Goal: Information Seeking & Learning: Learn about a topic

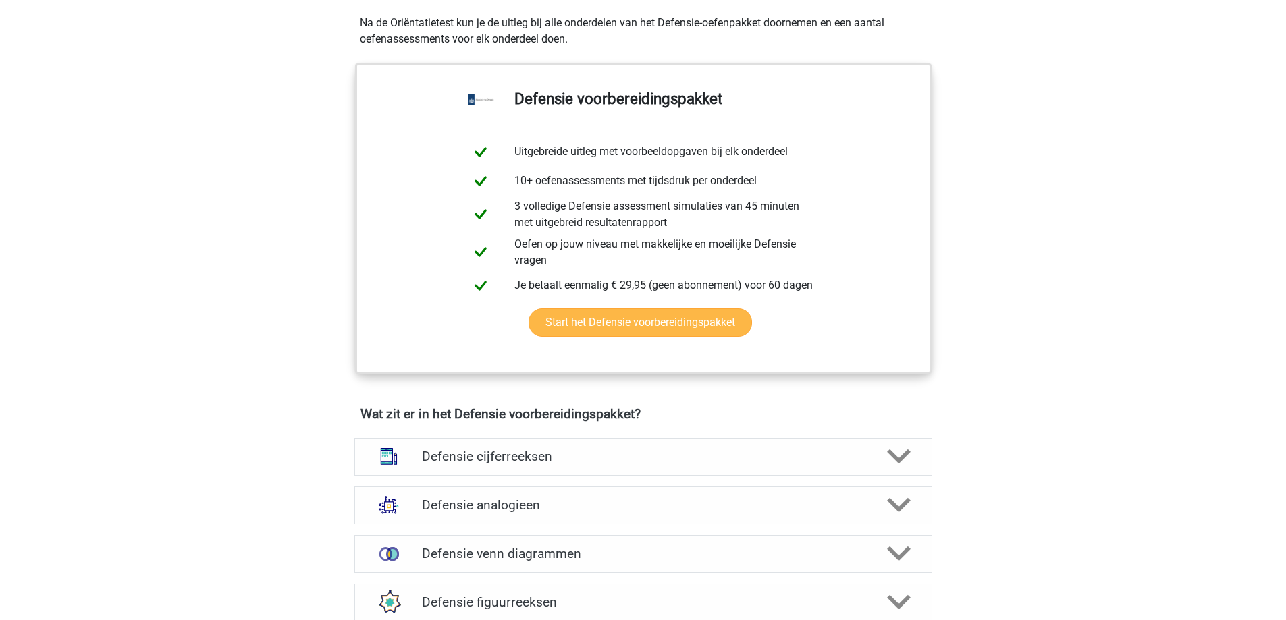
scroll to position [607, 0]
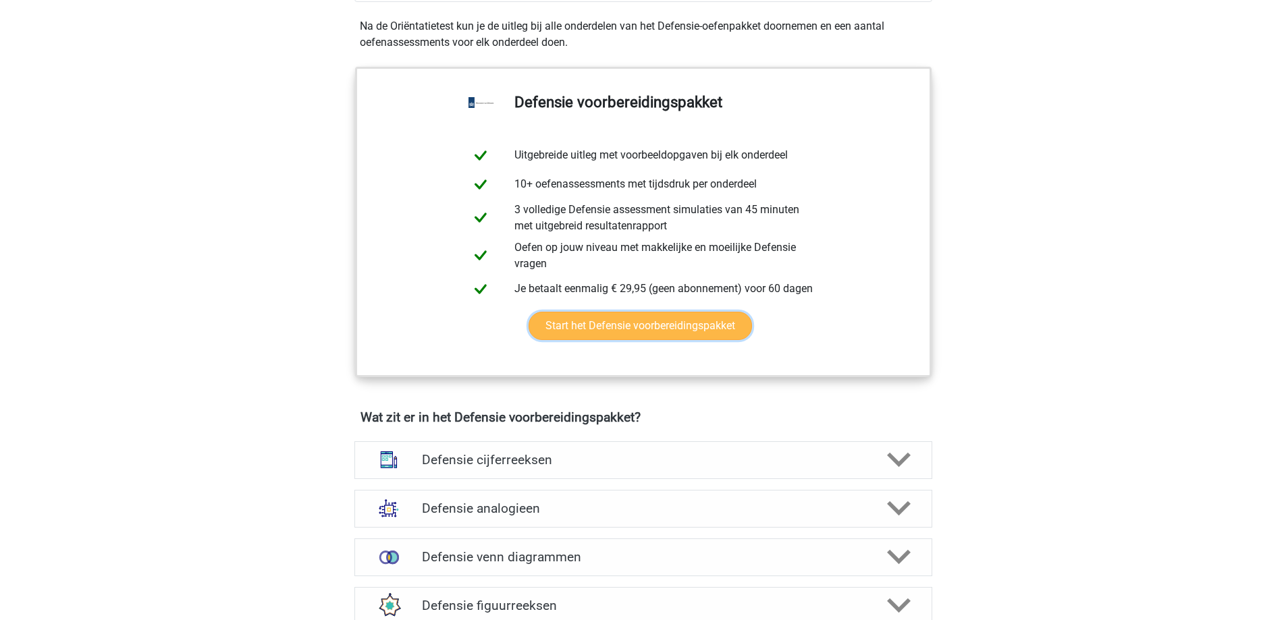
click at [700, 329] on link "Start het Defensie voorbereidingspakket" at bounding box center [640, 326] width 223 height 28
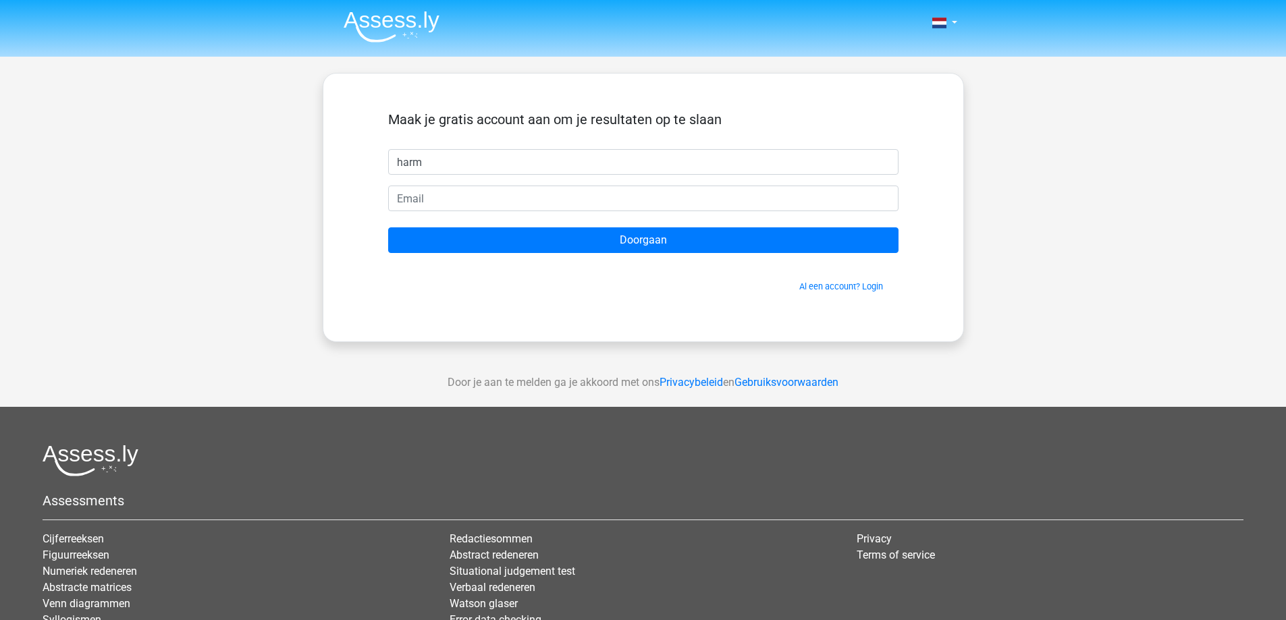
type input "harm"
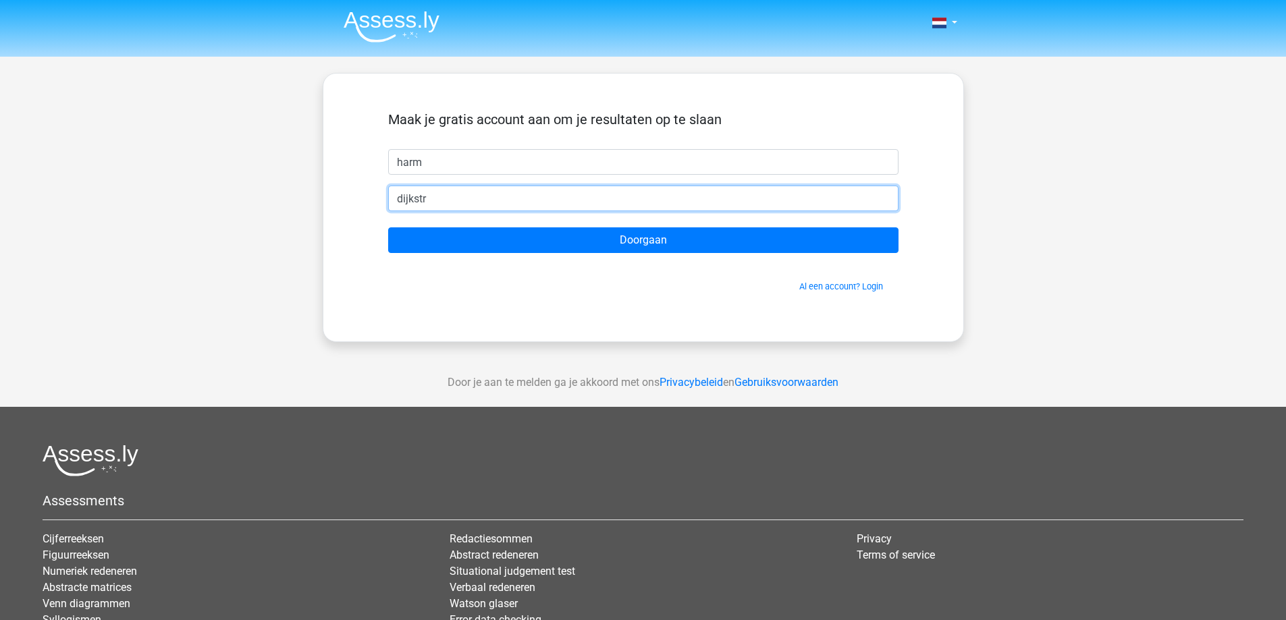
type input "dijkstraharm55@gmail.com"
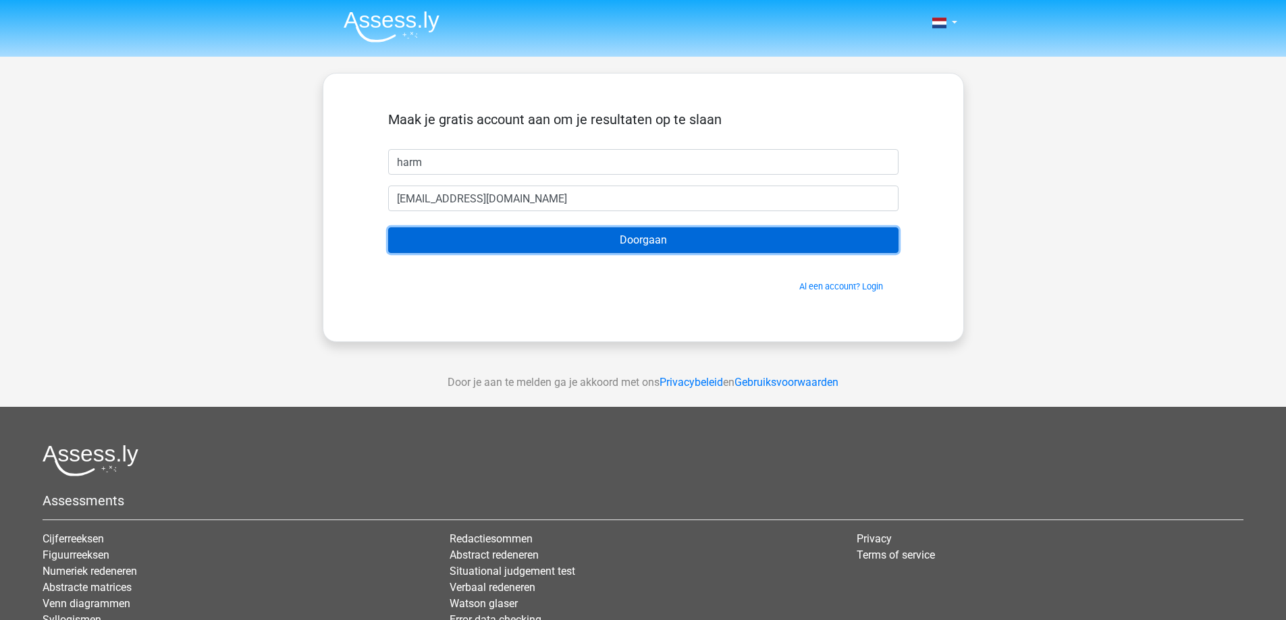
click at [774, 234] on input "Doorgaan" at bounding box center [643, 240] width 510 height 26
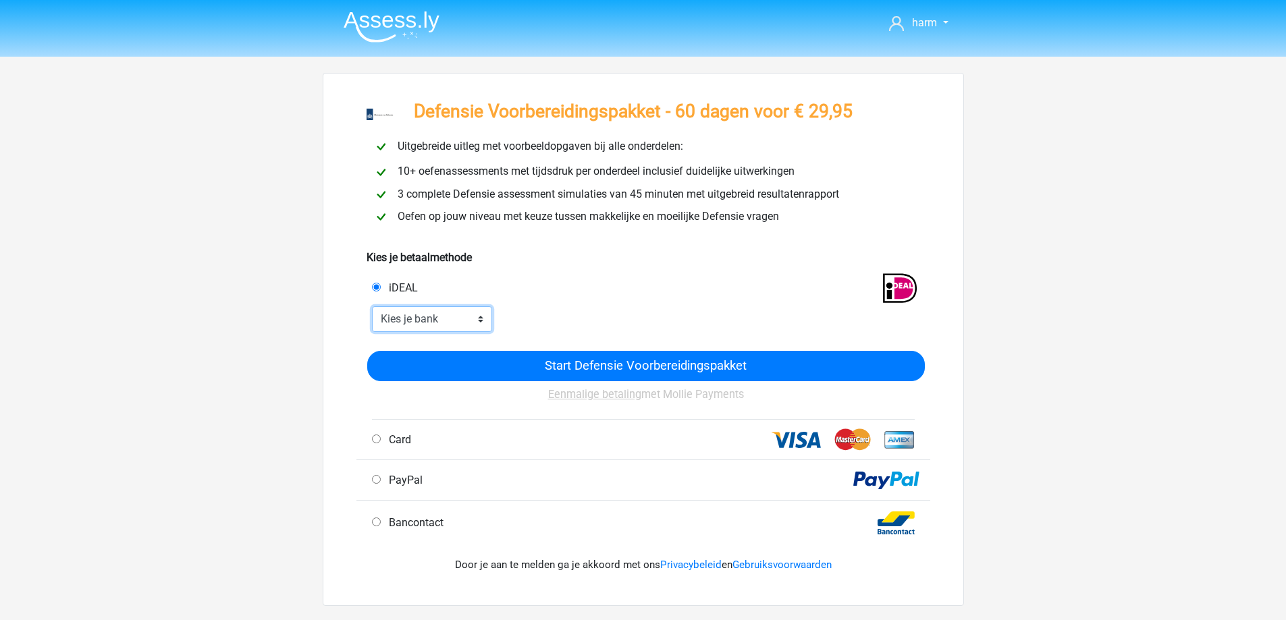
click at [468, 324] on select "Kies je bank ABN AMRO ING Rabobank ASN Bank bunq Knab N26 NN Regiobank Revolut …" at bounding box center [432, 319] width 121 height 26
select select "ideal_RABONL2U"
click at [372, 306] on select "Kies je bank ABN AMRO ING Rabobank ASN Bank bunq Knab N26 NN Regiobank Revolut …" at bounding box center [432, 319] width 121 height 26
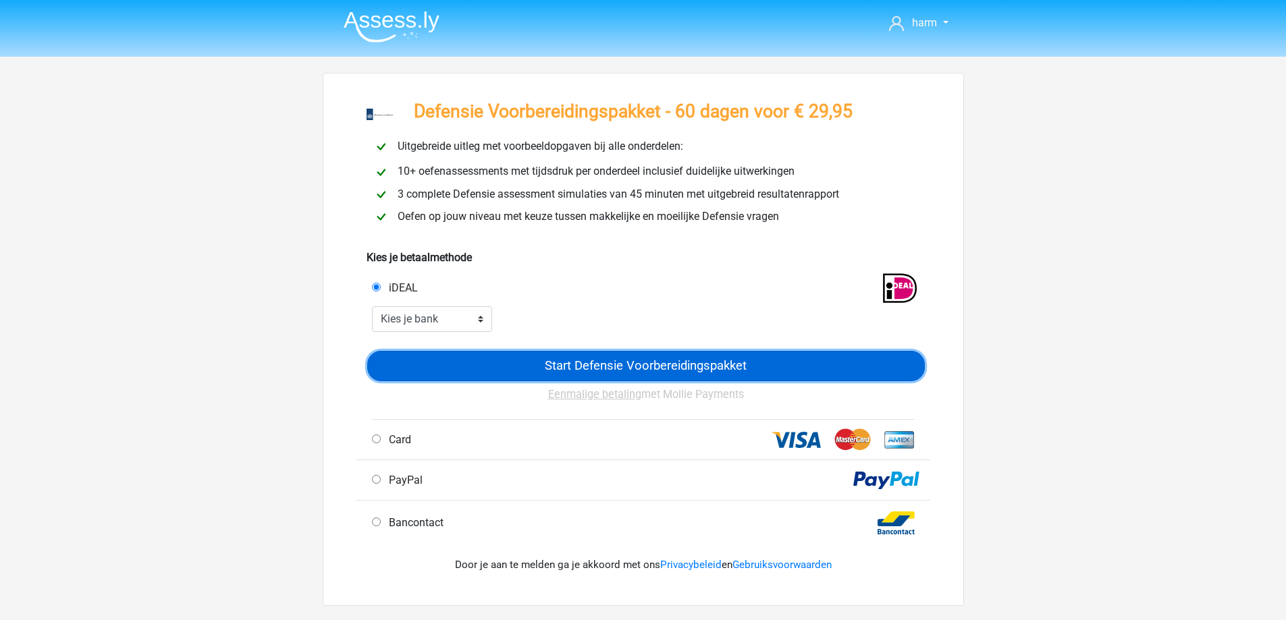
click at [606, 367] on input "Start Defensie Voorbereidingspakket" at bounding box center [646, 366] width 558 height 30
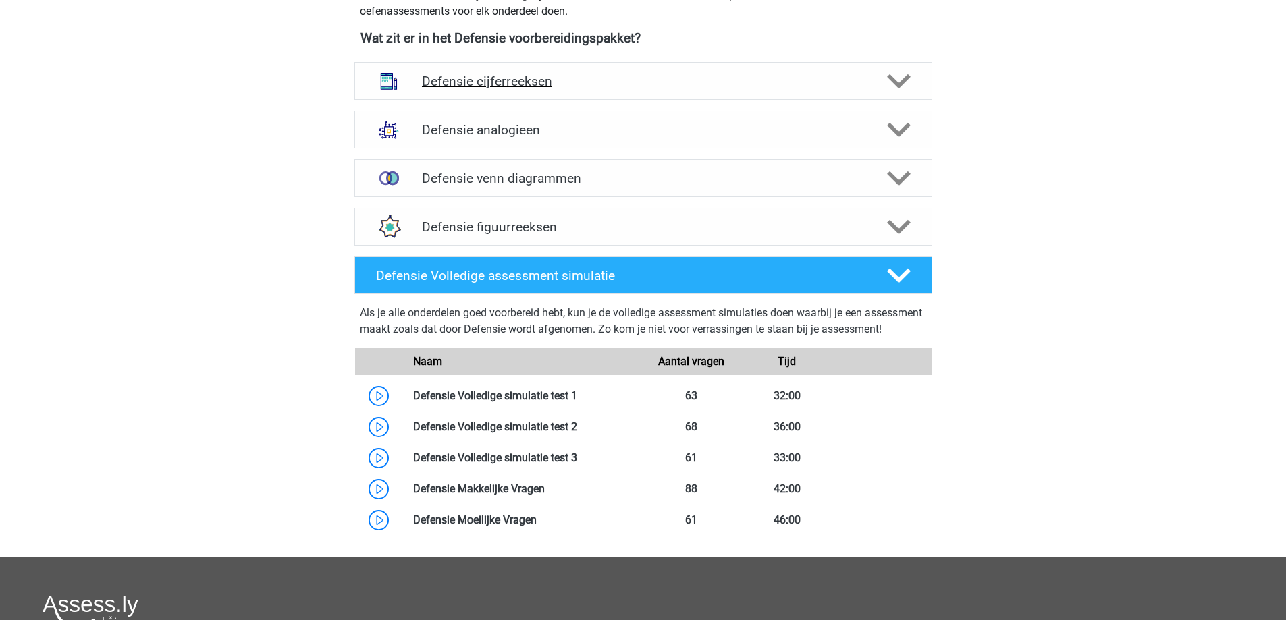
scroll to position [945, 0]
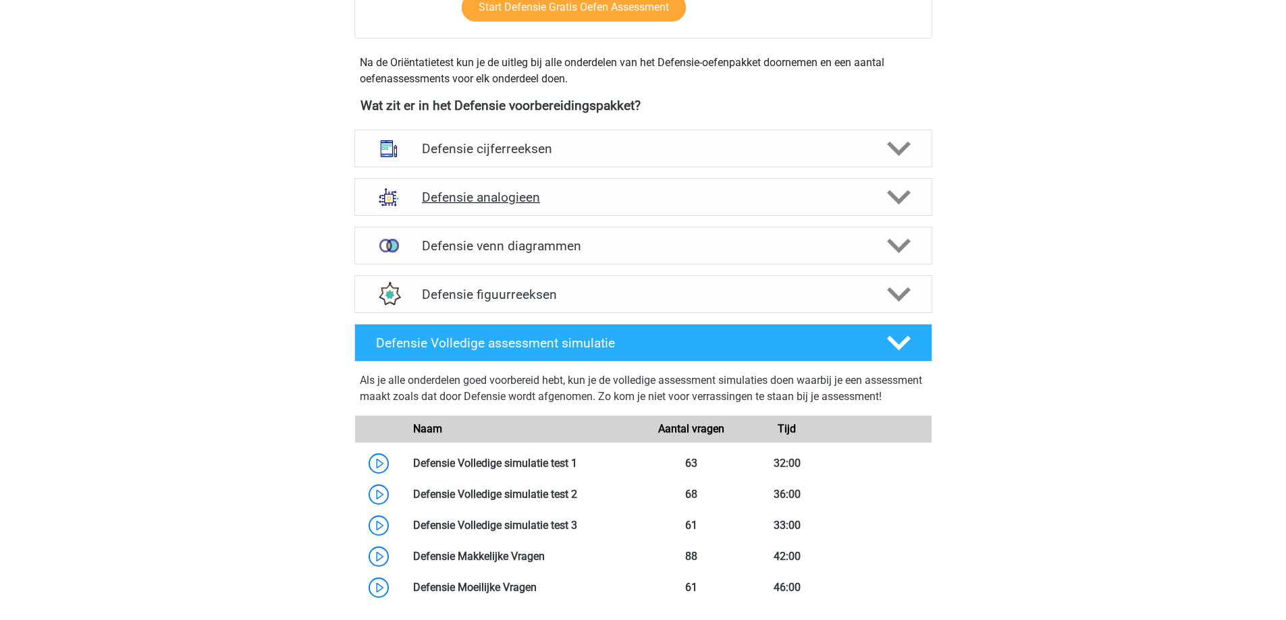
click at [915, 188] on div at bounding box center [897, 198] width 46 height 24
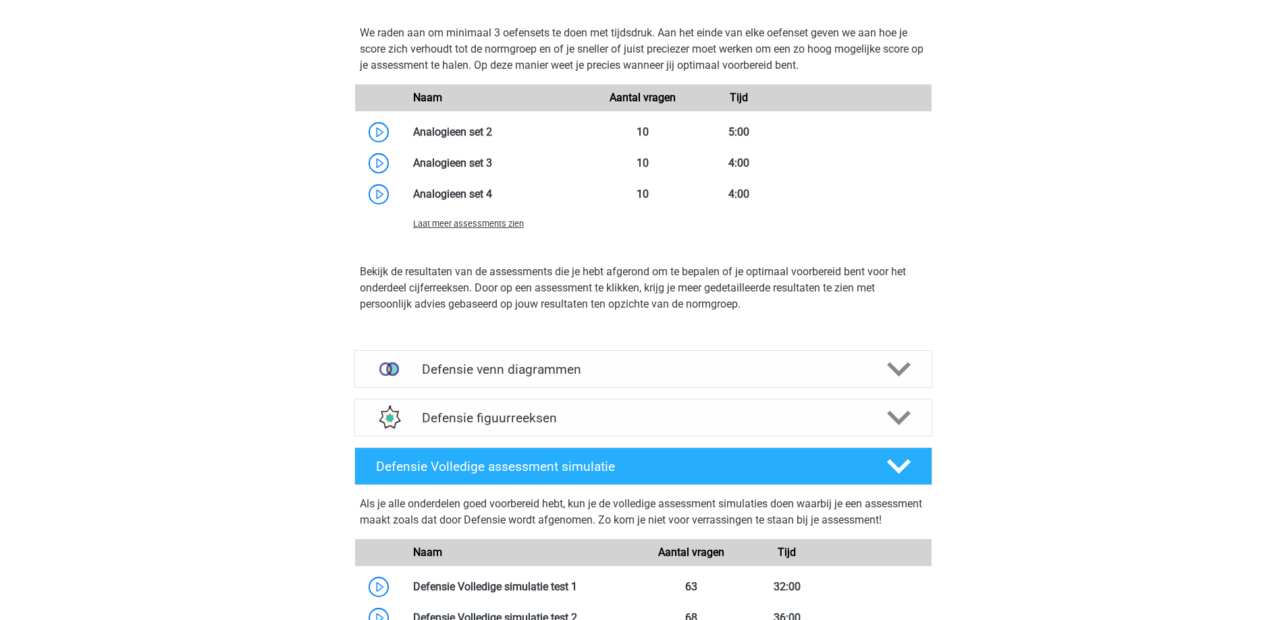
scroll to position [1822, 0]
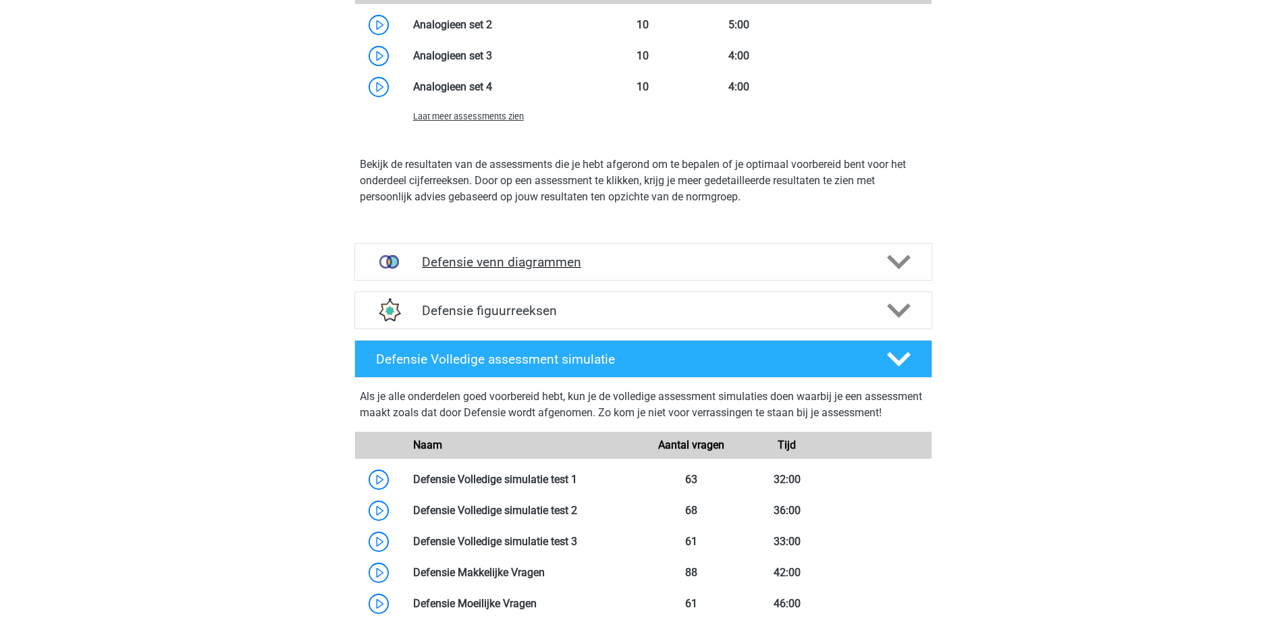
click at [767, 274] on div "Defensie venn diagrammen" at bounding box center [643, 262] width 578 height 38
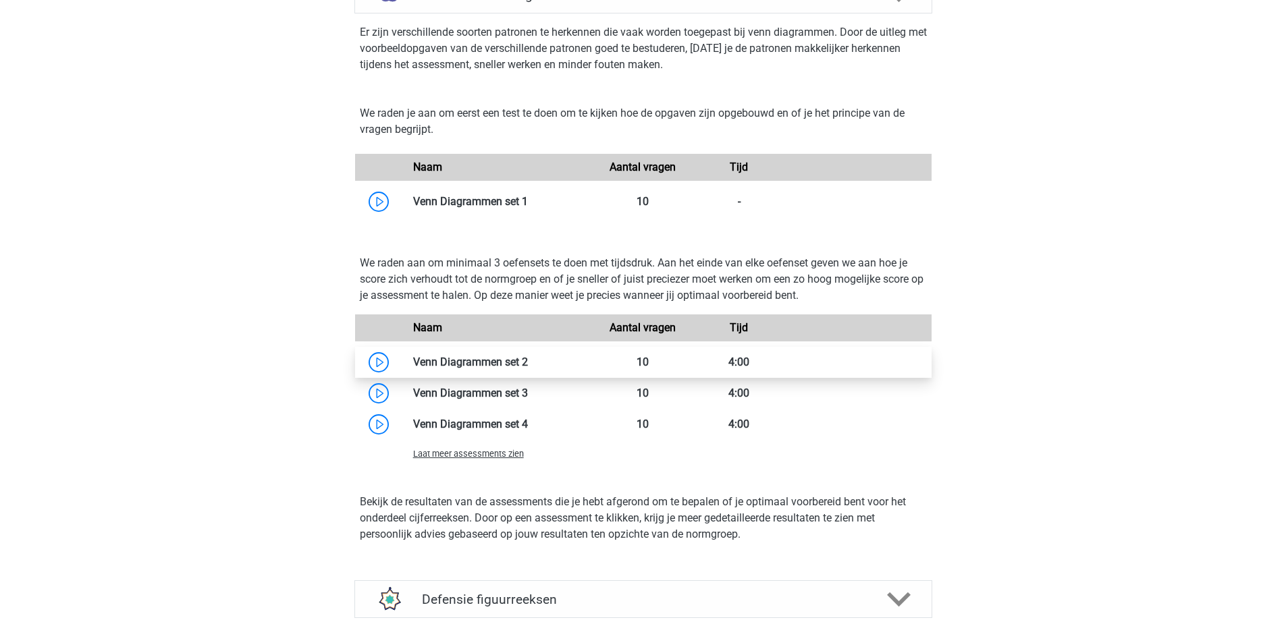
scroll to position [2092, 0]
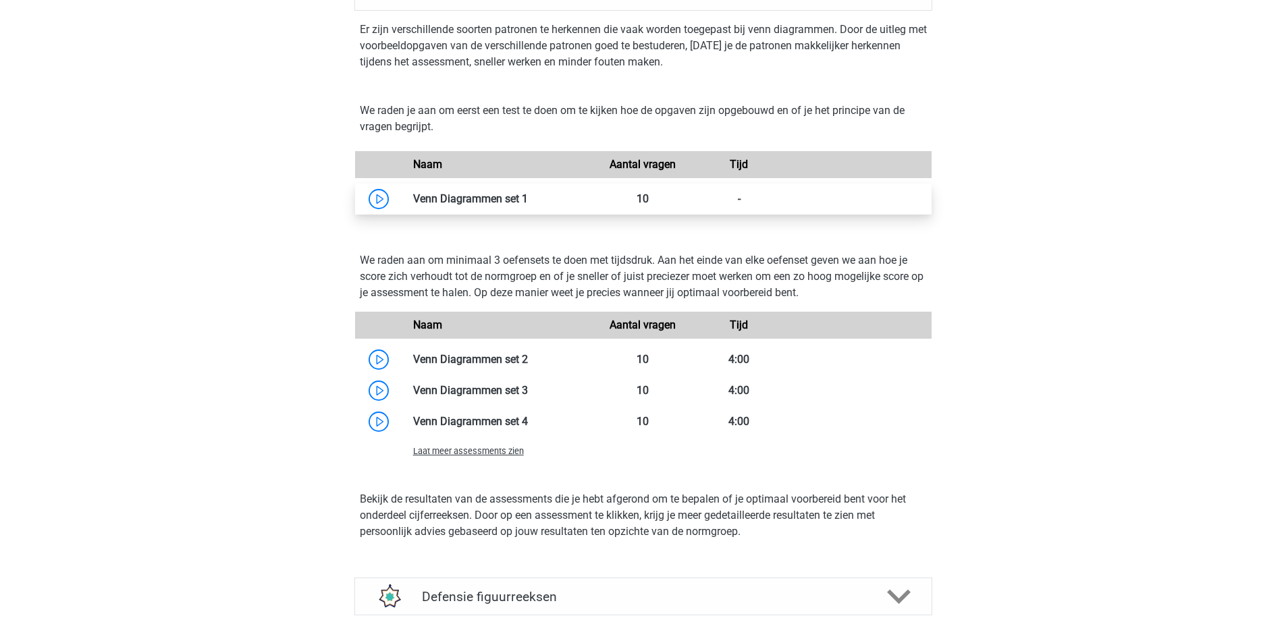
click at [528, 200] on link at bounding box center [528, 198] width 0 height 13
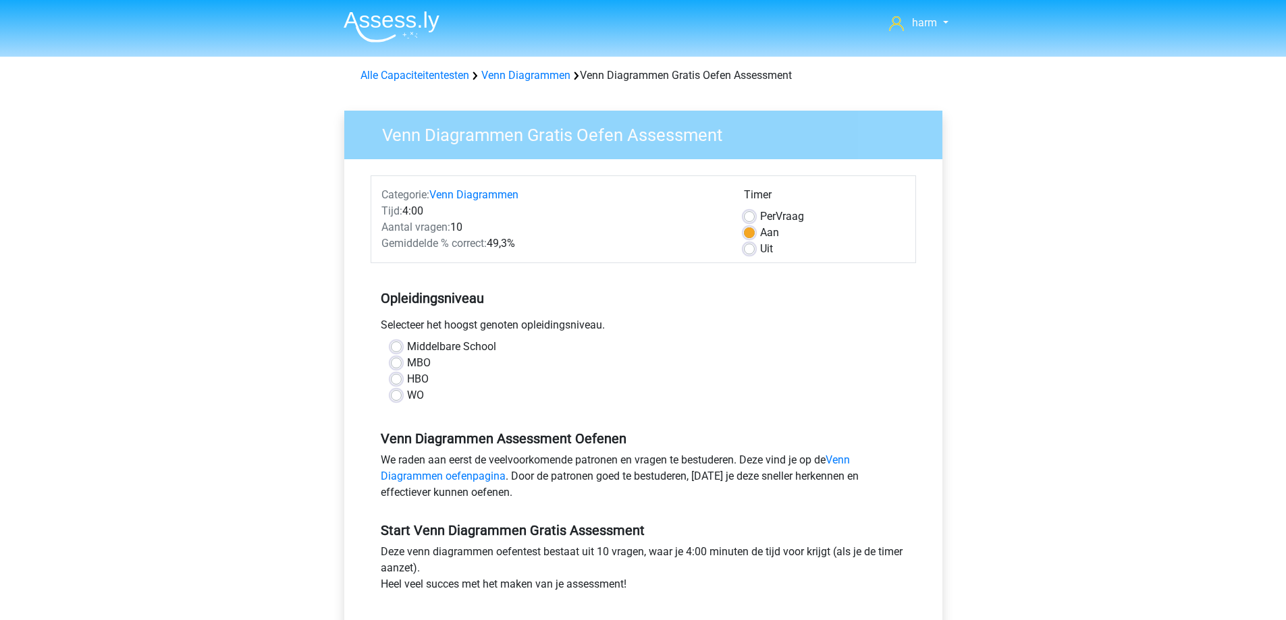
click at [426, 363] on label "MBO" at bounding box center [419, 363] width 24 height 16
click at [402, 363] on input "MBO" at bounding box center [396, 361] width 11 height 13
radio input "true"
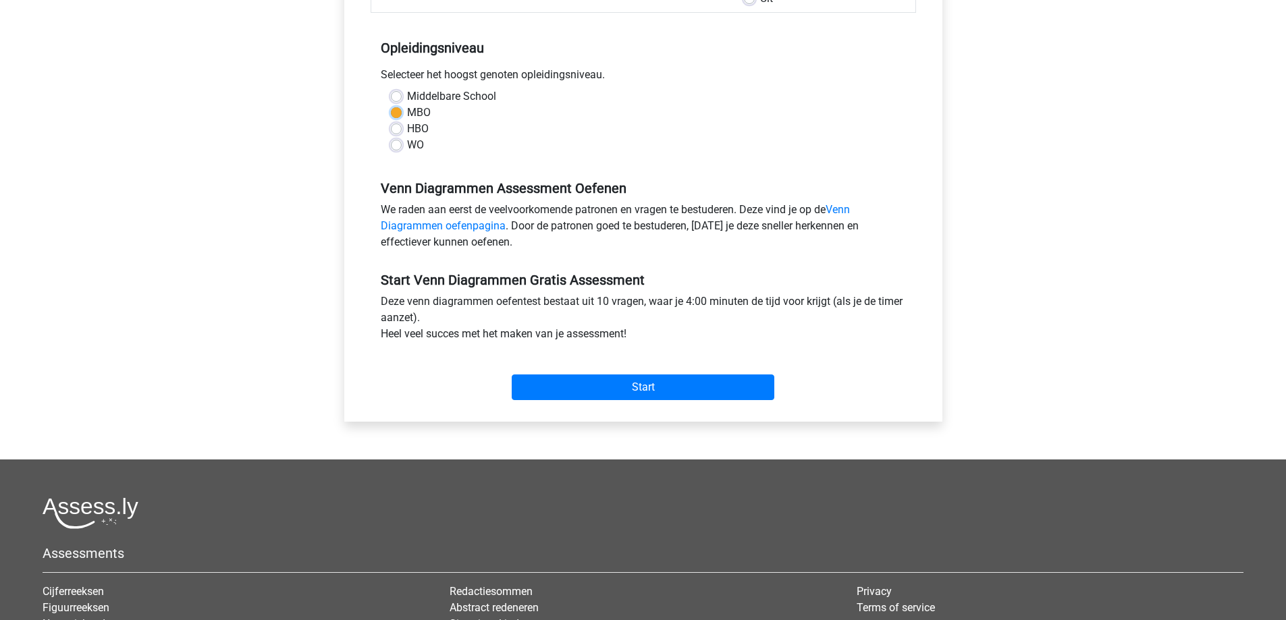
scroll to position [270, 0]
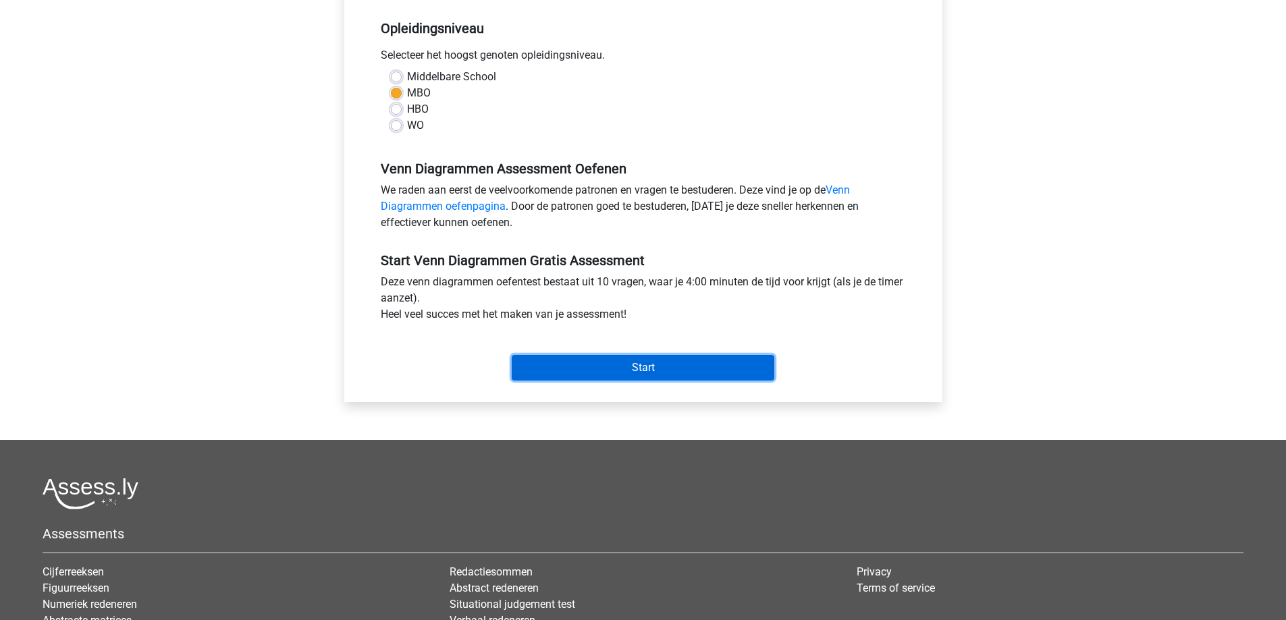
click at [602, 365] on input "Start" at bounding box center [643, 368] width 263 height 26
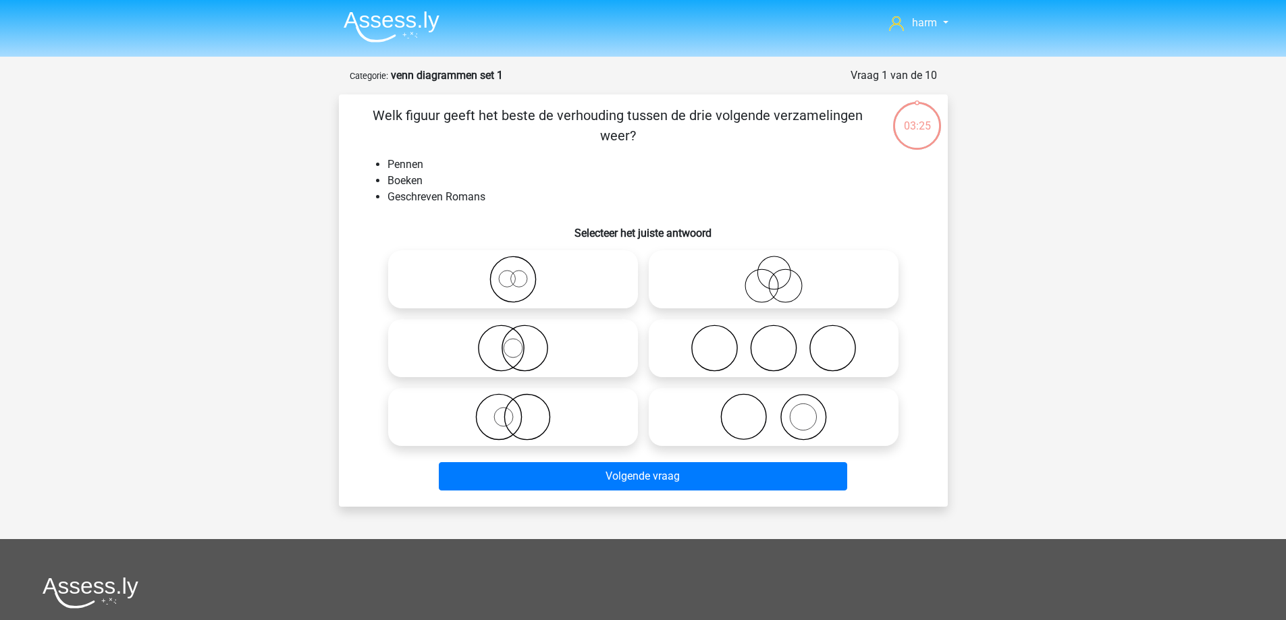
click at [514, 287] on icon at bounding box center [513, 279] width 239 height 47
click at [514, 273] on input "radio" at bounding box center [517, 268] width 9 height 9
radio input "true"
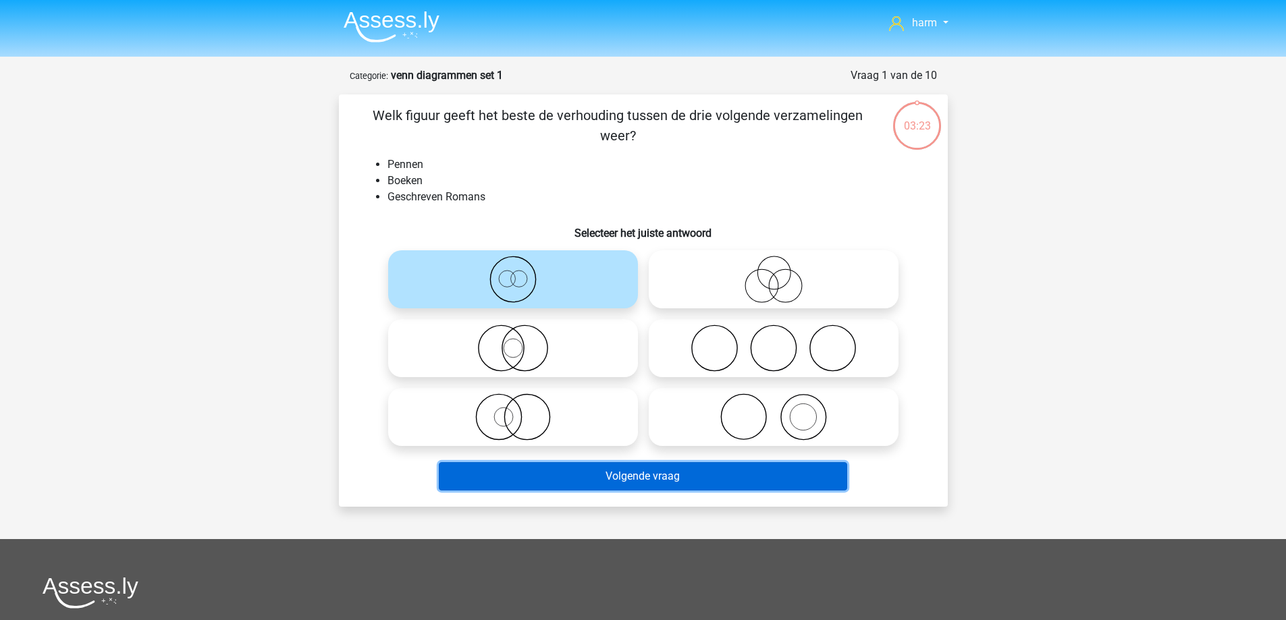
click at [684, 475] on button "Volgende vraag" at bounding box center [643, 476] width 408 height 28
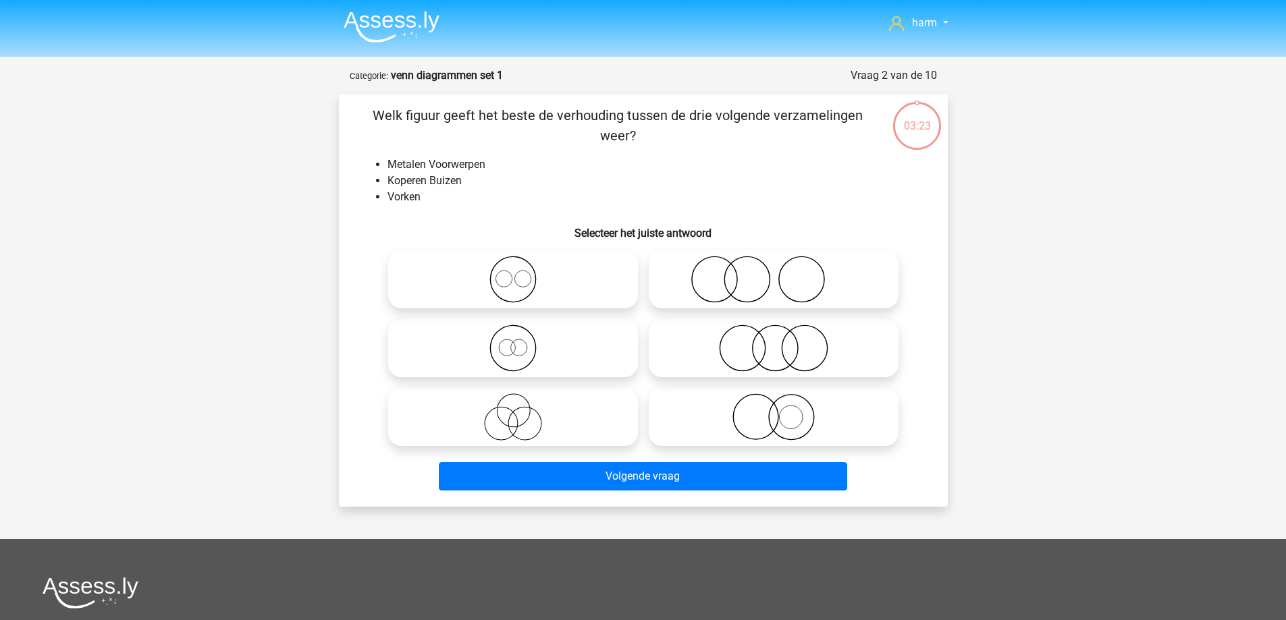
scroll to position [67, 0]
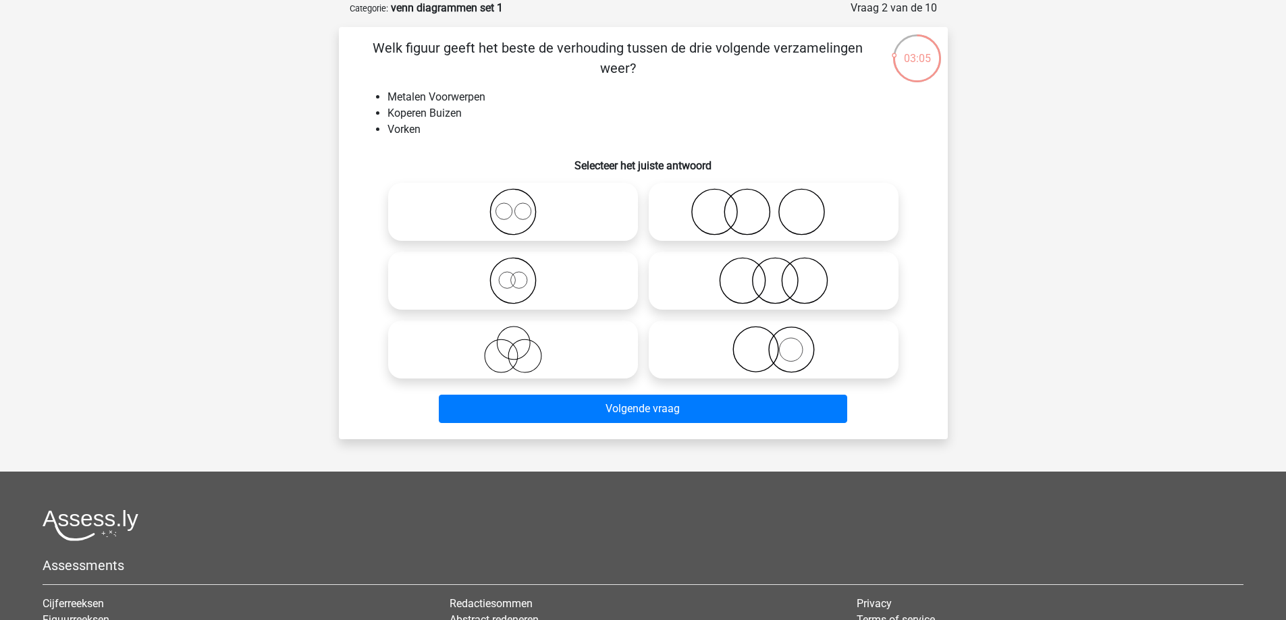
click at [800, 207] on icon at bounding box center [773, 211] width 239 height 47
click at [782, 205] on input "radio" at bounding box center [778, 200] width 9 height 9
radio input "true"
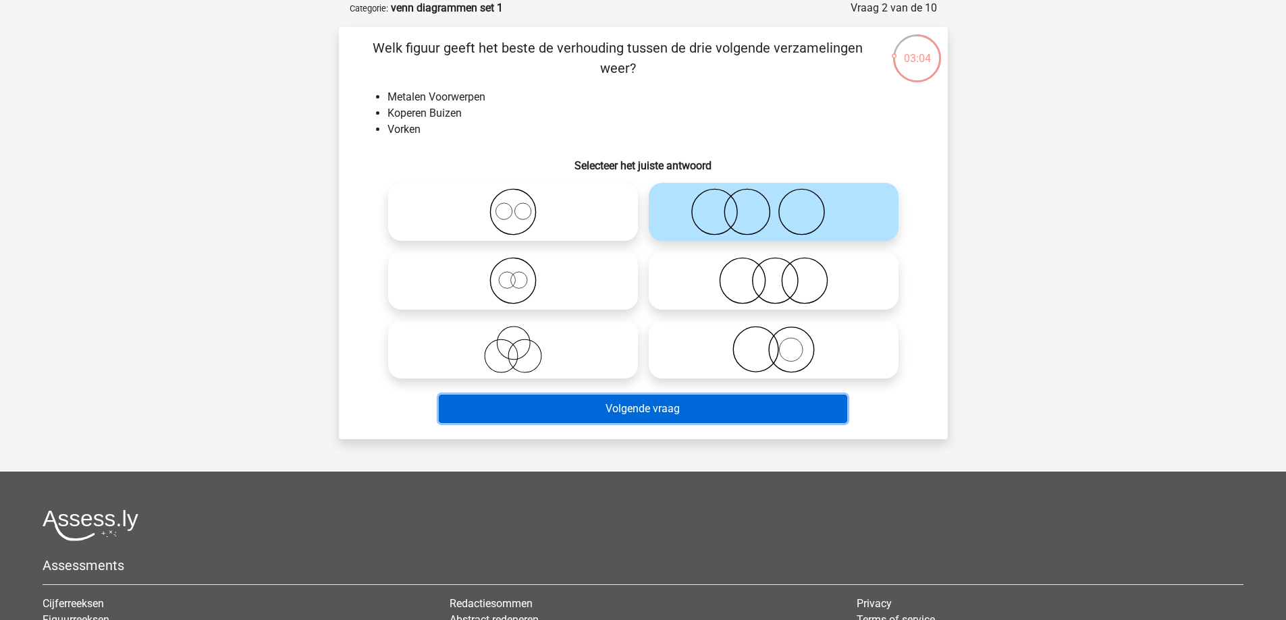
click at [752, 403] on button "Volgende vraag" at bounding box center [643, 409] width 408 height 28
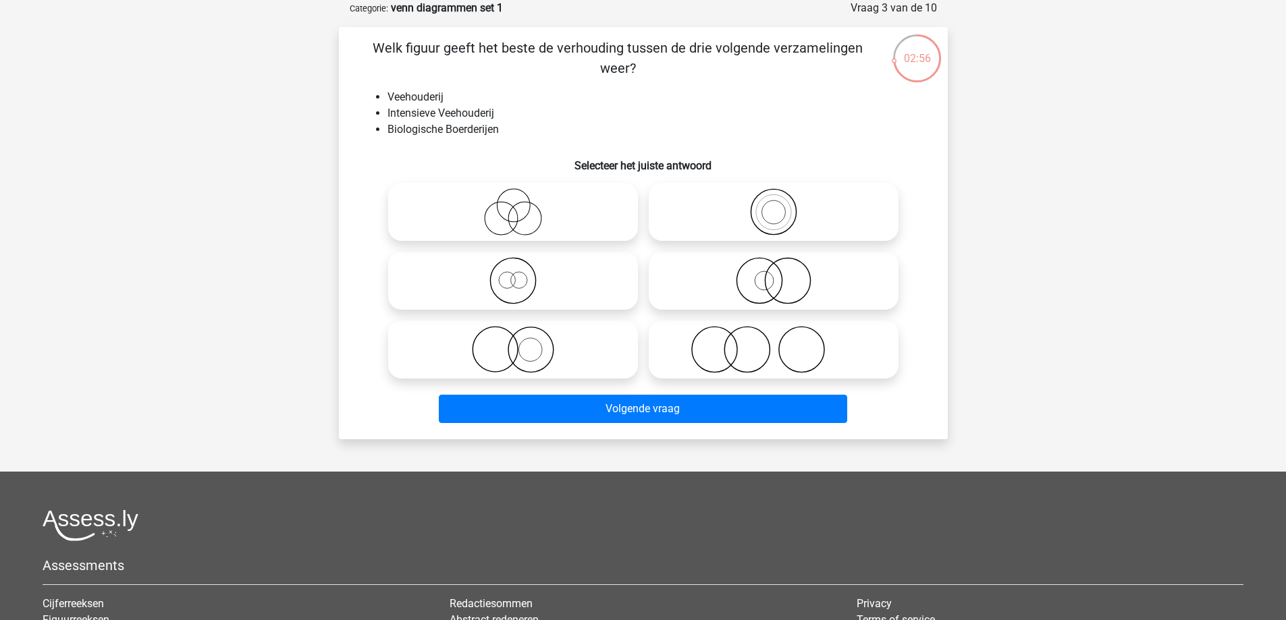
click at [745, 213] on icon at bounding box center [773, 211] width 239 height 47
click at [774, 205] on input "radio" at bounding box center [778, 200] width 9 height 9
radio input "true"
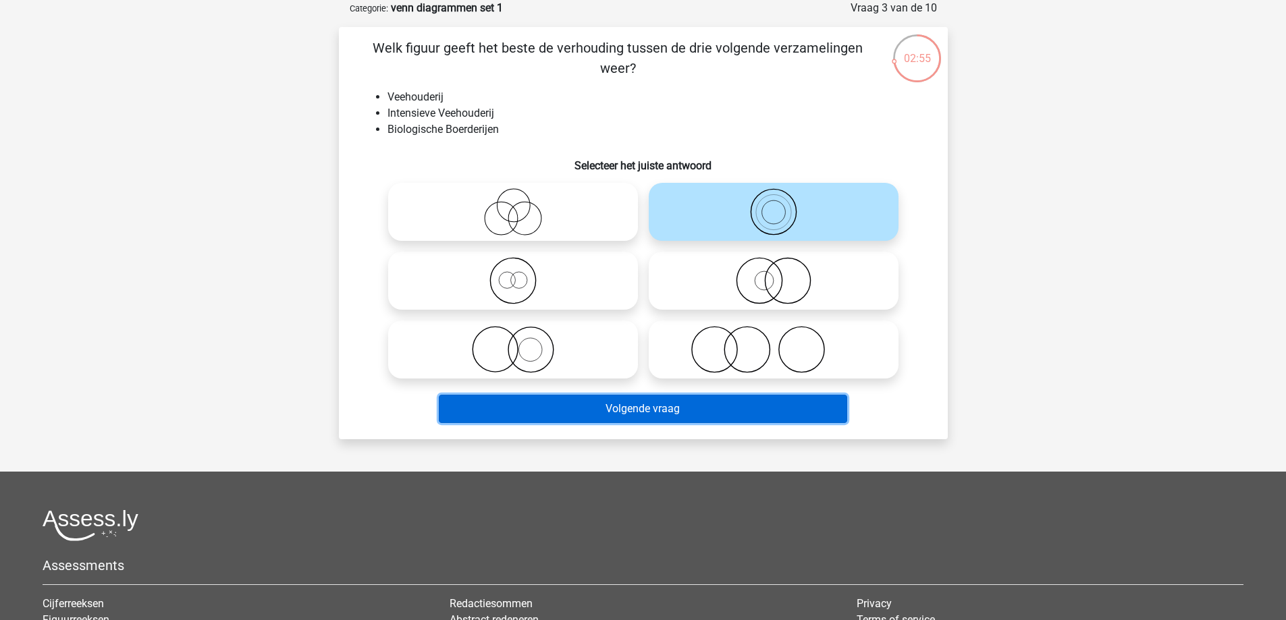
click at [715, 408] on button "Volgende vraag" at bounding box center [643, 409] width 408 height 28
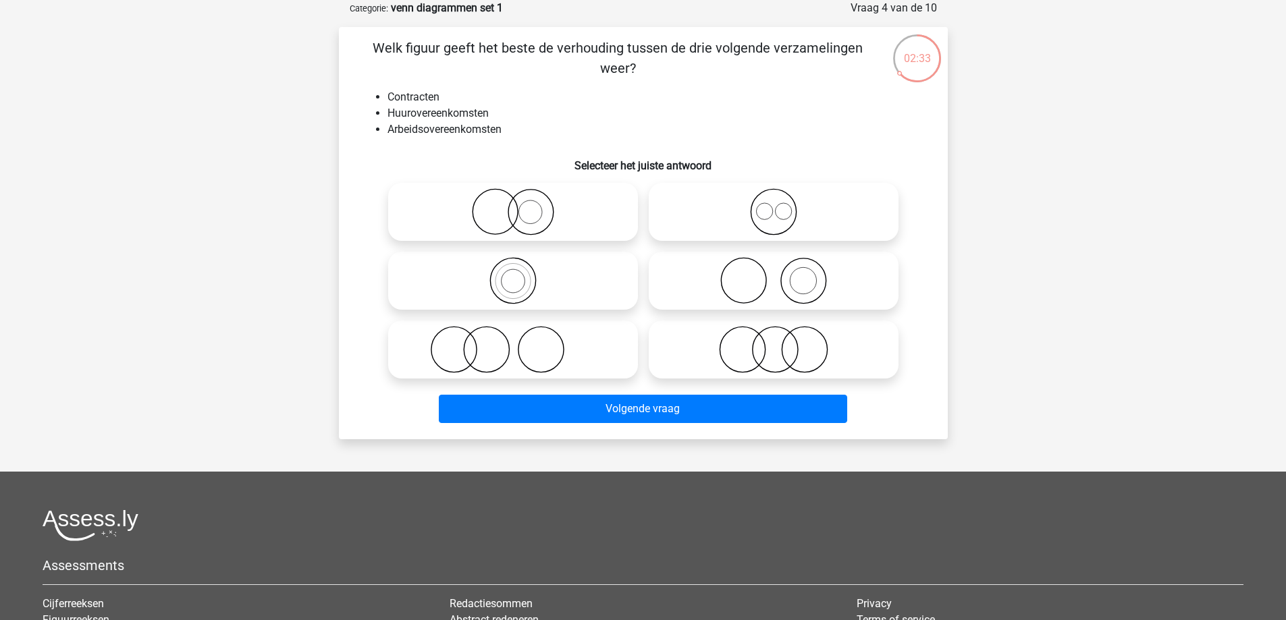
click at [782, 340] on input "radio" at bounding box center [778, 338] width 9 height 9
radio input "true"
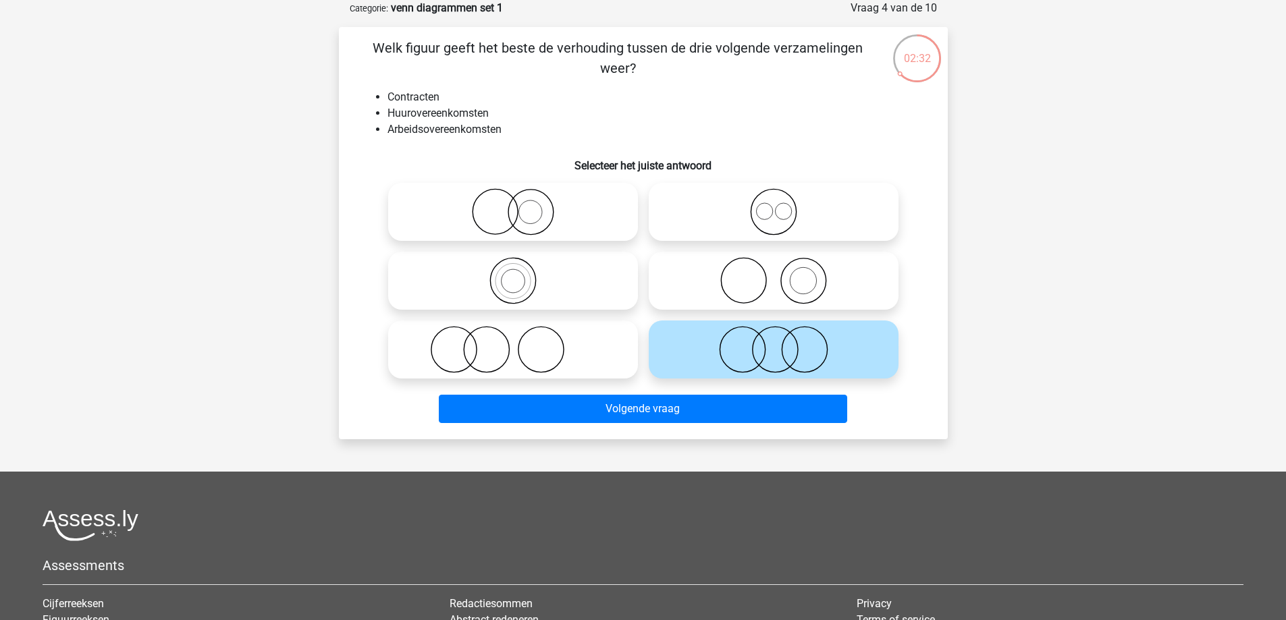
click at [753, 427] on div "Volgende vraag" at bounding box center [643, 412] width 521 height 34
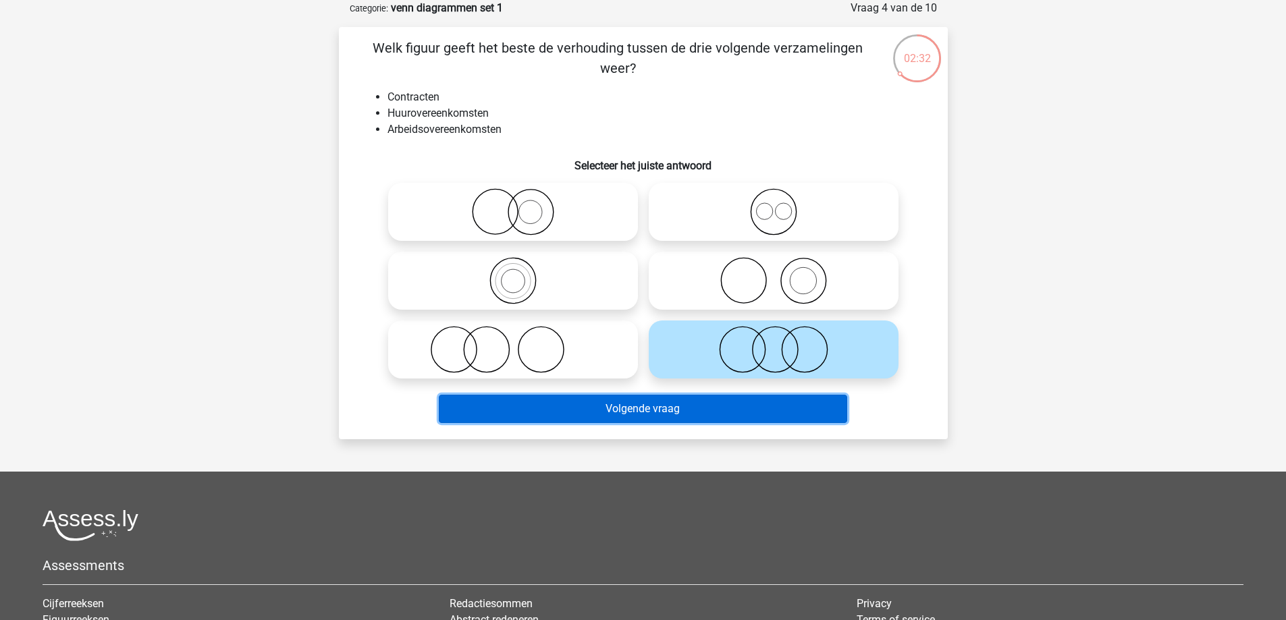
click at [761, 413] on button "Volgende vraag" at bounding box center [643, 409] width 408 height 28
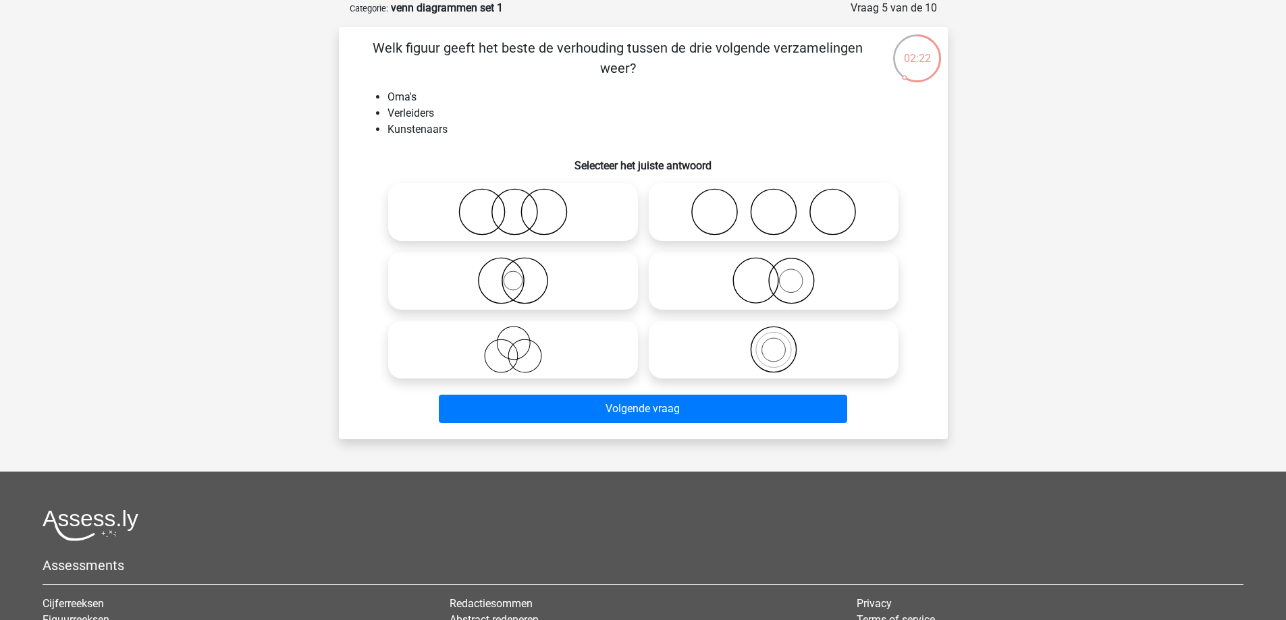
click at [813, 217] on icon at bounding box center [773, 211] width 239 height 47
click at [782, 205] on input "radio" at bounding box center [778, 200] width 9 height 9
radio input "true"
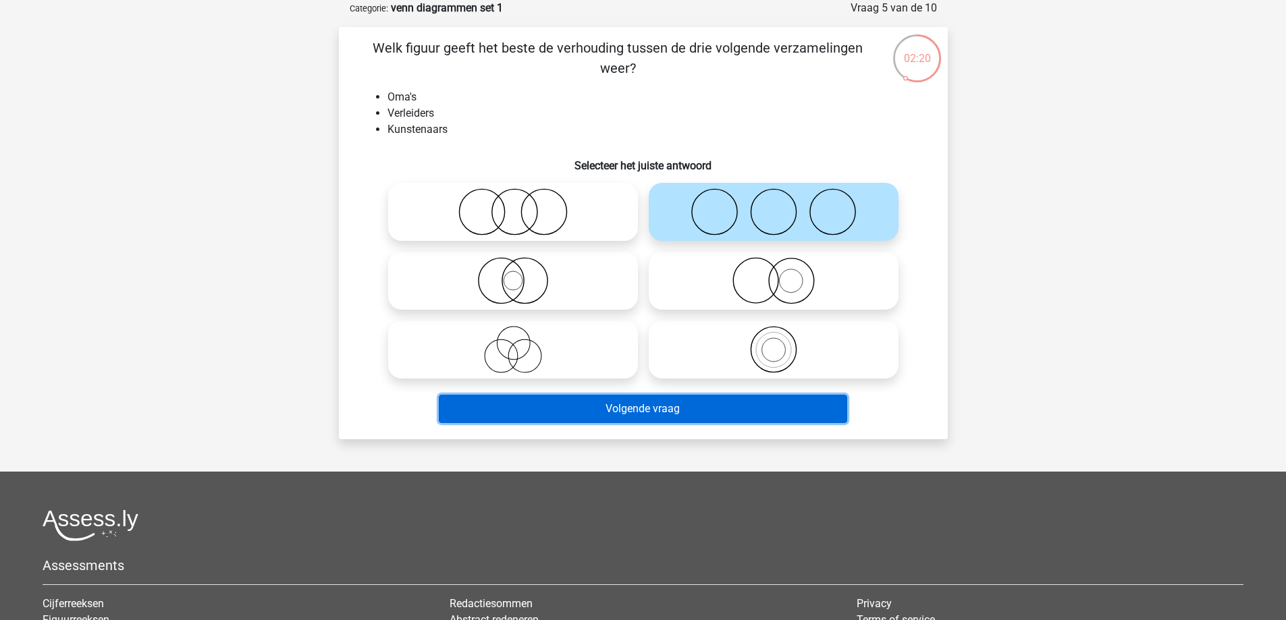
click at [747, 409] on button "Volgende vraag" at bounding box center [643, 409] width 408 height 28
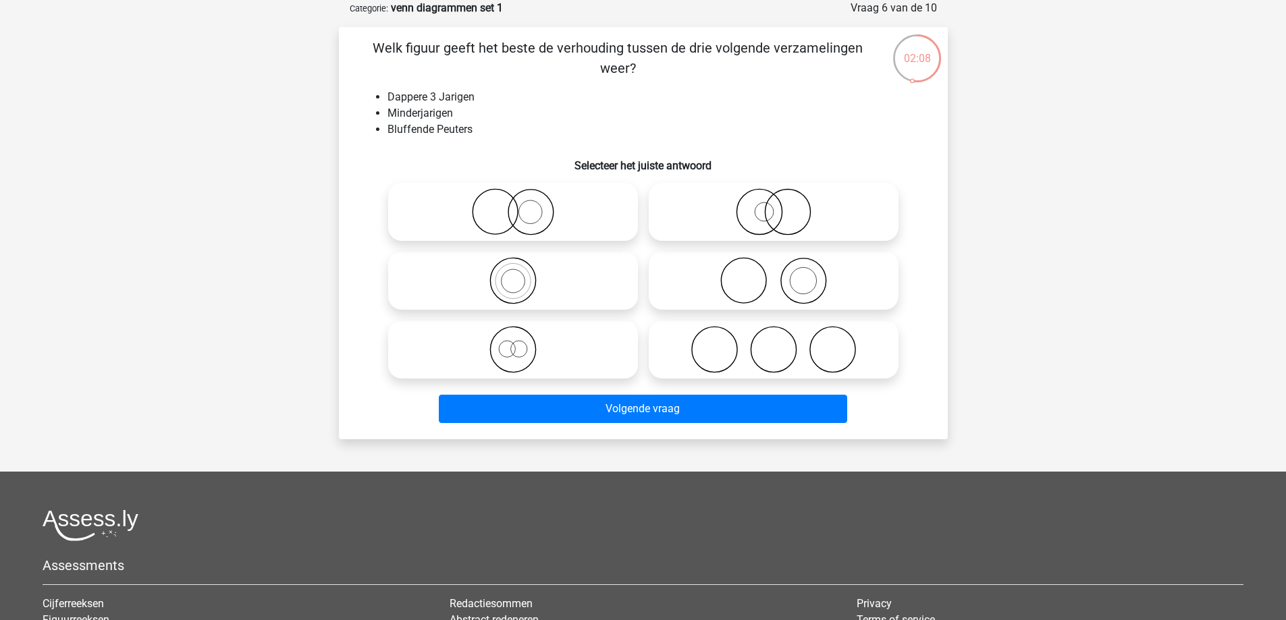
click at [510, 269] on icon at bounding box center [513, 280] width 239 height 47
click at [513, 269] on input "radio" at bounding box center [517, 269] width 9 height 9
radio input "true"
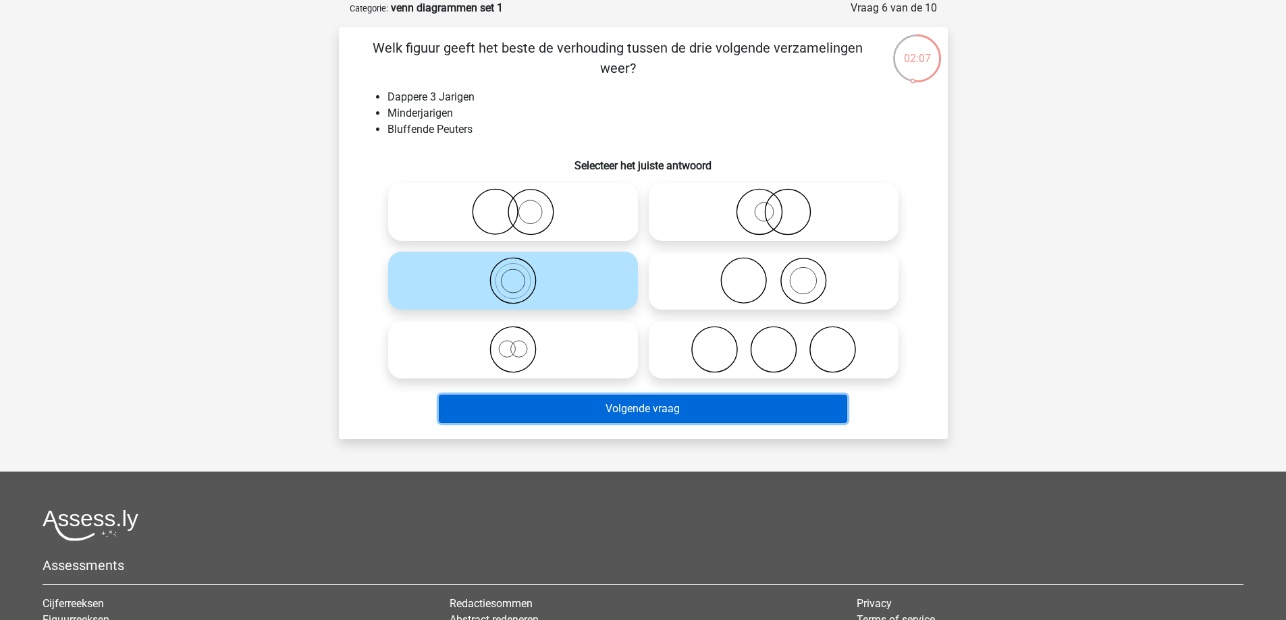
click at [608, 410] on button "Volgende vraag" at bounding box center [643, 409] width 408 height 28
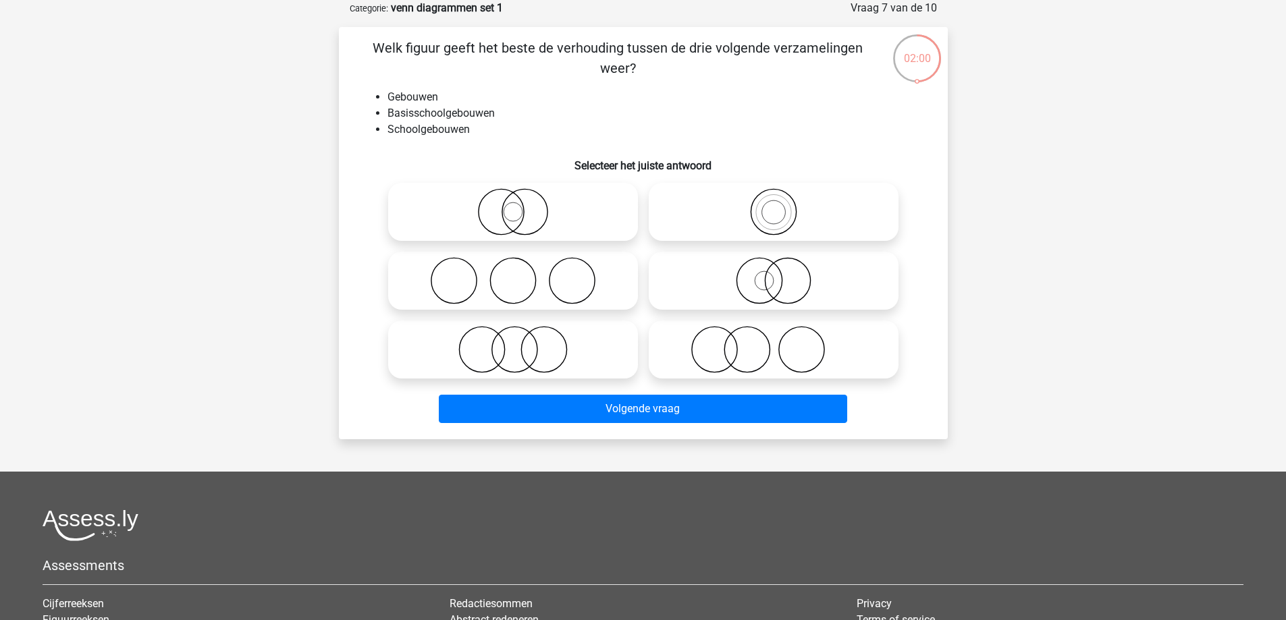
click at [519, 319] on div at bounding box center [513, 349] width 261 height 69
click at [547, 368] on icon at bounding box center [513, 349] width 239 height 47
click at [522, 343] on input "radio" at bounding box center [517, 338] width 9 height 9
radio input "true"
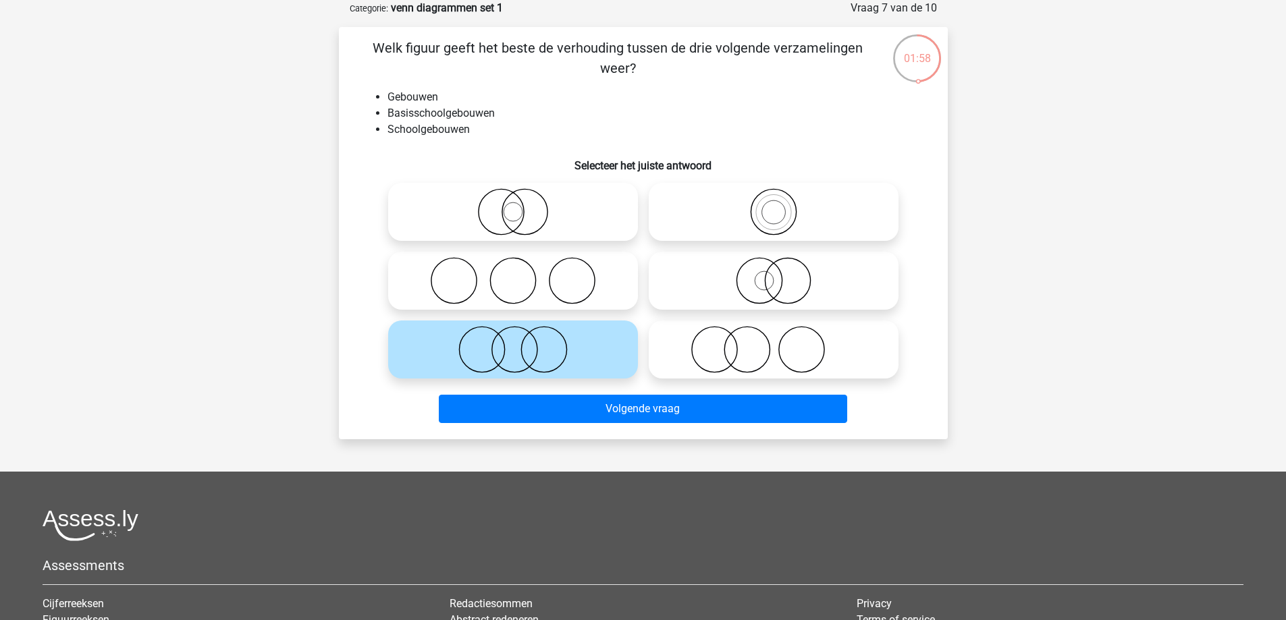
click at [806, 214] on icon at bounding box center [773, 211] width 239 height 47
click at [782, 205] on input "radio" at bounding box center [778, 200] width 9 height 9
radio input "true"
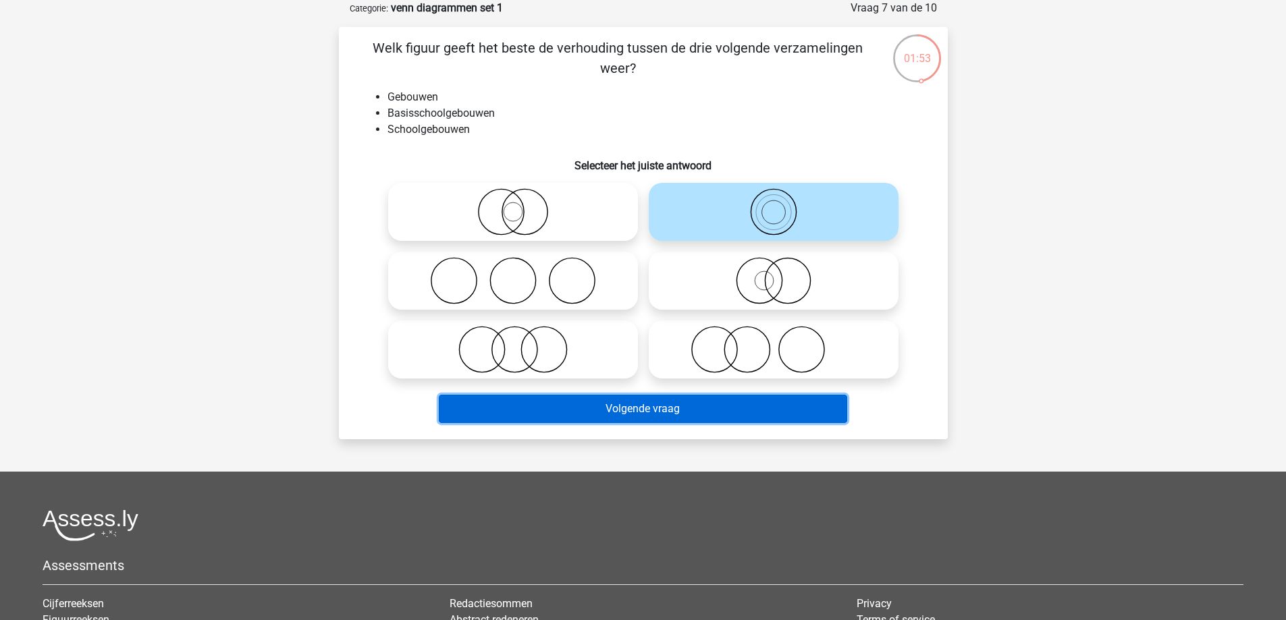
click at [755, 407] on button "Volgende vraag" at bounding box center [643, 409] width 408 height 28
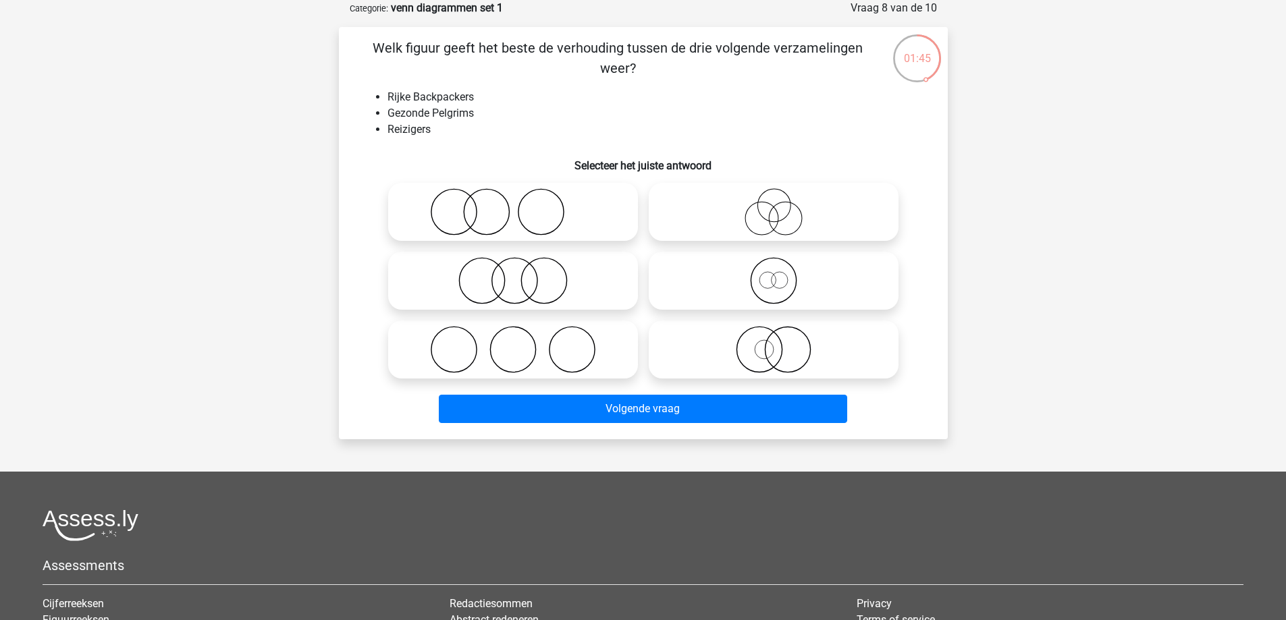
click at [798, 216] on icon at bounding box center [773, 211] width 239 height 47
click at [782, 205] on input "radio" at bounding box center [778, 200] width 9 height 9
radio input "true"
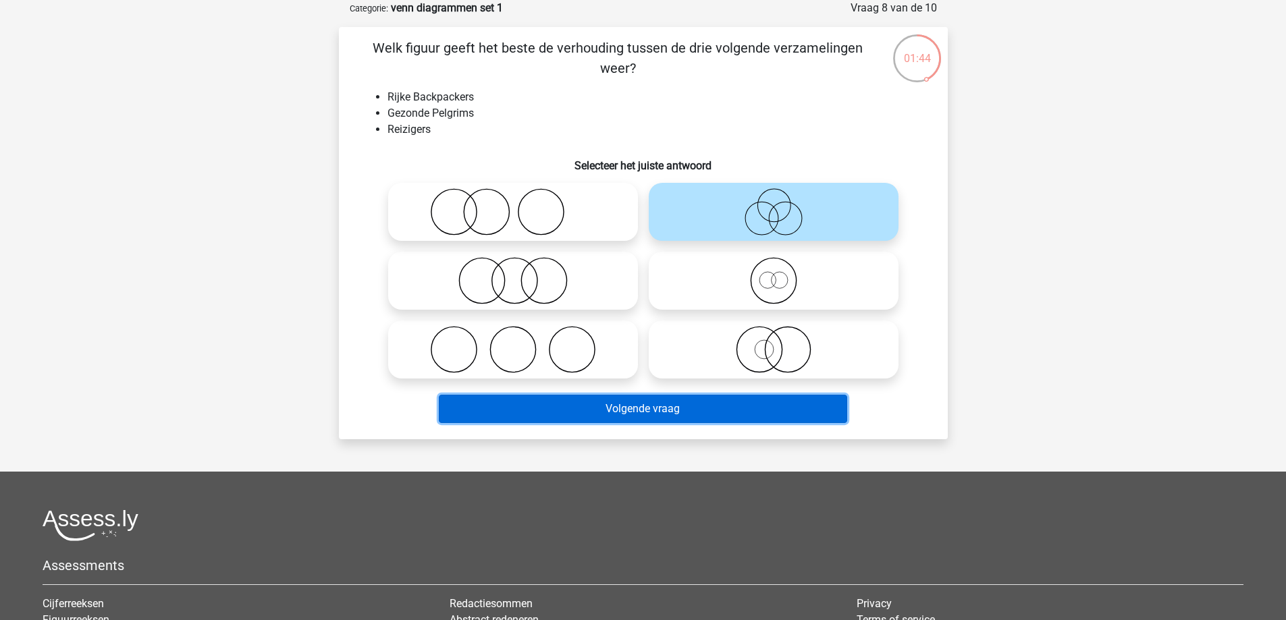
click at [733, 403] on button "Volgende vraag" at bounding box center [643, 409] width 408 height 28
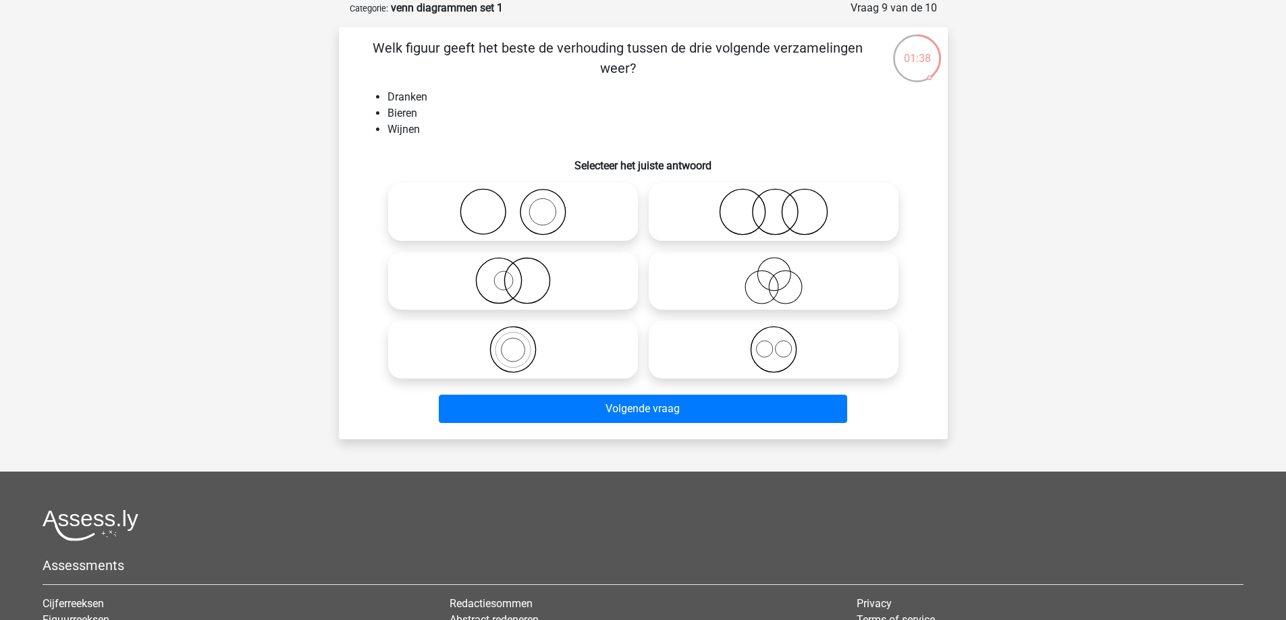
click at [767, 348] on icon at bounding box center [773, 349] width 239 height 47
click at [774, 343] on input "radio" at bounding box center [778, 338] width 9 height 9
radio input "true"
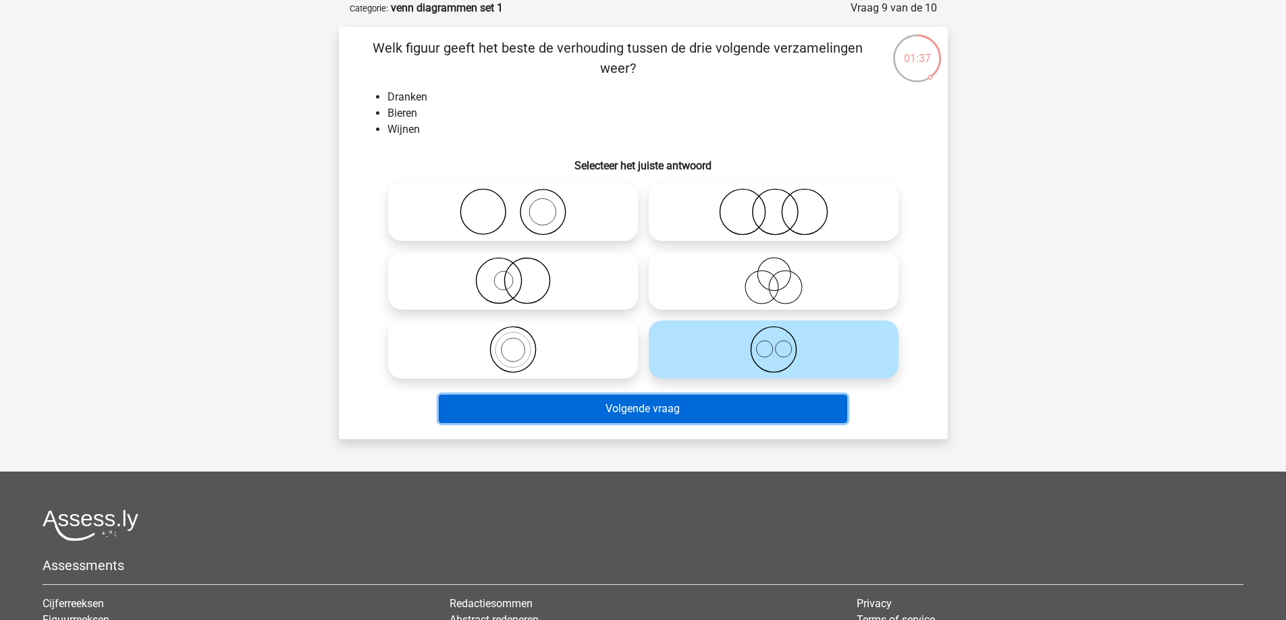
click at [757, 403] on button "Volgende vraag" at bounding box center [643, 409] width 408 height 28
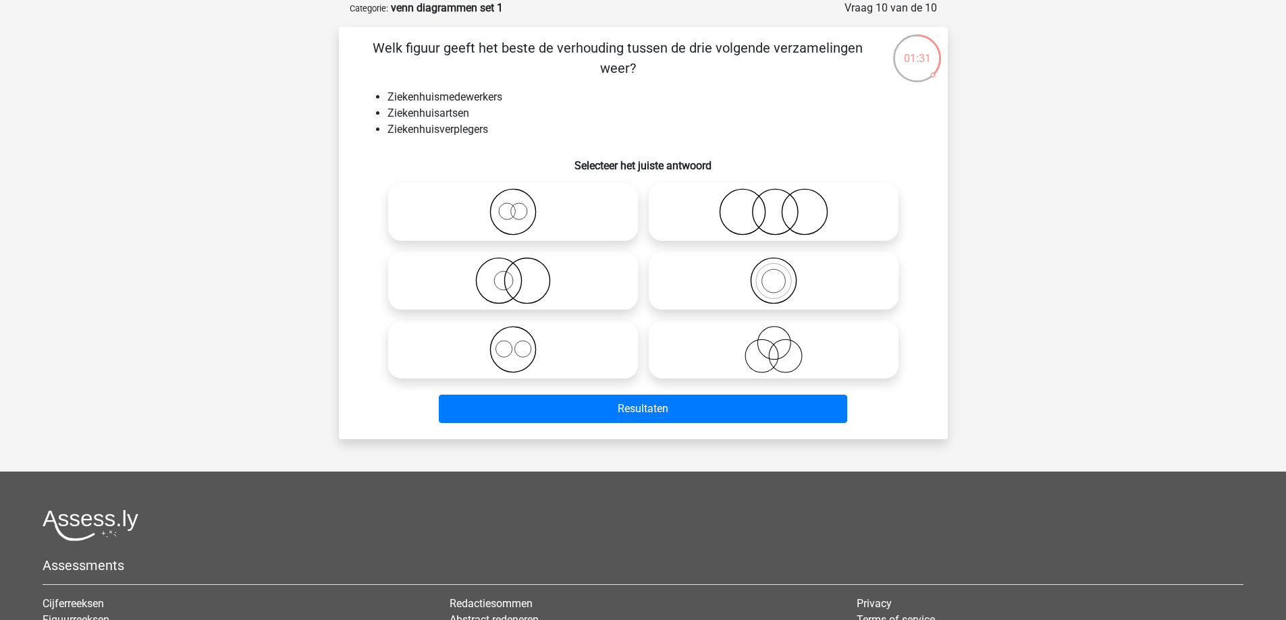
click at [768, 296] on icon at bounding box center [773, 280] width 239 height 47
click at [774, 274] on input "radio" at bounding box center [778, 269] width 9 height 9
radio input "true"
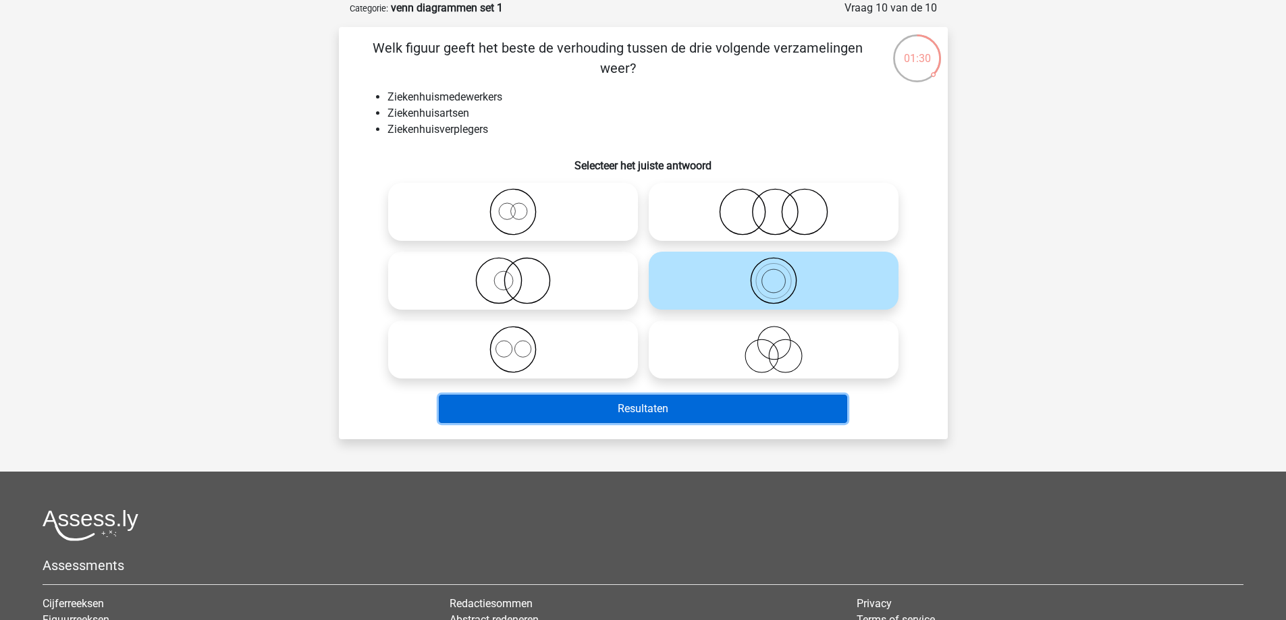
click at [735, 412] on button "Resultaten" at bounding box center [643, 409] width 408 height 28
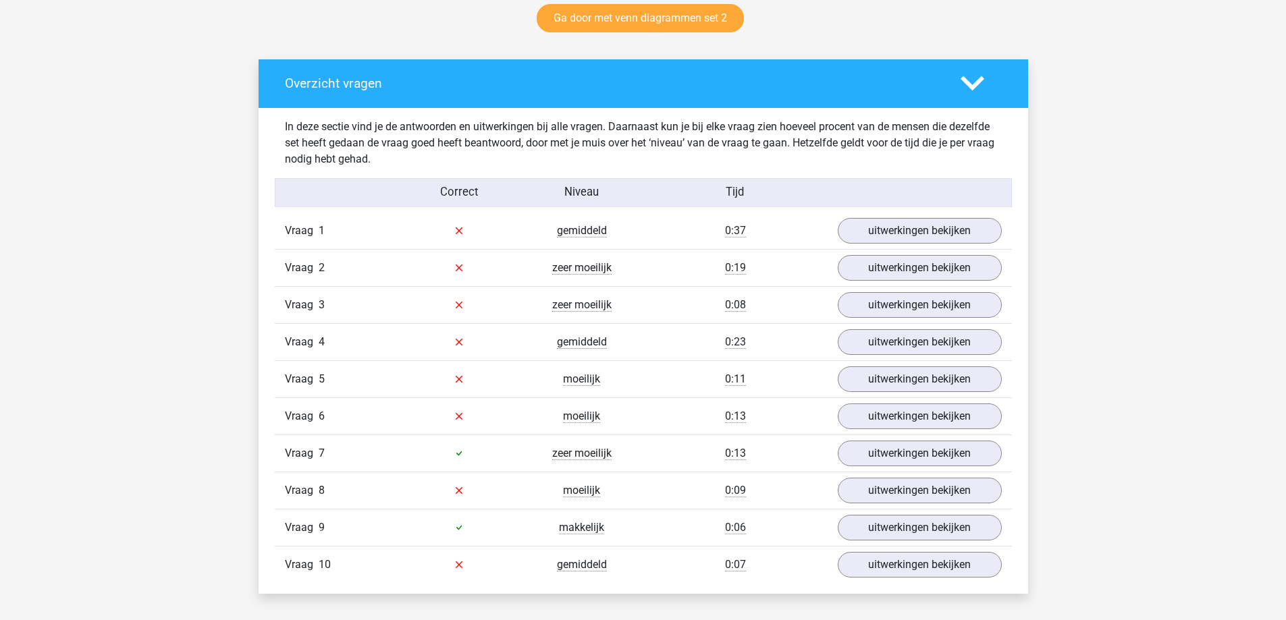
scroll to position [742, 0]
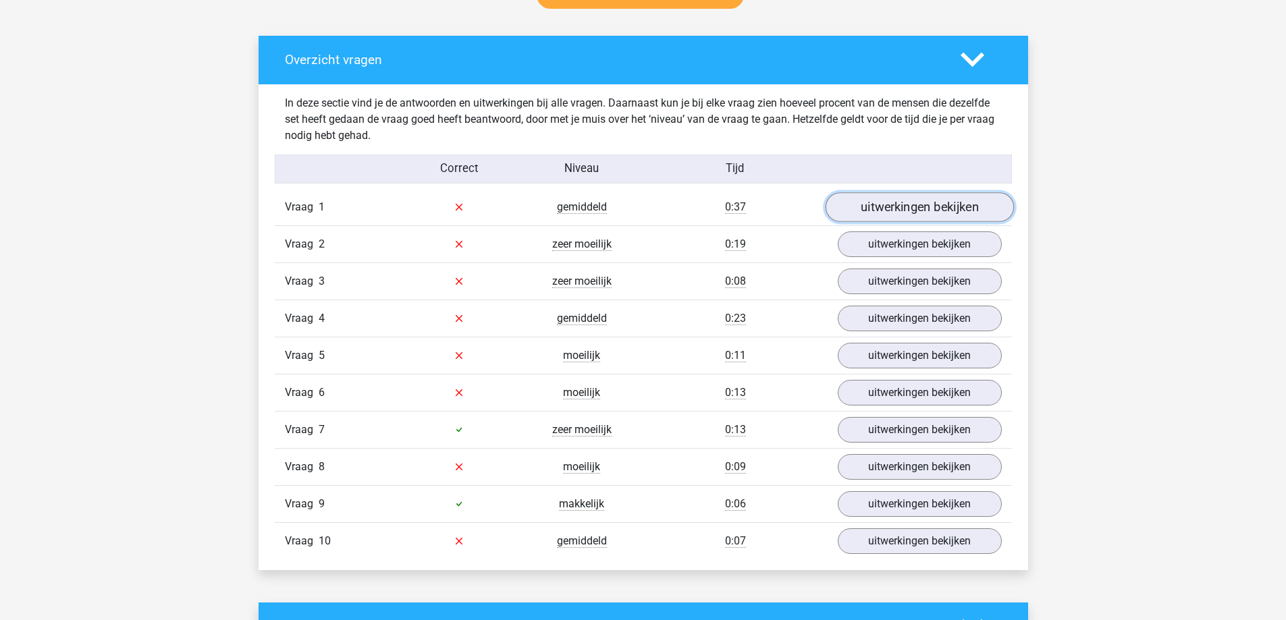
click at [903, 213] on link "uitwerkingen bekijken" at bounding box center [919, 207] width 188 height 30
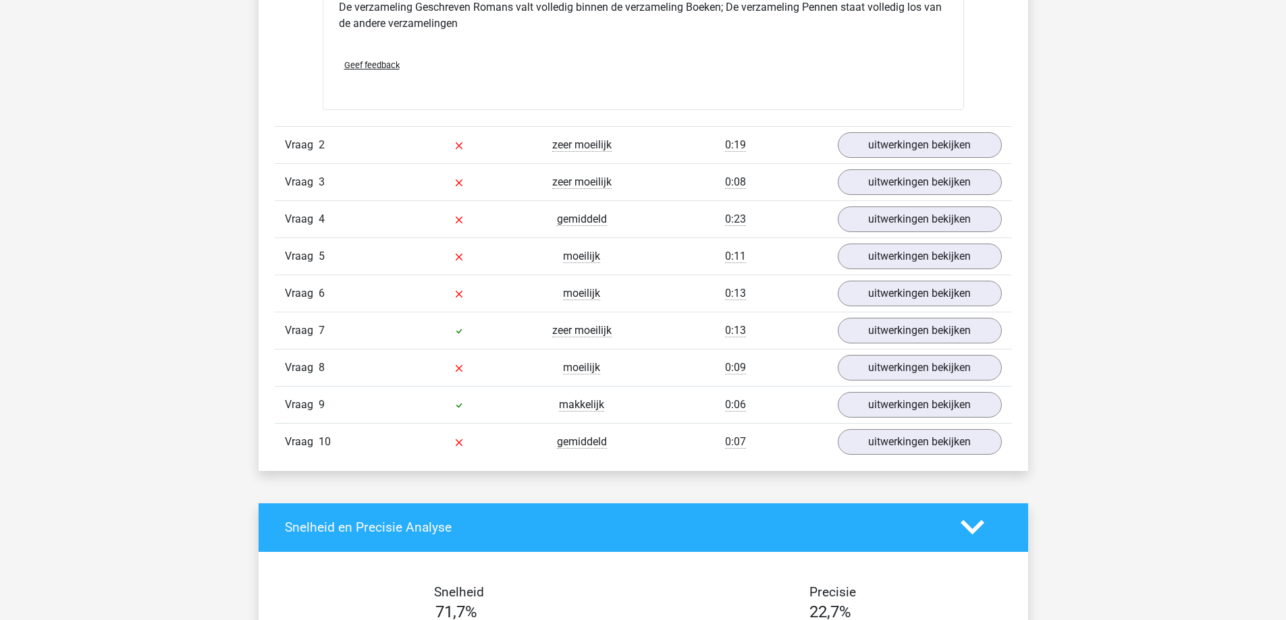
scroll to position [1350, 0]
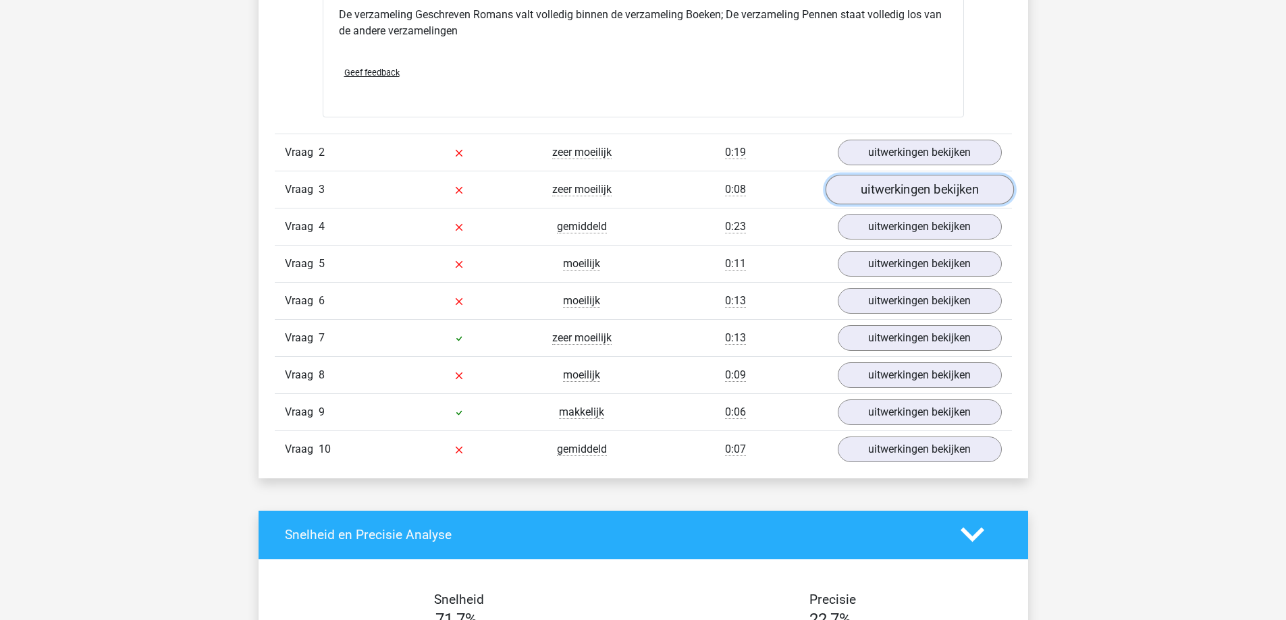
click at [927, 193] on link "uitwerkingen bekijken" at bounding box center [919, 190] width 188 height 30
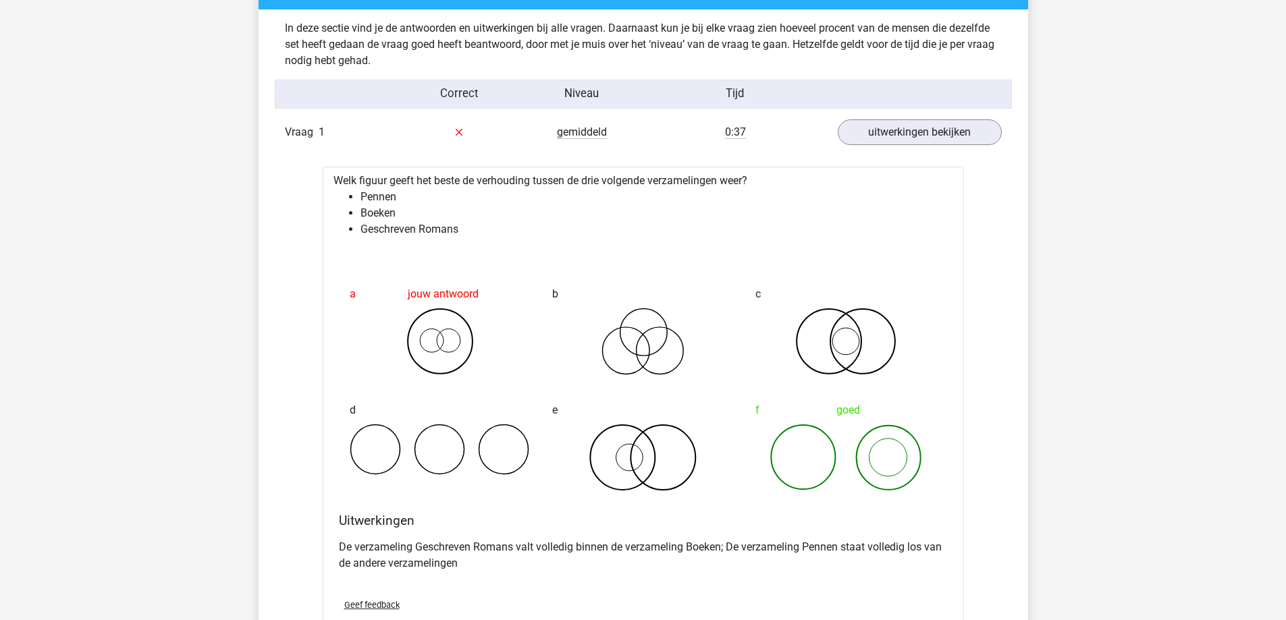
scroll to position [742, 0]
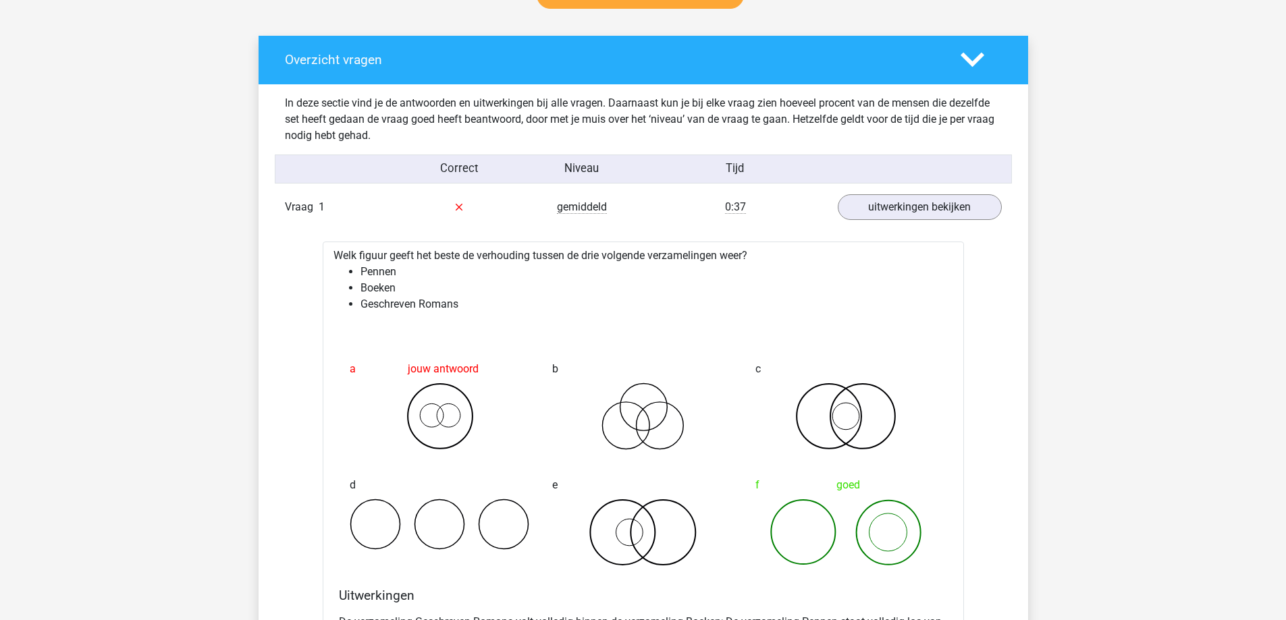
click at [977, 53] on icon at bounding box center [973, 60] width 24 height 24
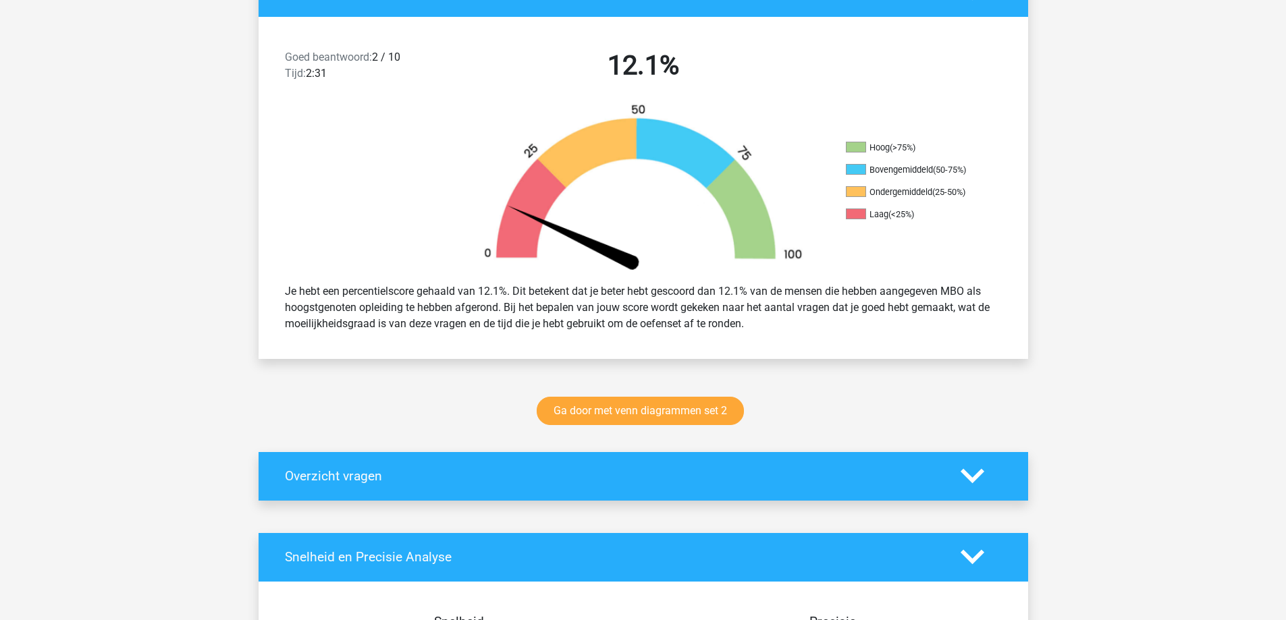
scroll to position [472, 0]
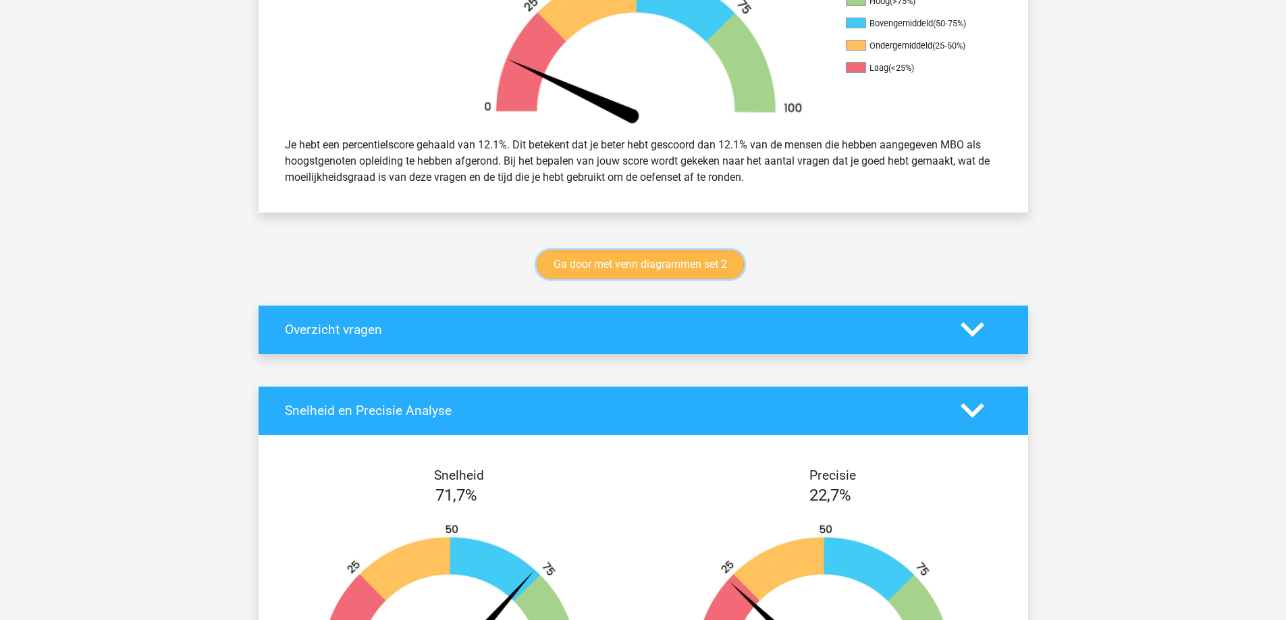
click at [718, 257] on link "Ga door met venn diagrammen set 2" at bounding box center [640, 264] width 207 height 28
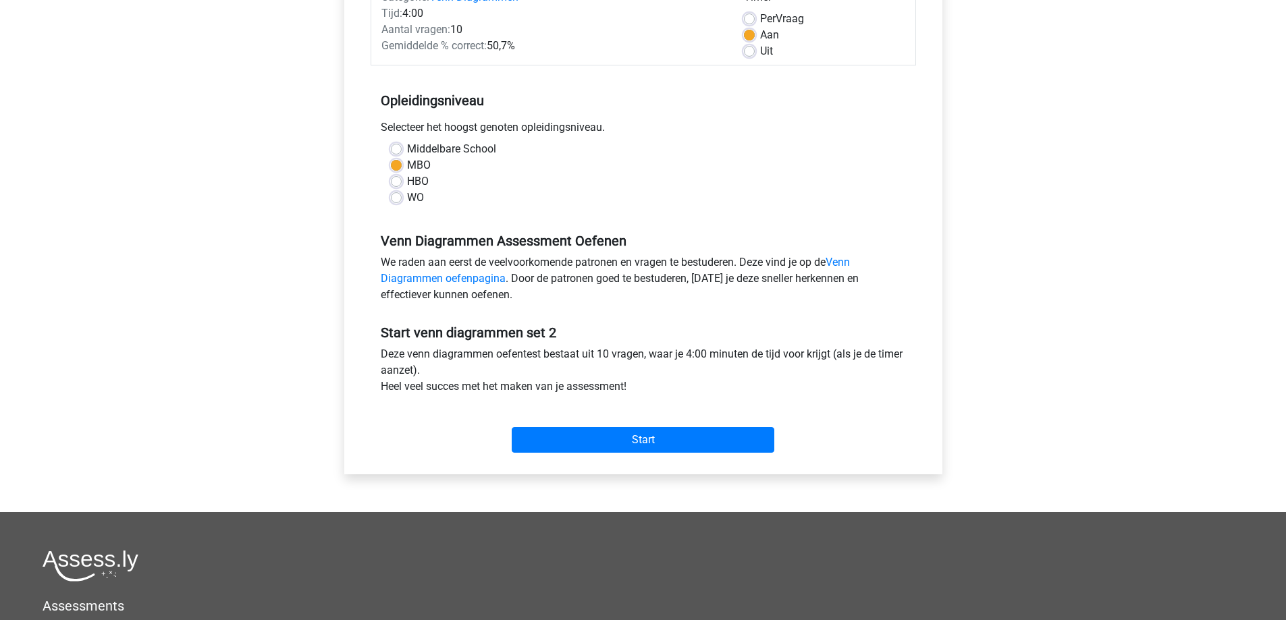
scroll to position [270, 0]
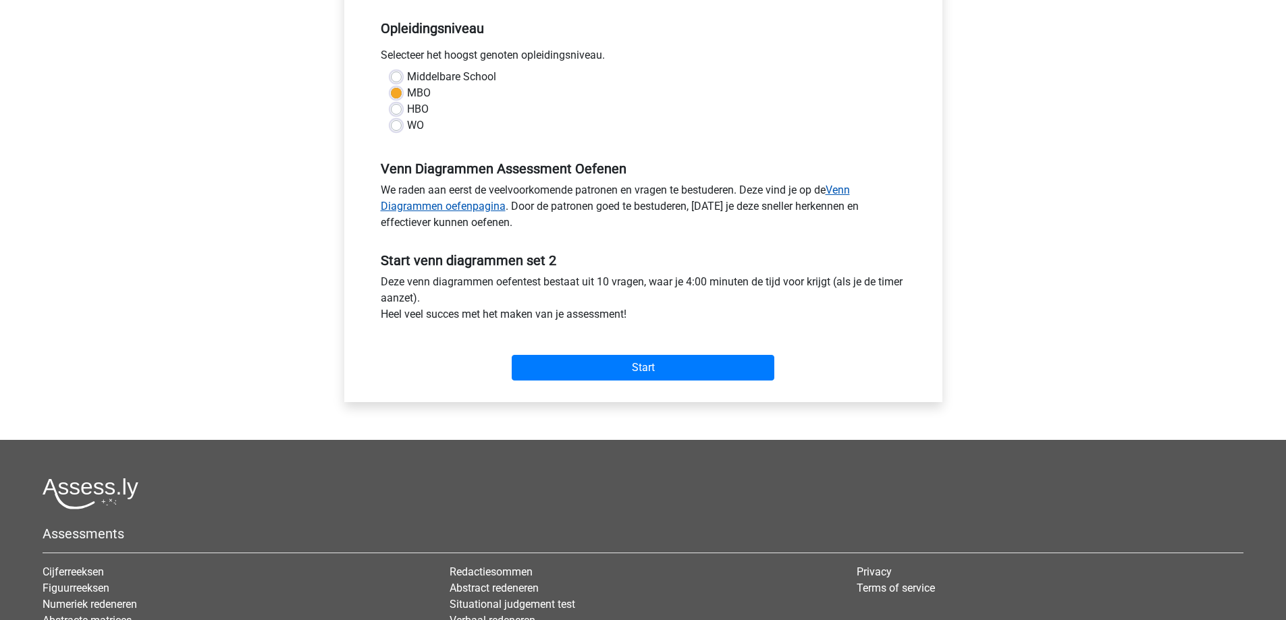
click at [850, 190] on link "Venn Diagrammen oefenpagina" at bounding box center [615, 198] width 469 height 29
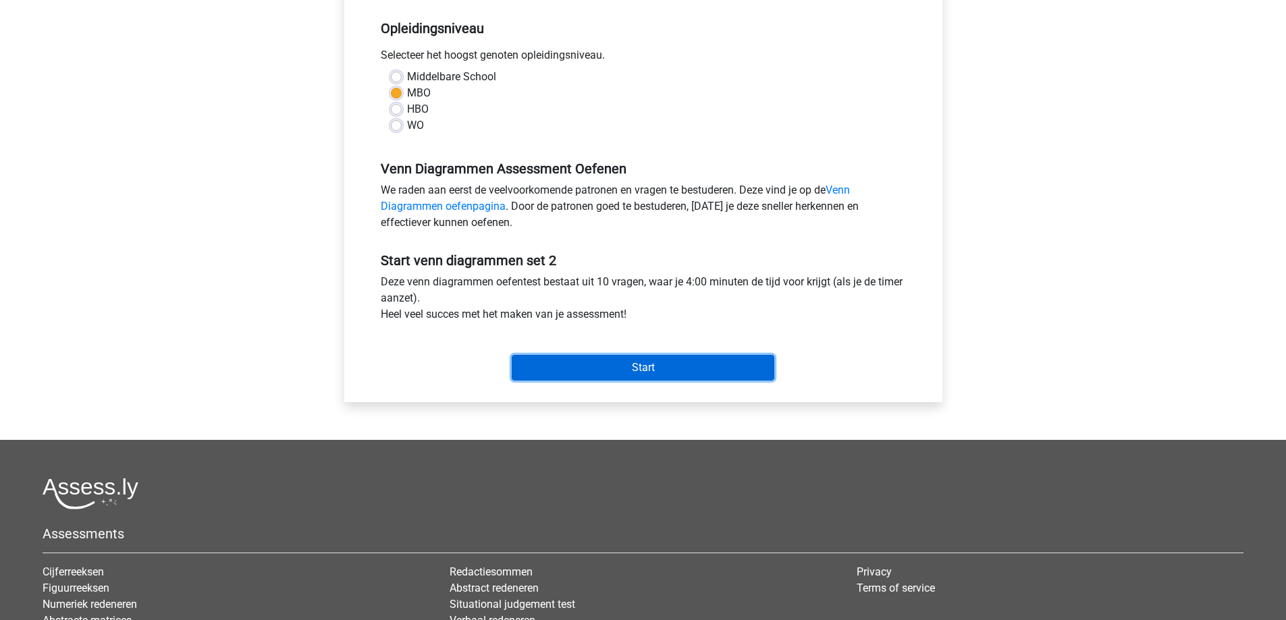
click at [622, 366] on input "Start" at bounding box center [643, 368] width 263 height 26
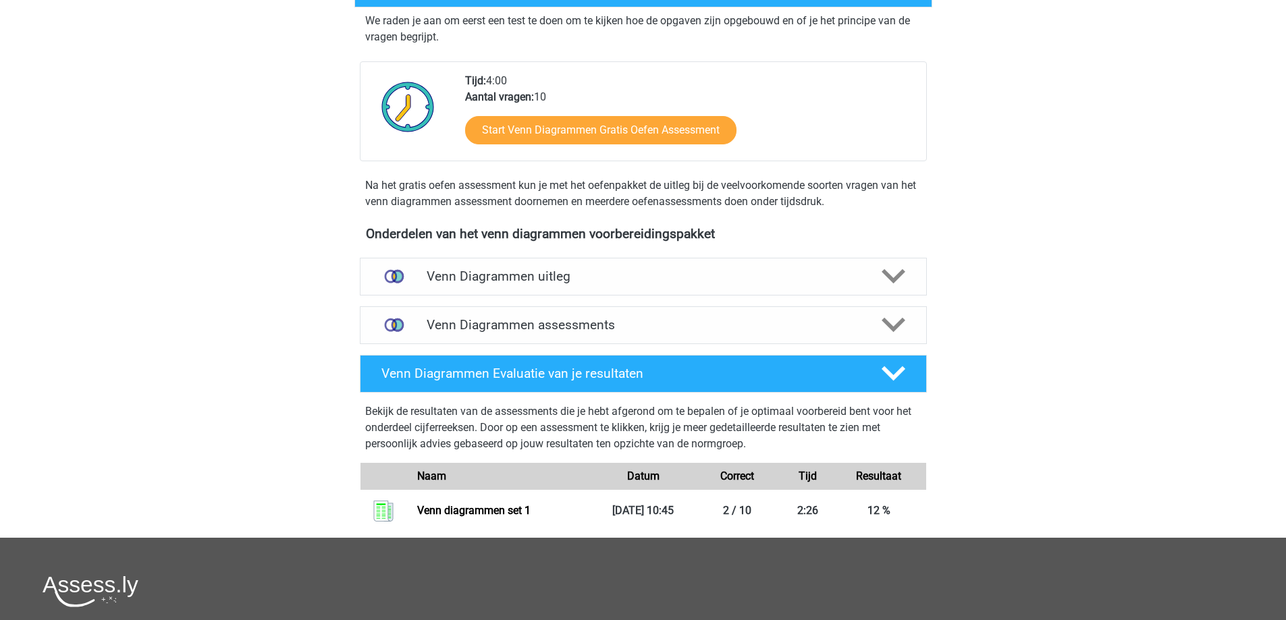
scroll to position [270, 0]
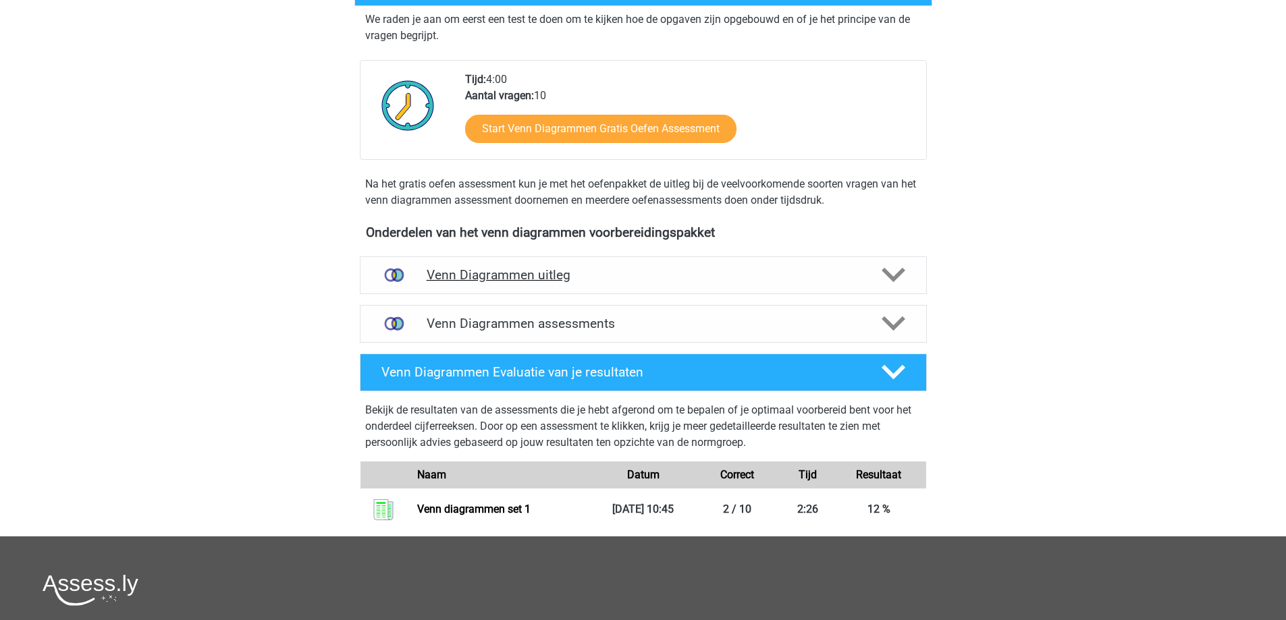
click at [873, 280] on div at bounding box center [891, 275] width 45 height 24
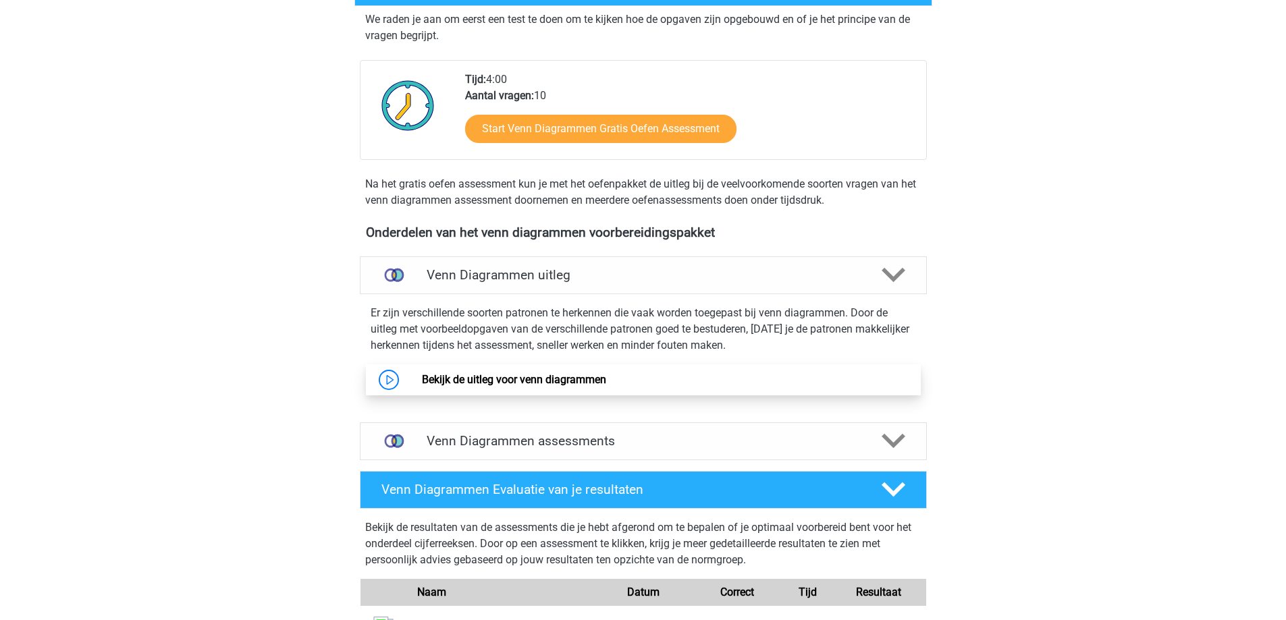
click at [555, 378] on link "Bekijk de uitleg voor venn diagrammen" at bounding box center [514, 379] width 184 height 13
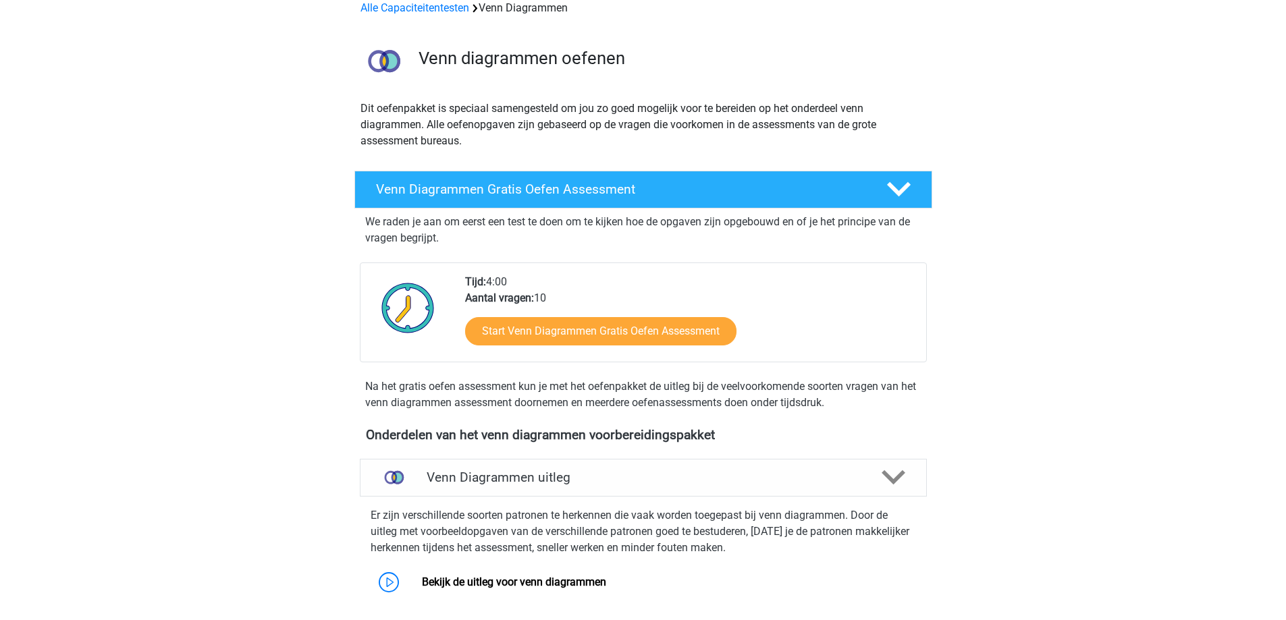
scroll to position [0, 0]
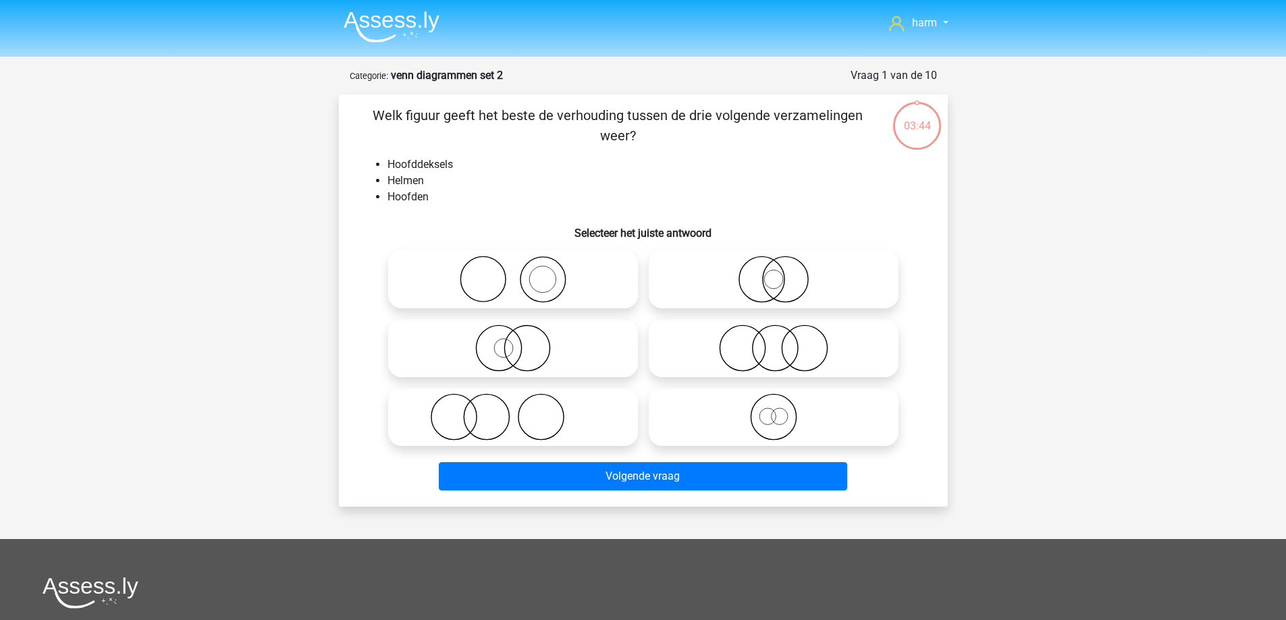
click at [767, 421] on icon at bounding box center [773, 417] width 239 height 47
click at [774, 410] on input "radio" at bounding box center [778, 406] width 9 height 9
radio input "true"
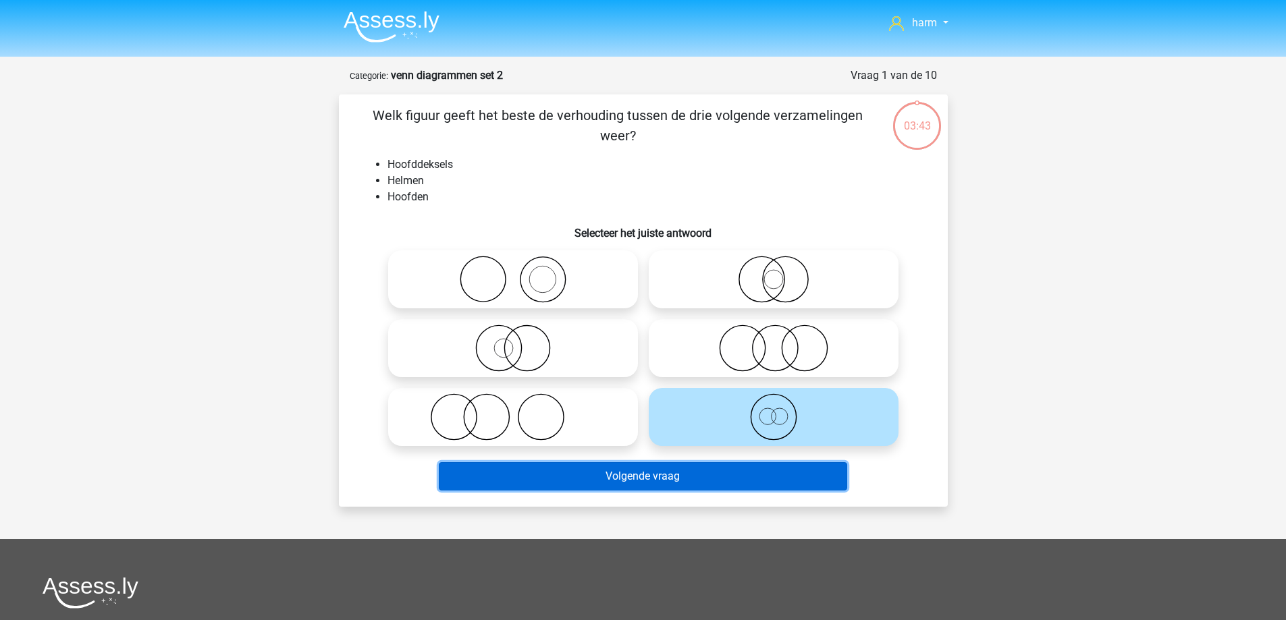
click at [750, 470] on button "Volgende vraag" at bounding box center [643, 476] width 408 height 28
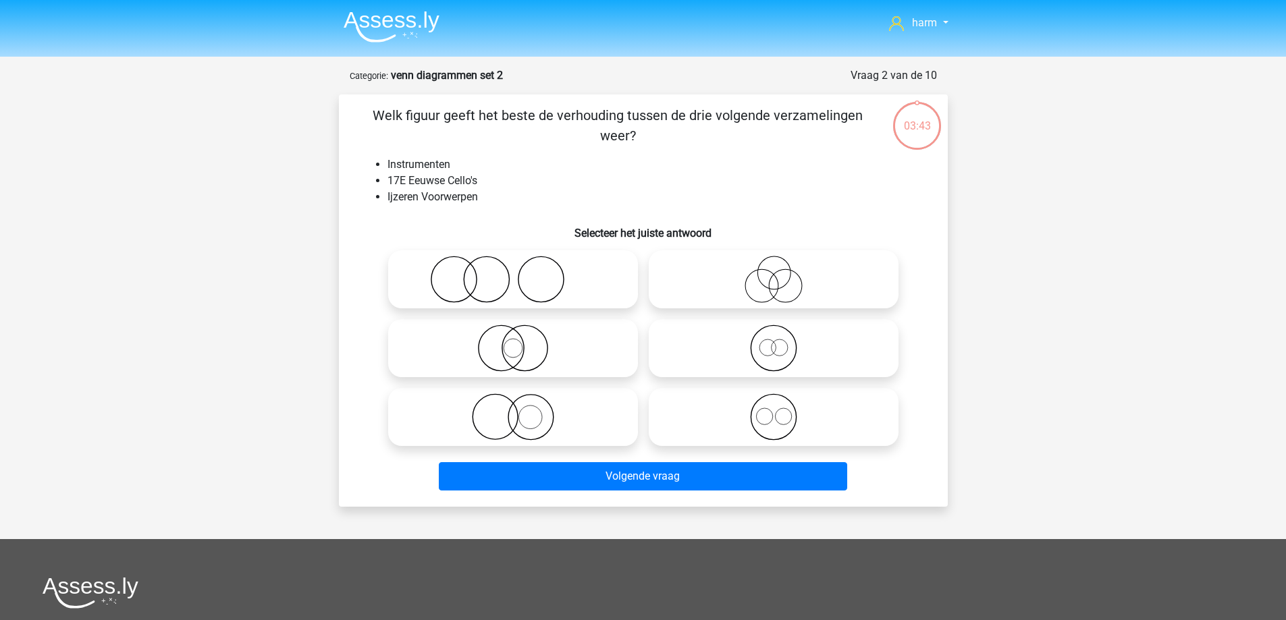
scroll to position [67, 0]
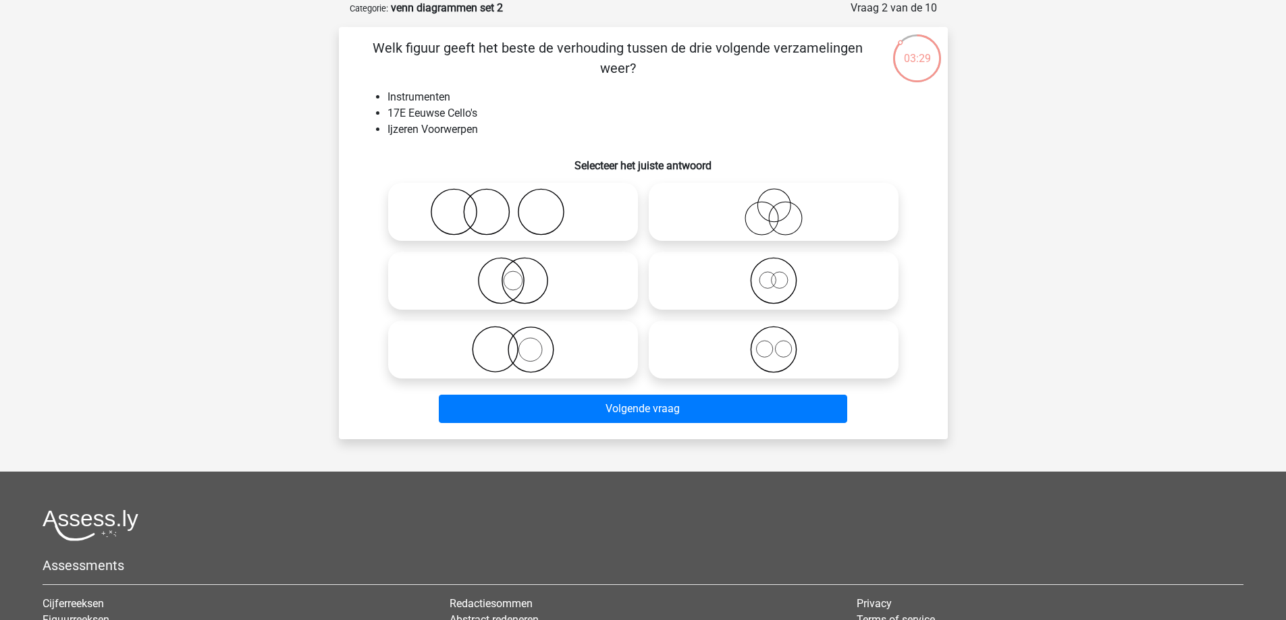
click at [511, 205] on icon at bounding box center [513, 211] width 239 height 47
click at [513, 205] on input "radio" at bounding box center [517, 200] width 9 height 9
radio input "true"
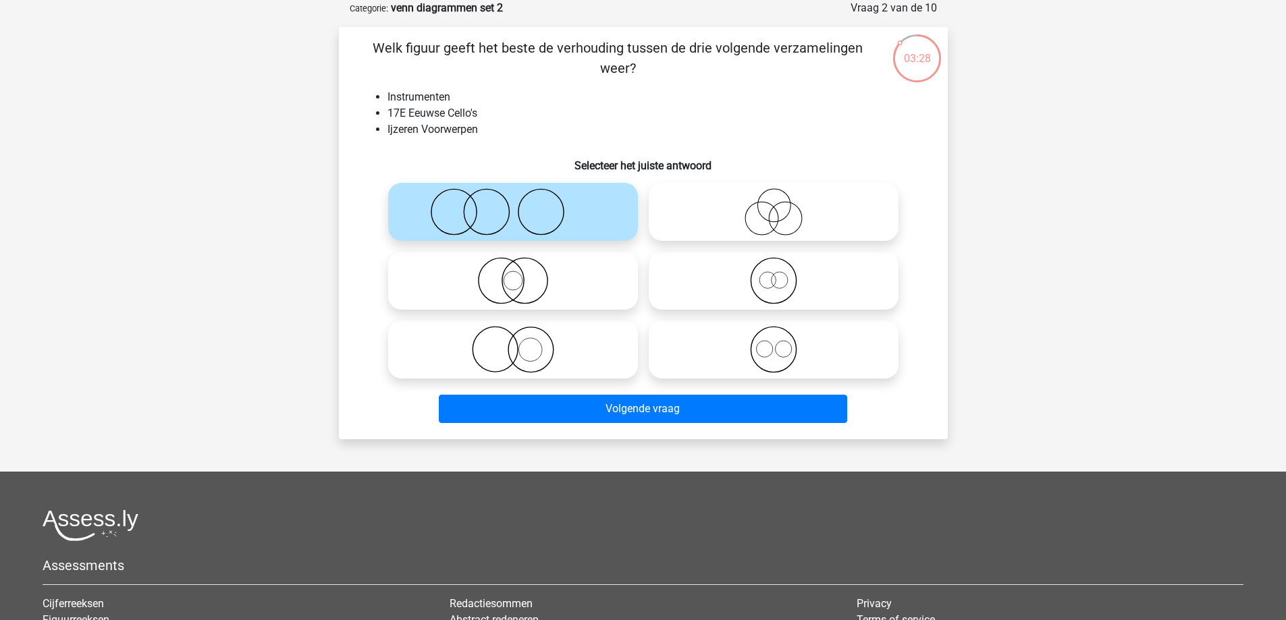
click at [518, 273] on input "radio" at bounding box center [517, 269] width 9 height 9
radio input "true"
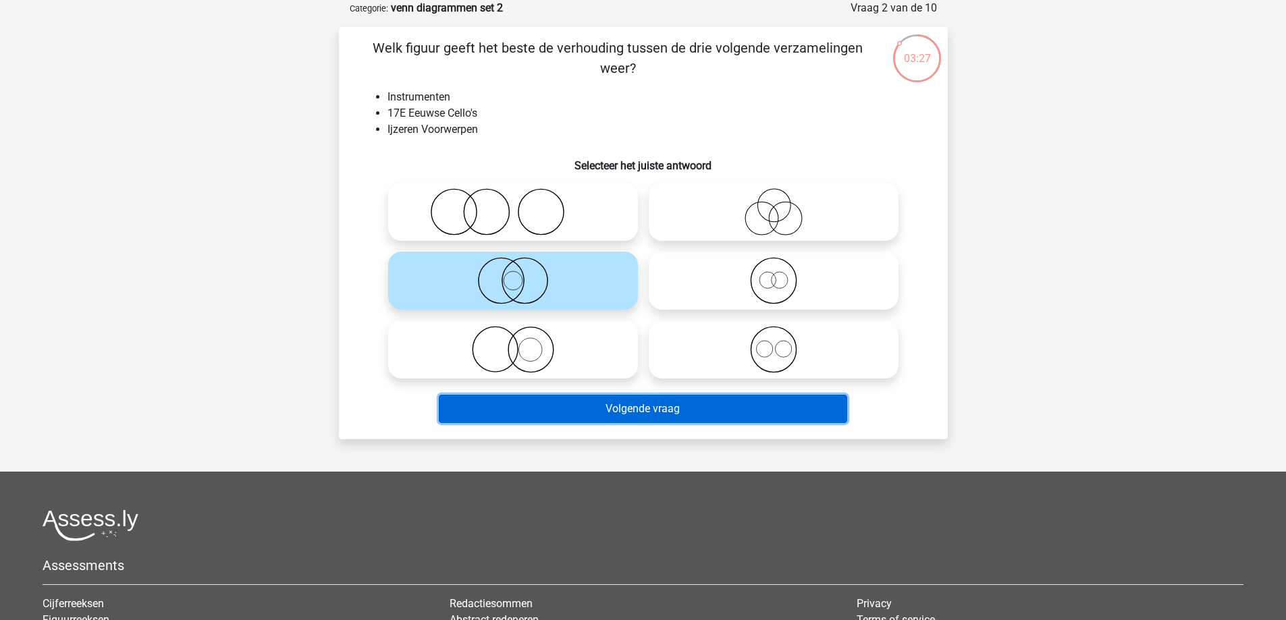
click at [655, 411] on button "Volgende vraag" at bounding box center [643, 409] width 408 height 28
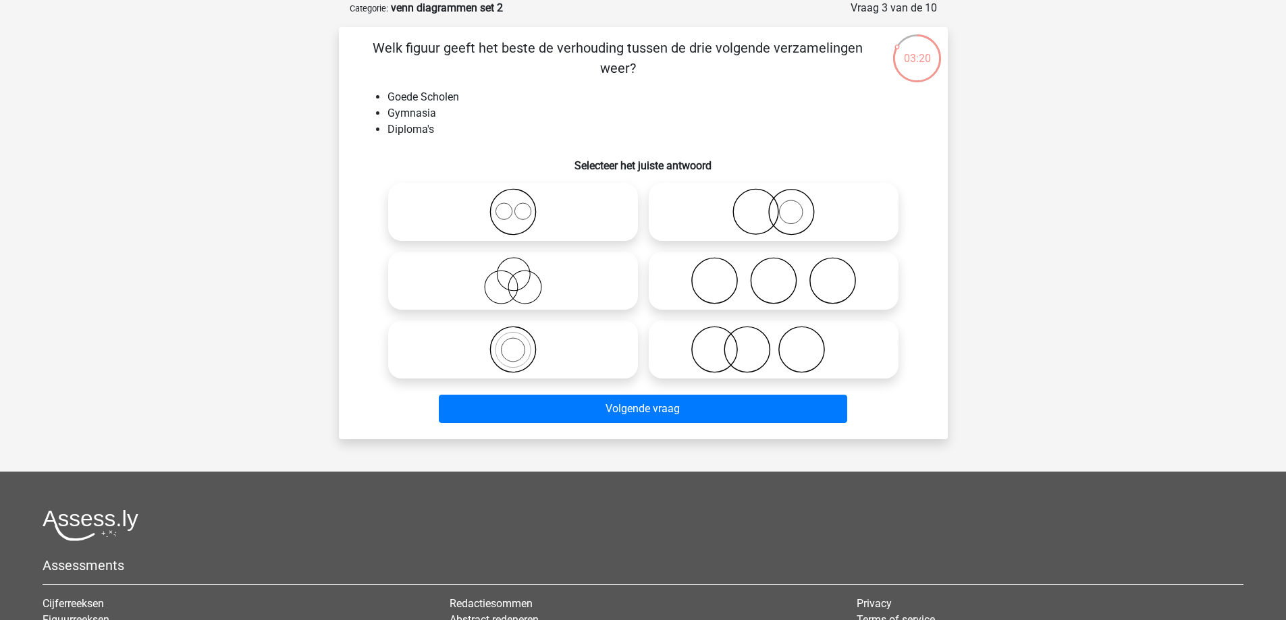
click at [511, 281] on icon at bounding box center [513, 280] width 239 height 47
click at [513, 274] on input "radio" at bounding box center [517, 269] width 9 height 9
radio input "true"
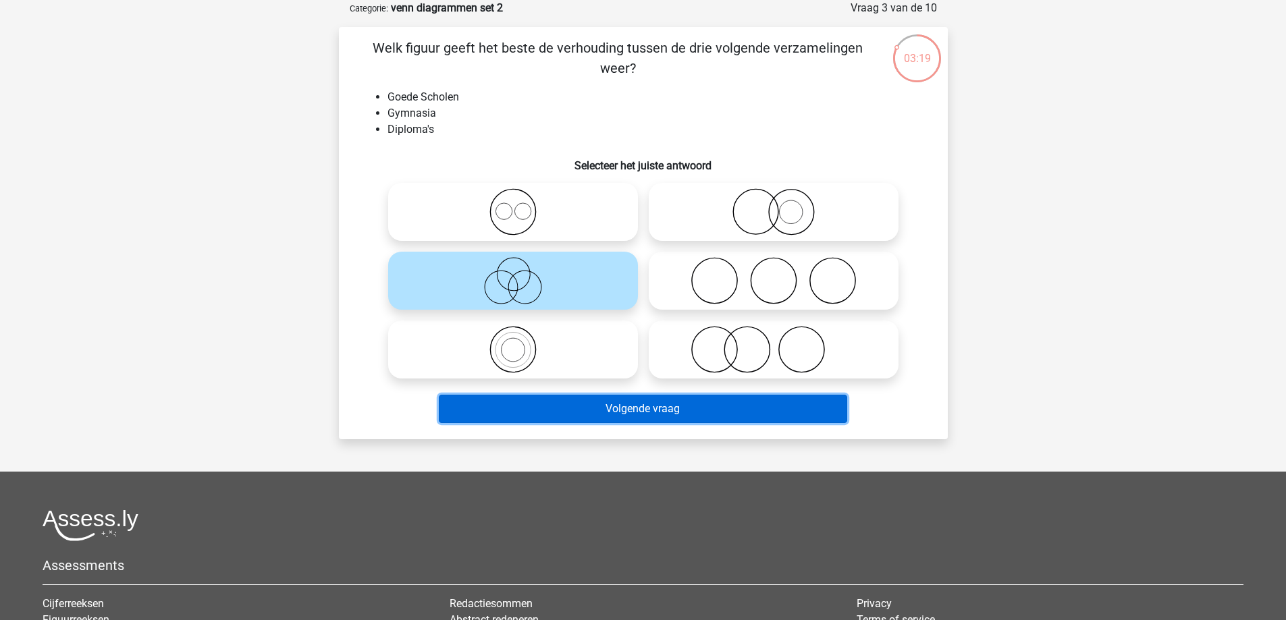
click at [655, 412] on button "Volgende vraag" at bounding box center [643, 409] width 408 height 28
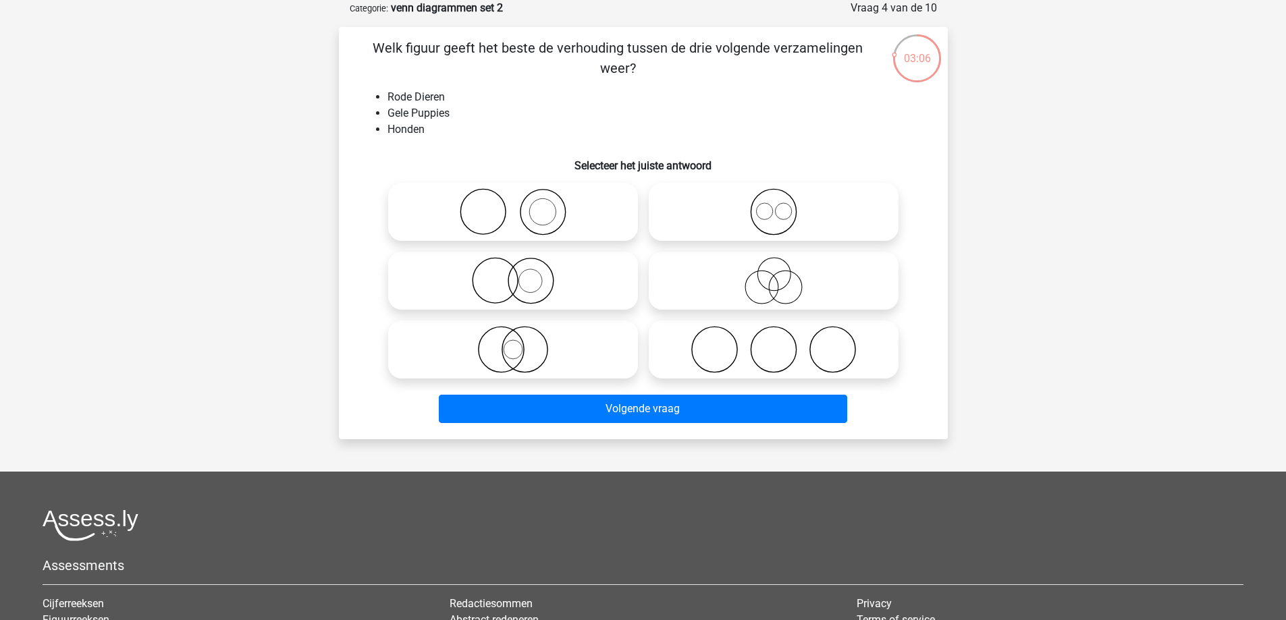
click at [767, 285] on icon at bounding box center [773, 280] width 239 height 47
click at [774, 274] on input "radio" at bounding box center [778, 269] width 9 height 9
radio input "true"
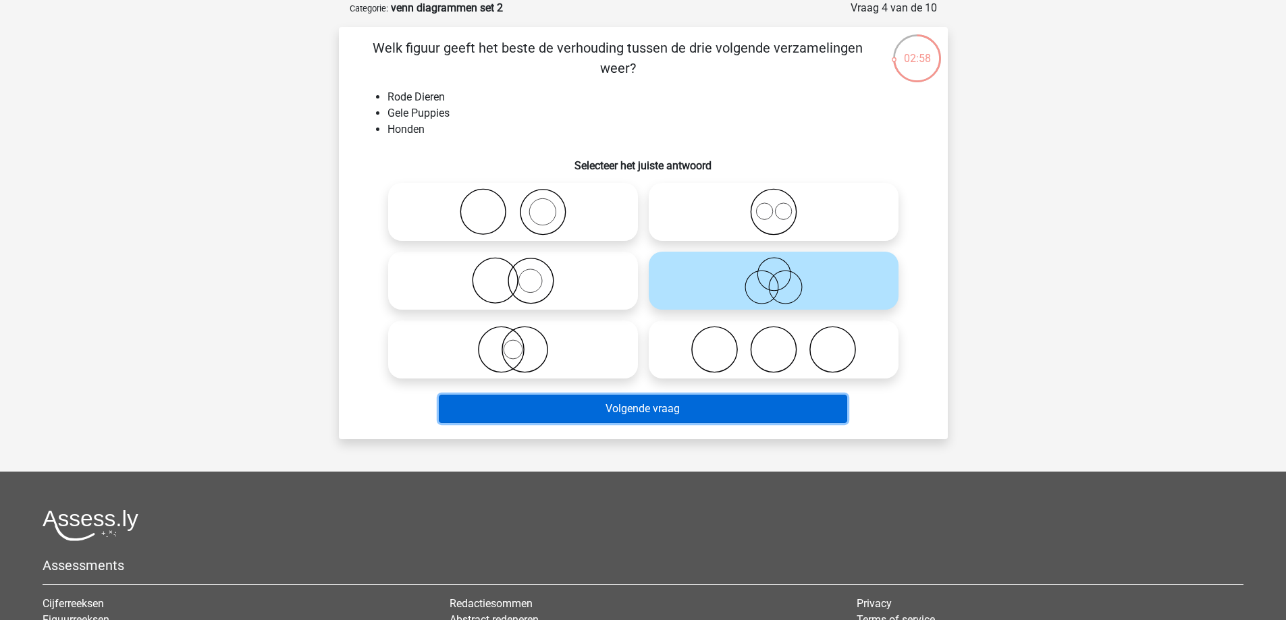
click at [703, 396] on button "Volgende vraag" at bounding box center [643, 409] width 408 height 28
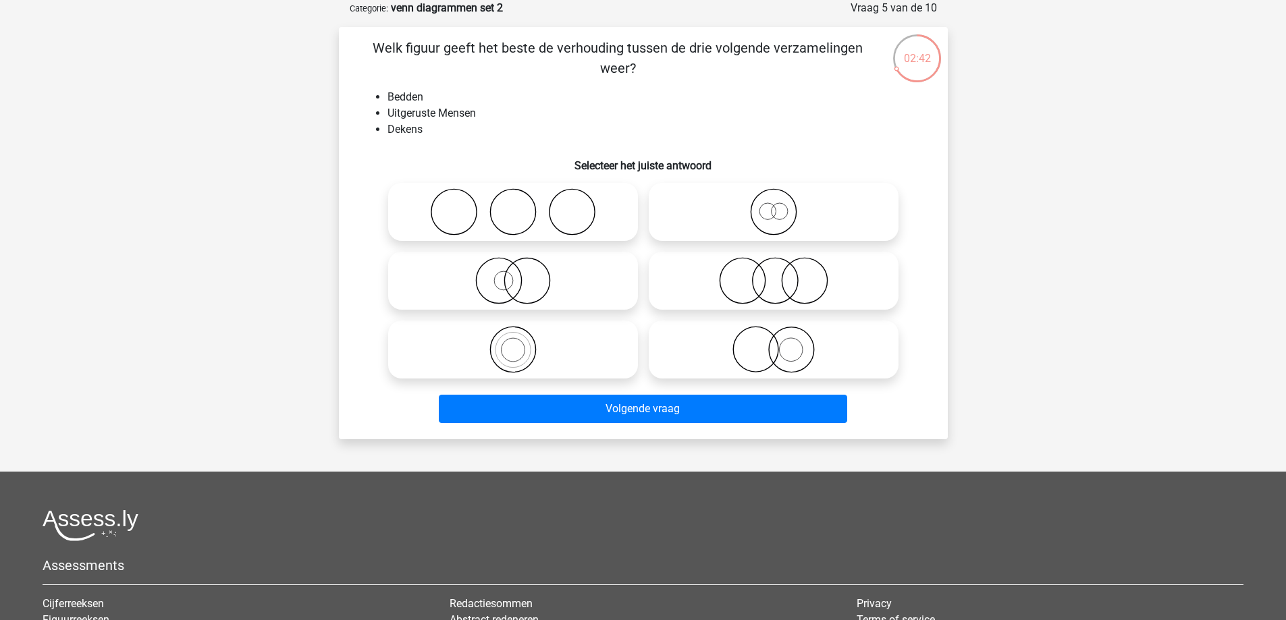
click at [770, 275] on icon at bounding box center [773, 280] width 239 height 47
click at [774, 274] on input "radio" at bounding box center [778, 269] width 9 height 9
radio input "true"
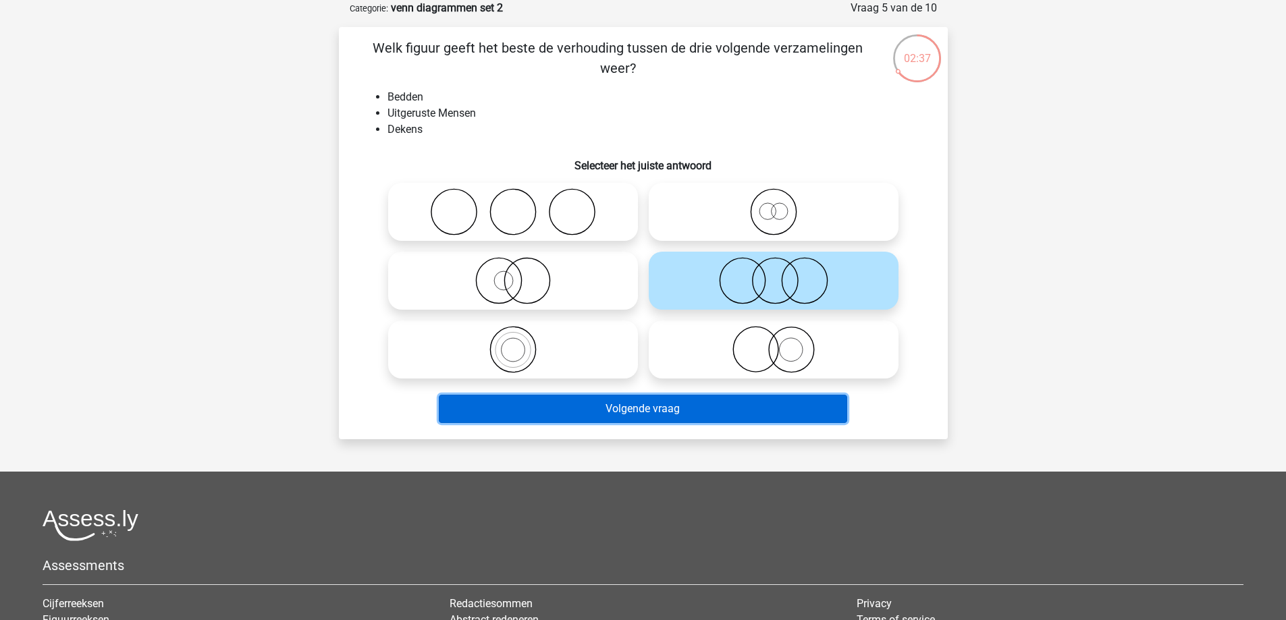
click at [622, 411] on button "Volgende vraag" at bounding box center [643, 409] width 408 height 28
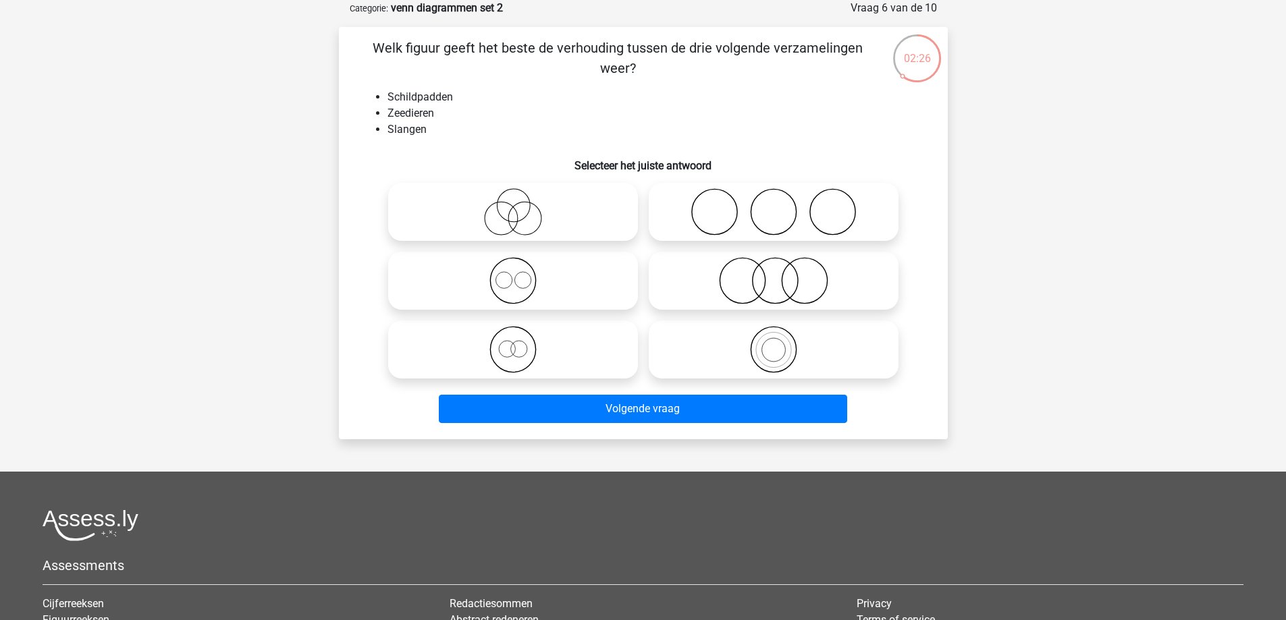
click at [529, 213] on icon at bounding box center [513, 211] width 239 height 47
click at [522, 205] on input "radio" at bounding box center [517, 200] width 9 height 9
radio input "true"
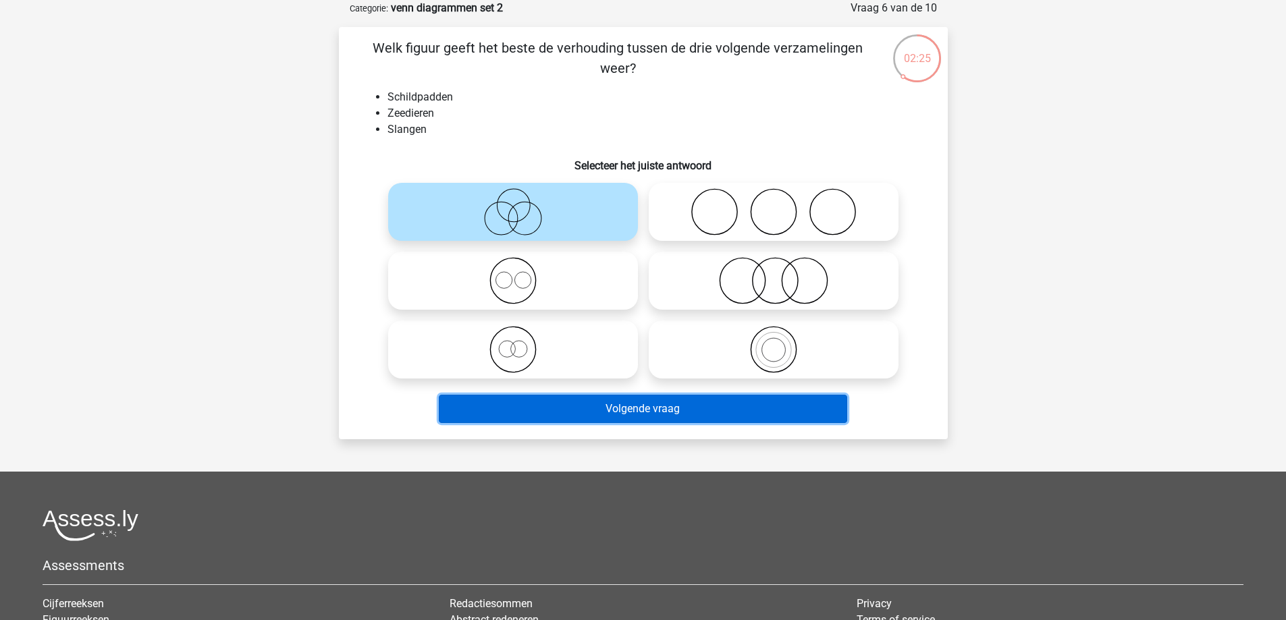
click at [671, 414] on button "Volgende vraag" at bounding box center [643, 409] width 408 height 28
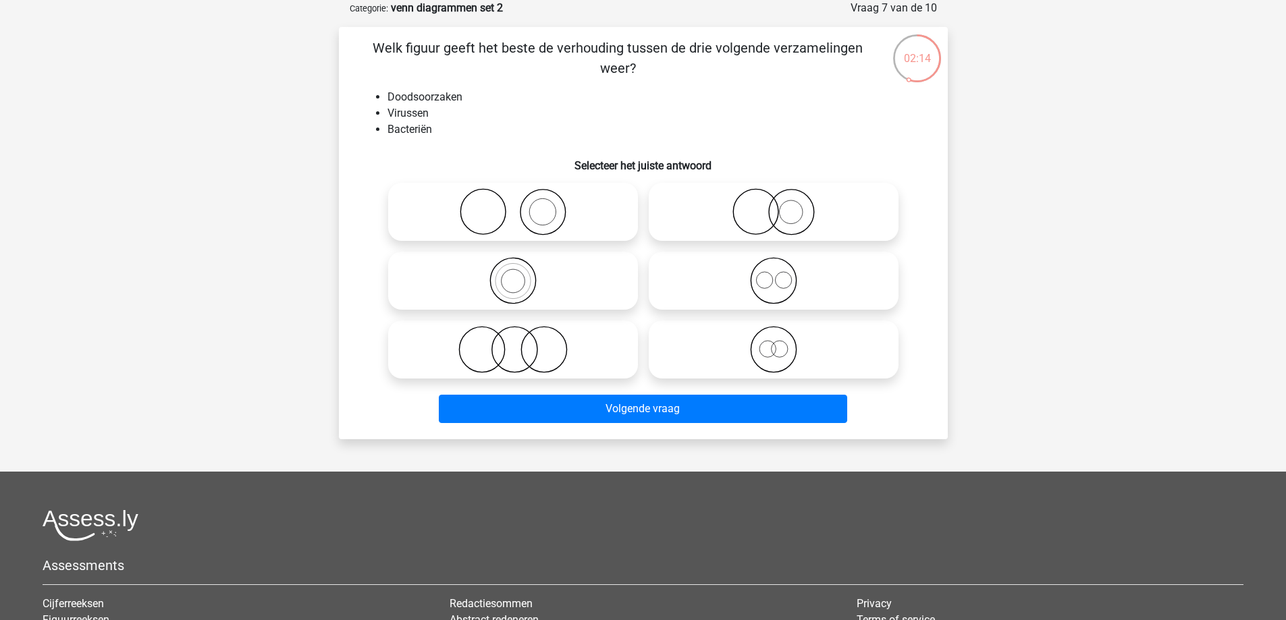
click at [510, 347] on icon at bounding box center [513, 349] width 239 height 47
click at [513, 343] on input "radio" at bounding box center [517, 338] width 9 height 9
radio input "true"
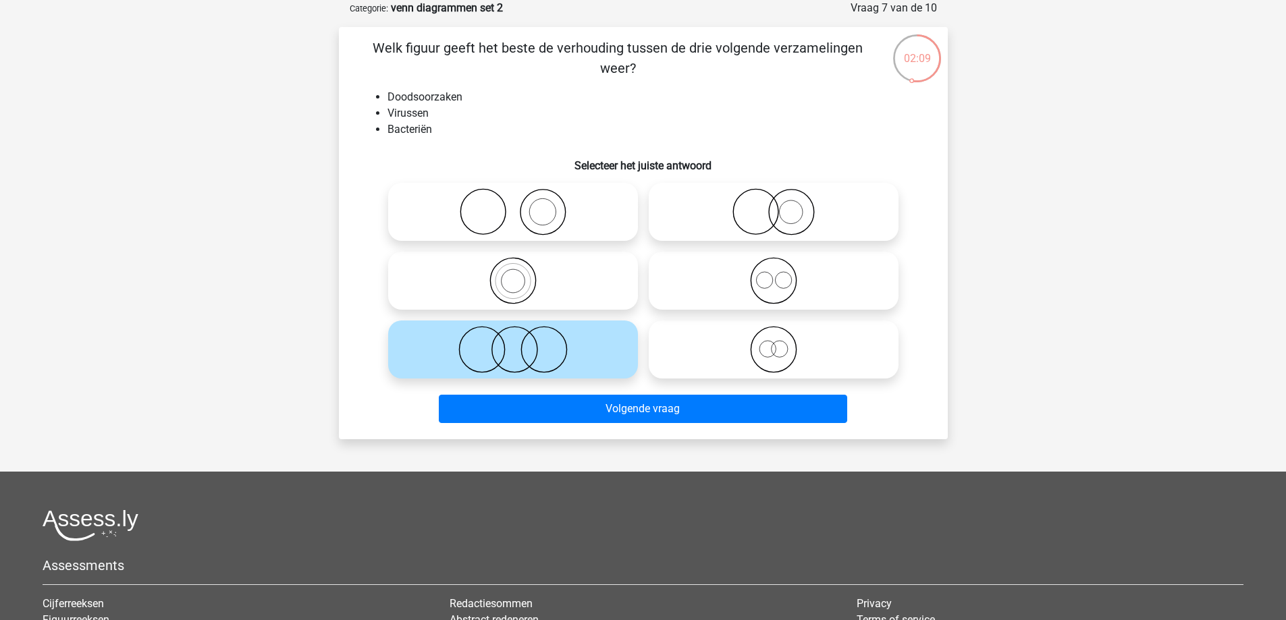
click at [537, 284] on icon at bounding box center [513, 280] width 239 height 47
click at [522, 274] on input "radio" at bounding box center [517, 269] width 9 height 9
radio input "true"
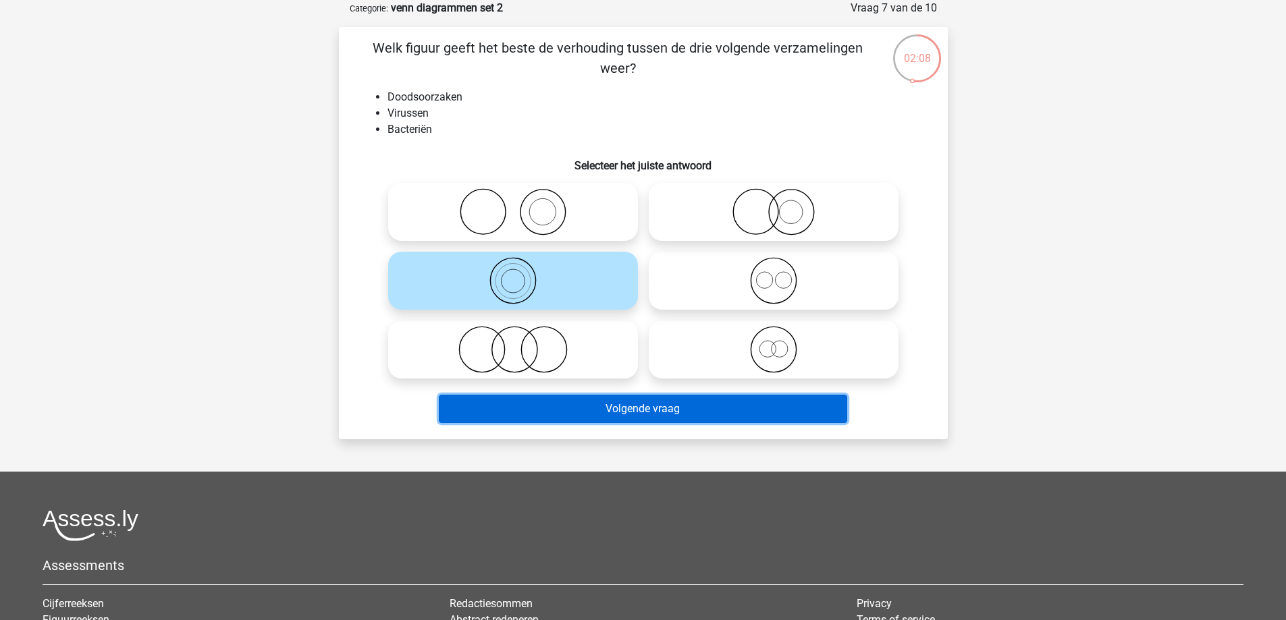
click at [578, 404] on button "Volgende vraag" at bounding box center [643, 409] width 408 height 28
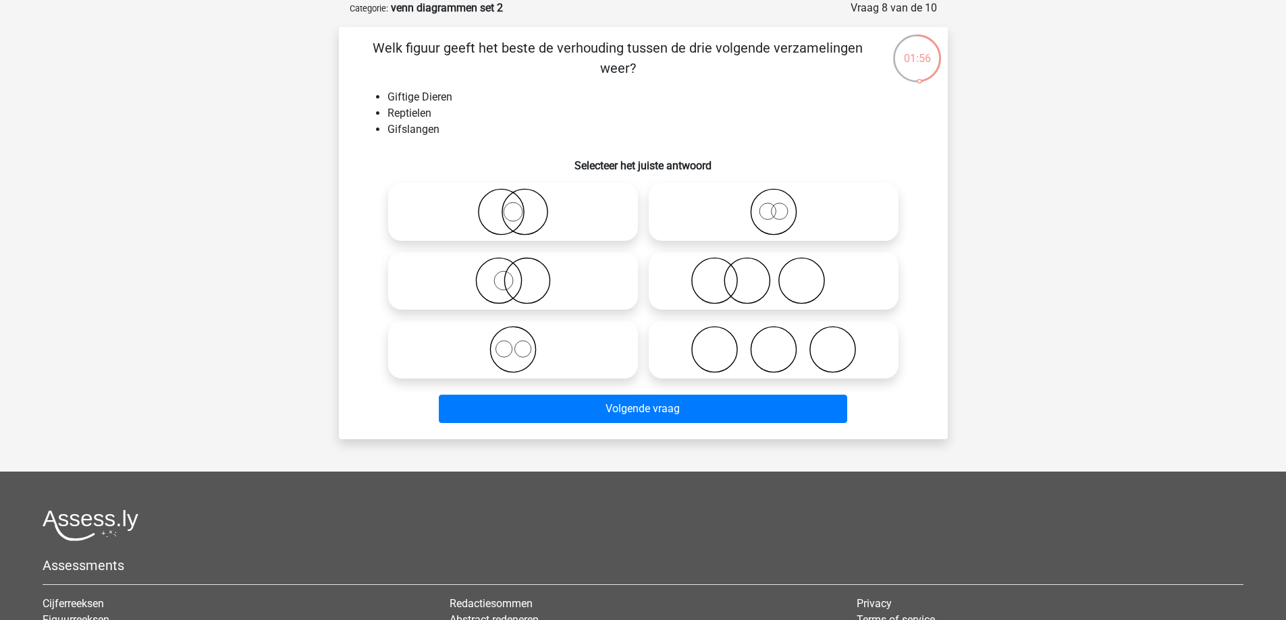
click at [536, 206] on icon at bounding box center [513, 211] width 239 height 47
click at [522, 205] on input "radio" at bounding box center [517, 200] width 9 height 9
radio input "true"
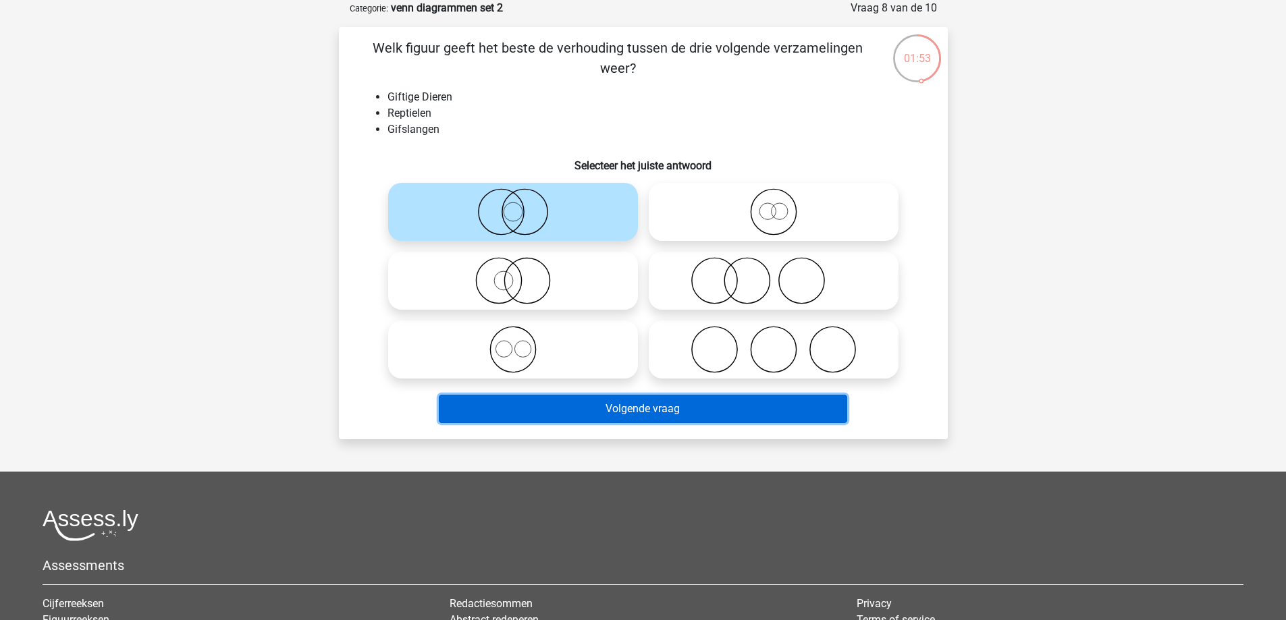
click at [591, 408] on button "Volgende vraag" at bounding box center [643, 409] width 408 height 28
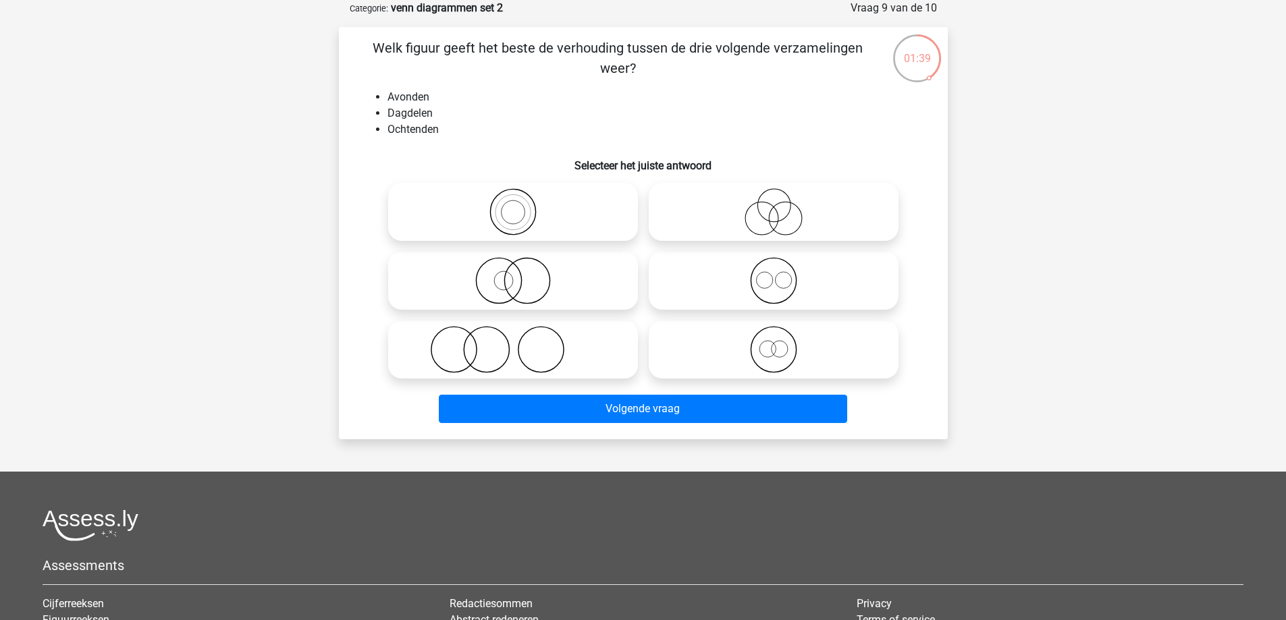
click at [763, 211] on icon at bounding box center [773, 211] width 239 height 47
click at [774, 205] on input "radio" at bounding box center [778, 200] width 9 height 9
radio input "true"
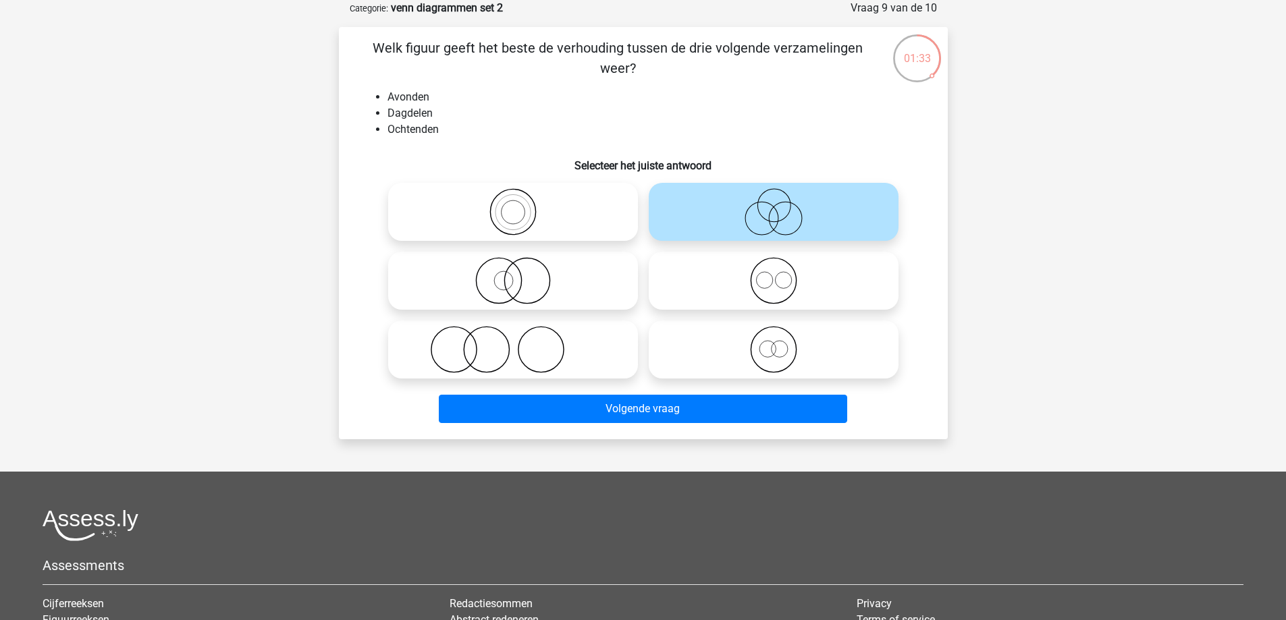
click at [497, 359] on icon at bounding box center [513, 349] width 239 height 47
click at [513, 343] on input "radio" at bounding box center [517, 338] width 9 height 9
radio input "true"
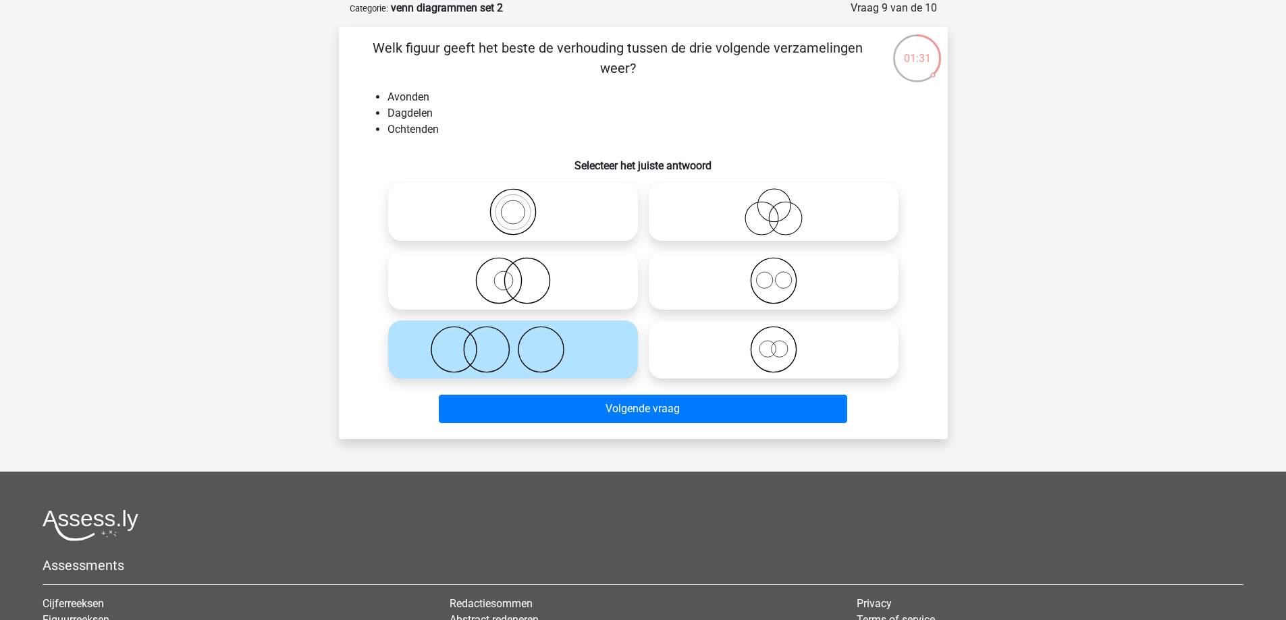
click at [767, 283] on icon at bounding box center [773, 280] width 239 height 47
click at [774, 274] on input "radio" at bounding box center [778, 269] width 9 height 9
radio input "true"
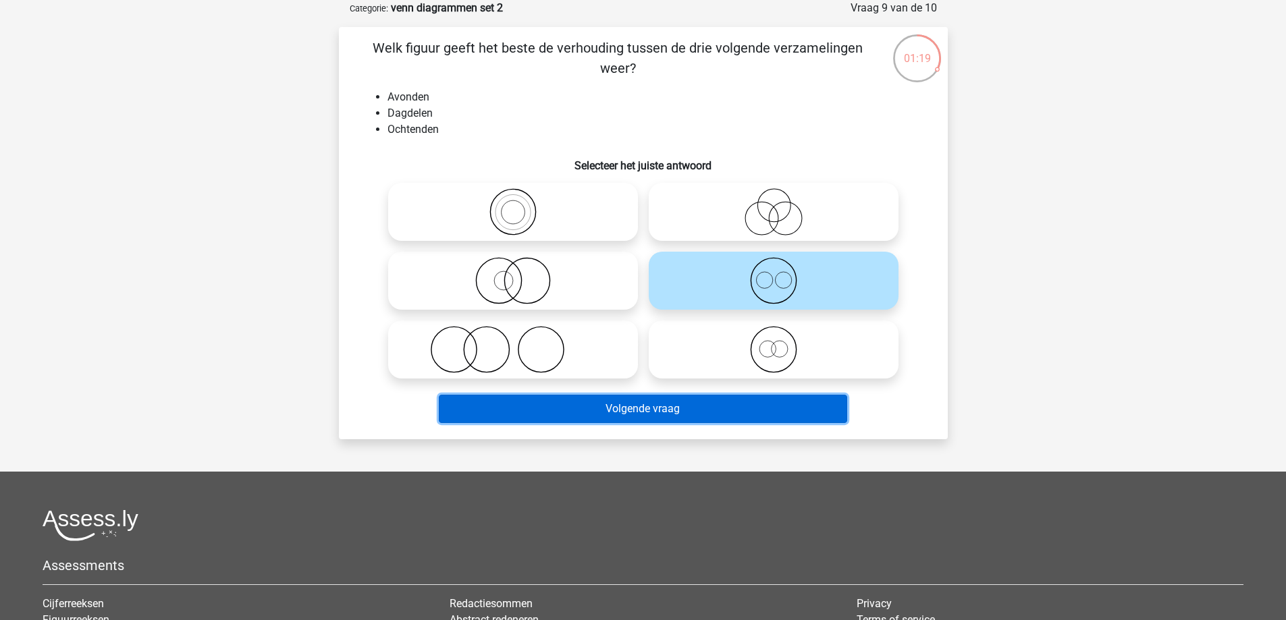
click at [714, 413] on button "Volgende vraag" at bounding box center [643, 409] width 408 height 28
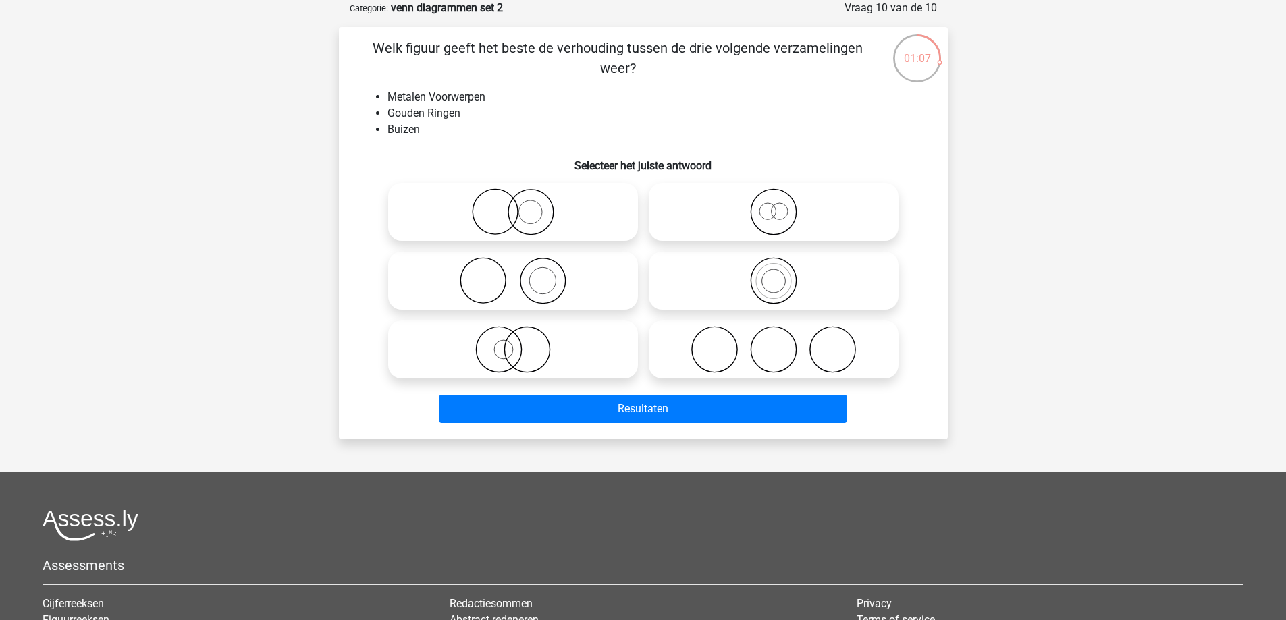
click at [537, 295] on icon at bounding box center [513, 280] width 239 height 47
click at [522, 274] on input "radio" at bounding box center [517, 269] width 9 height 9
radio input "true"
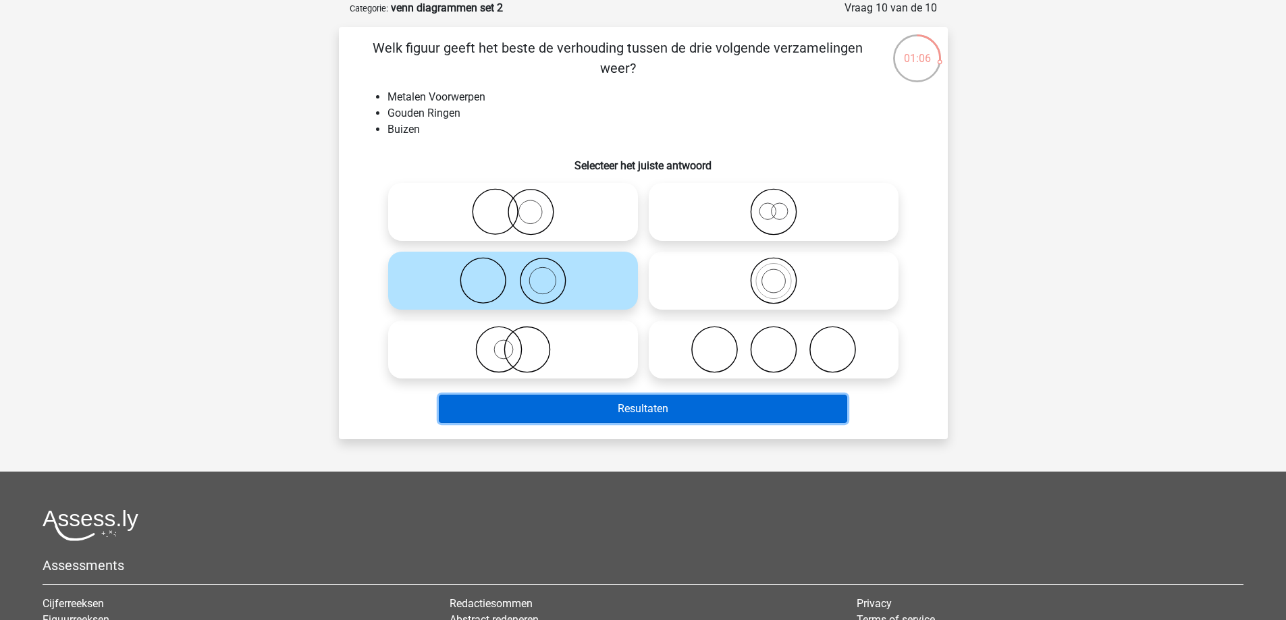
click at [626, 412] on button "Resultaten" at bounding box center [643, 409] width 408 height 28
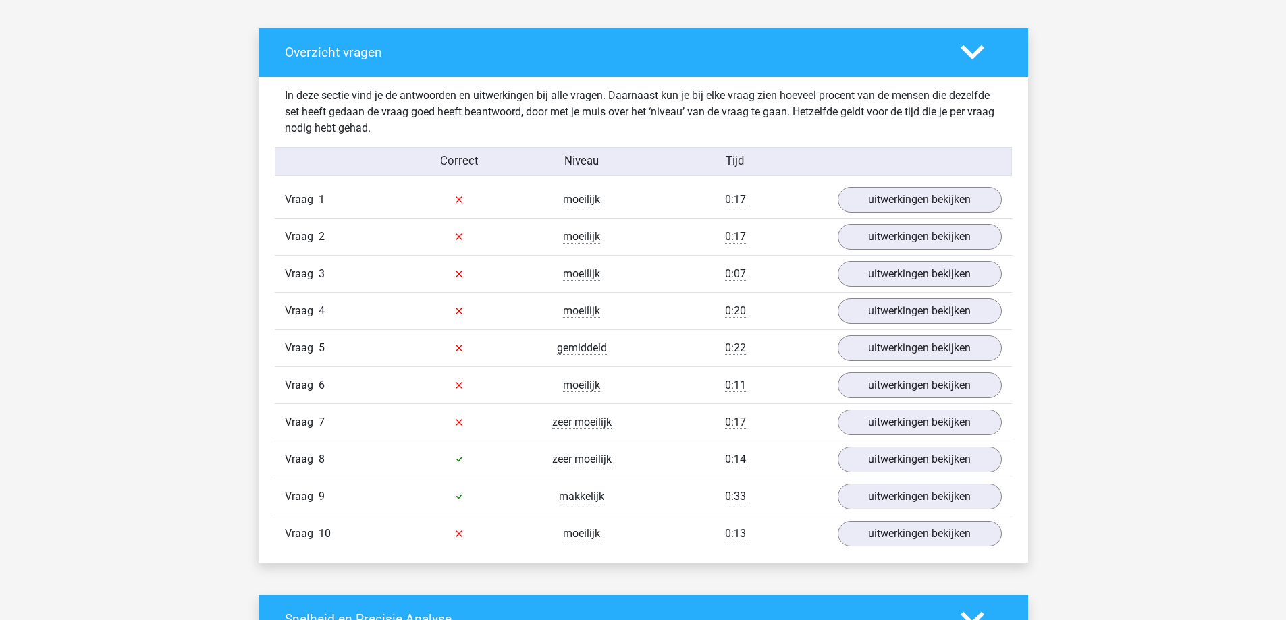
scroll to position [742, 0]
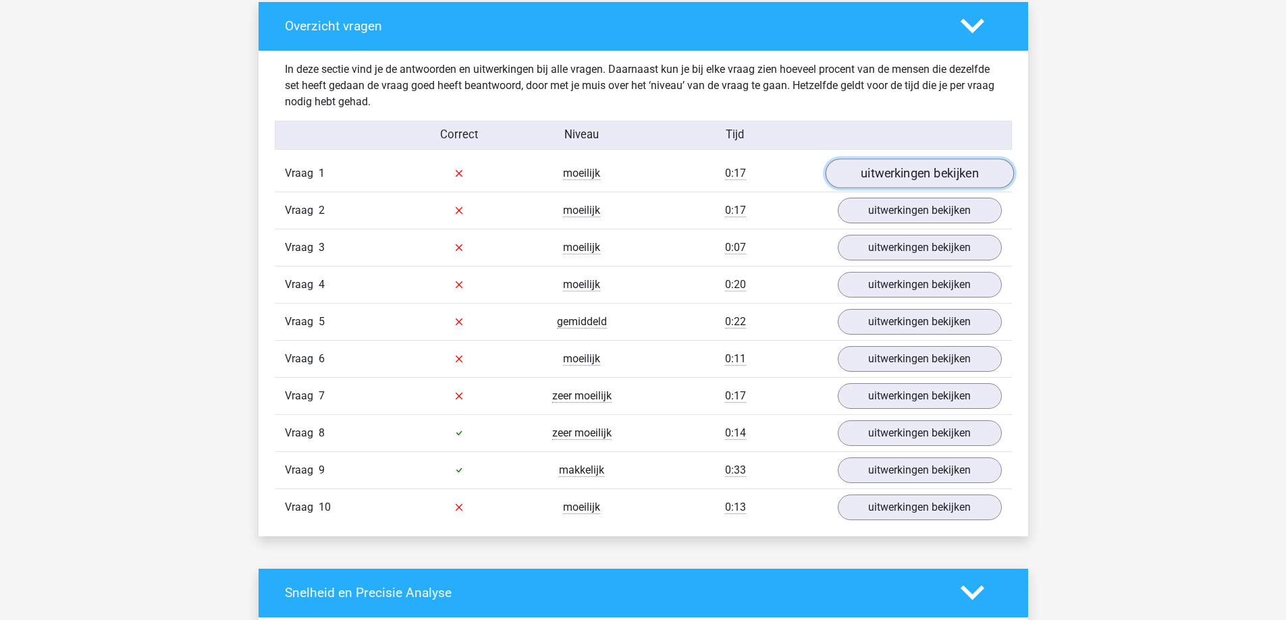
click at [894, 167] on link "uitwerkingen bekijken" at bounding box center [919, 174] width 188 height 30
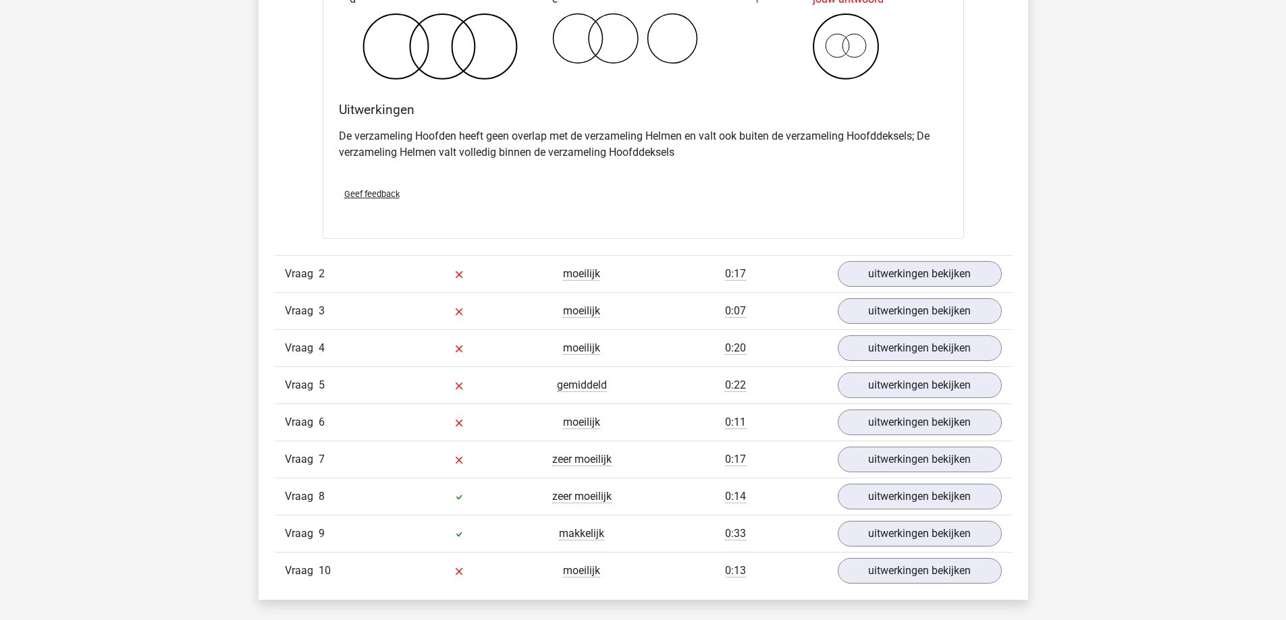
scroll to position [1215, 0]
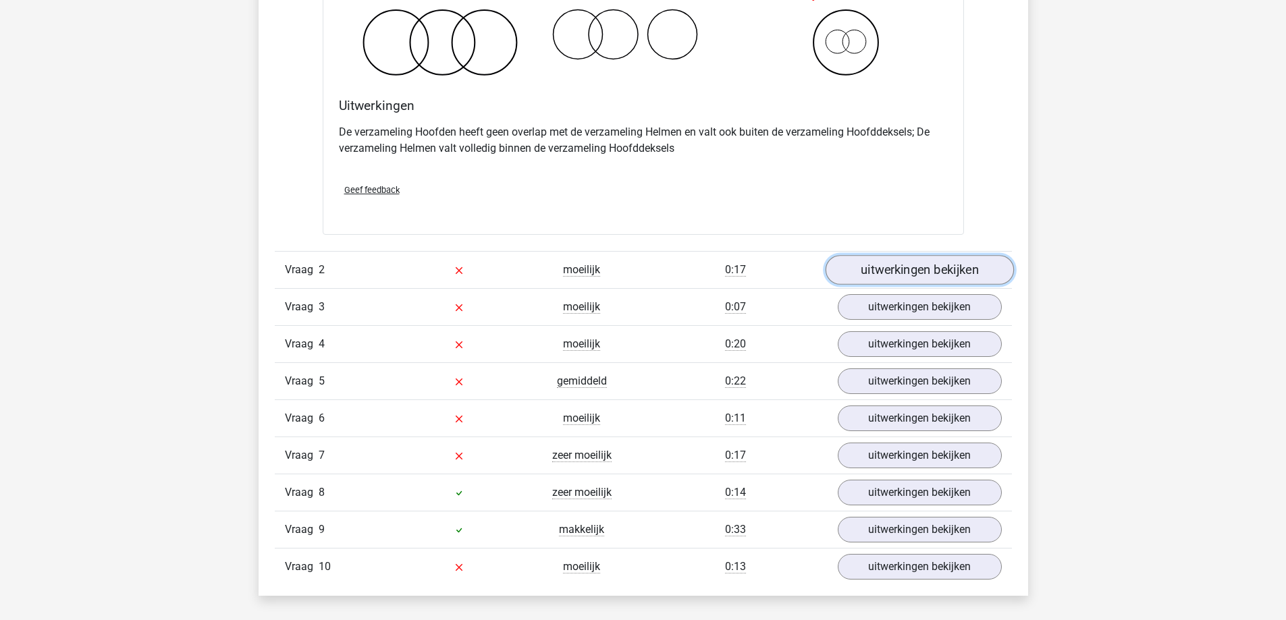
click at [916, 276] on link "uitwerkingen bekijken" at bounding box center [919, 270] width 188 height 30
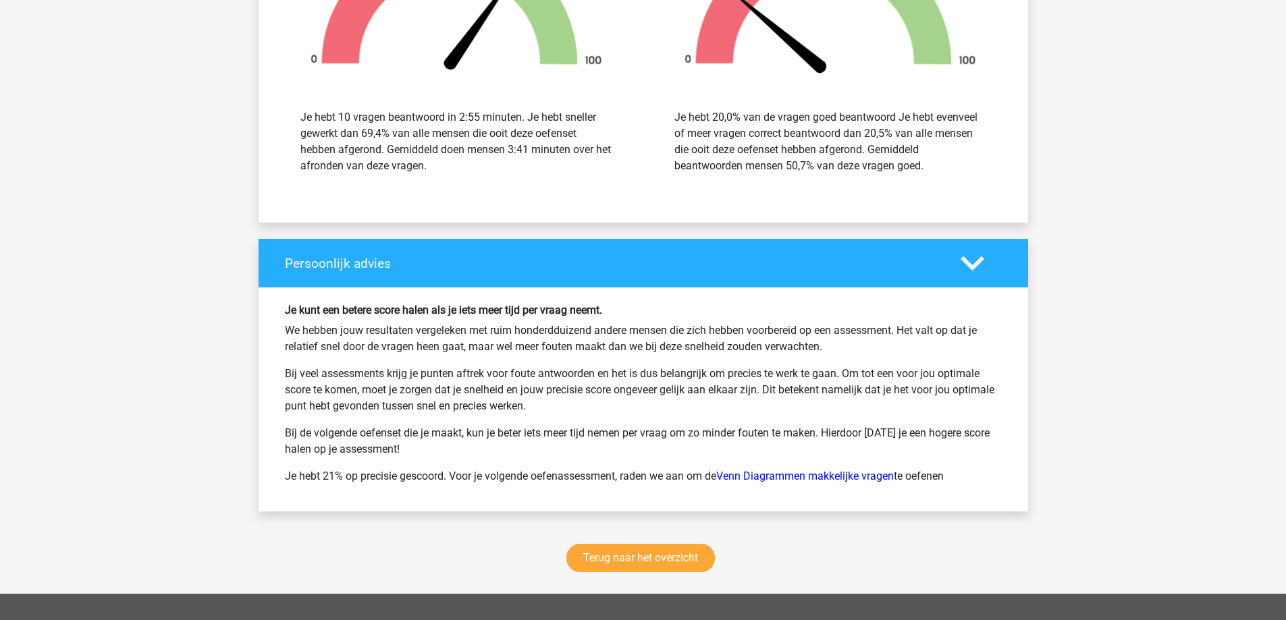
scroll to position [2700, 0]
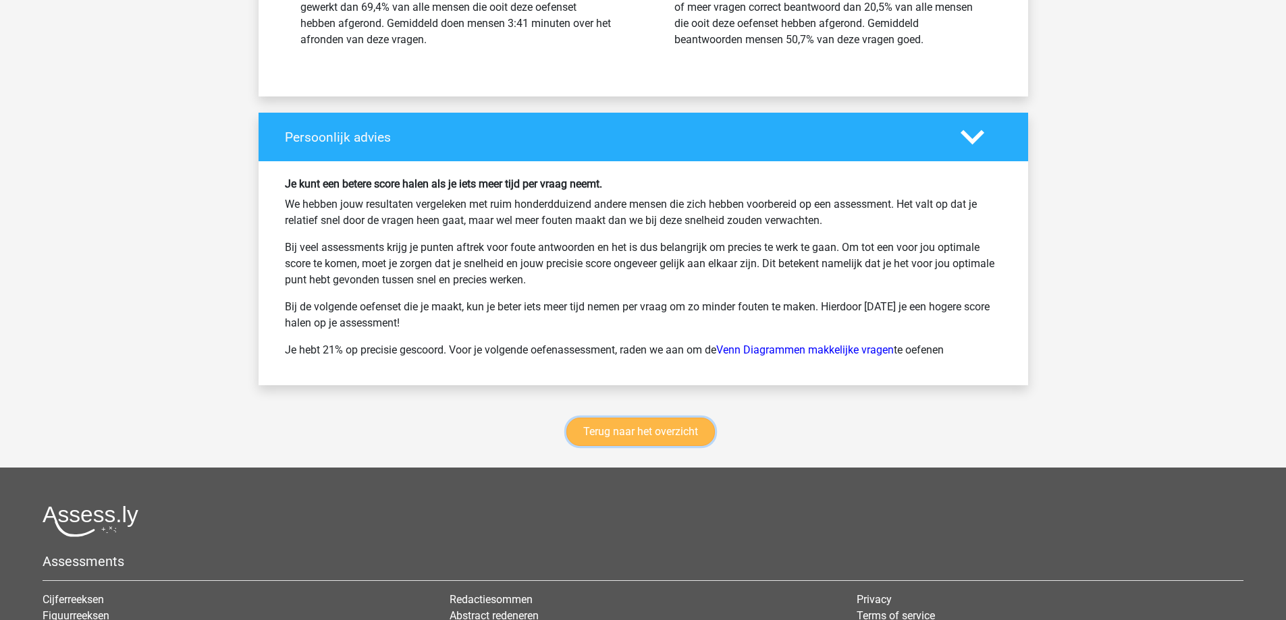
click at [659, 442] on link "Terug naar het overzicht" at bounding box center [640, 432] width 148 height 28
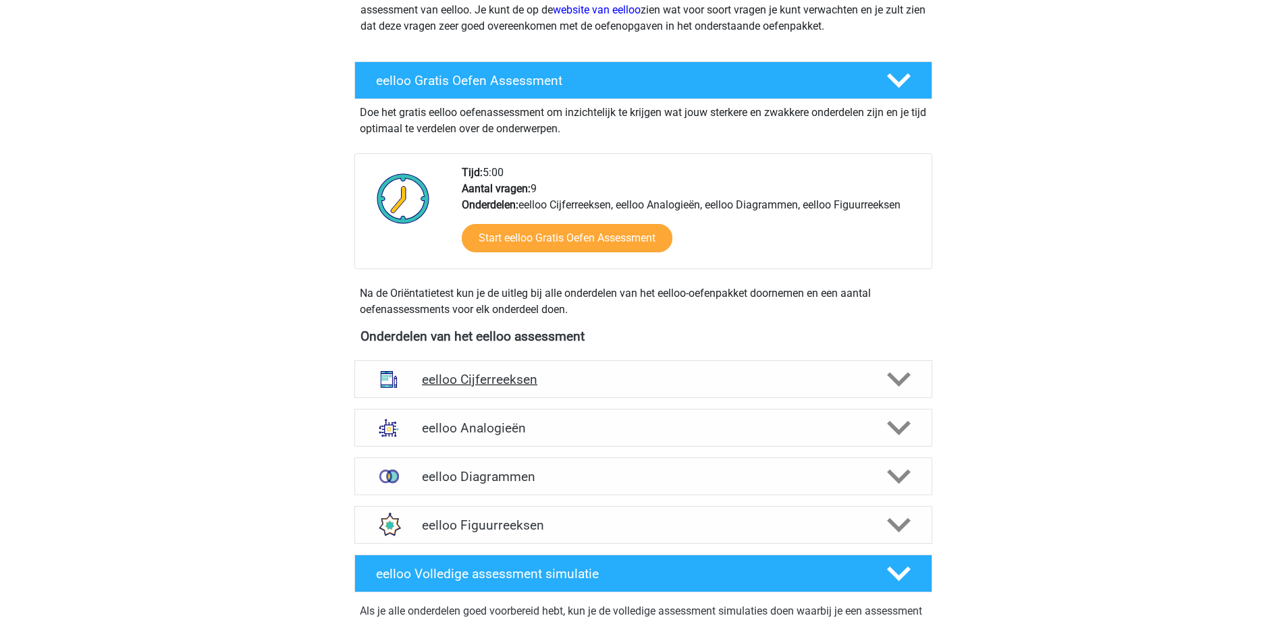
scroll to position [202, 0]
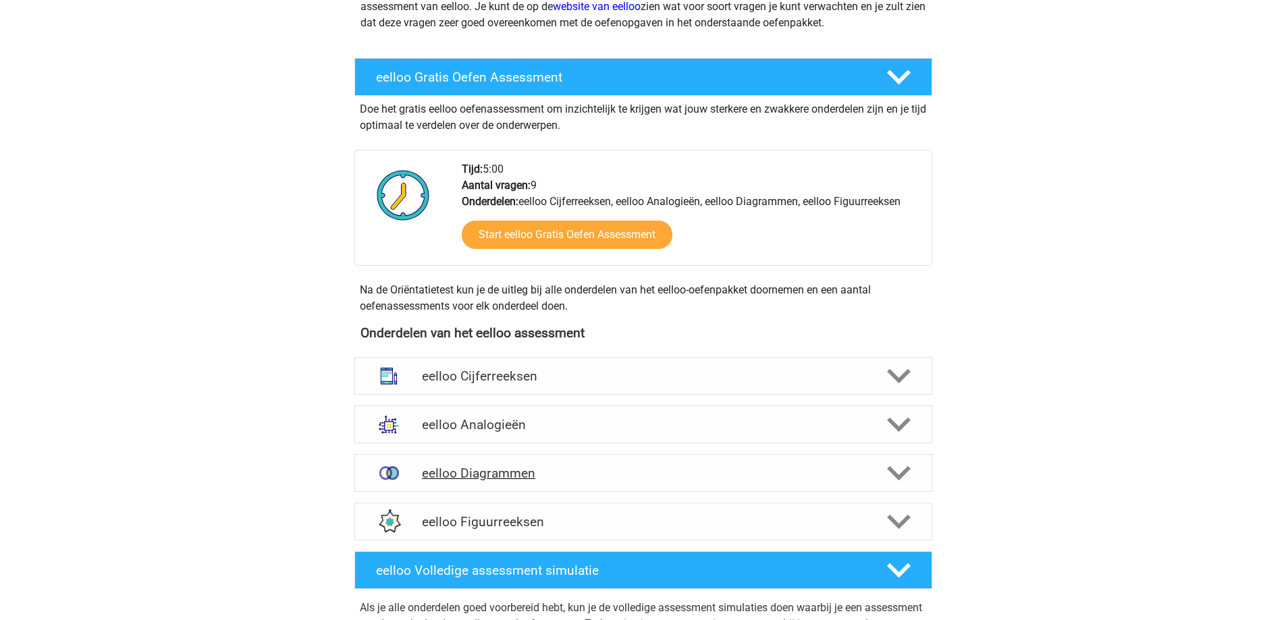
click at [765, 475] on h4 "eelloo Diagrammen" at bounding box center [643, 474] width 442 height 16
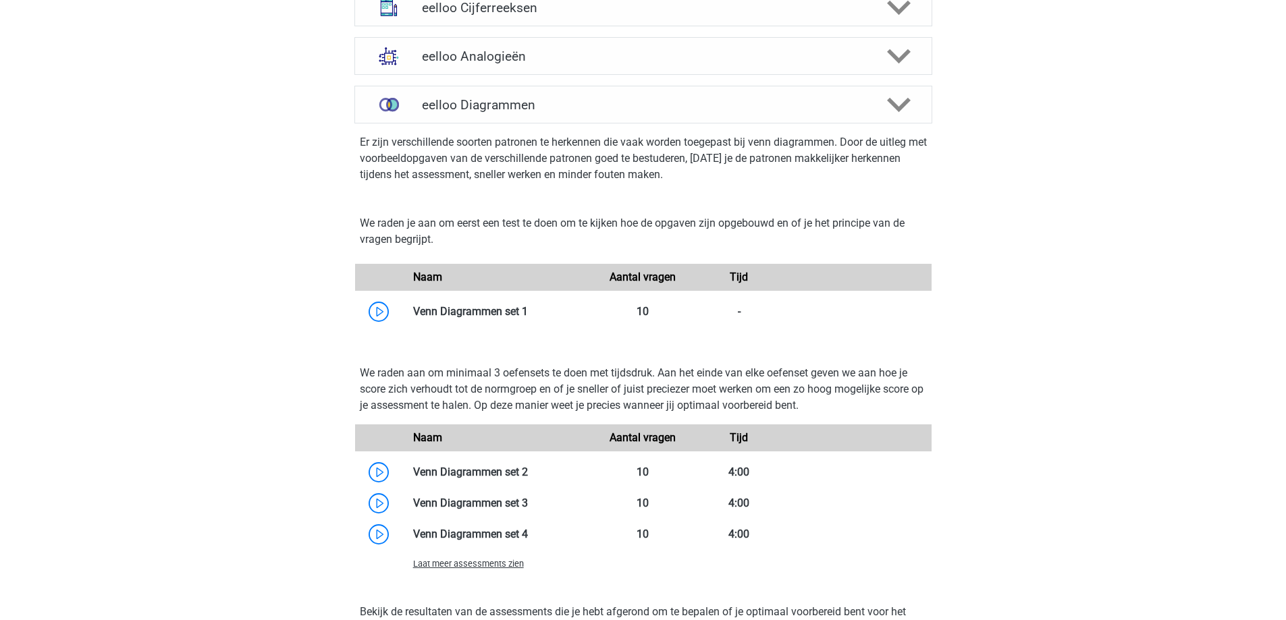
scroll to position [540, 0]
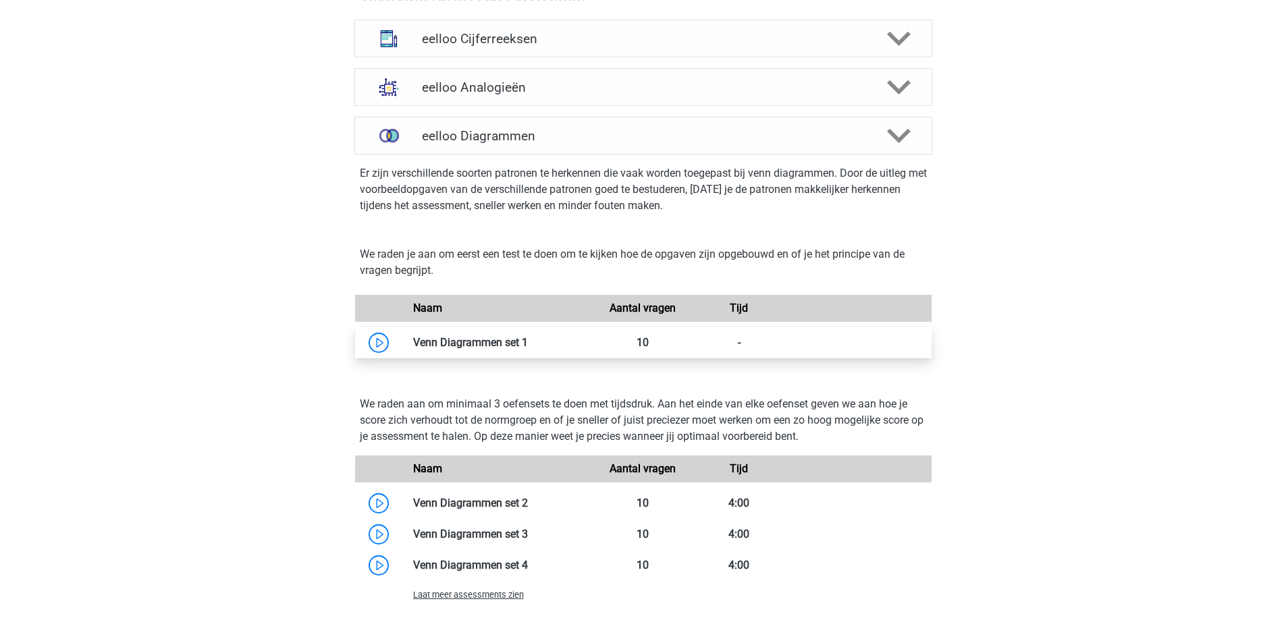
click at [528, 340] on link at bounding box center [528, 342] width 0 height 13
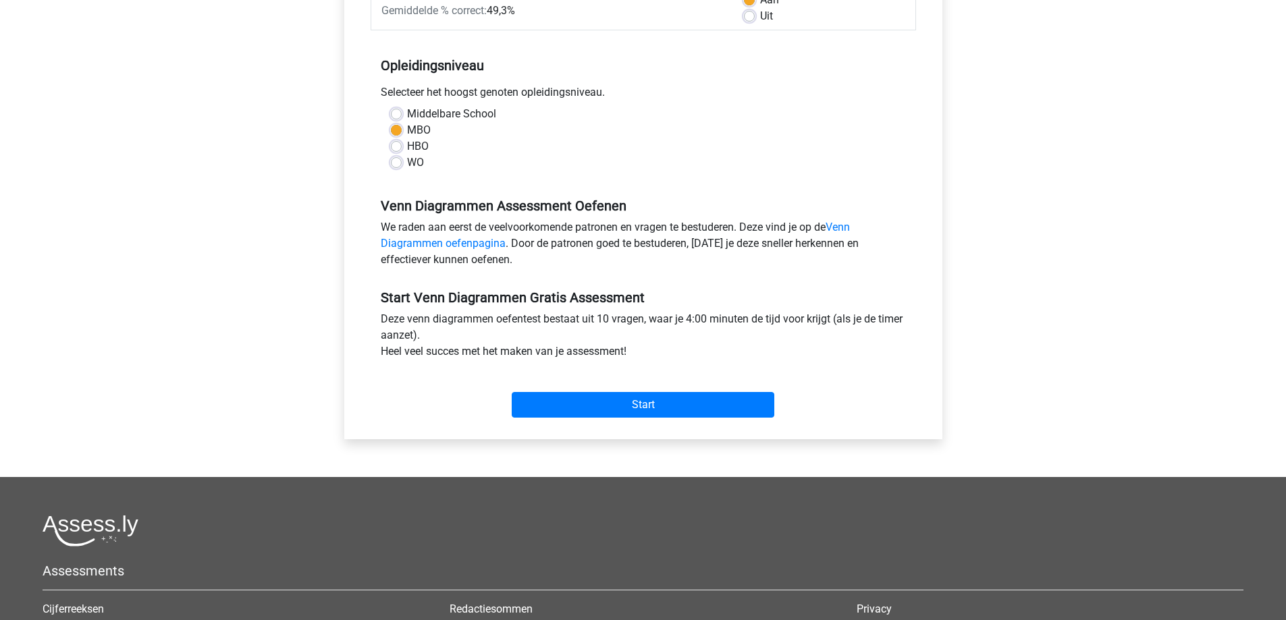
scroll to position [405, 0]
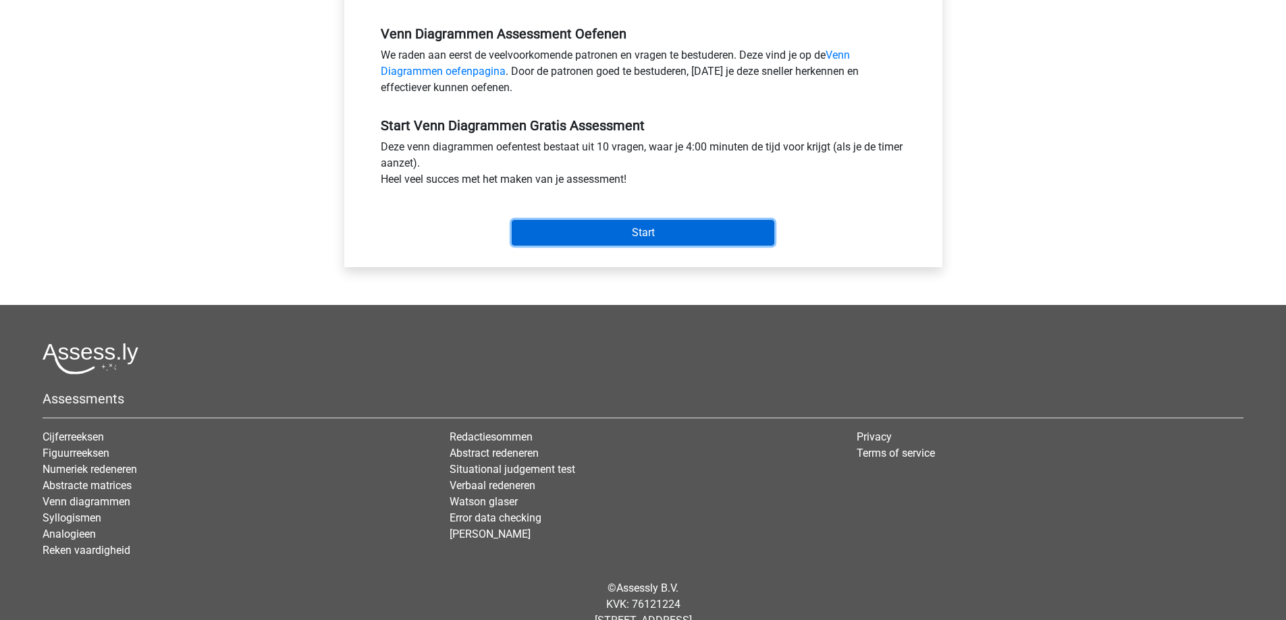
click at [624, 225] on input "Start" at bounding box center [643, 233] width 263 height 26
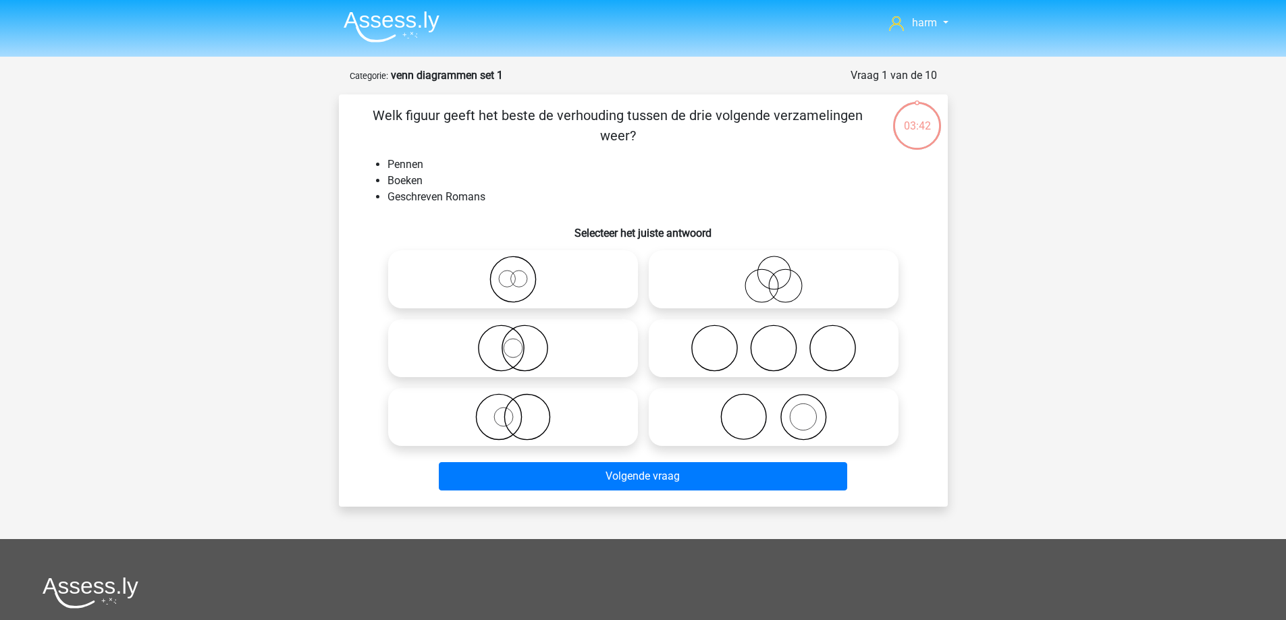
click at [751, 415] on icon at bounding box center [773, 417] width 239 height 47
click at [774, 410] on input "radio" at bounding box center [778, 406] width 9 height 9
radio input "true"
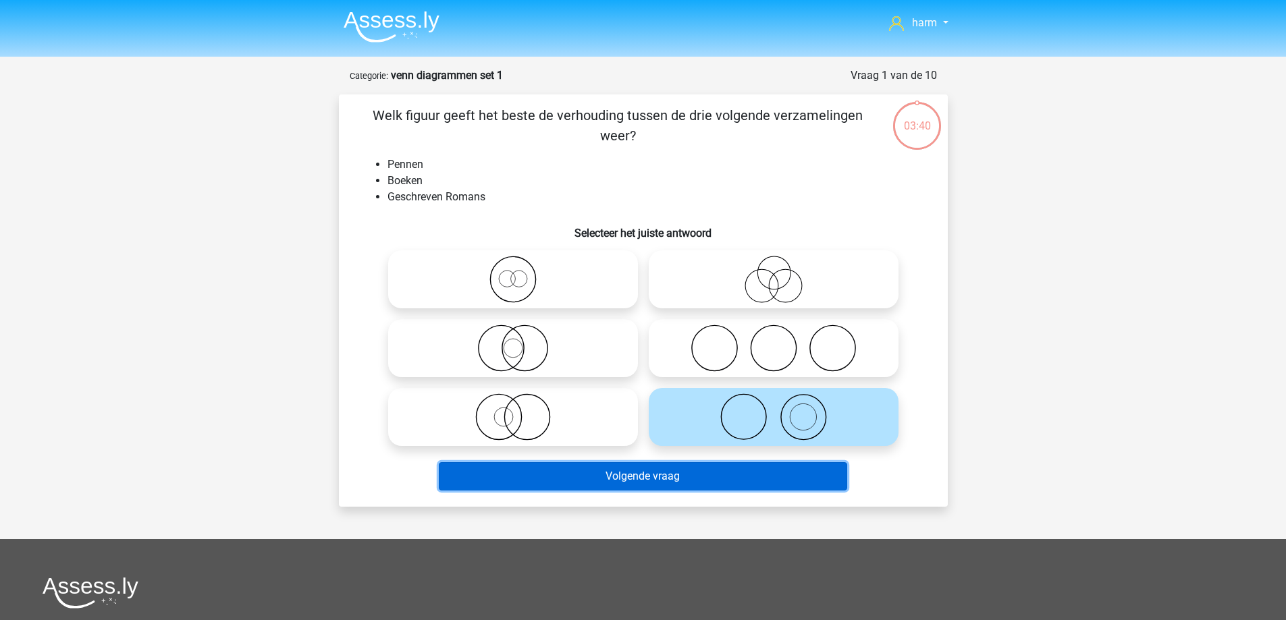
click at [747, 478] on button "Volgende vraag" at bounding box center [643, 476] width 408 height 28
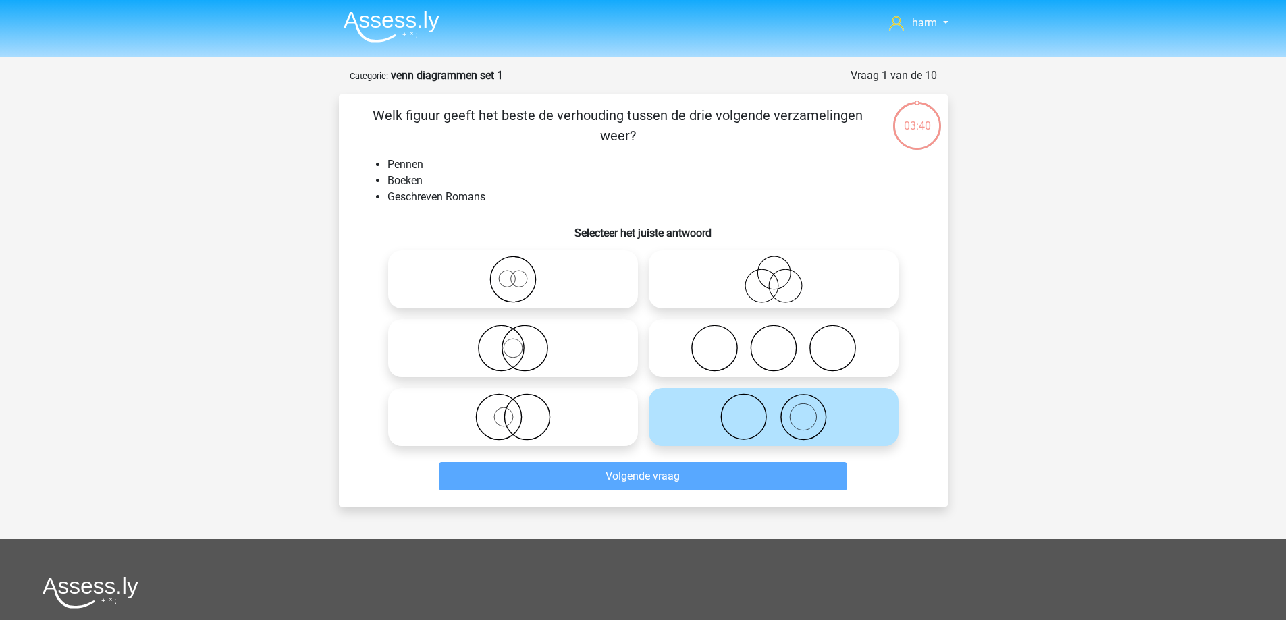
scroll to position [67, 0]
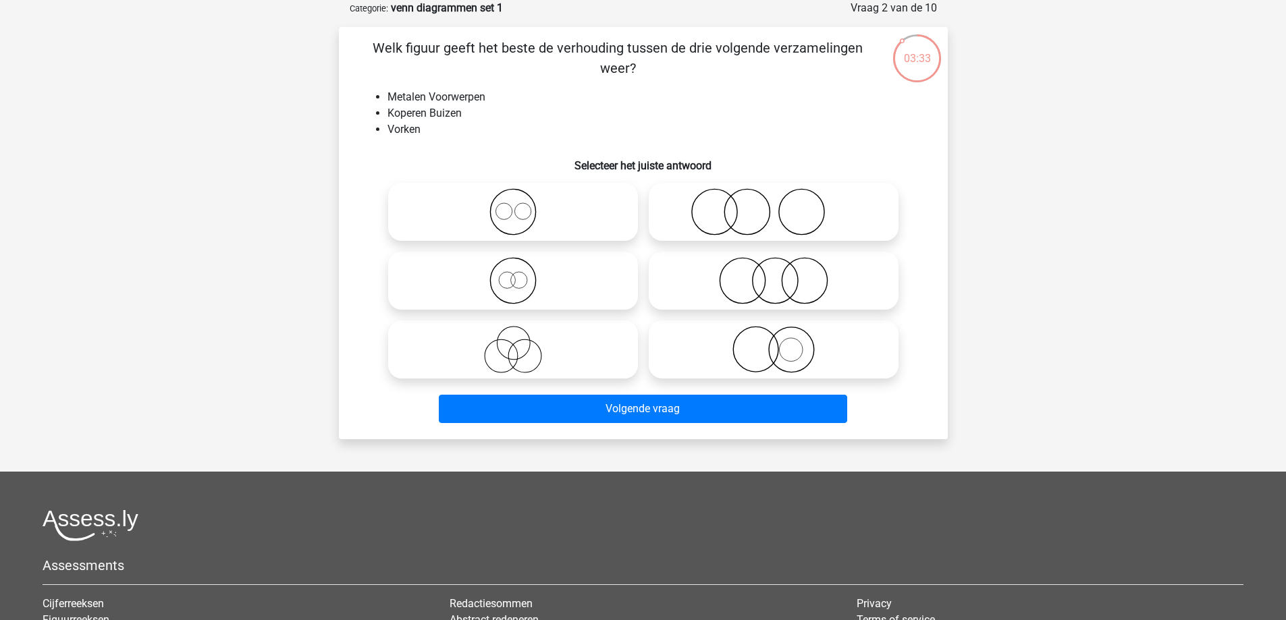
click at [762, 354] on icon at bounding box center [773, 349] width 239 height 47
click at [774, 343] on input "radio" at bounding box center [778, 338] width 9 height 9
radio input "true"
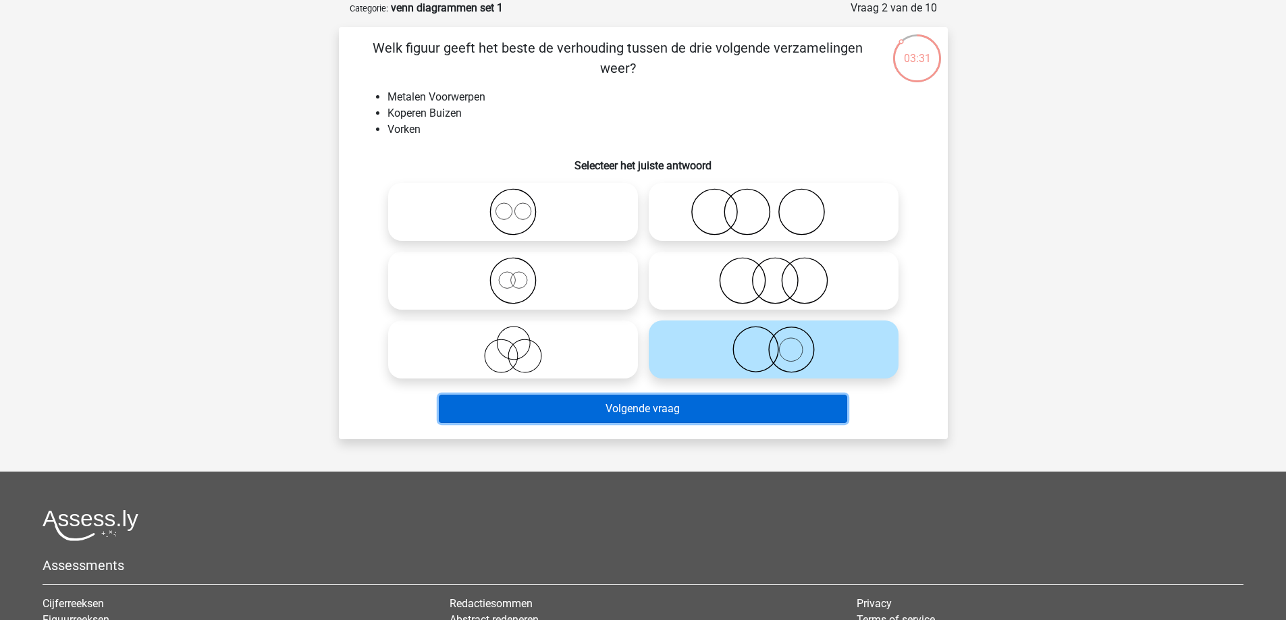
click at [756, 409] on button "Volgende vraag" at bounding box center [643, 409] width 408 height 28
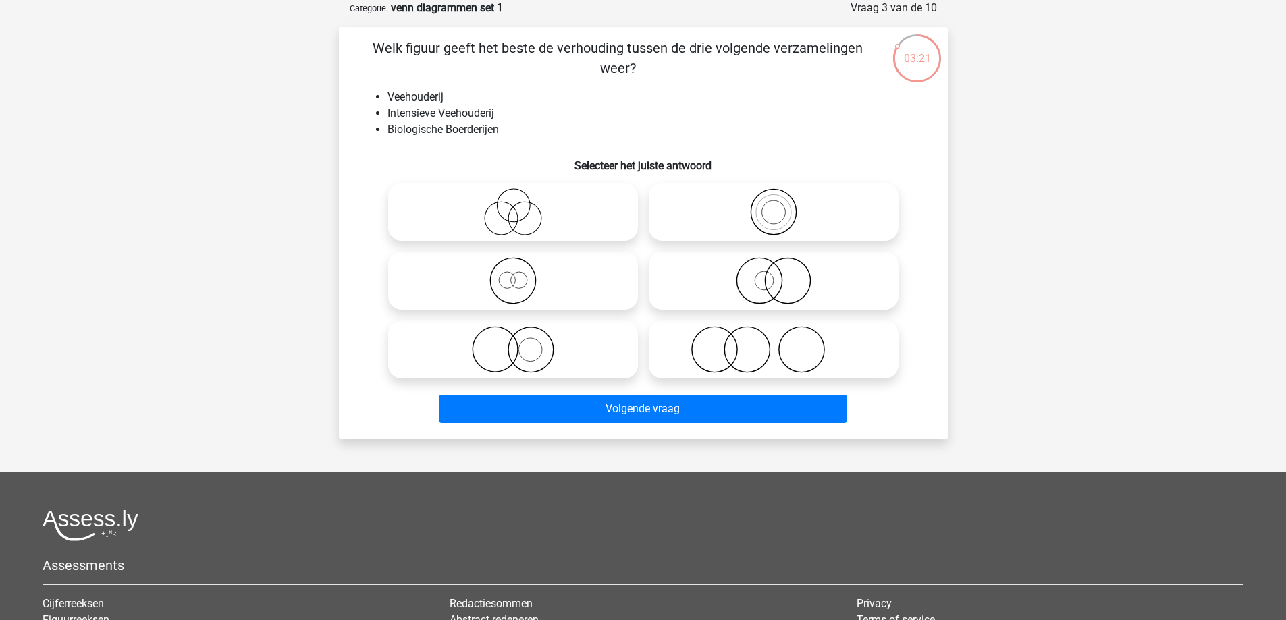
click at [540, 217] on icon at bounding box center [513, 211] width 239 height 47
click at [522, 205] on input "radio" at bounding box center [517, 200] width 9 height 9
radio input "true"
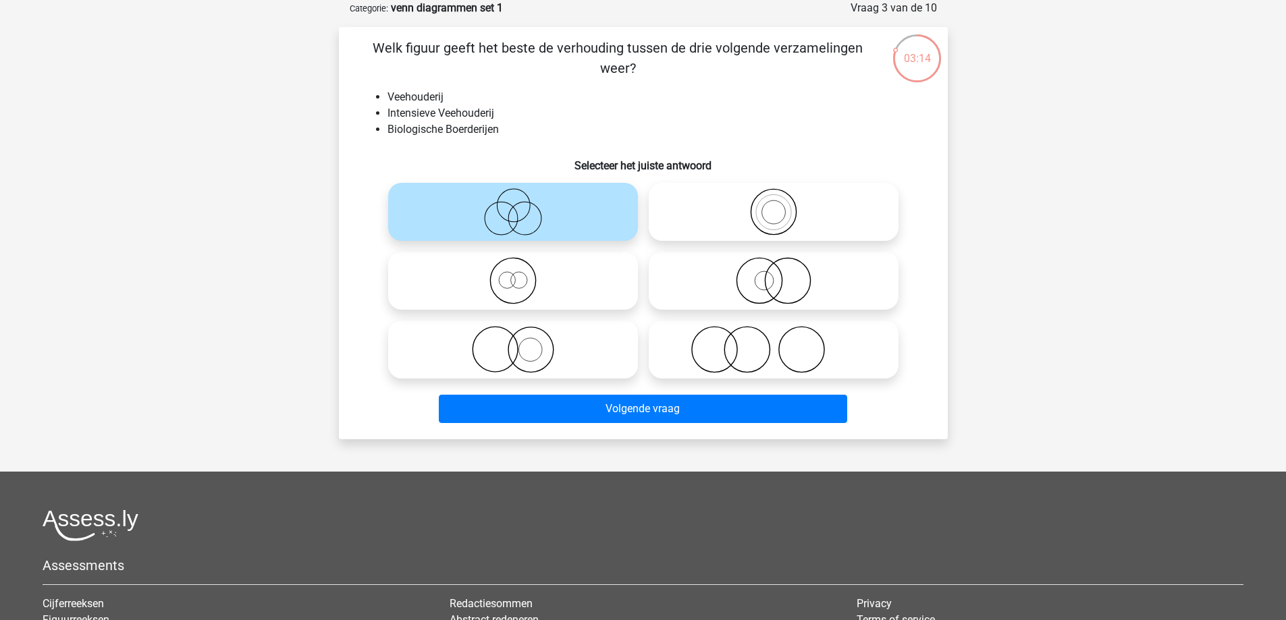
click at [755, 283] on icon at bounding box center [773, 280] width 239 height 47
click at [774, 274] on input "radio" at bounding box center [778, 269] width 9 height 9
radio input "true"
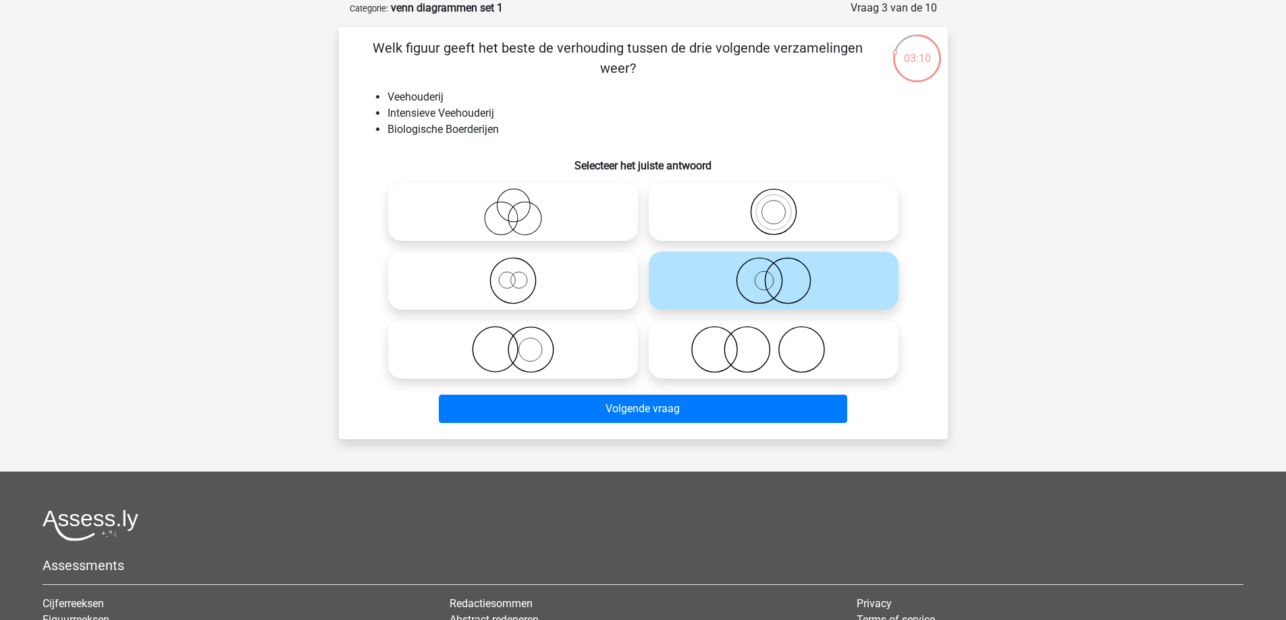
click at [781, 223] on icon at bounding box center [773, 211] width 239 height 47
click at [781, 205] on input "radio" at bounding box center [778, 200] width 9 height 9
radio input "true"
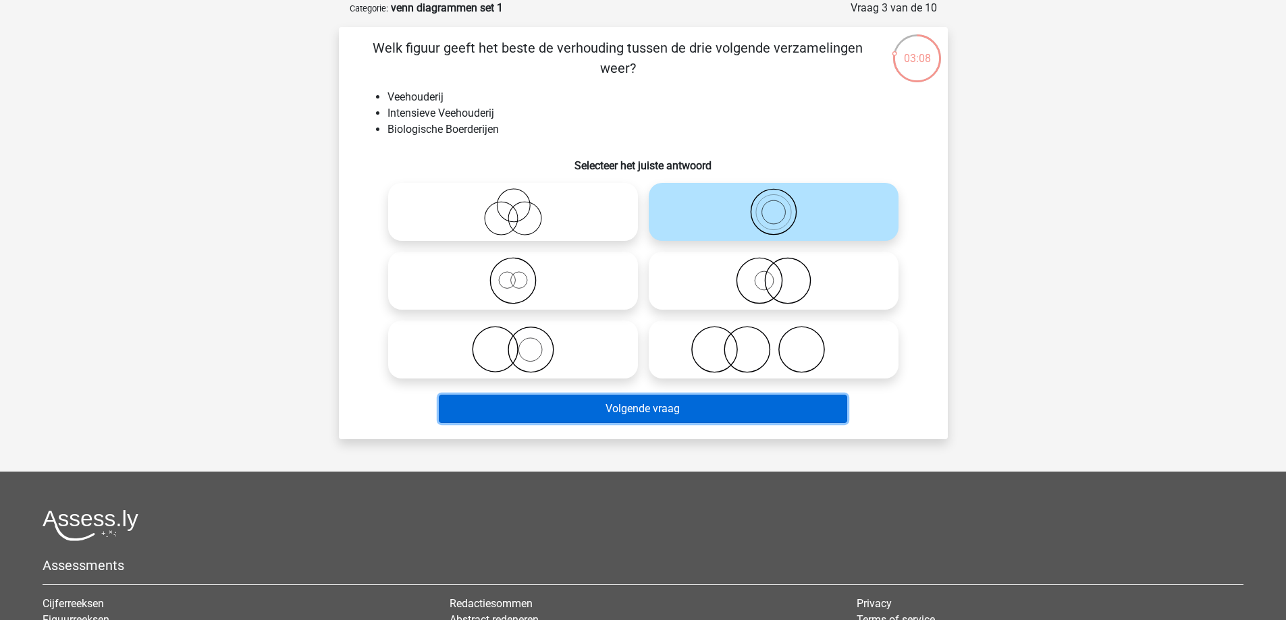
click at [713, 416] on button "Volgende vraag" at bounding box center [643, 409] width 408 height 28
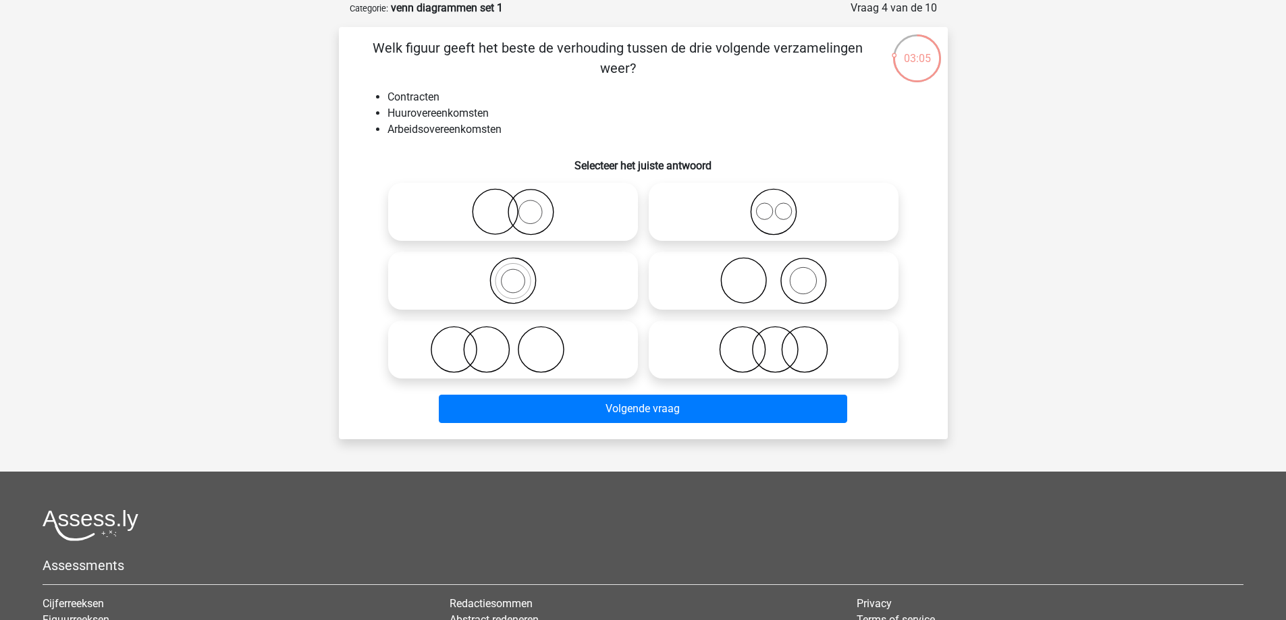
click at [521, 217] on icon at bounding box center [513, 211] width 239 height 47
click at [521, 205] on input "radio" at bounding box center [517, 200] width 9 height 9
radio input "true"
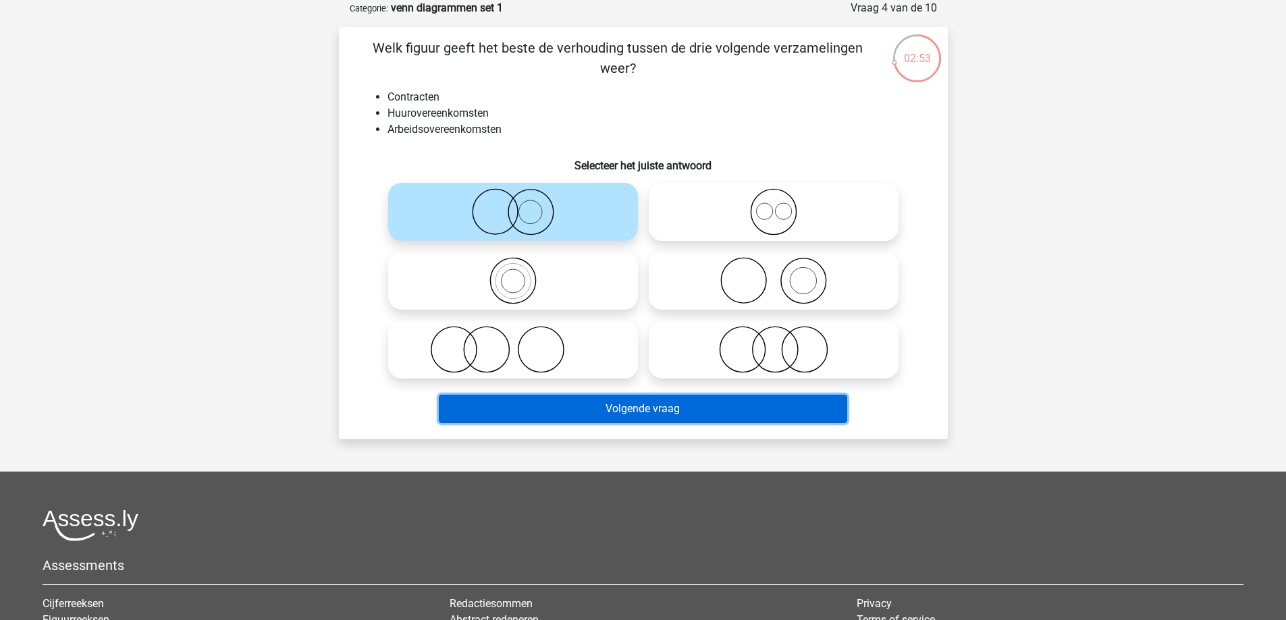
click at [616, 410] on button "Volgende vraag" at bounding box center [643, 409] width 408 height 28
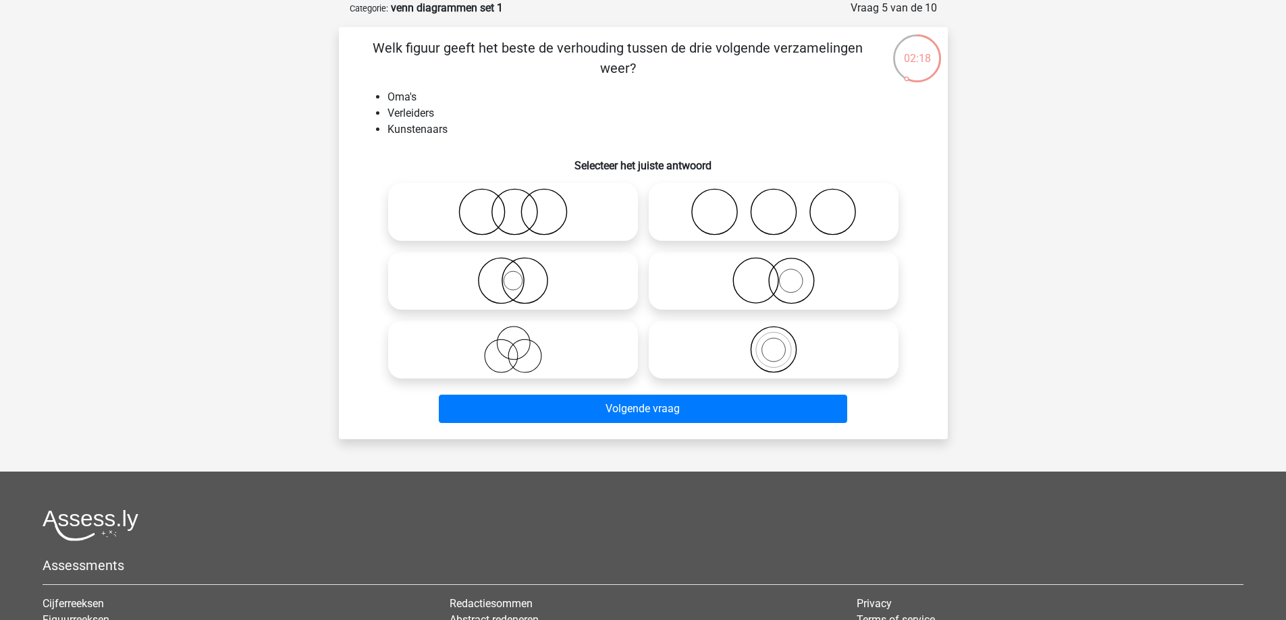
click at [784, 220] on icon at bounding box center [773, 211] width 239 height 47
click at [782, 205] on input "radio" at bounding box center [778, 200] width 9 height 9
radio input "true"
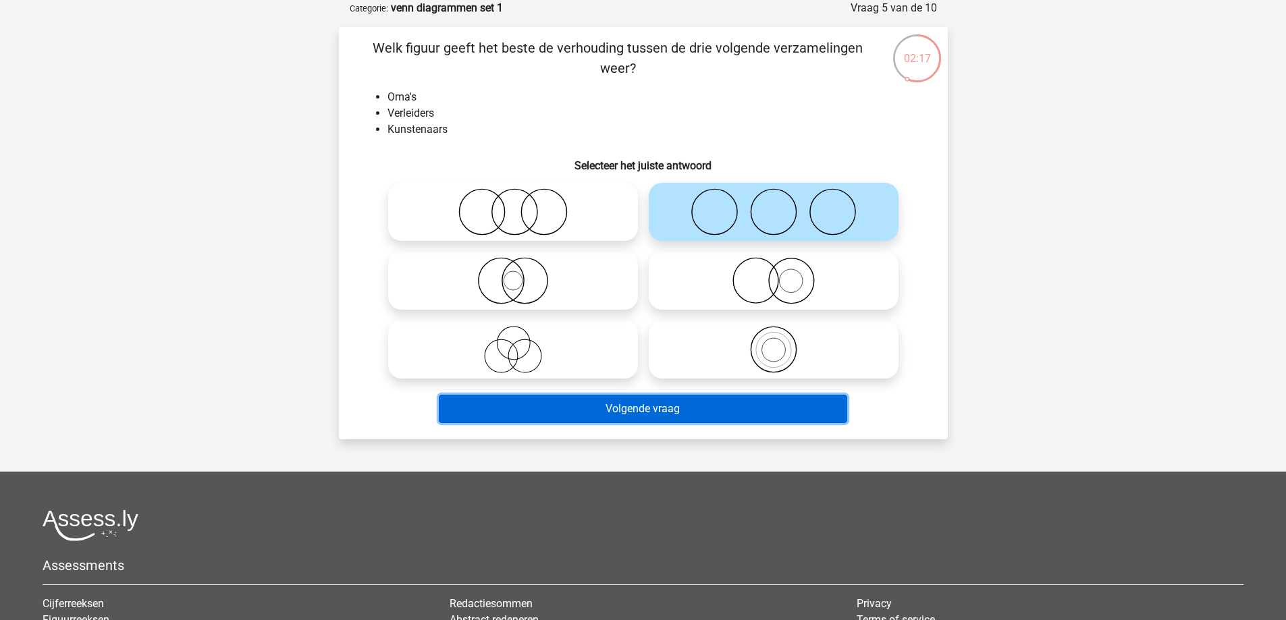
click at [723, 410] on button "Volgende vraag" at bounding box center [643, 409] width 408 height 28
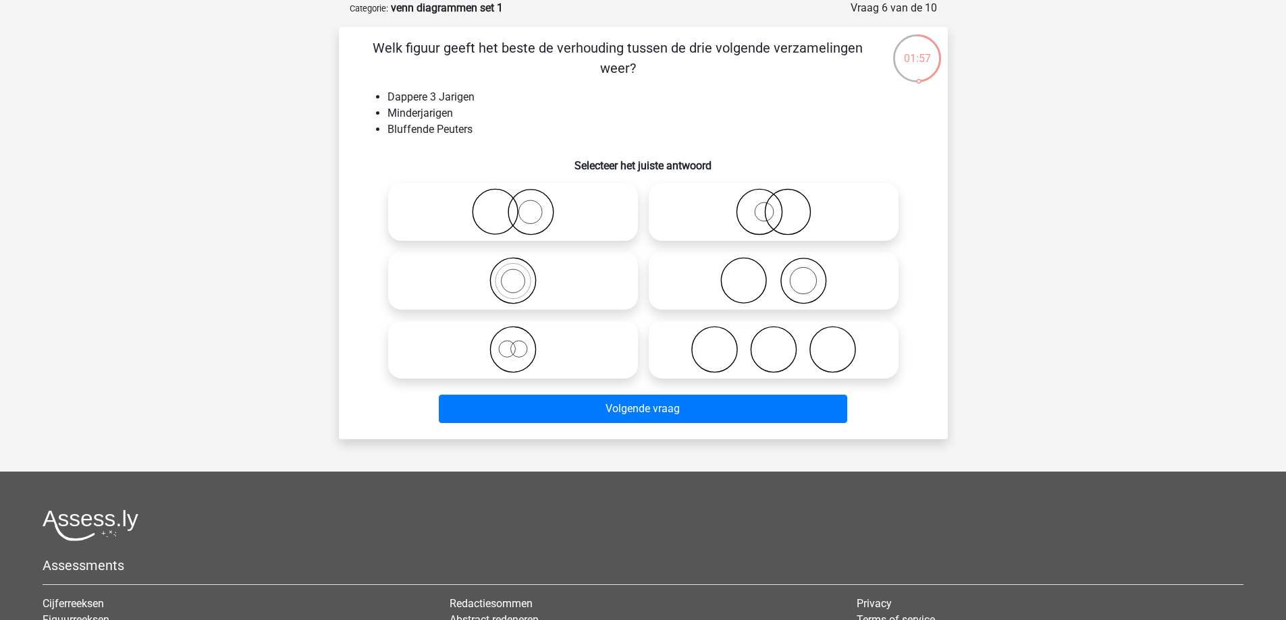
click at [526, 290] on icon at bounding box center [513, 280] width 239 height 47
click at [522, 274] on input "radio" at bounding box center [517, 269] width 9 height 9
radio input "true"
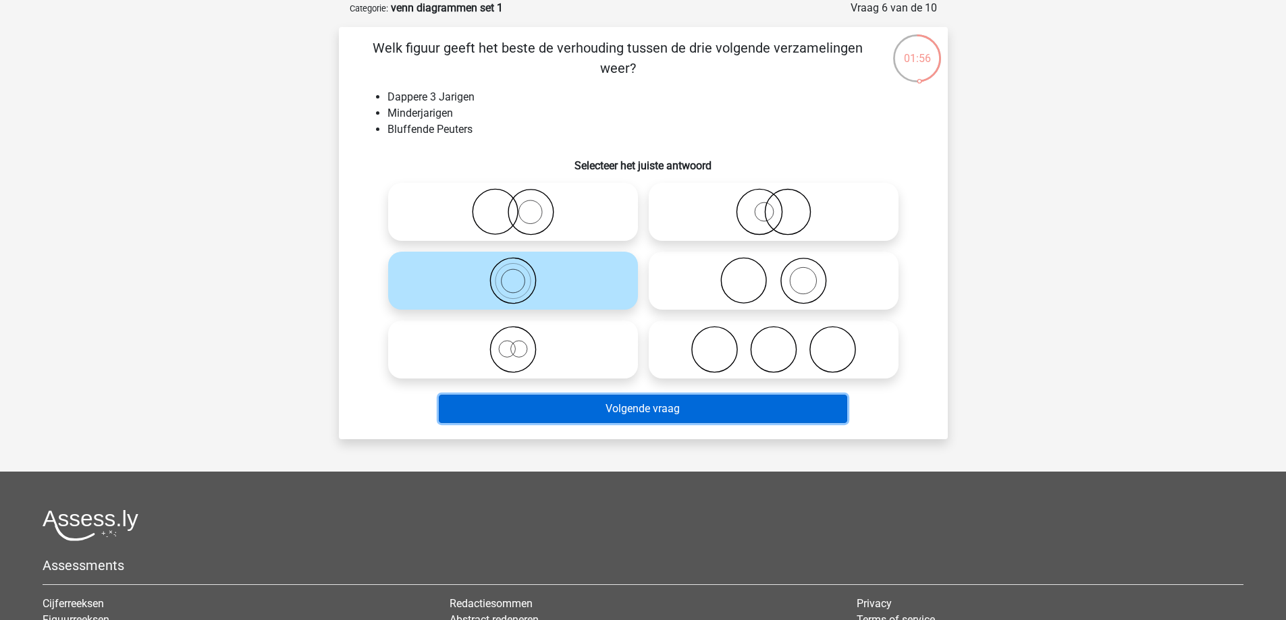
click at [699, 418] on button "Volgende vraag" at bounding box center [643, 409] width 408 height 28
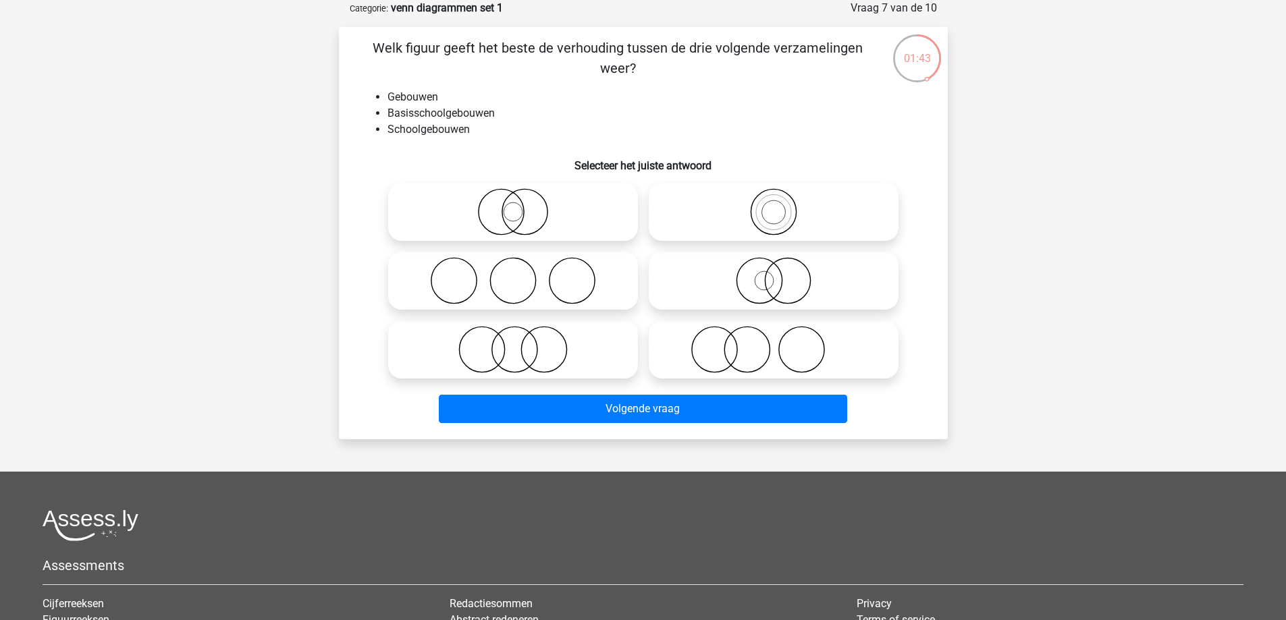
click at [778, 211] on icon at bounding box center [773, 211] width 239 height 47
click at [778, 205] on input "radio" at bounding box center [778, 200] width 9 height 9
radio input "true"
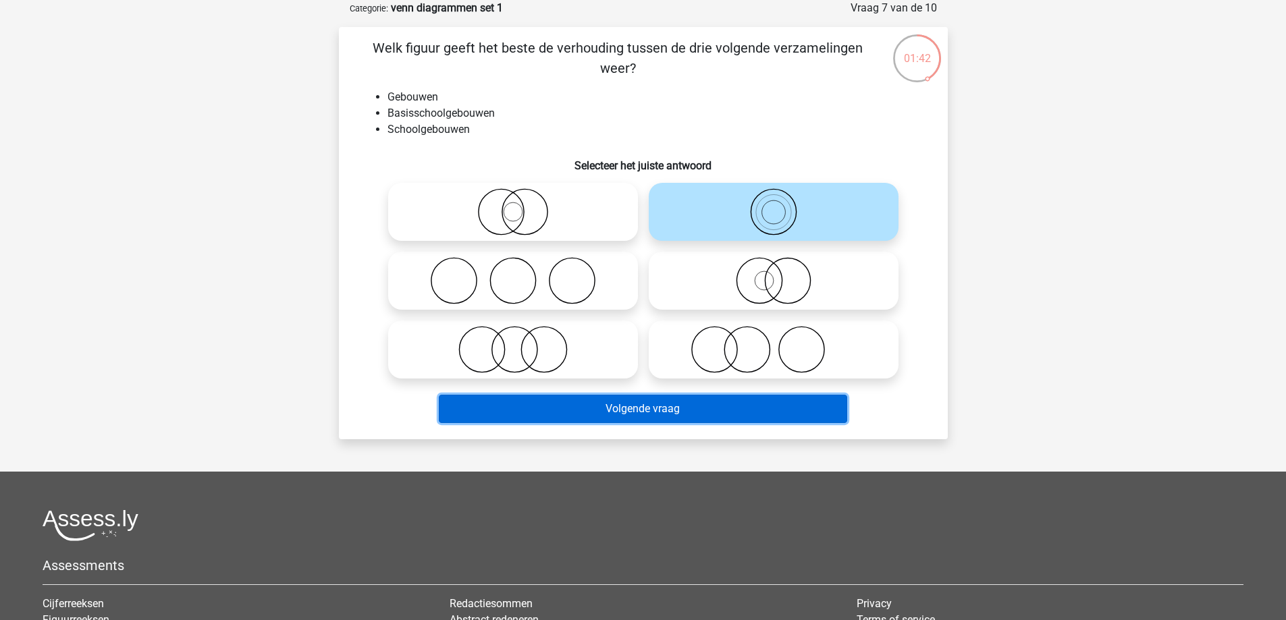
click at [702, 406] on button "Volgende vraag" at bounding box center [643, 409] width 408 height 28
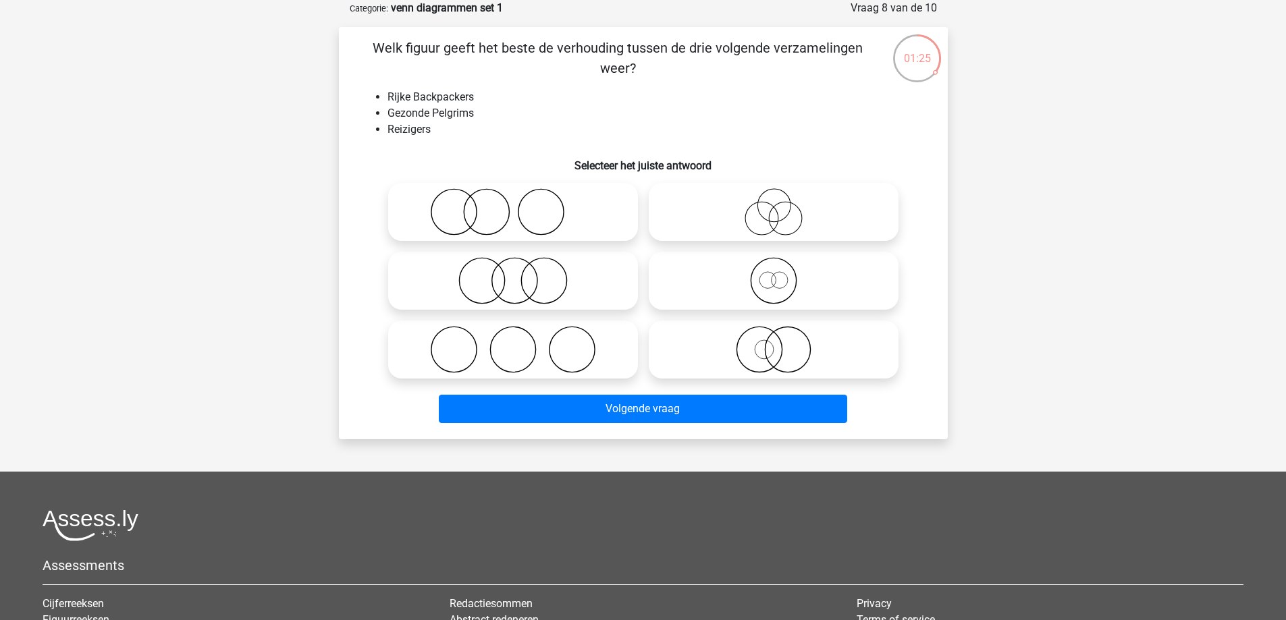
click at [766, 214] on icon at bounding box center [773, 211] width 239 height 47
click at [774, 205] on input "radio" at bounding box center [778, 200] width 9 height 9
radio input "true"
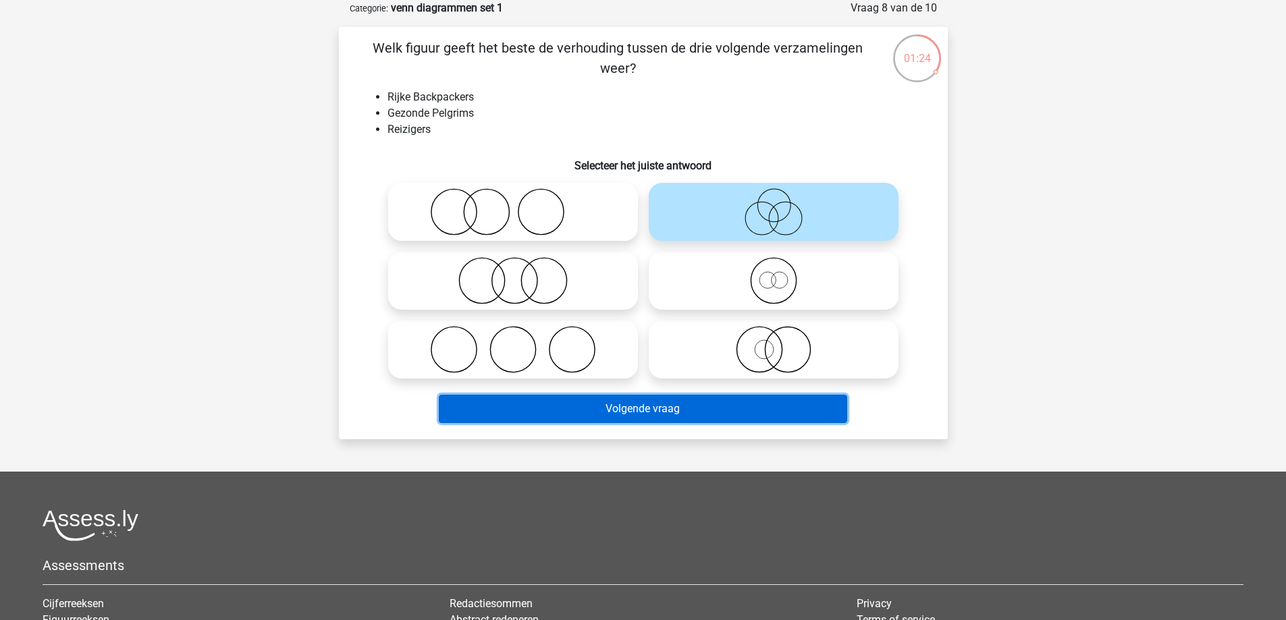
click at [670, 414] on button "Volgende vraag" at bounding box center [643, 409] width 408 height 28
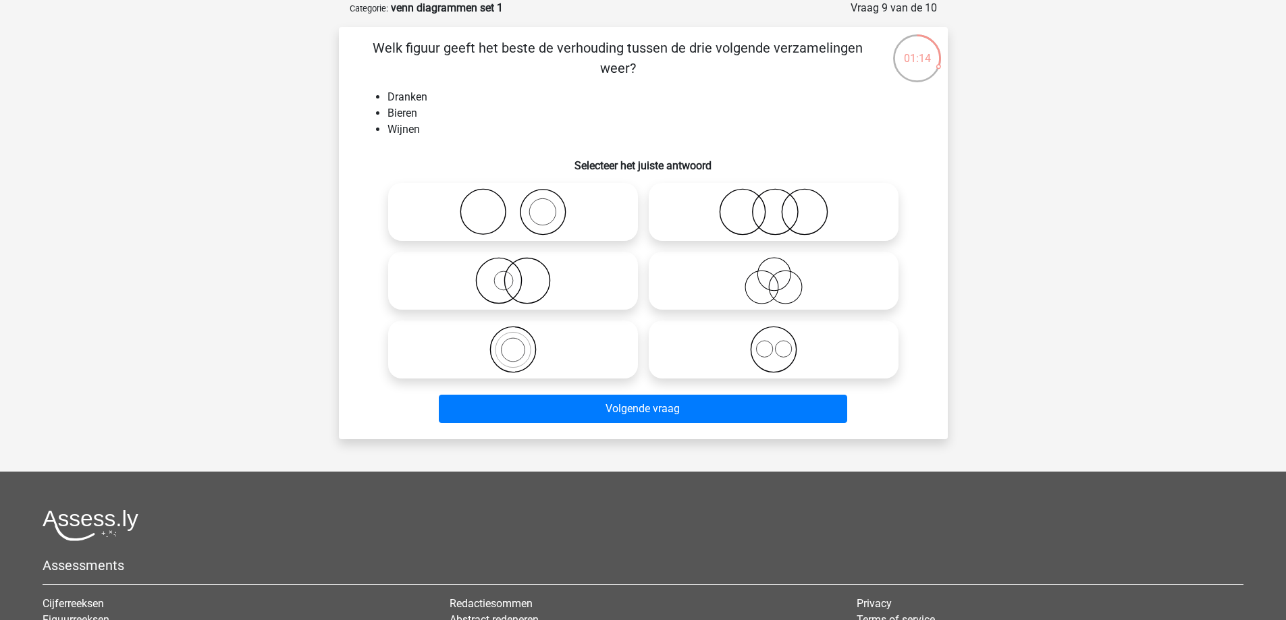
click at [788, 340] on icon at bounding box center [773, 349] width 239 height 47
click at [782, 340] on input "radio" at bounding box center [778, 338] width 9 height 9
radio input "true"
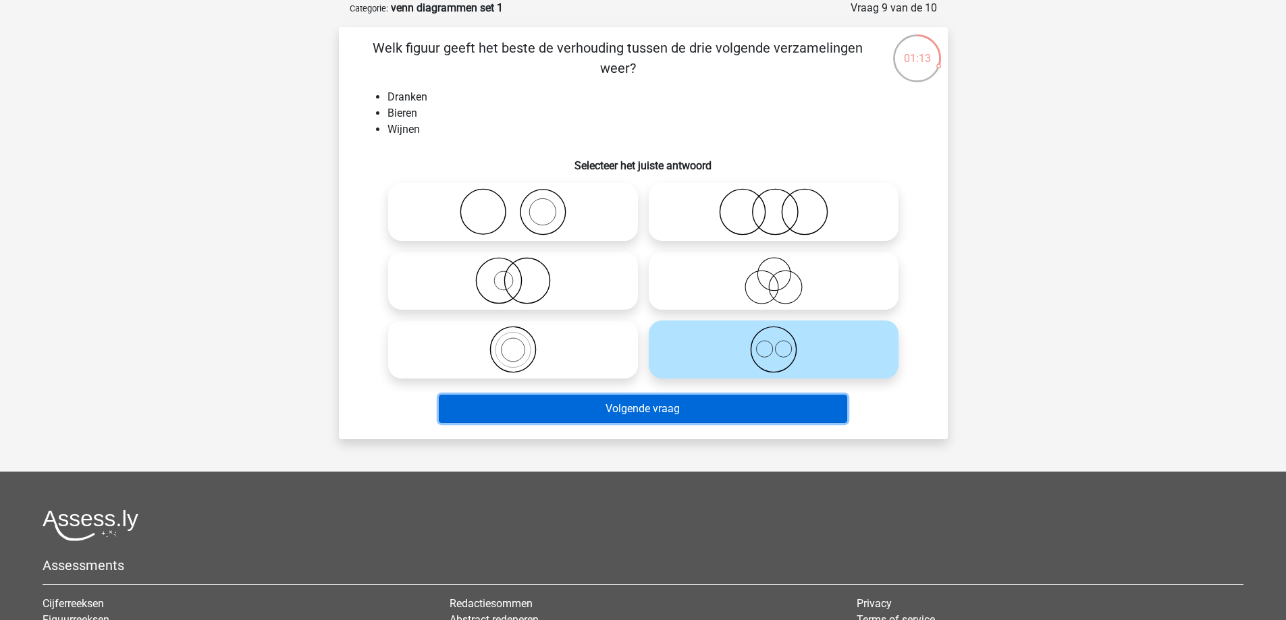
click at [747, 410] on button "Volgende vraag" at bounding box center [643, 409] width 408 height 28
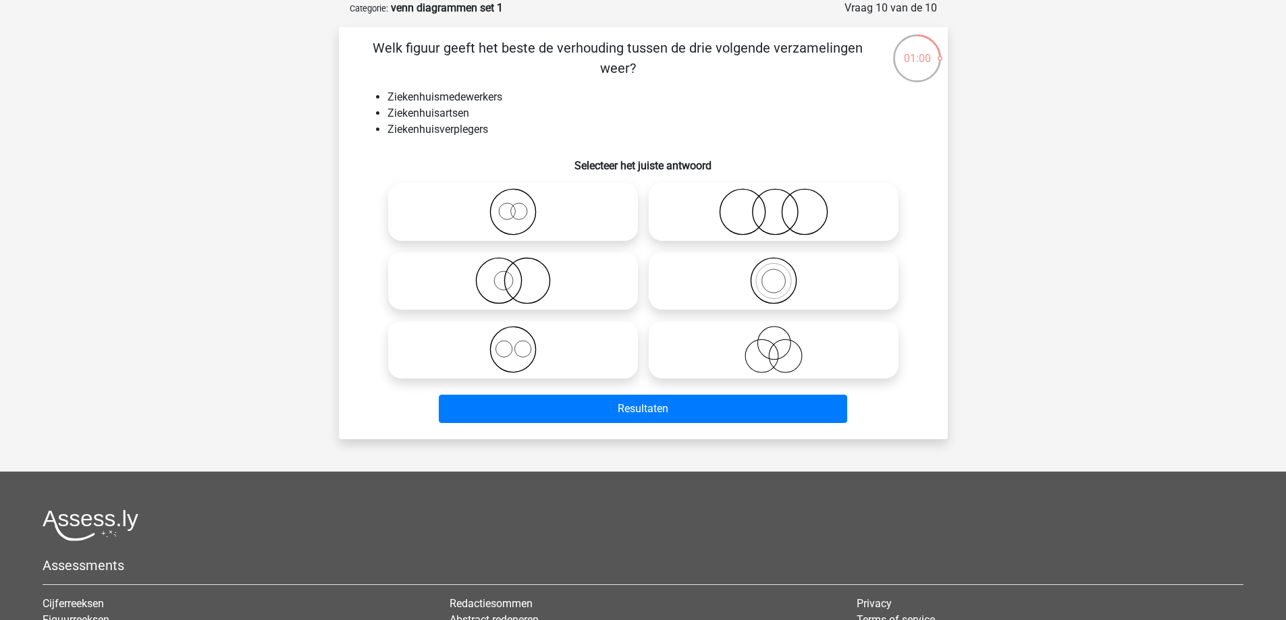
click at [502, 279] on icon at bounding box center [513, 280] width 239 height 47
click at [513, 274] on input "radio" at bounding box center [517, 269] width 9 height 9
radio input "true"
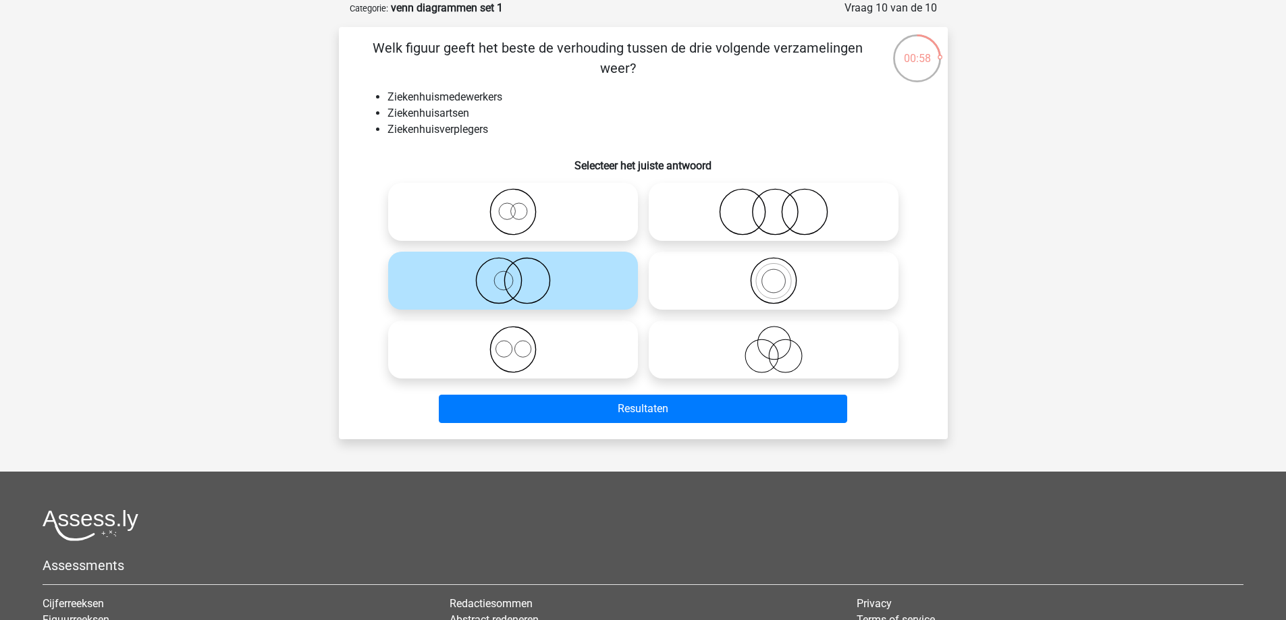
click at [518, 207] on icon at bounding box center [513, 211] width 239 height 47
click at [518, 205] on input "radio" at bounding box center [517, 200] width 9 height 9
radio input "true"
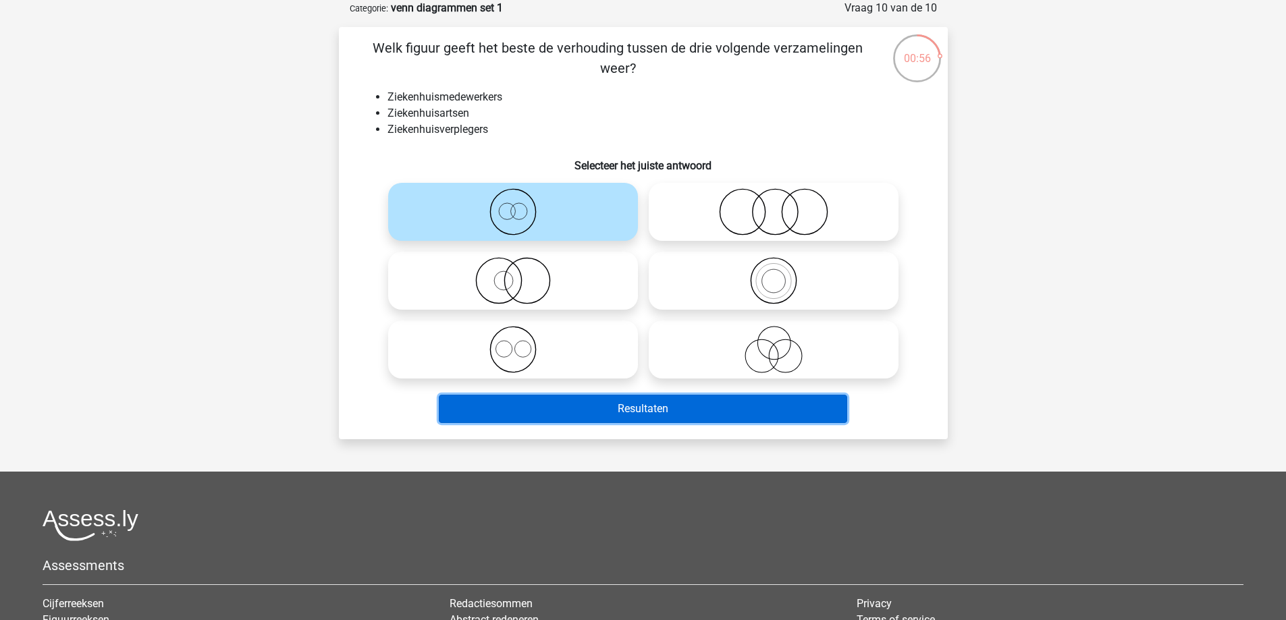
click at [639, 414] on button "Resultaten" at bounding box center [643, 409] width 408 height 28
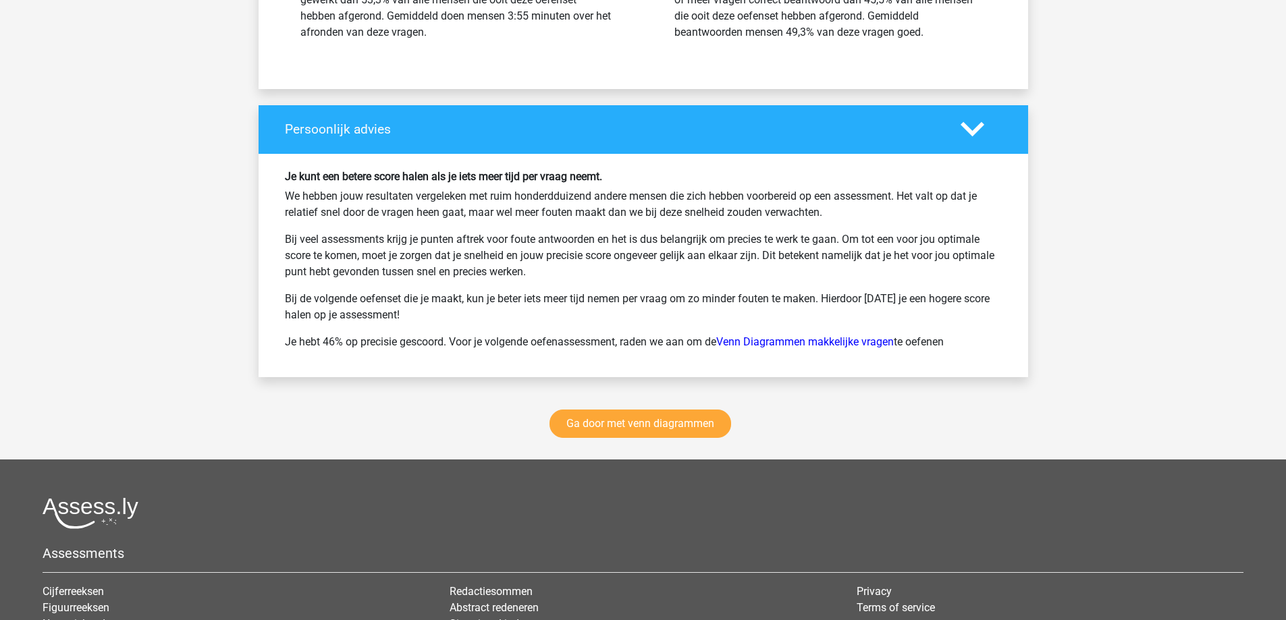
scroll to position [1755, 0]
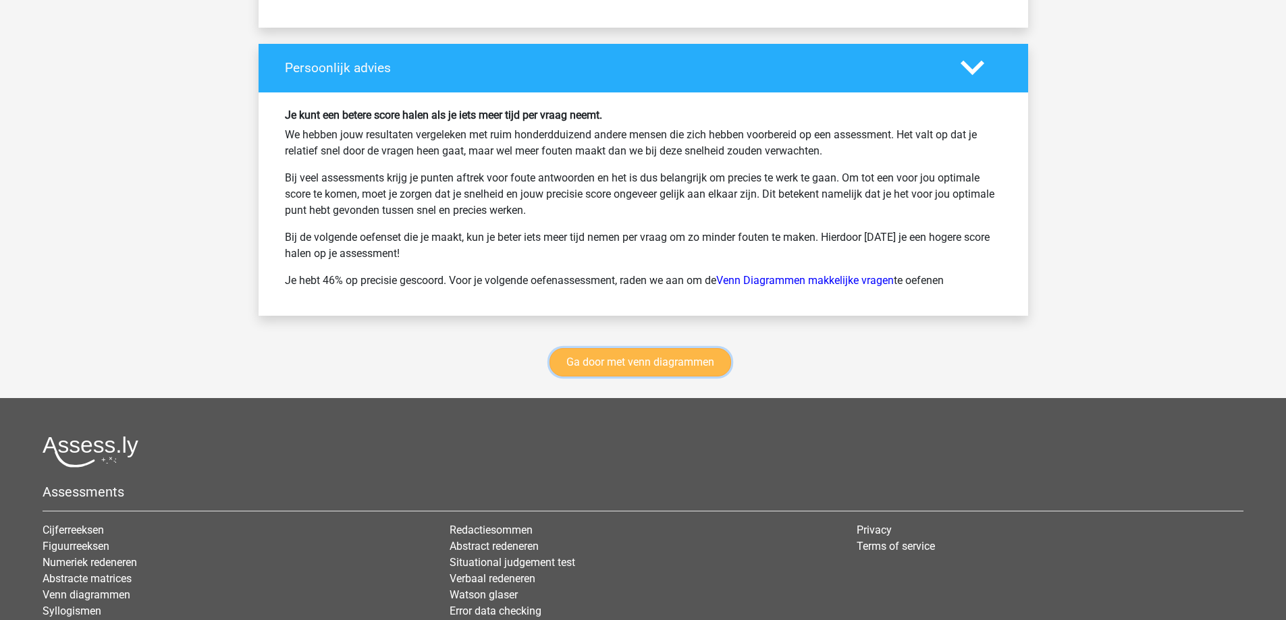
click at [661, 360] on link "Ga door met venn diagrammen" at bounding box center [640, 362] width 182 height 28
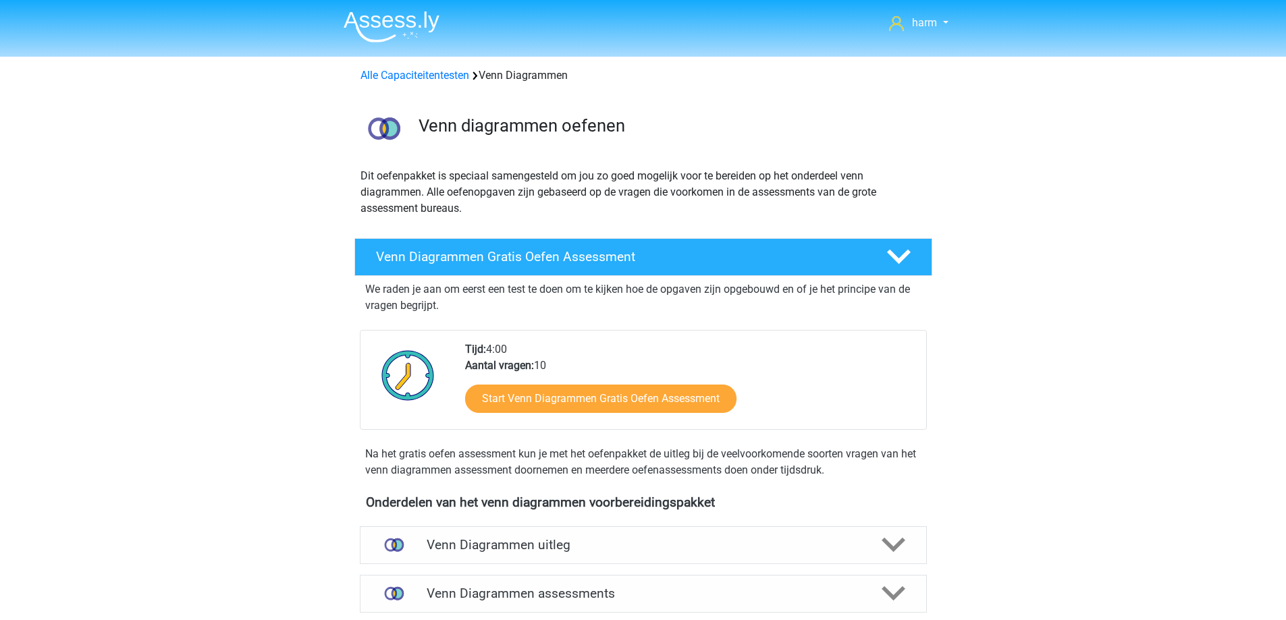
scroll to position [570, 0]
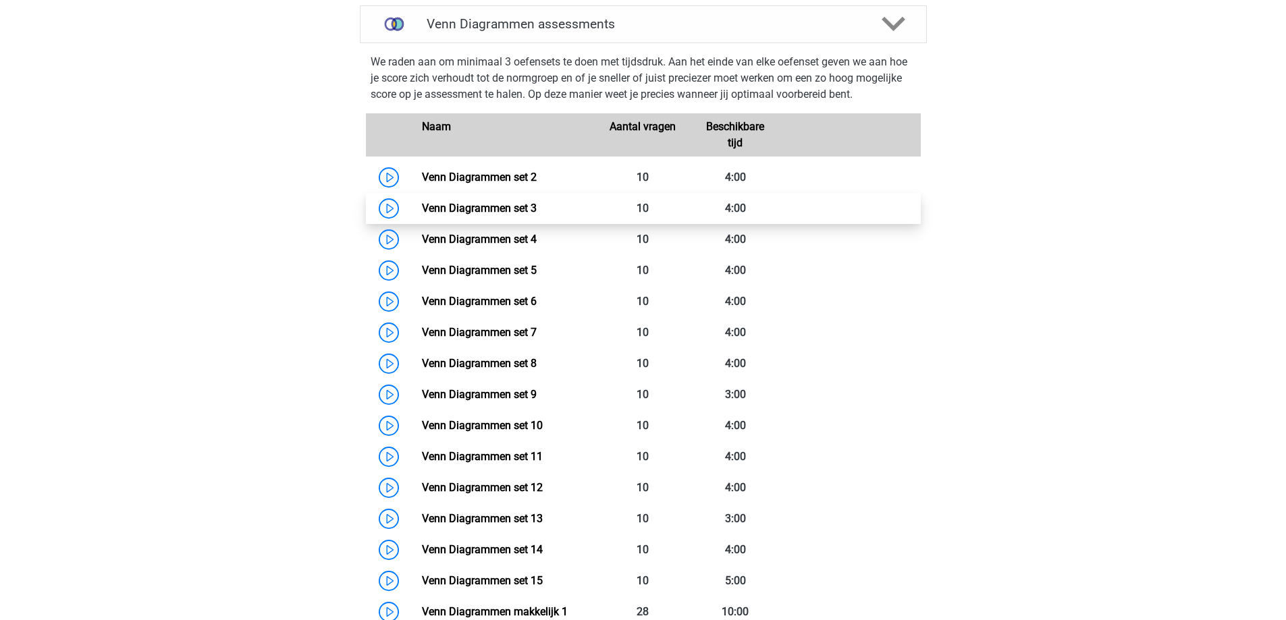
click at [422, 213] on link "Venn Diagrammen set 3" at bounding box center [479, 208] width 115 height 13
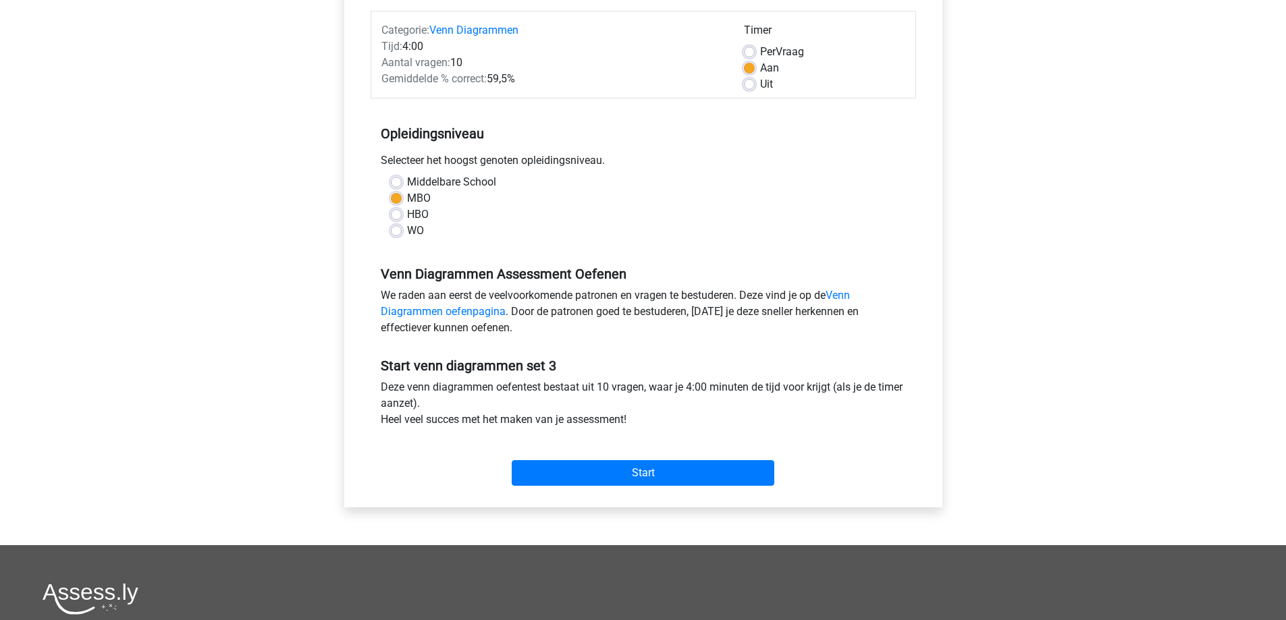
scroll to position [270, 0]
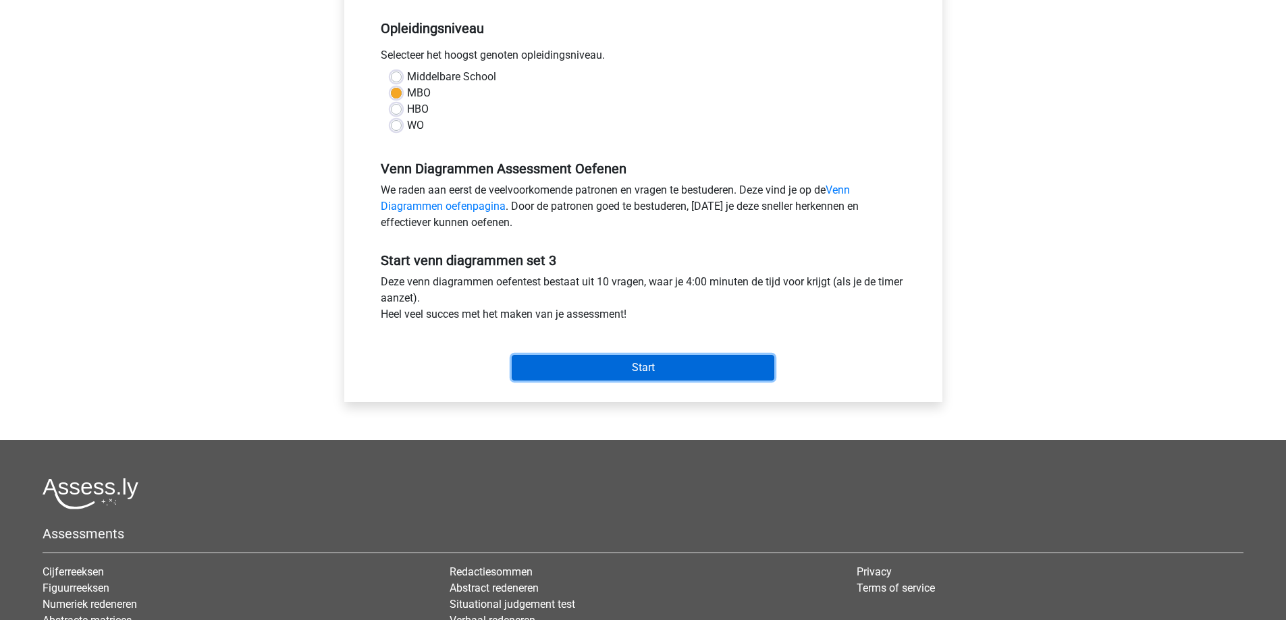
click at [606, 380] on input "Start" at bounding box center [643, 368] width 263 height 26
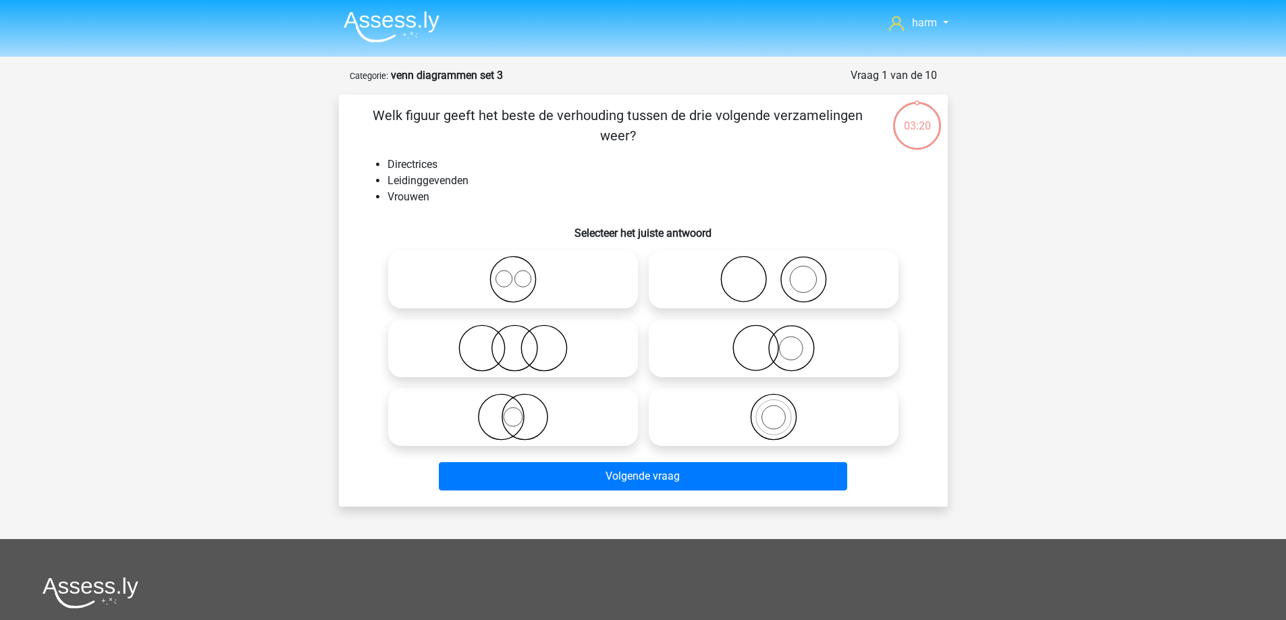
click at [778, 352] on circle at bounding box center [755, 348] width 45 height 45
click at [778, 342] on input "radio" at bounding box center [778, 337] width 9 height 9
radio input "true"
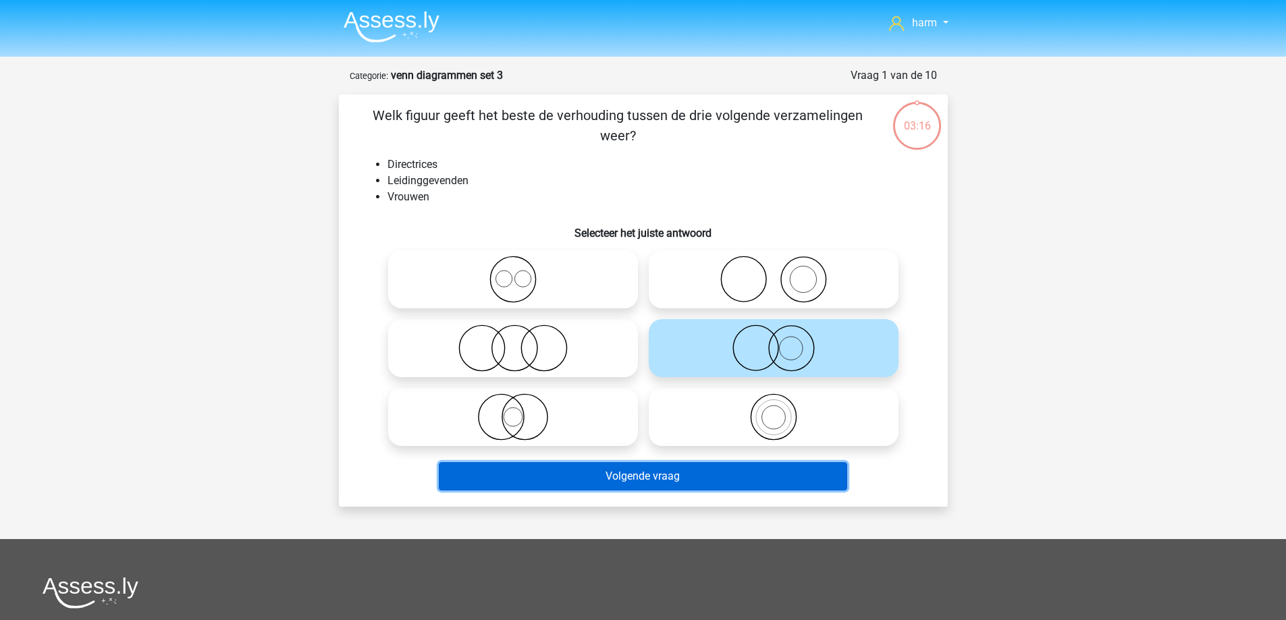
click at [760, 475] on button "Volgende vraag" at bounding box center [643, 476] width 408 height 28
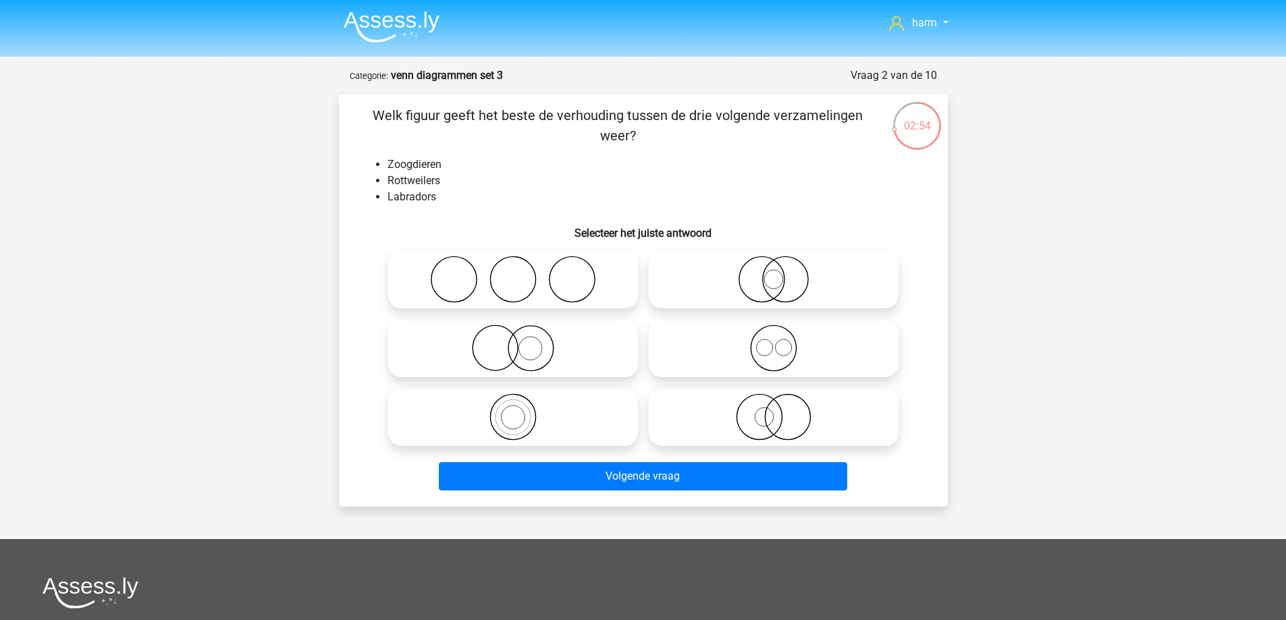
click at [524, 354] on icon at bounding box center [513, 348] width 239 height 47
click at [522, 342] on input "radio" at bounding box center [517, 337] width 9 height 9
radio input "true"
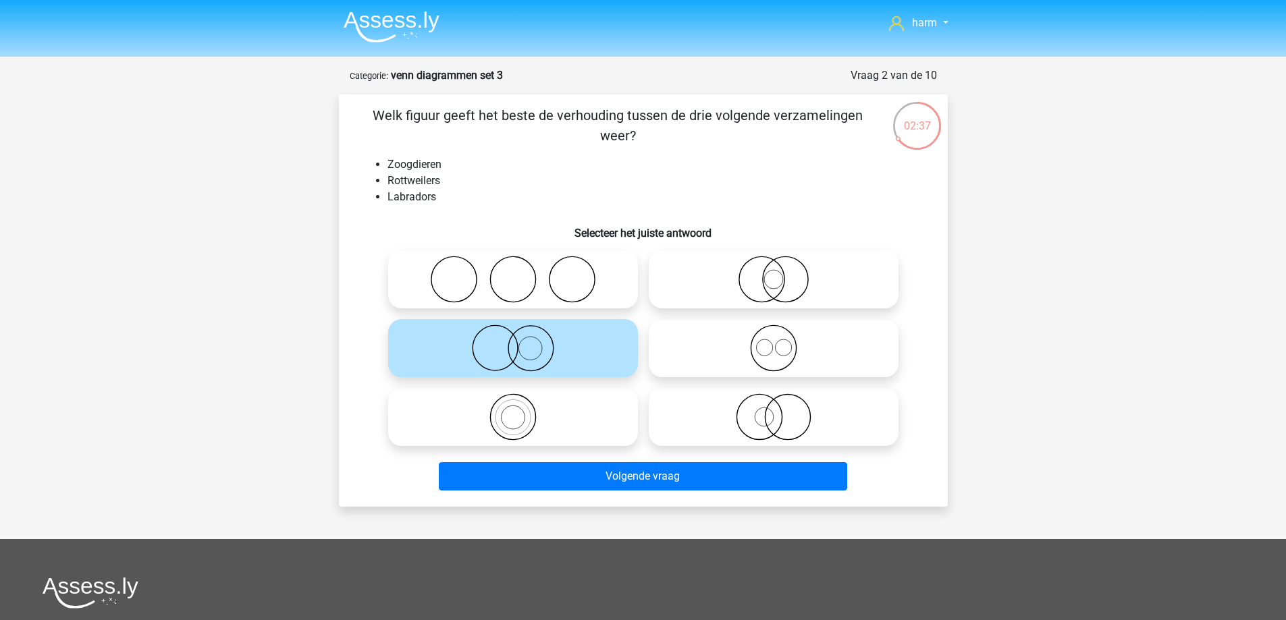
click at [774, 280] on icon at bounding box center [773, 279] width 239 height 47
click at [774, 273] on input "radio" at bounding box center [778, 268] width 9 height 9
radio input "true"
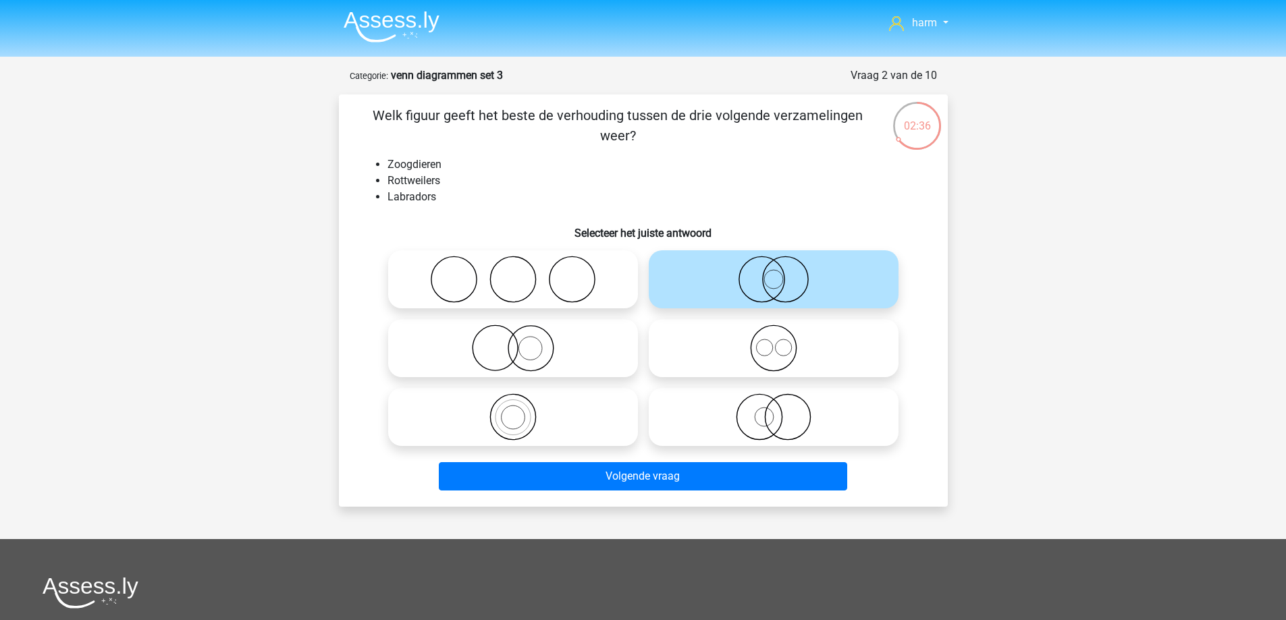
click at [524, 351] on icon at bounding box center [513, 348] width 239 height 47
click at [522, 342] on input "radio" at bounding box center [517, 337] width 9 height 9
radio input "true"
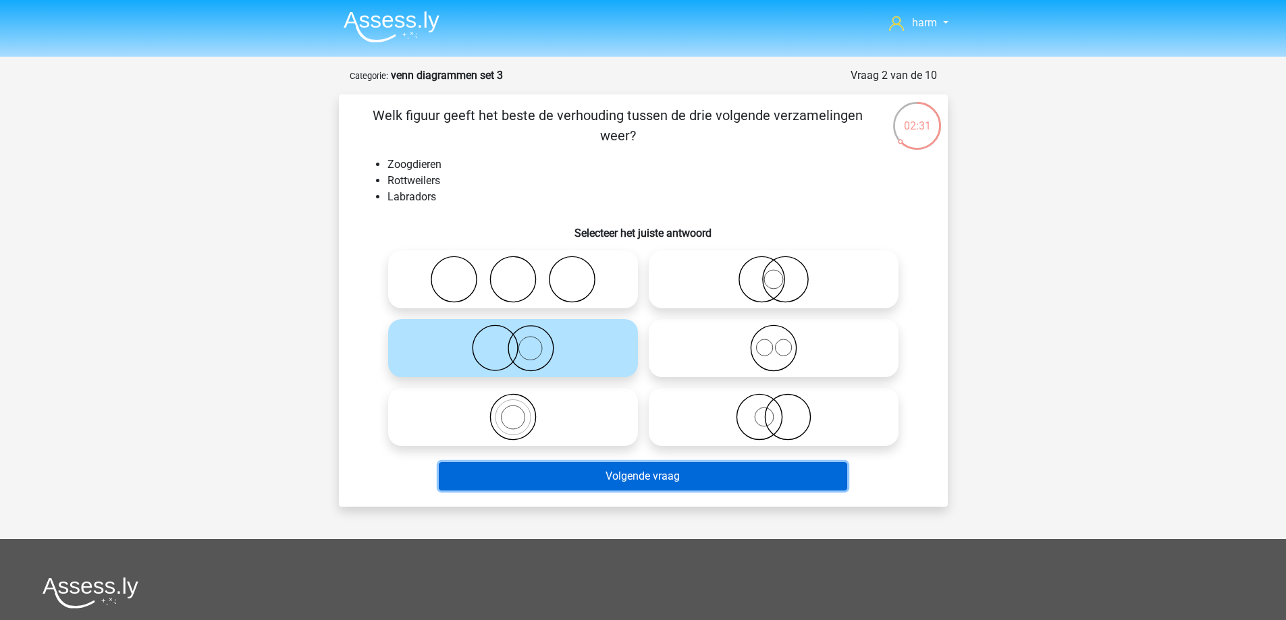
click at [692, 475] on button "Volgende vraag" at bounding box center [643, 476] width 408 height 28
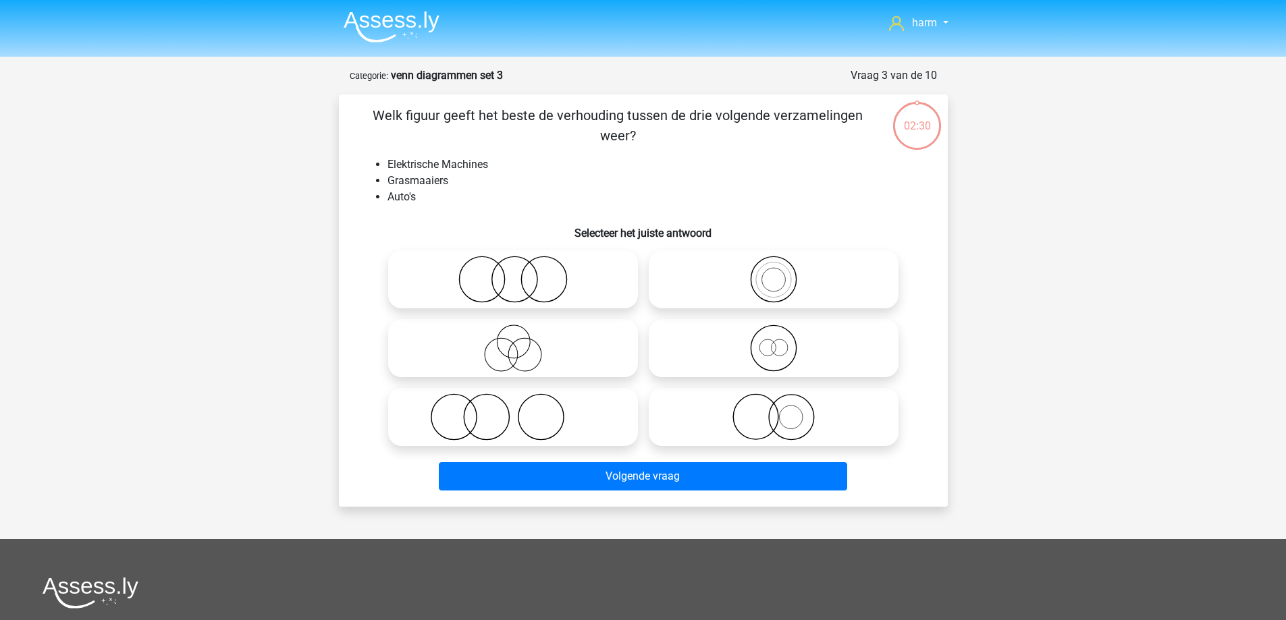
scroll to position [67, 0]
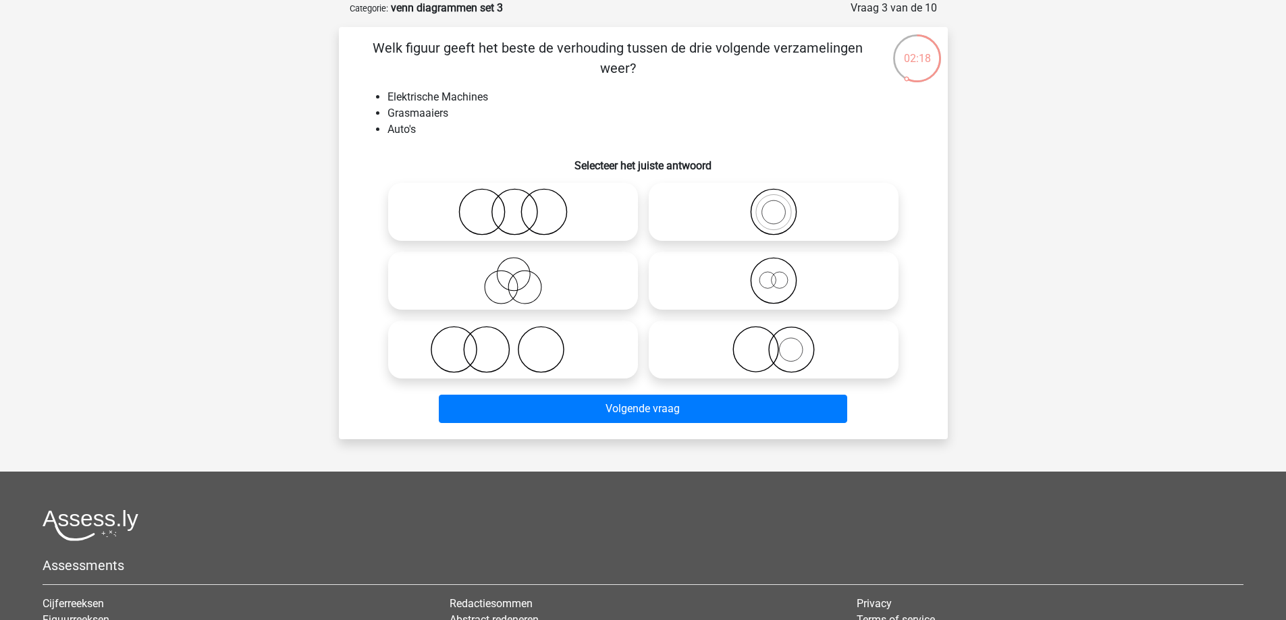
click at [526, 216] on icon at bounding box center [513, 211] width 239 height 47
click at [522, 205] on input "radio" at bounding box center [517, 200] width 9 height 9
radio input "true"
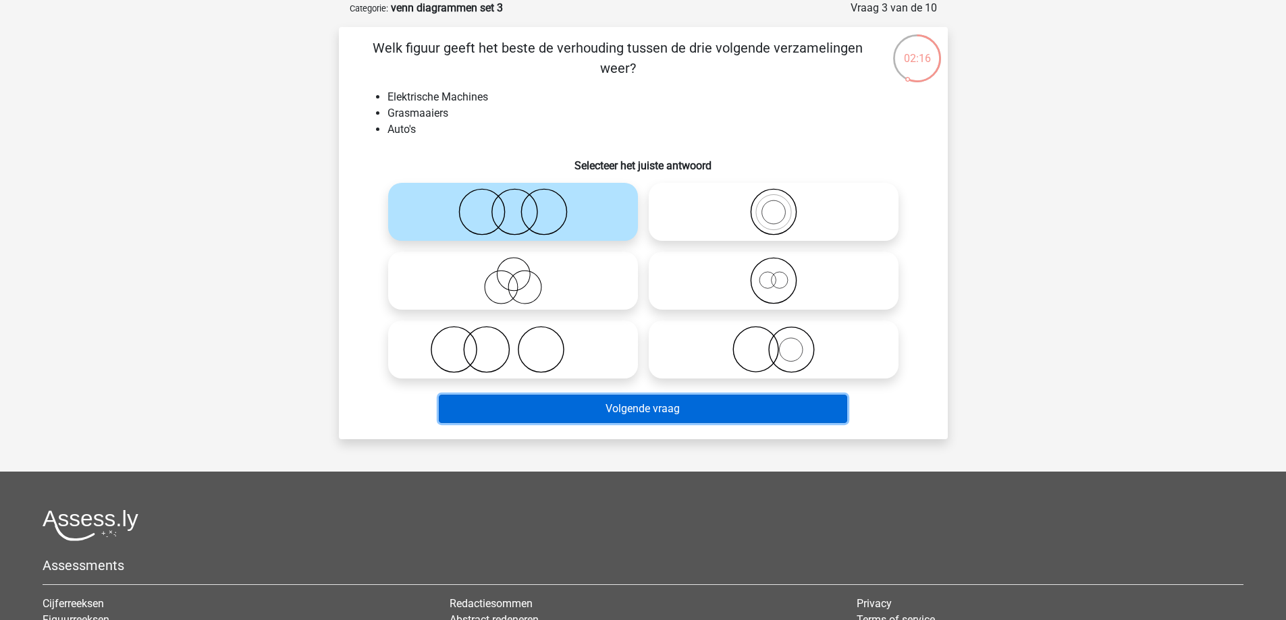
click at [607, 406] on button "Volgende vraag" at bounding box center [643, 409] width 408 height 28
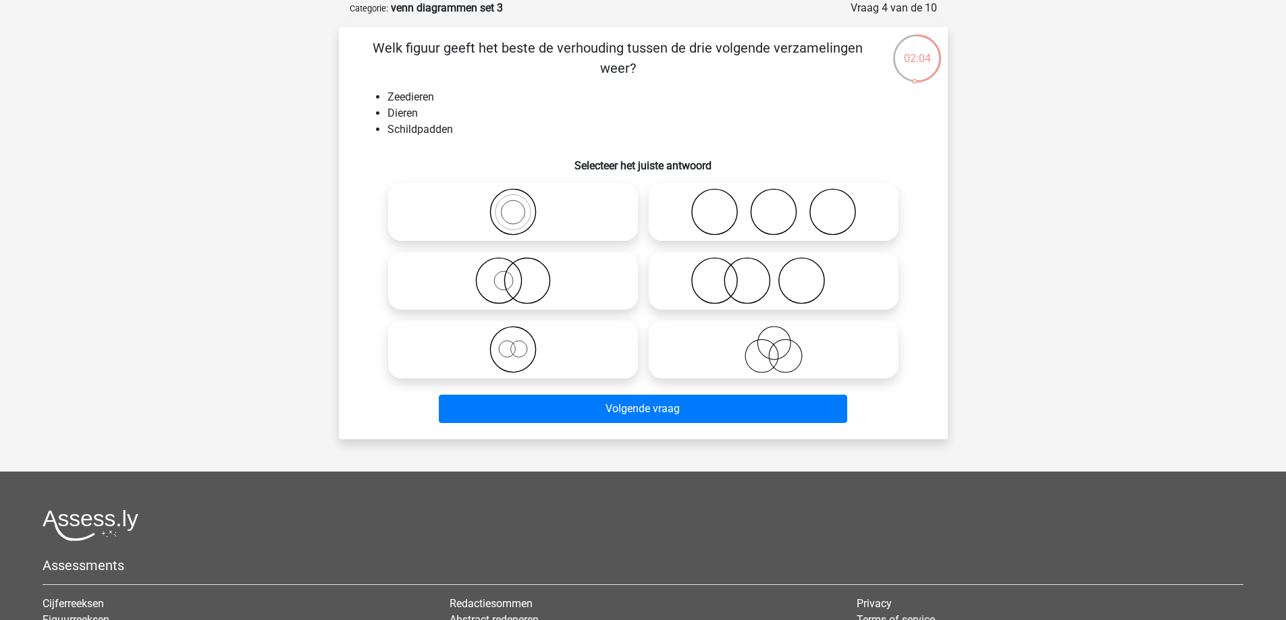
click at [519, 219] on icon at bounding box center [513, 211] width 239 height 47
click at [519, 205] on input "radio" at bounding box center [517, 200] width 9 height 9
radio input "true"
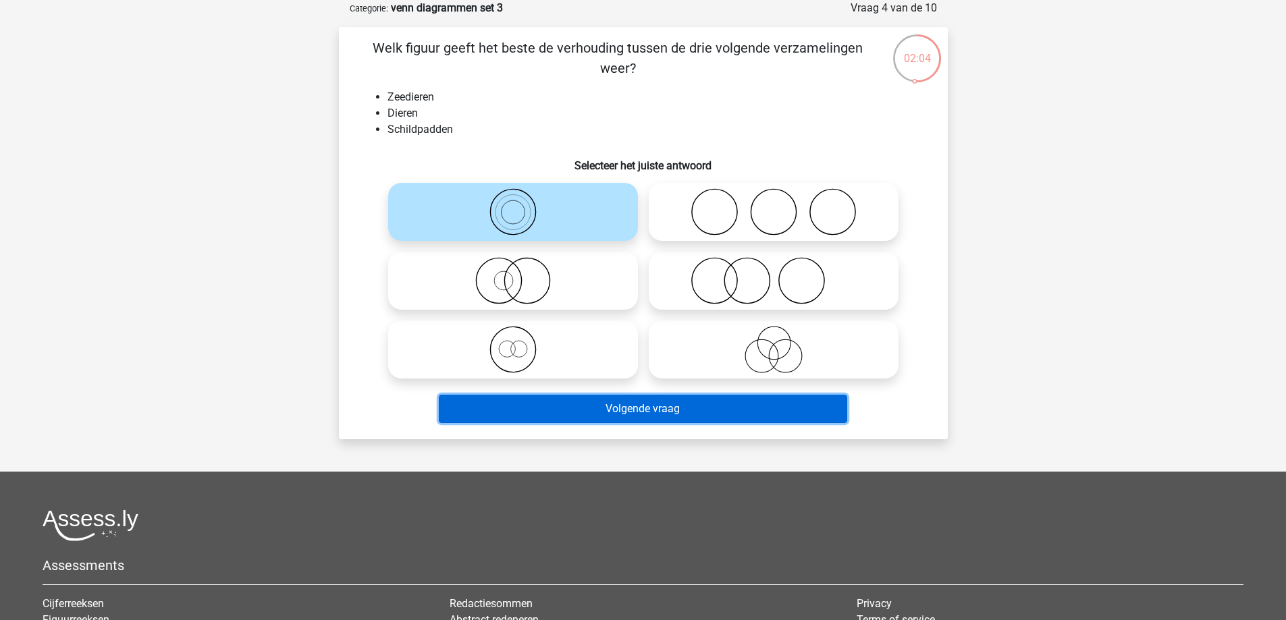
click at [622, 412] on button "Volgende vraag" at bounding box center [643, 409] width 408 height 28
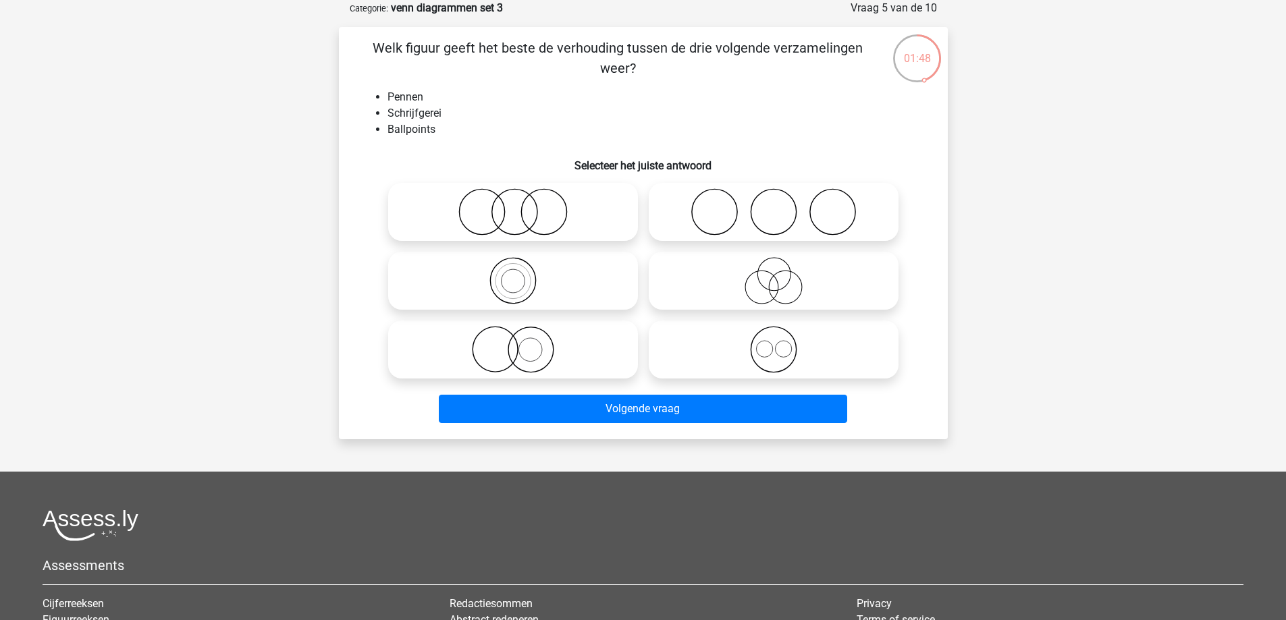
click at [533, 282] on icon at bounding box center [513, 280] width 239 height 47
click at [522, 274] on input "radio" at bounding box center [517, 269] width 9 height 9
radio input "true"
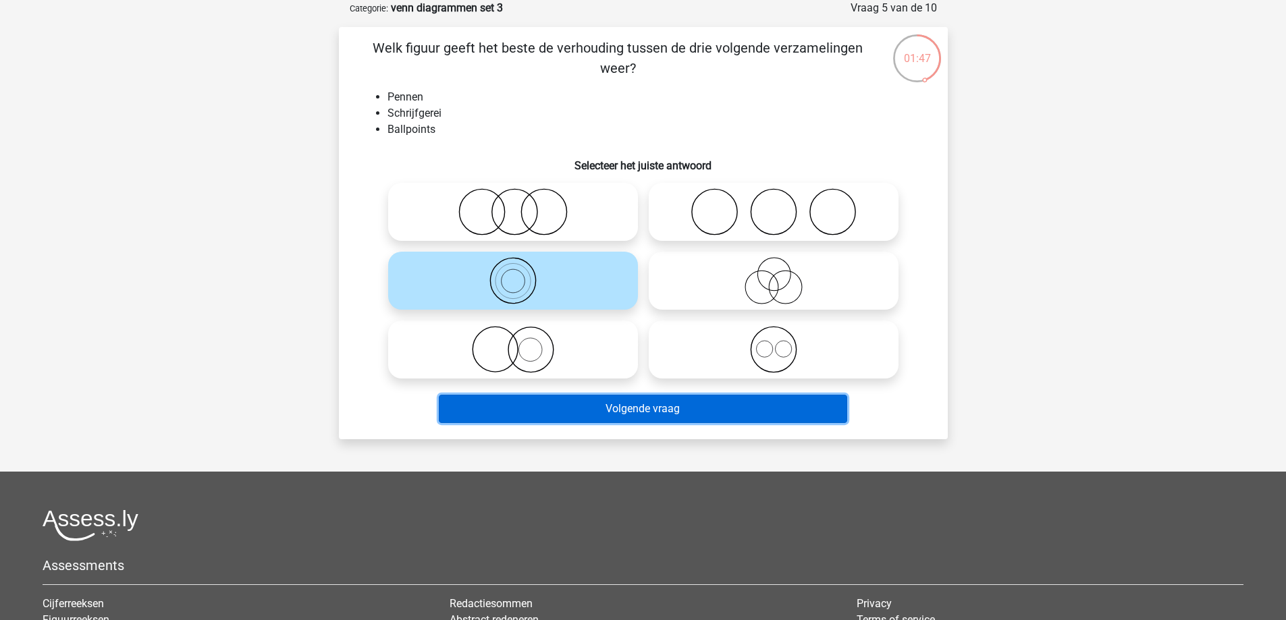
click at [645, 403] on button "Volgende vraag" at bounding box center [643, 409] width 408 height 28
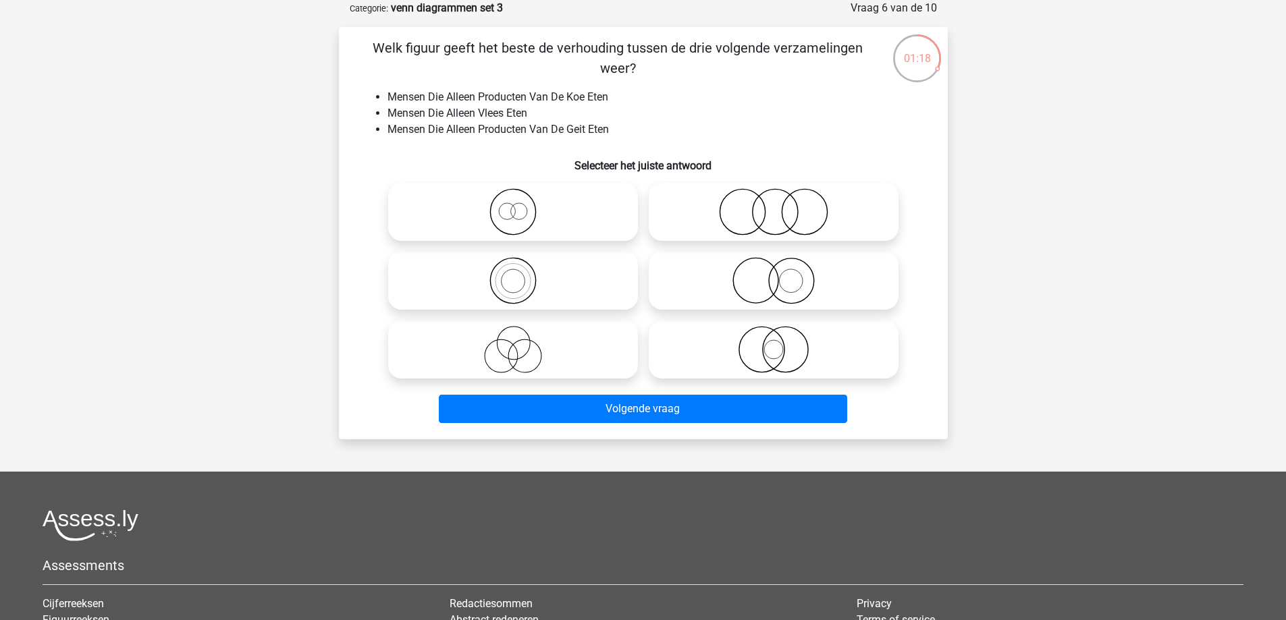
click at [780, 294] on icon at bounding box center [773, 280] width 239 height 47
click at [780, 274] on input "radio" at bounding box center [778, 269] width 9 height 9
radio input "true"
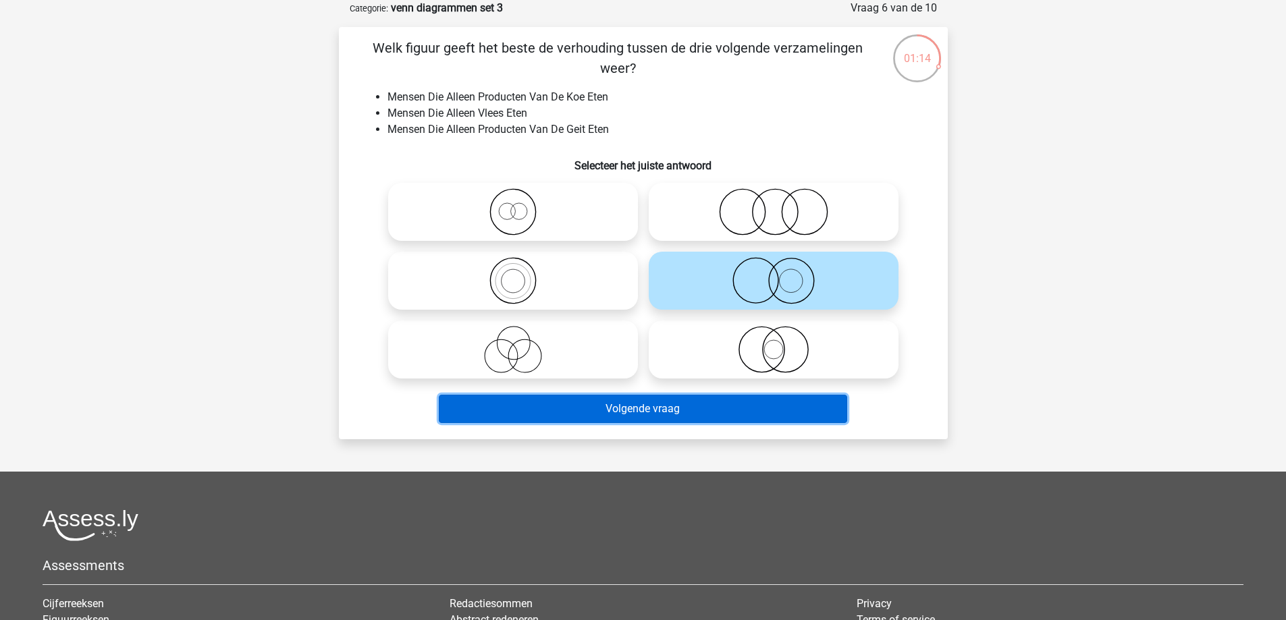
click at [732, 399] on button "Volgende vraag" at bounding box center [643, 409] width 408 height 28
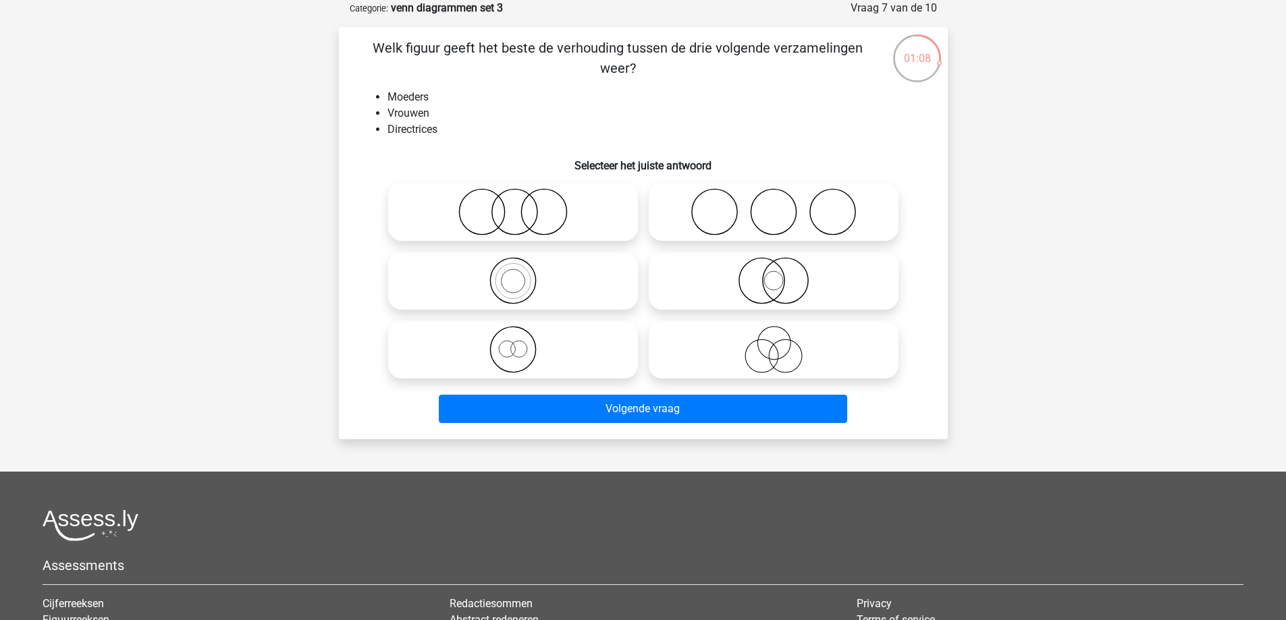
click at [531, 359] on icon at bounding box center [513, 349] width 239 height 47
click at [522, 343] on input "radio" at bounding box center [517, 338] width 9 height 9
radio input "true"
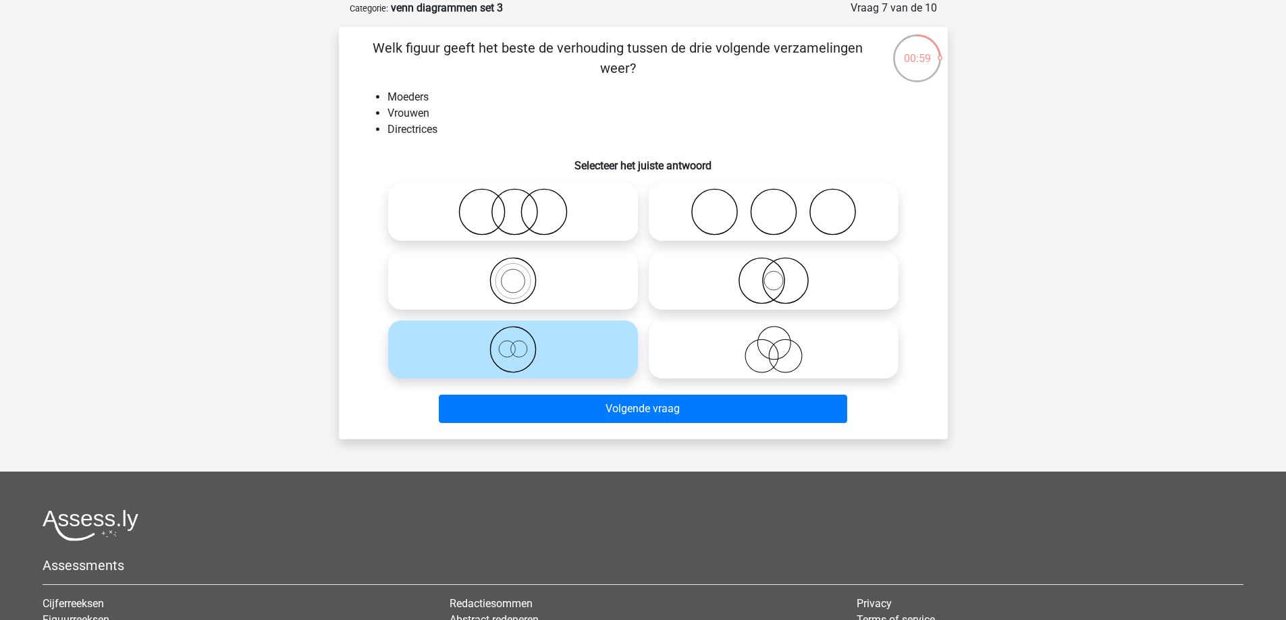
click at [769, 280] on icon at bounding box center [773, 280] width 239 height 47
click at [774, 274] on input "radio" at bounding box center [778, 269] width 9 height 9
radio input "true"
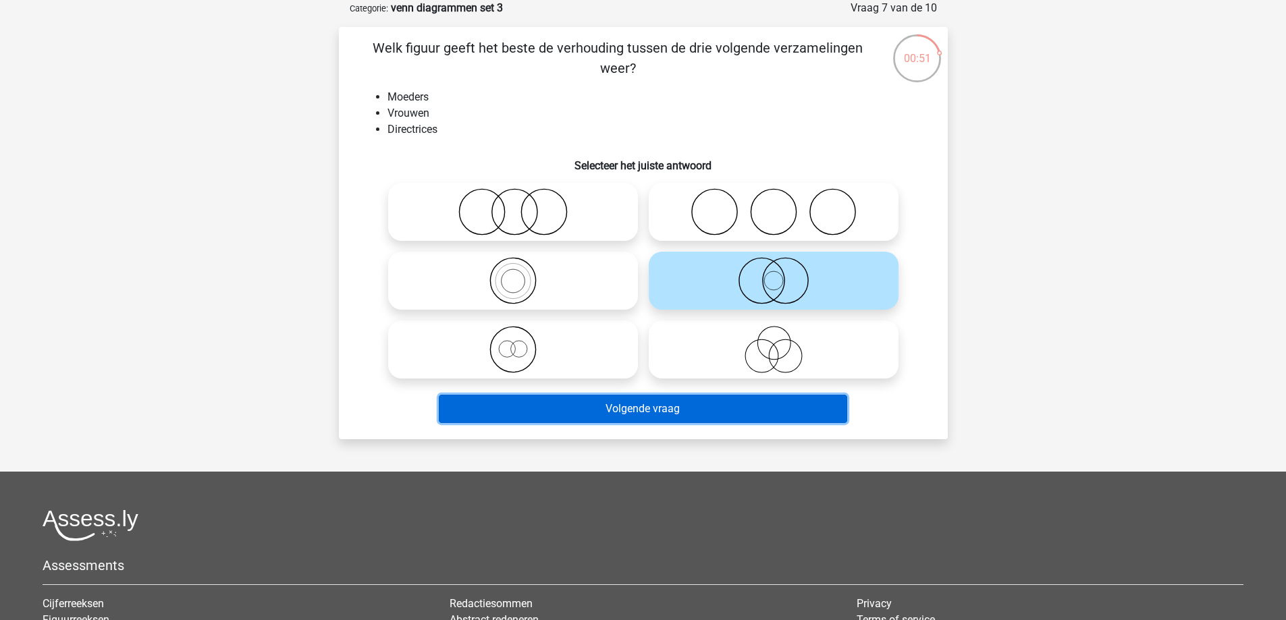
click at [726, 415] on button "Volgende vraag" at bounding box center [643, 409] width 408 height 28
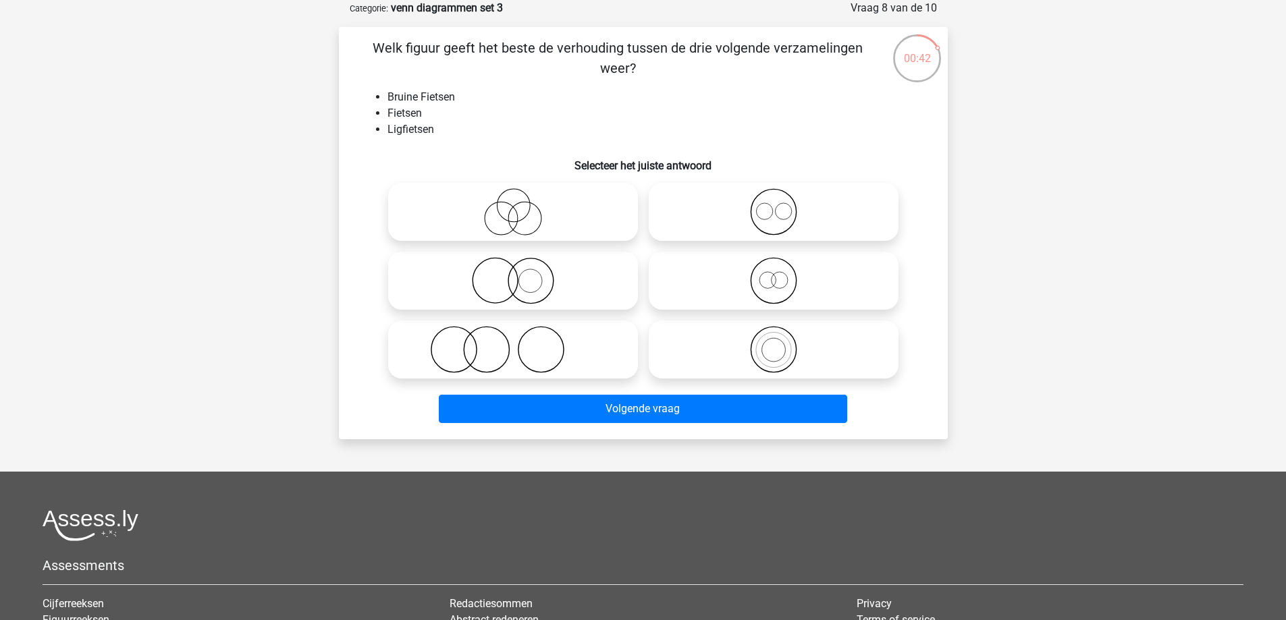
click at [783, 348] on icon at bounding box center [773, 349] width 239 height 47
click at [782, 343] on input "radio" at bounding box center [778, 338] width 9 height 9
radio input "true"
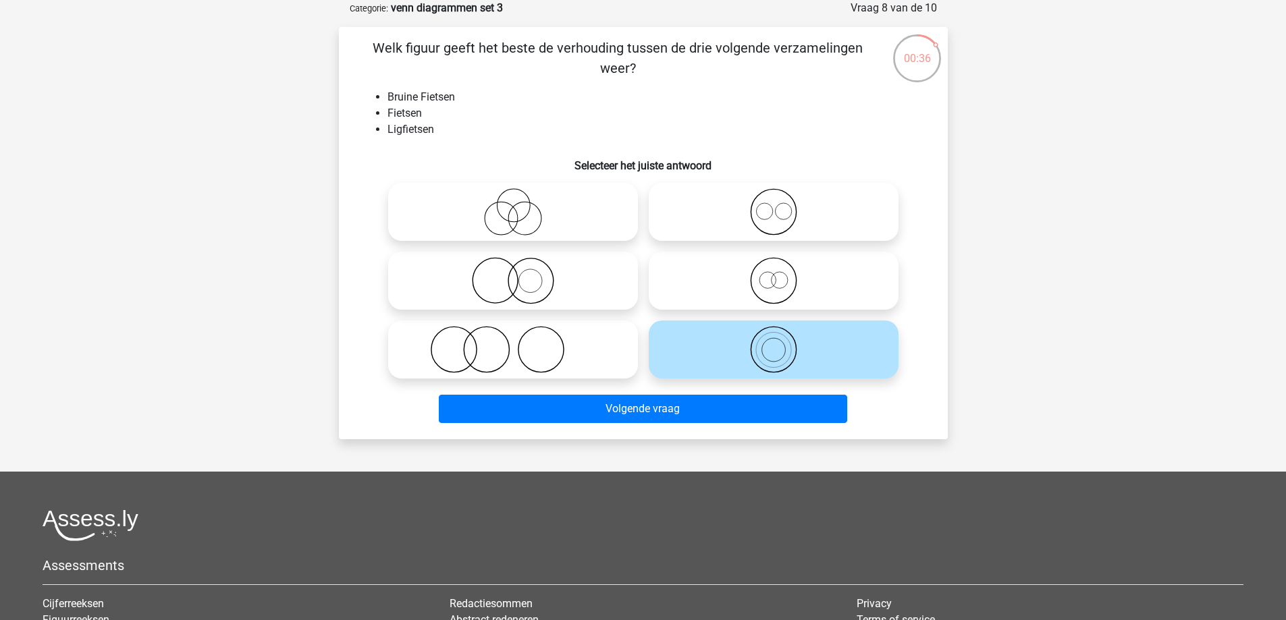
click at [763, 288] on circle at bounding box center [767, 280] width 16 height 16
click at [774, 274] on input "radio" at bounding box center [778, 269] width 9 height 9
radio input "true"
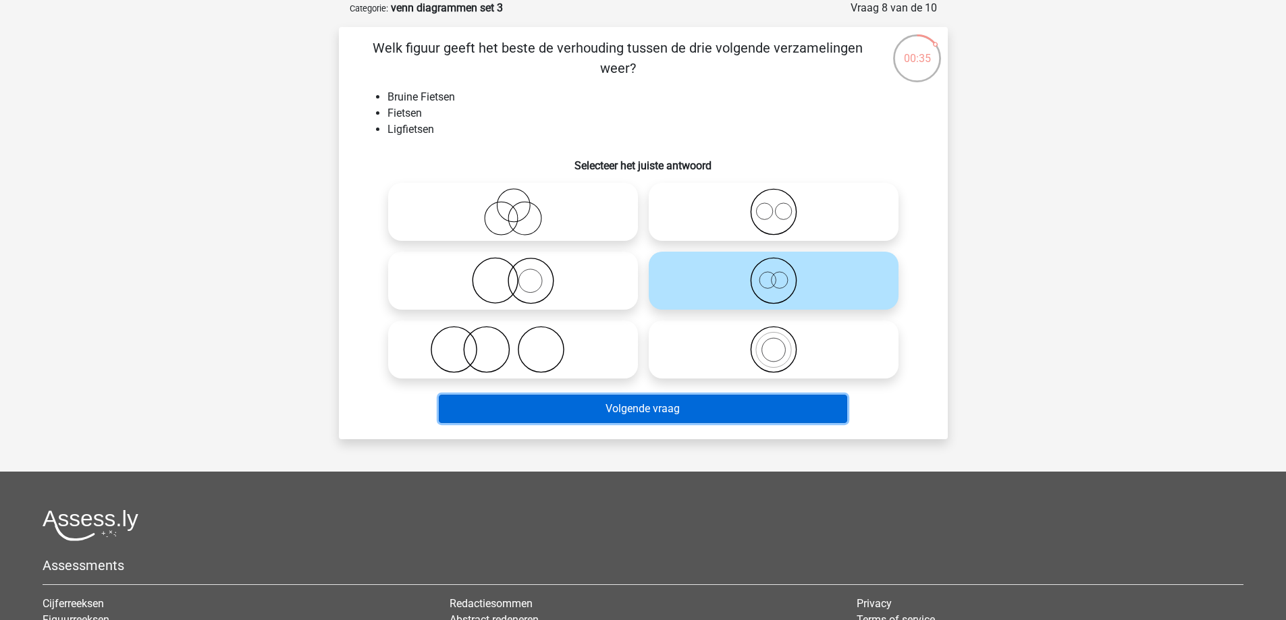
click at [758, 408] on button "Volgende vraag" at bounding box center [643, 409] width 408 height 28
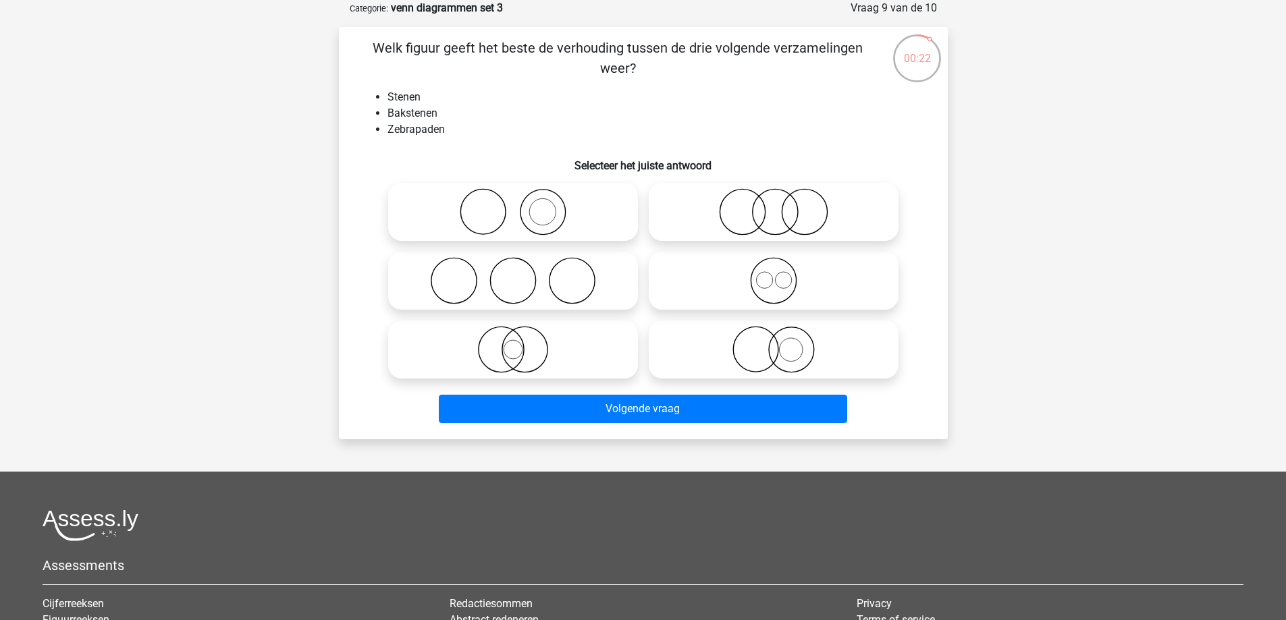
click at [560, 220] on icon at bounding box center [513, 211] width 239 height 47
click at [522, 205] on input "radio" at bounding box center [517, 200] width 9 height 9
radio input "true"
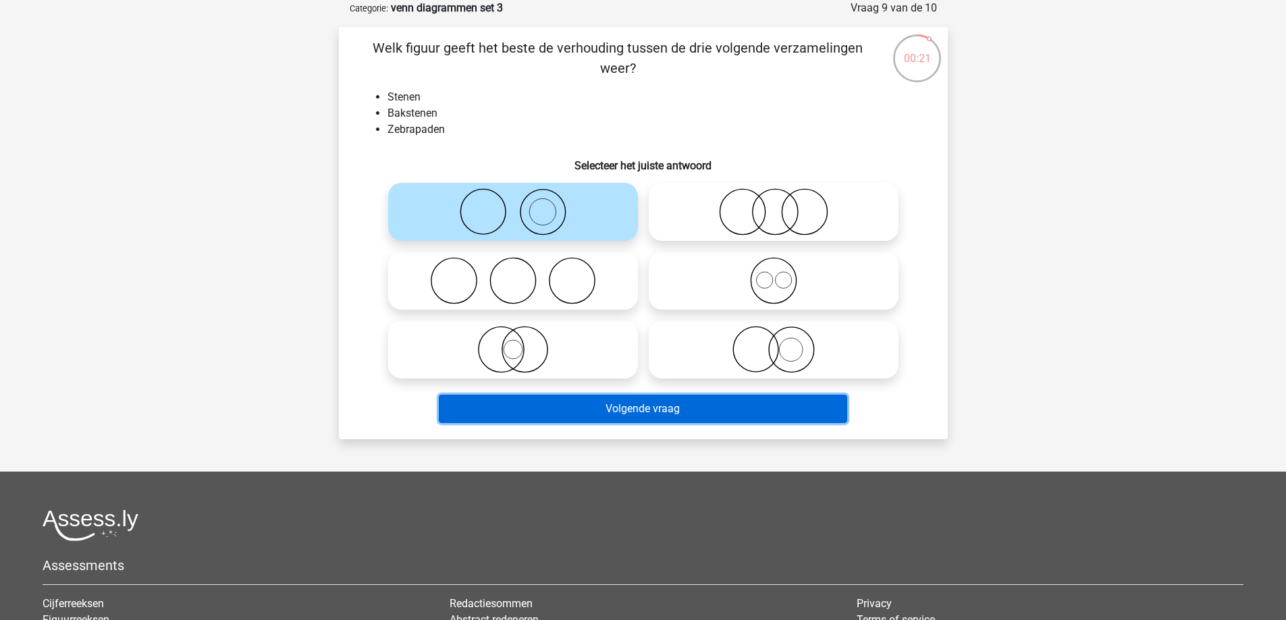
click at [713, 410] on button "Volgende vraag" at bounding box center [643, 409] width 408 height 28
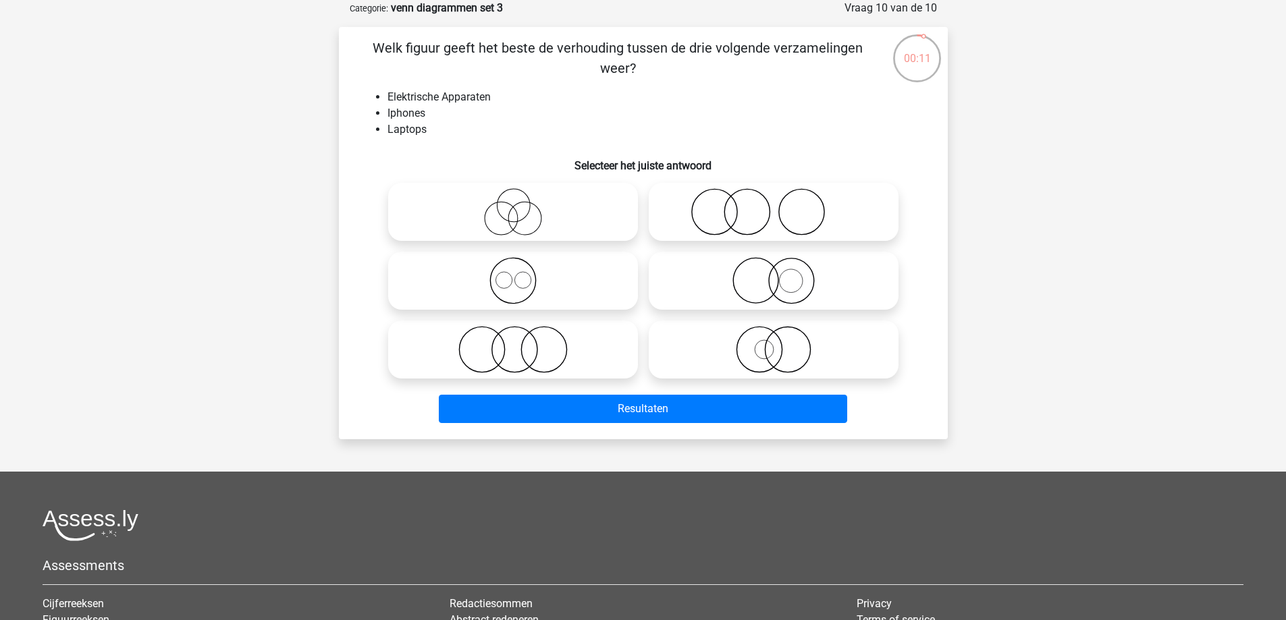
click at [514, 277] on icon at bounding box center [513, 280] width 239 height 47
click at [514, 274] on input "radio" at bounding box center [517, 269] width 9 height 9
radio input "true"
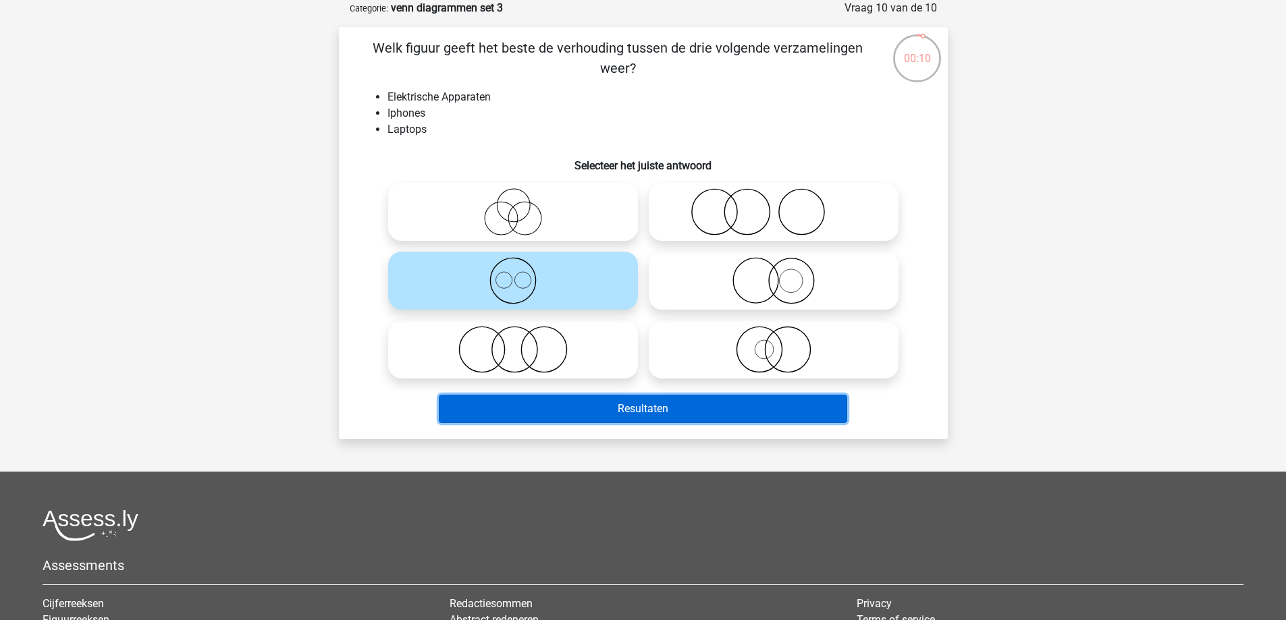
click at [616, 400] on button "Resultaten" at bounding box center [643, 409] width 408 height 28
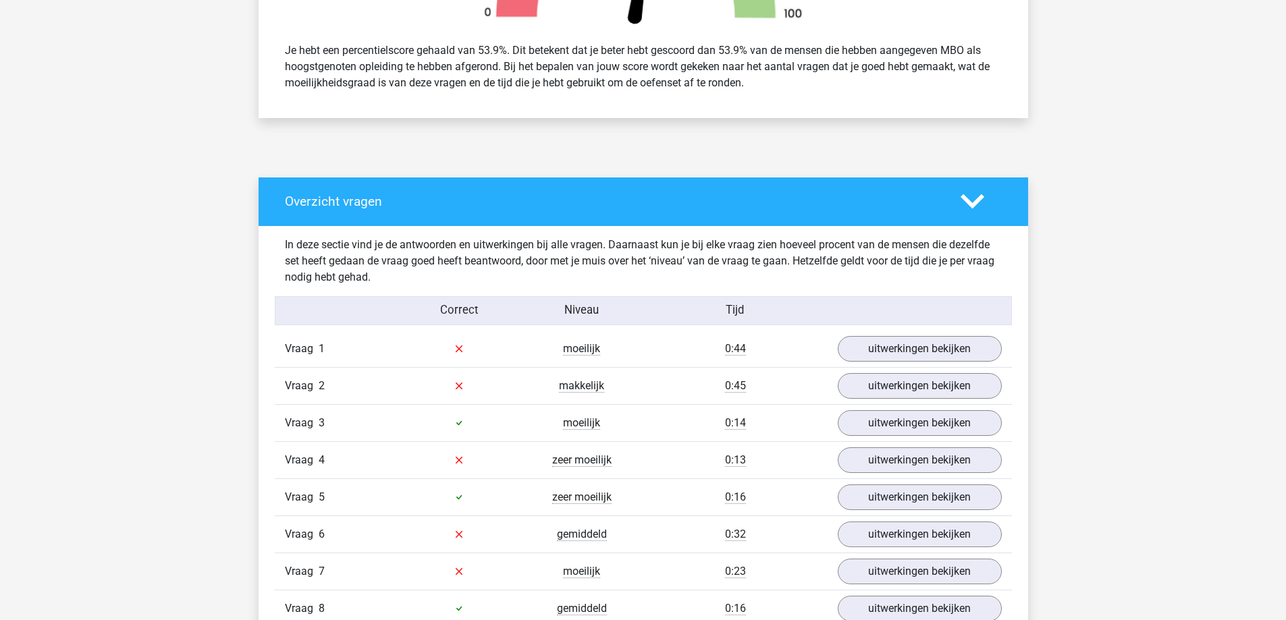
scroll to position [607, 0]
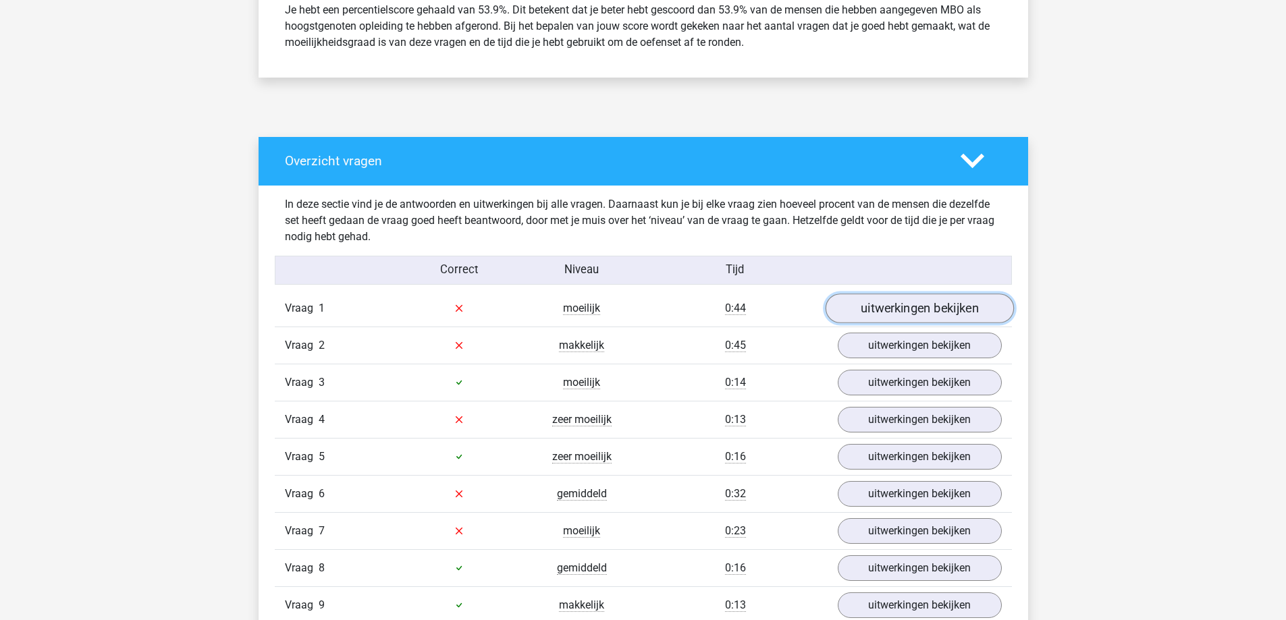
click at [877, 300] on link "uitwerkingen bekijken" at bounding box center [919, 309] width 188 height 30
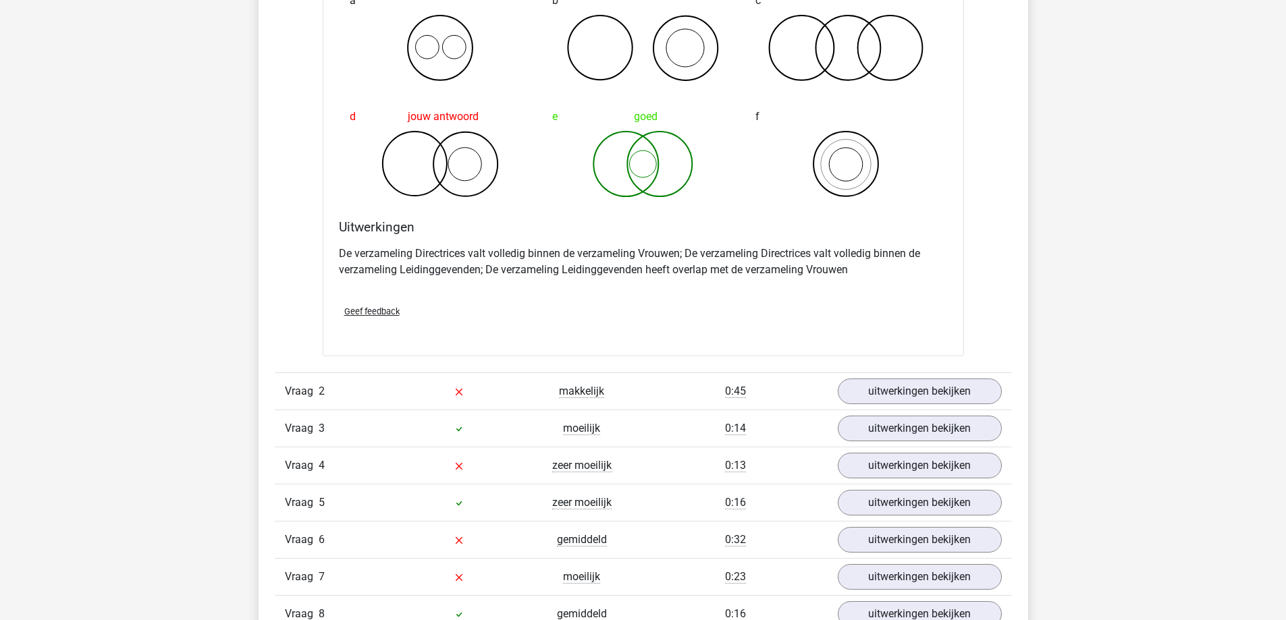
scroll to position [1080, 0]
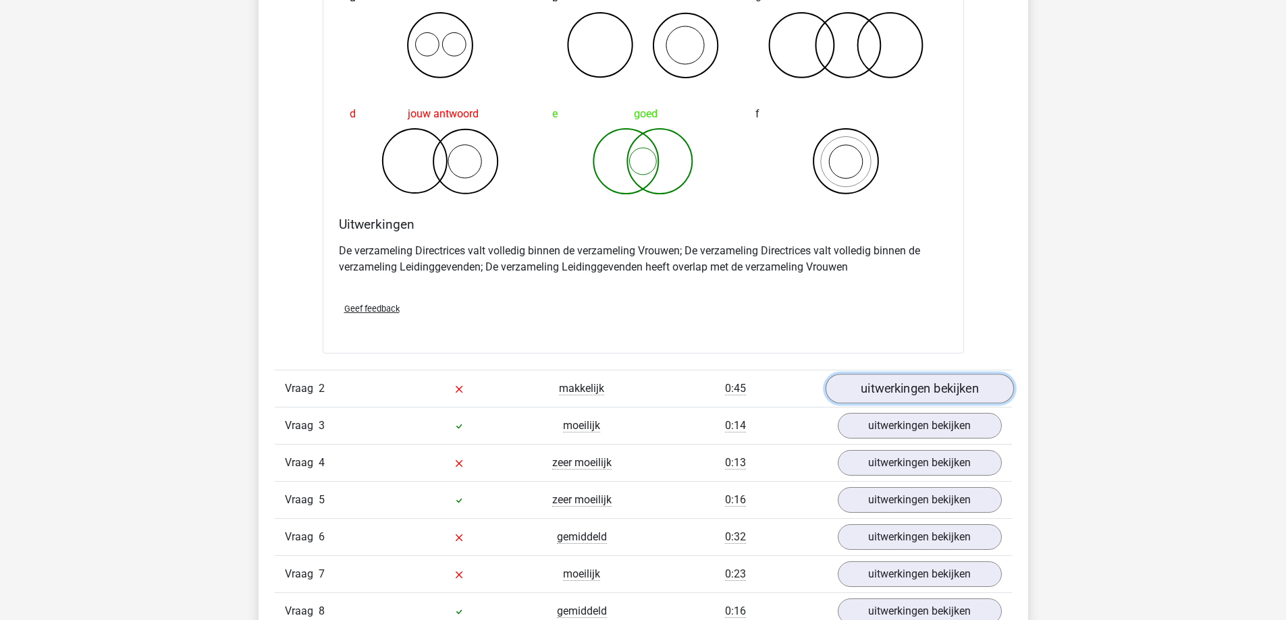
click at [927, 393] on link "uitwerkingen bekijken" at bounding box center [919, 389] width 188 height 30
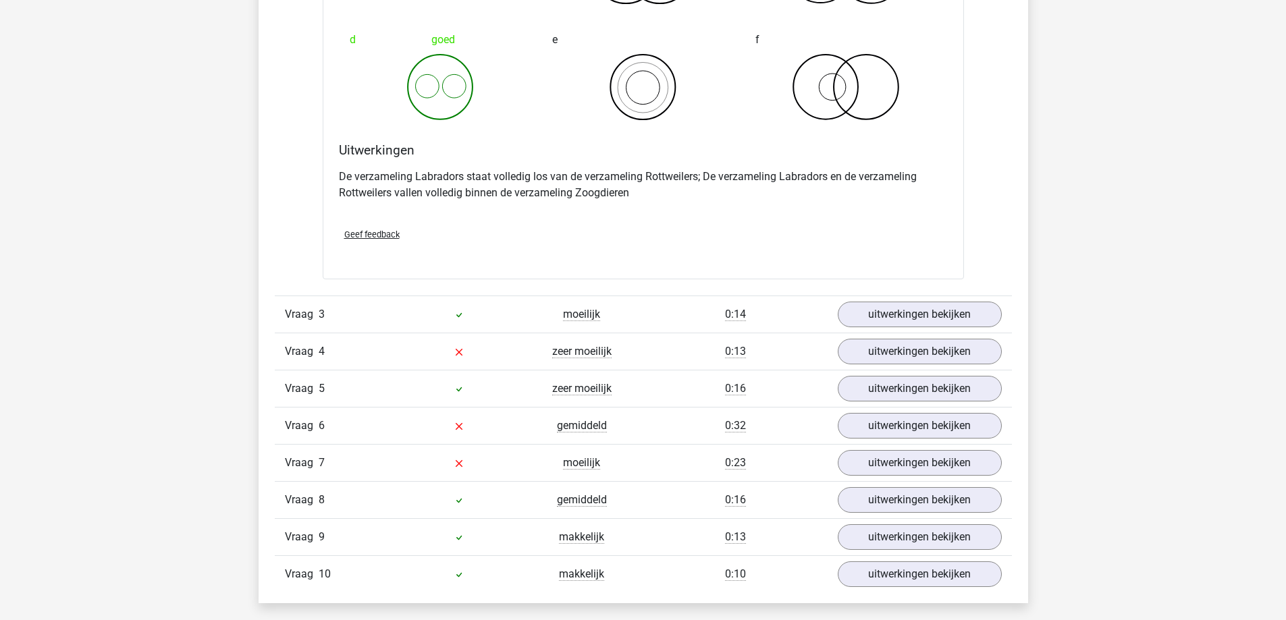
scroll to position [1755, 0]
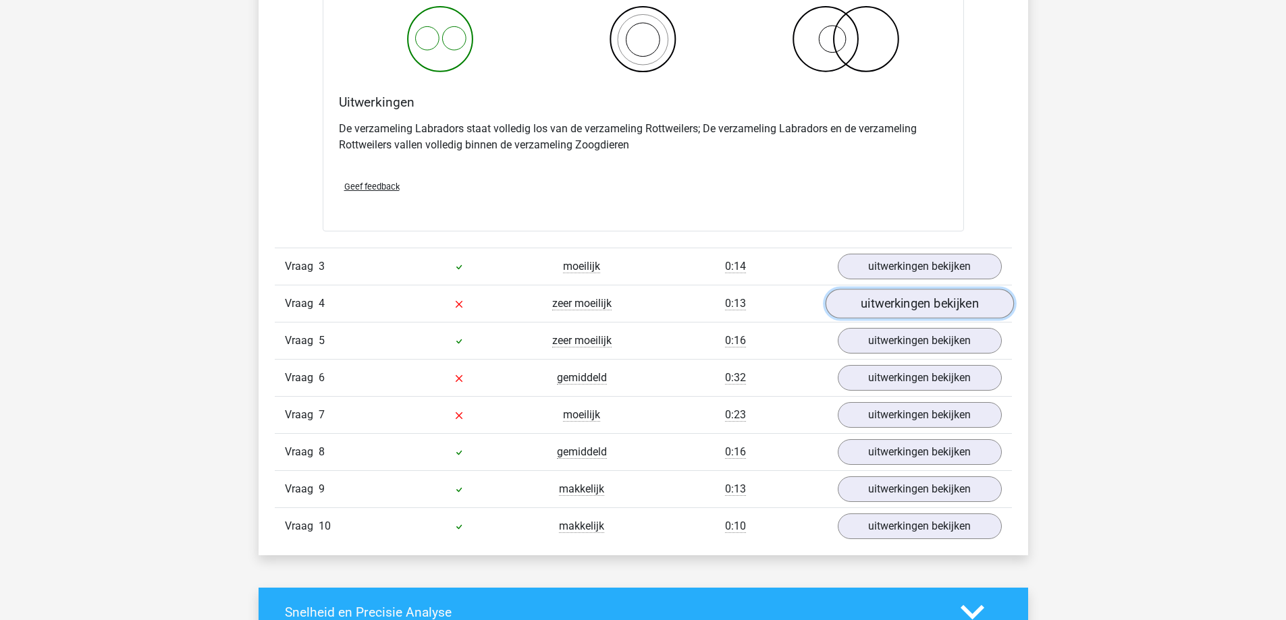
click at [932, 297] on link "uitwerkingen bekijken" at bounding box center [919, 304] width 188 height 30
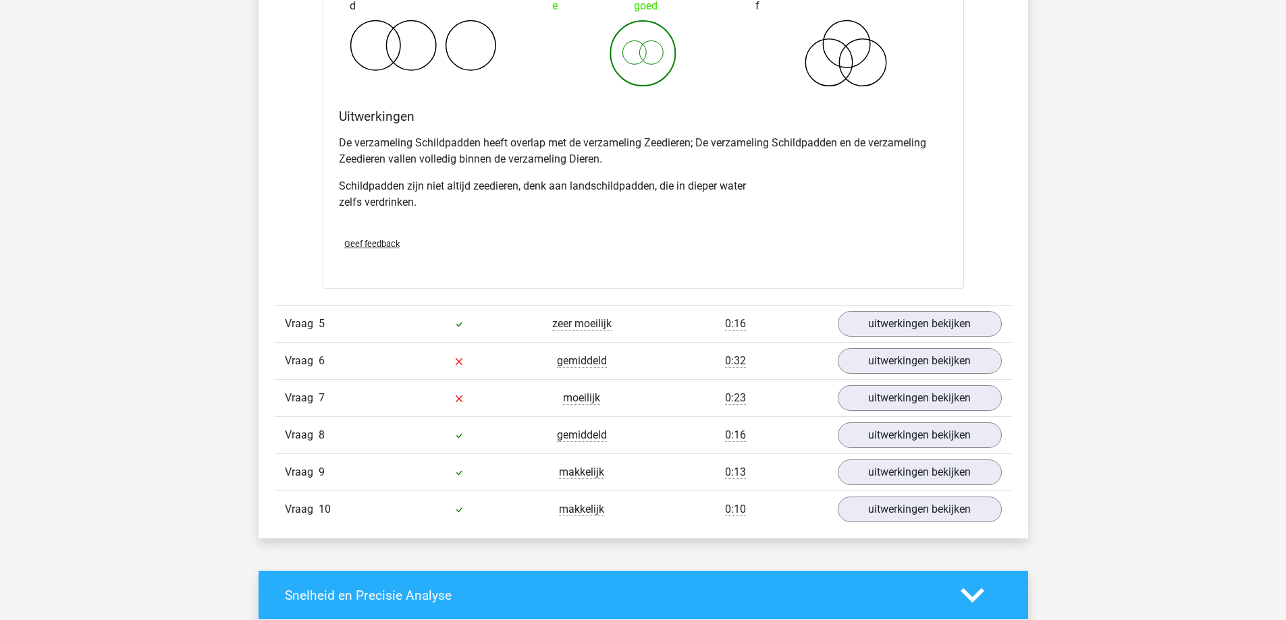
scroll to position [2362, 0]
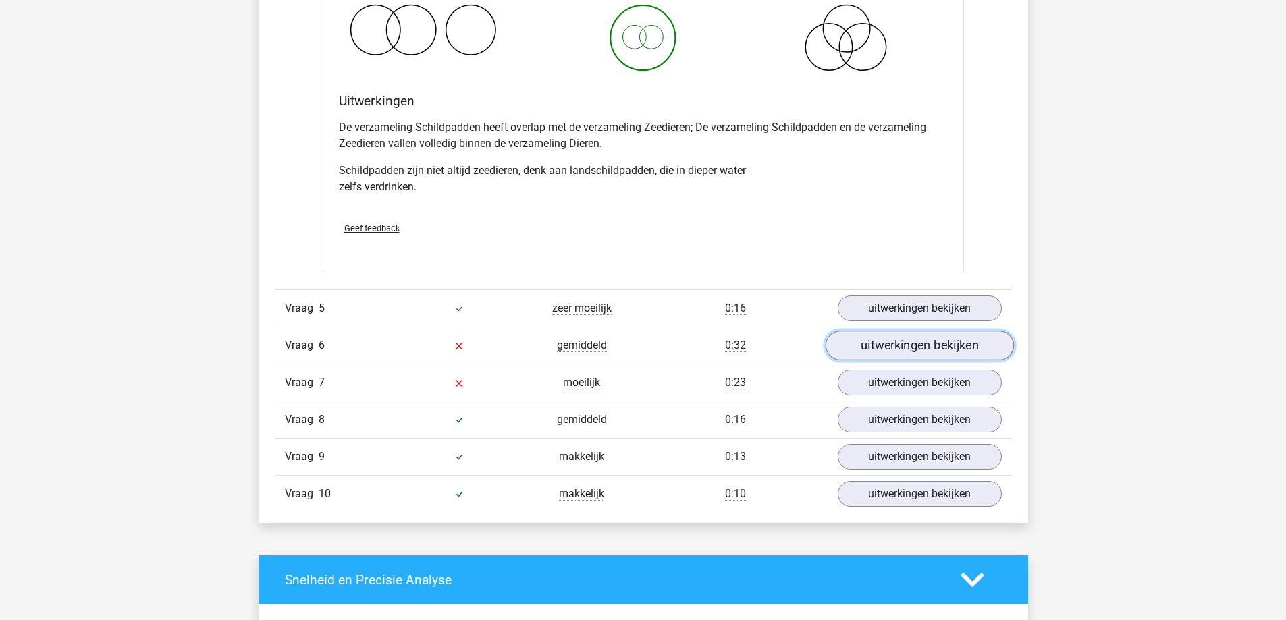
click at [924, 348] on link "uitwerkingen bekijken" at bounding box center [919, 346] width 188 height 30
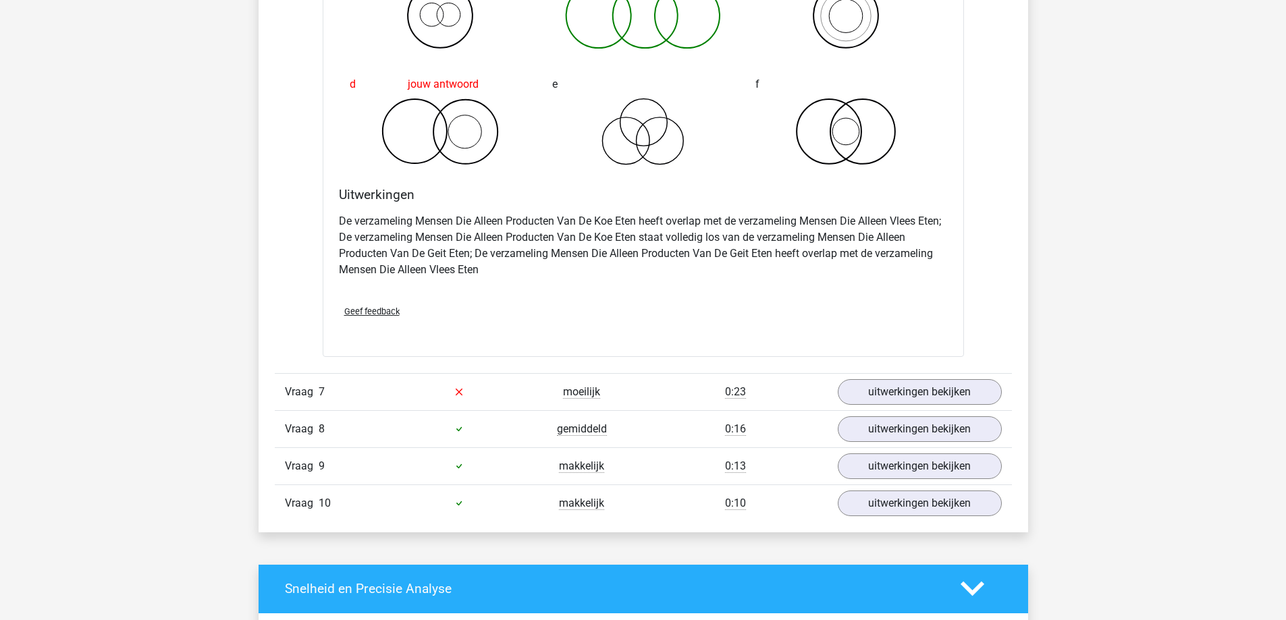
scroll to position [2902, 0]
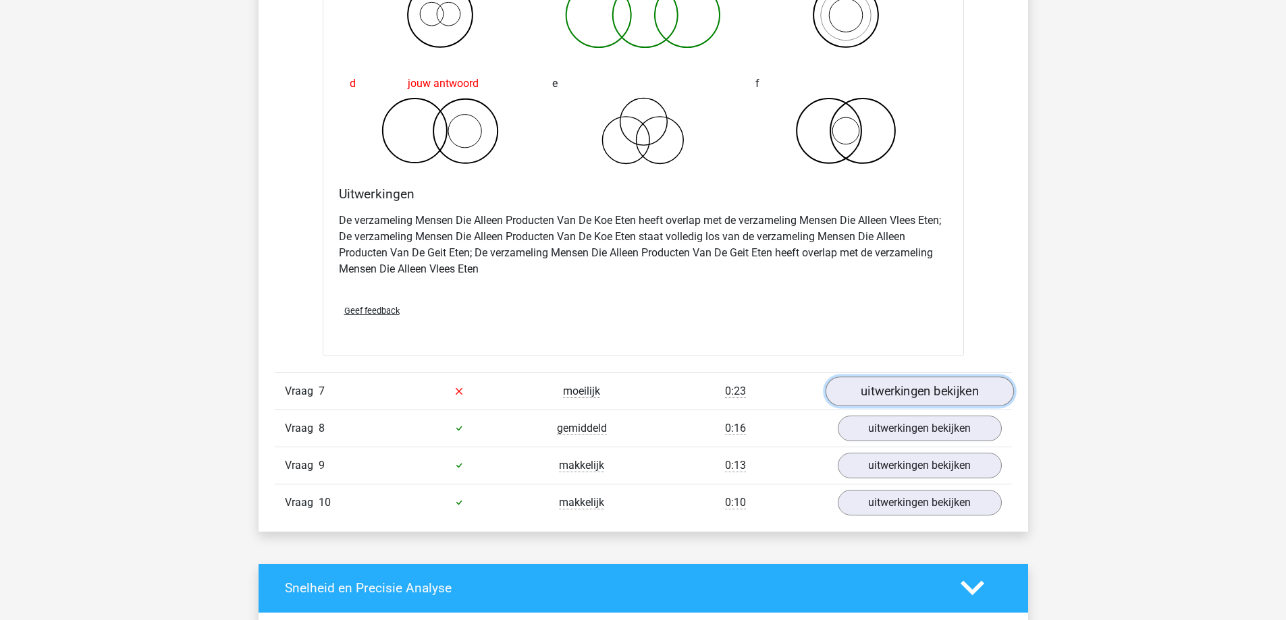
click at [894, 385] on link "uitwerkingen bekijken" at bounding box center [919, 392] width 188 height 30
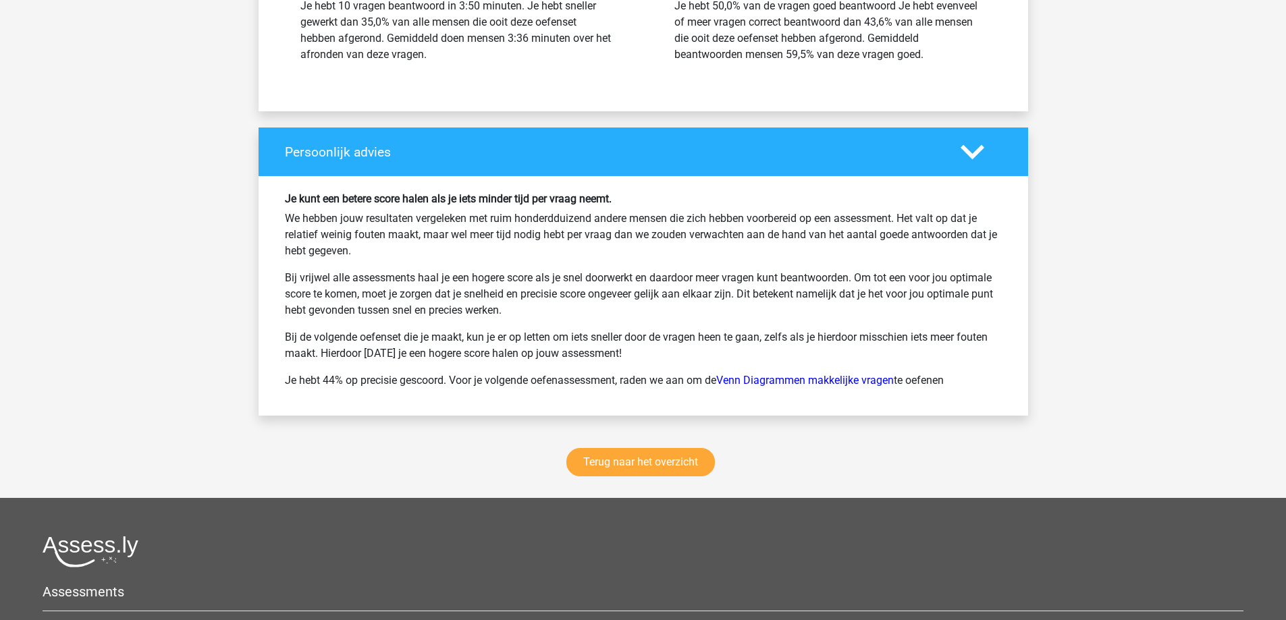
scroll to position [4273, 0]
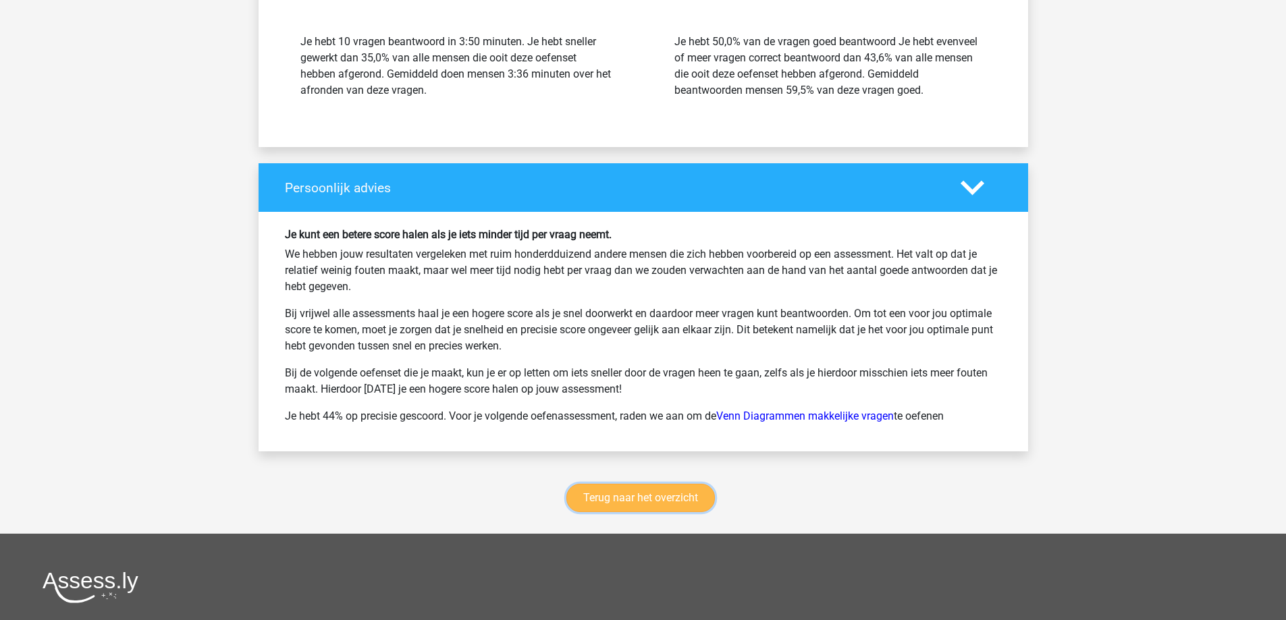
click at [666, 492] on link "Terug naar het overzicht" at bounding box center [640, 498] width 148 height 28
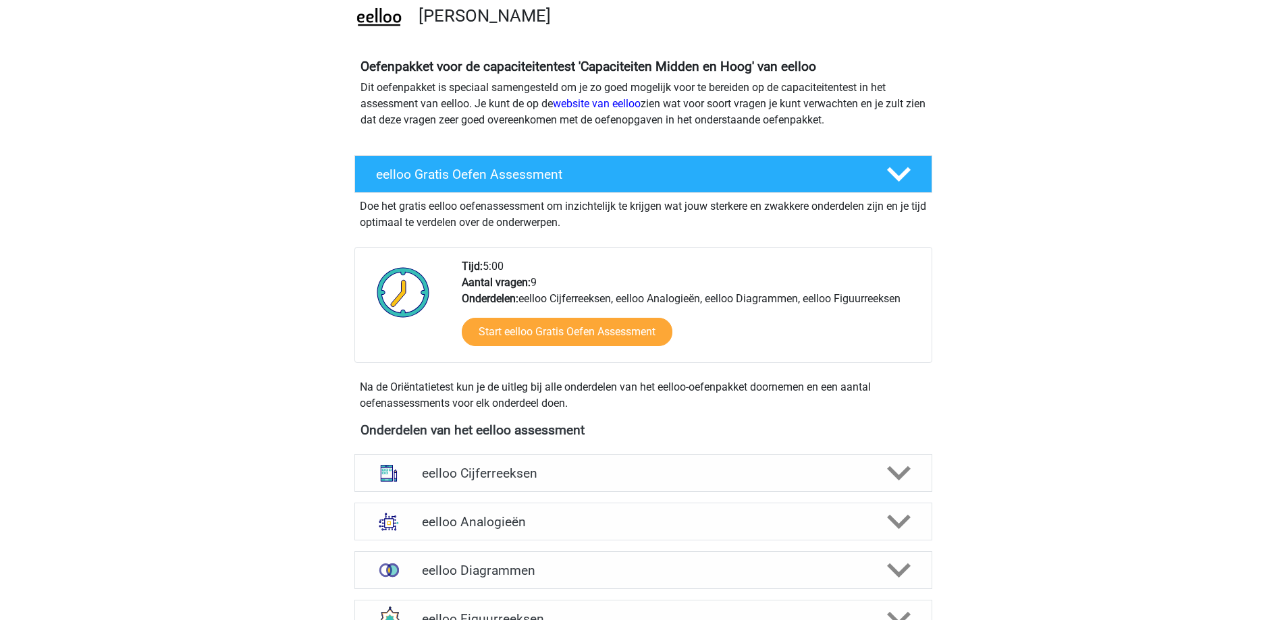
scroll to position [202, 0]
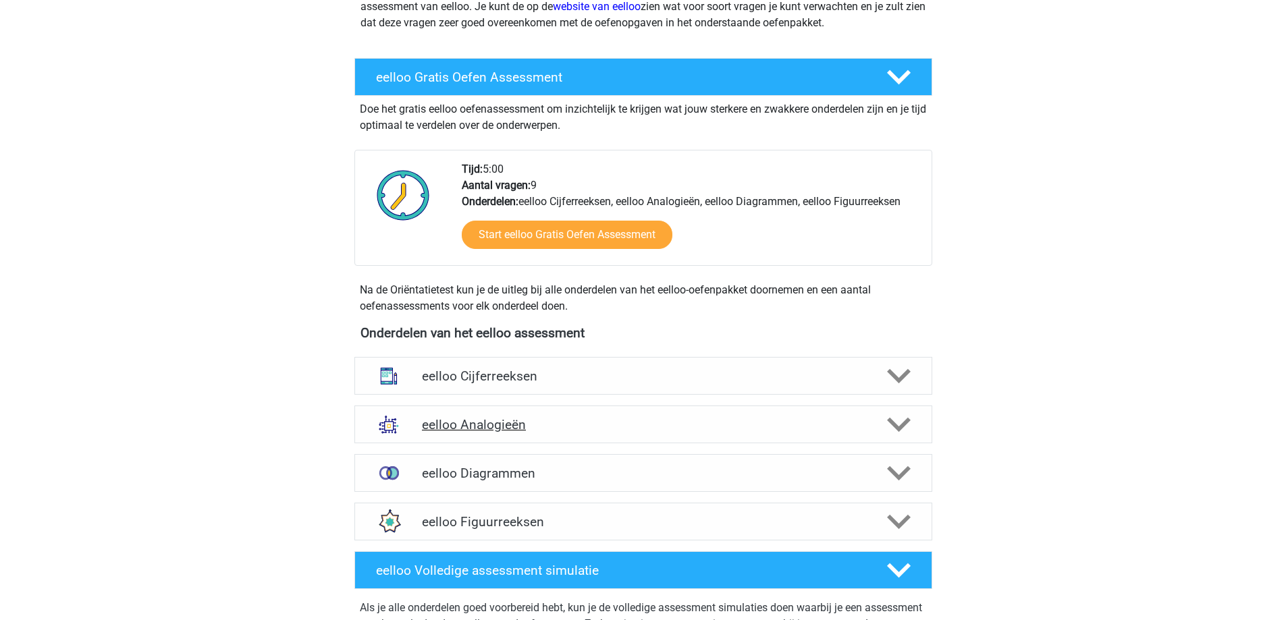
click at [642, 425] on h4 "eelloo Analogieën" at bounding box center [643, 425] width 442 height 16
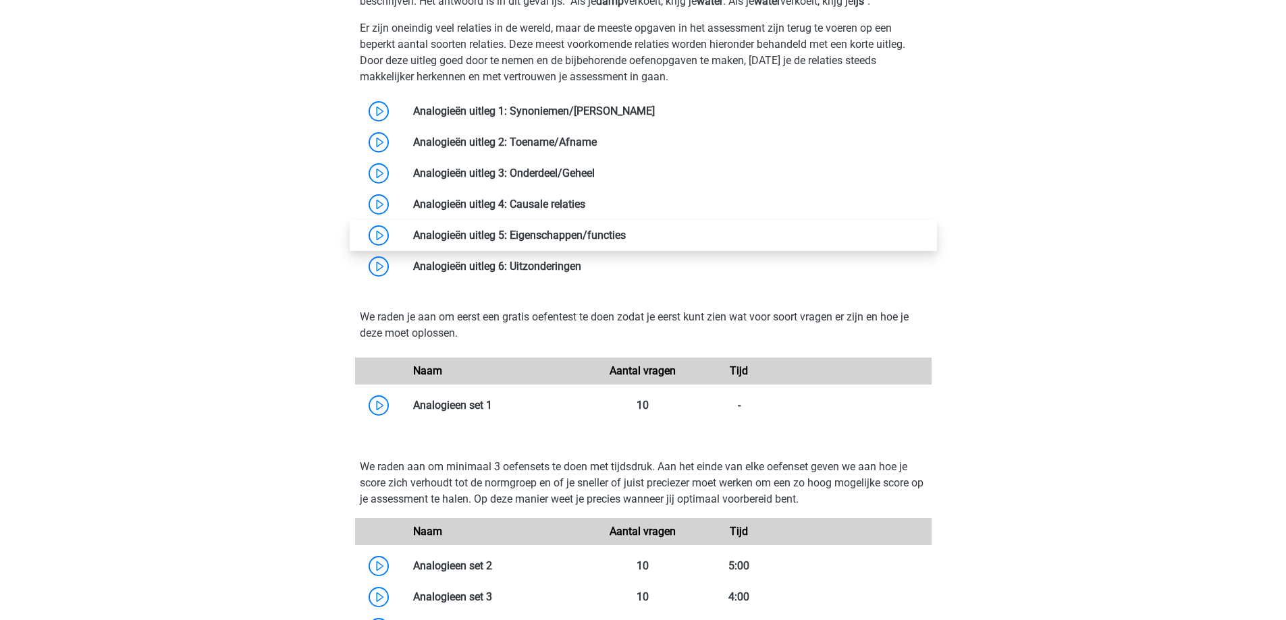
scroll to position [877, 0]
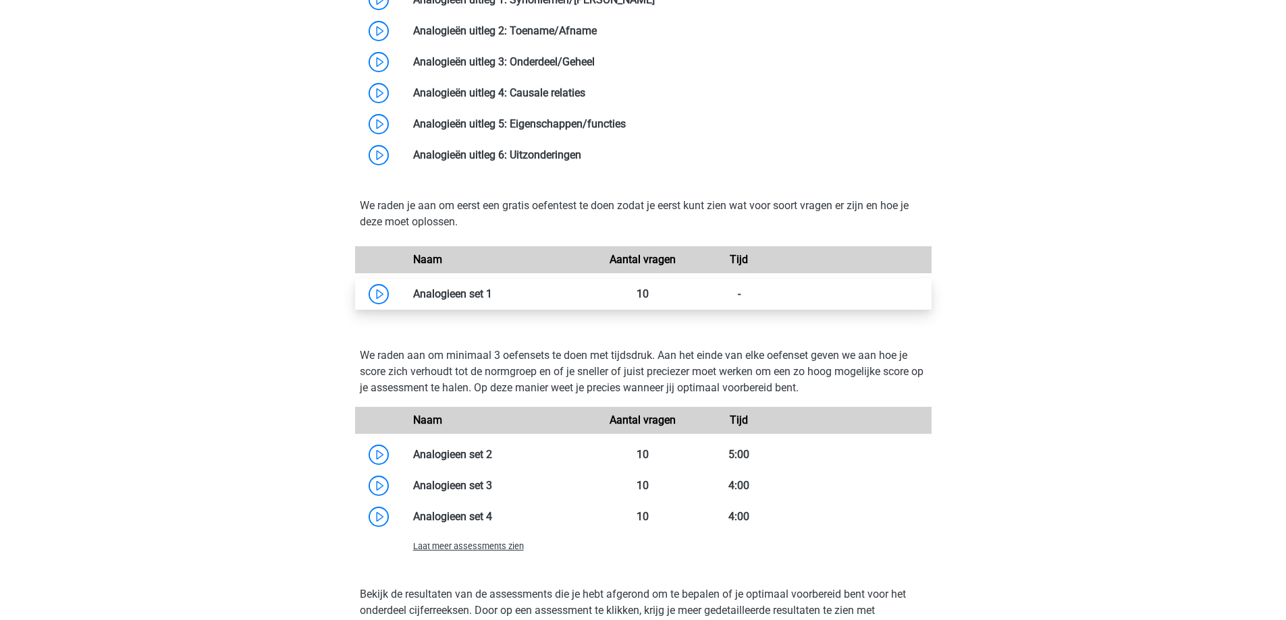
click at [492, 297] on link at bounding box center [492, 294] width 0 height 13
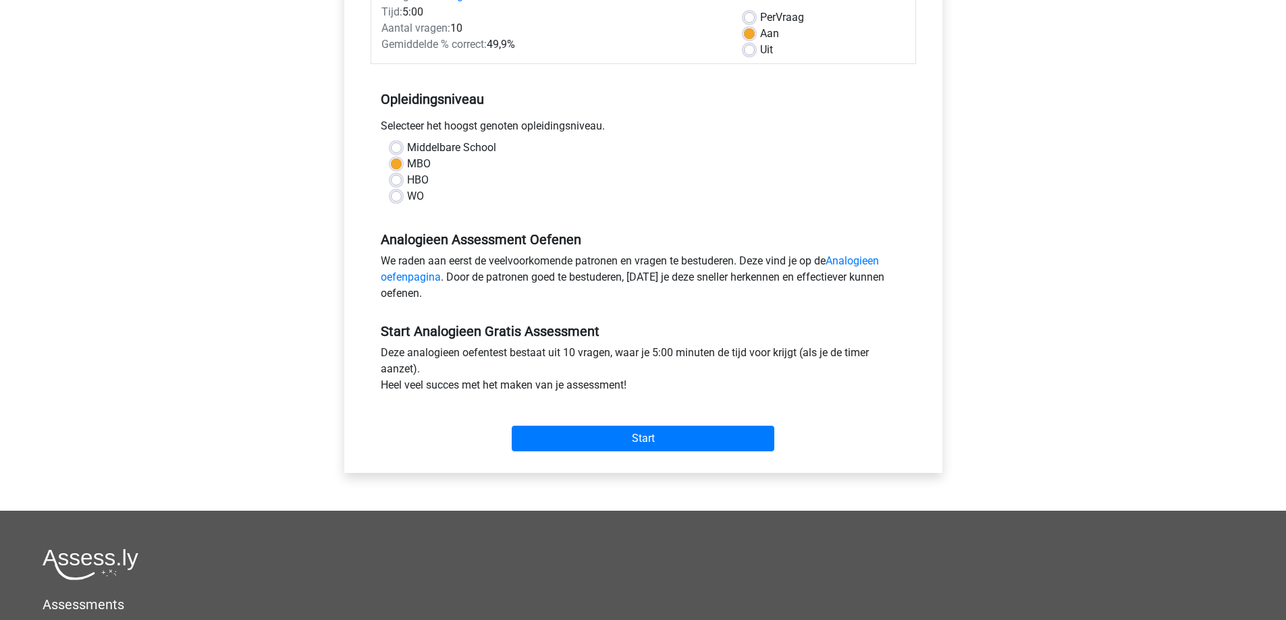
scroll to position [270, 0]
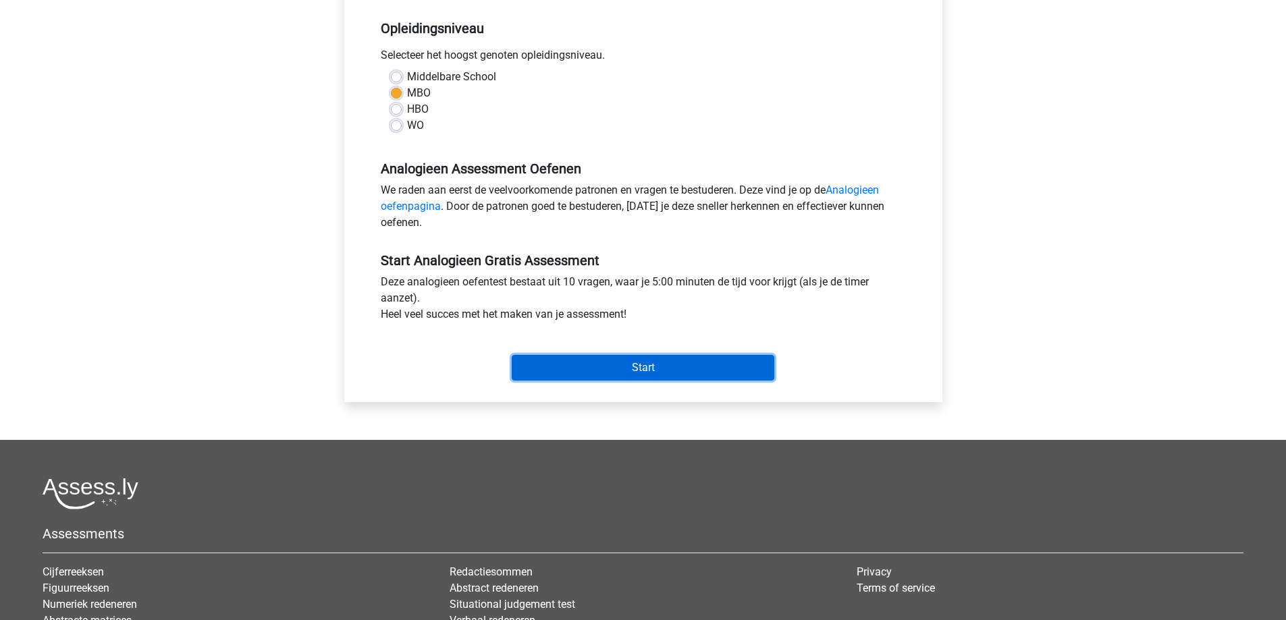
click at [572, 365] on input "Start" at bounding box center [643, 368] width 263 height 26
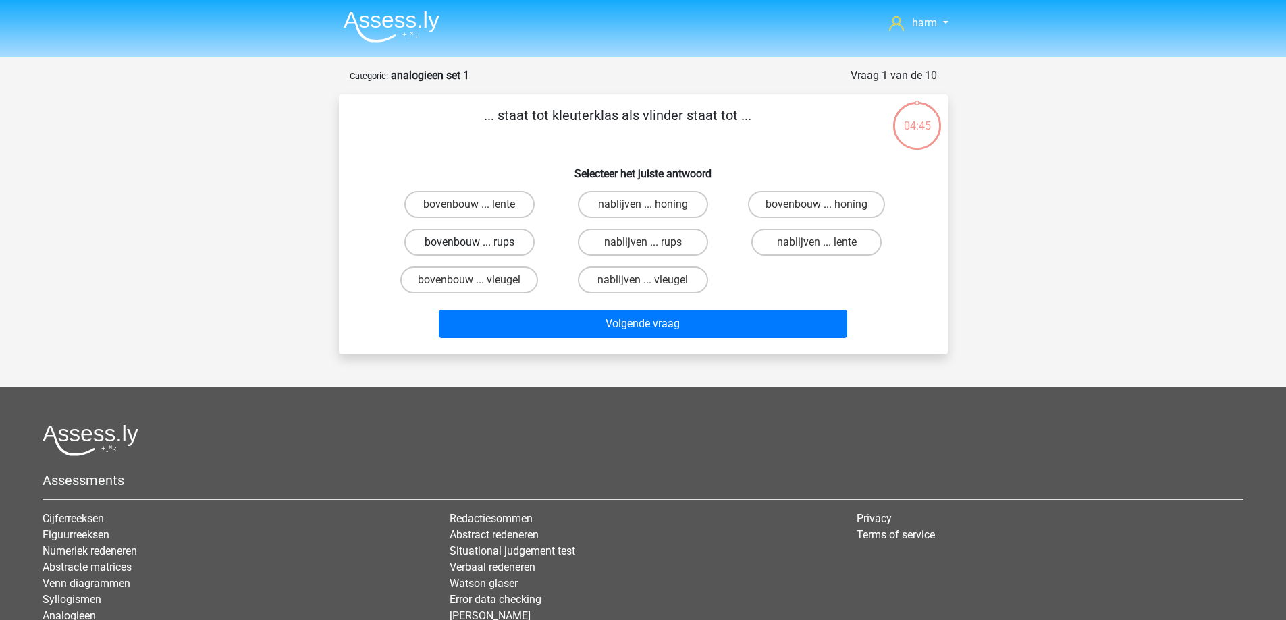
click at [499, 244] on label "bovenbouw ... rups" at bounding box center [469, 242] width 130 height 27
click at [478, 244] on input "bovenbouw ... rups" at bounding box center [473, 246] width 9 height 9
radio input "true"
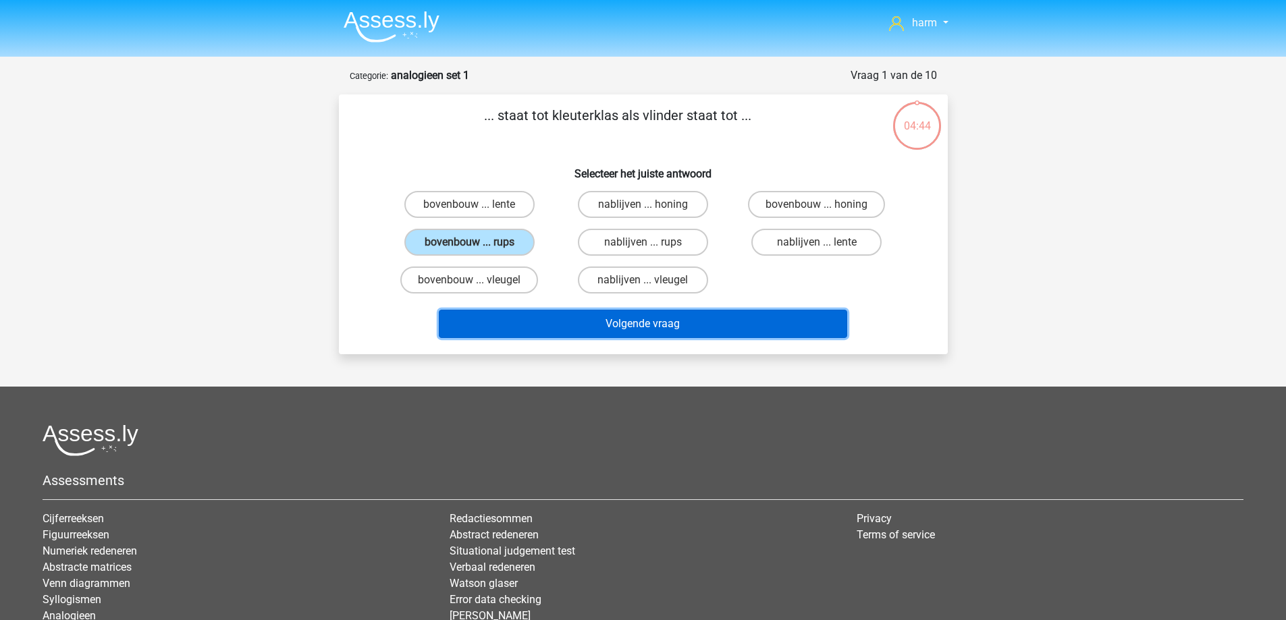
click at [660, 324] on button "Volgende vraag" at bounding box center [643, 324] width 408 height 28
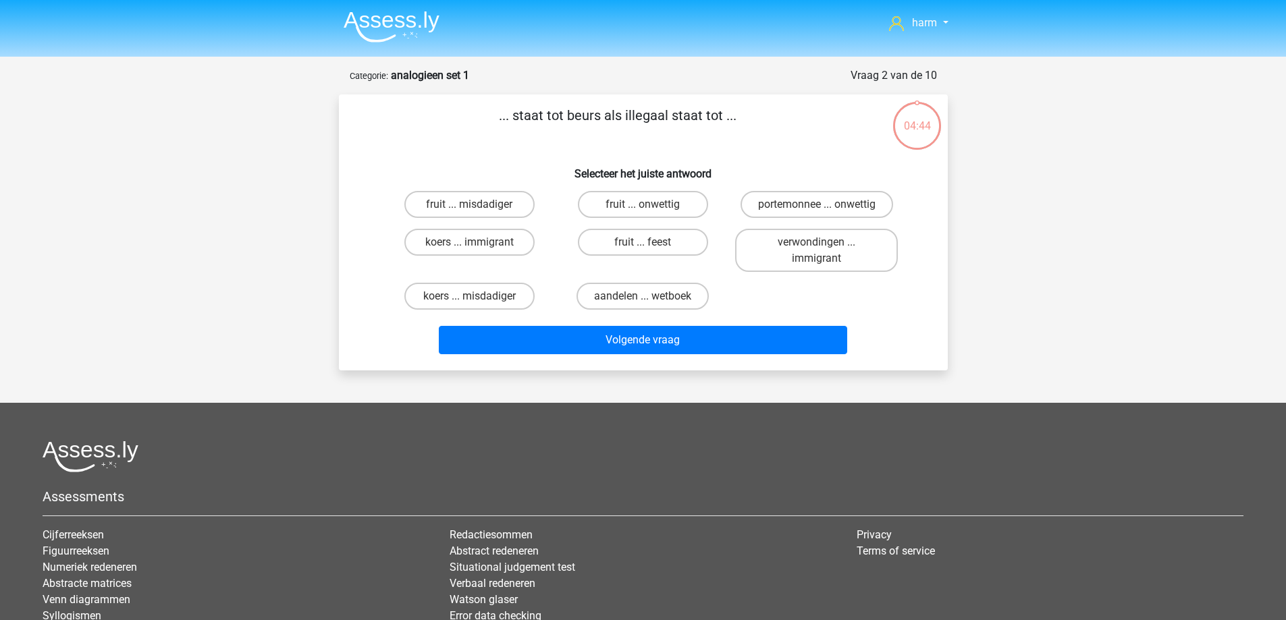
scroll to position [67, 0]
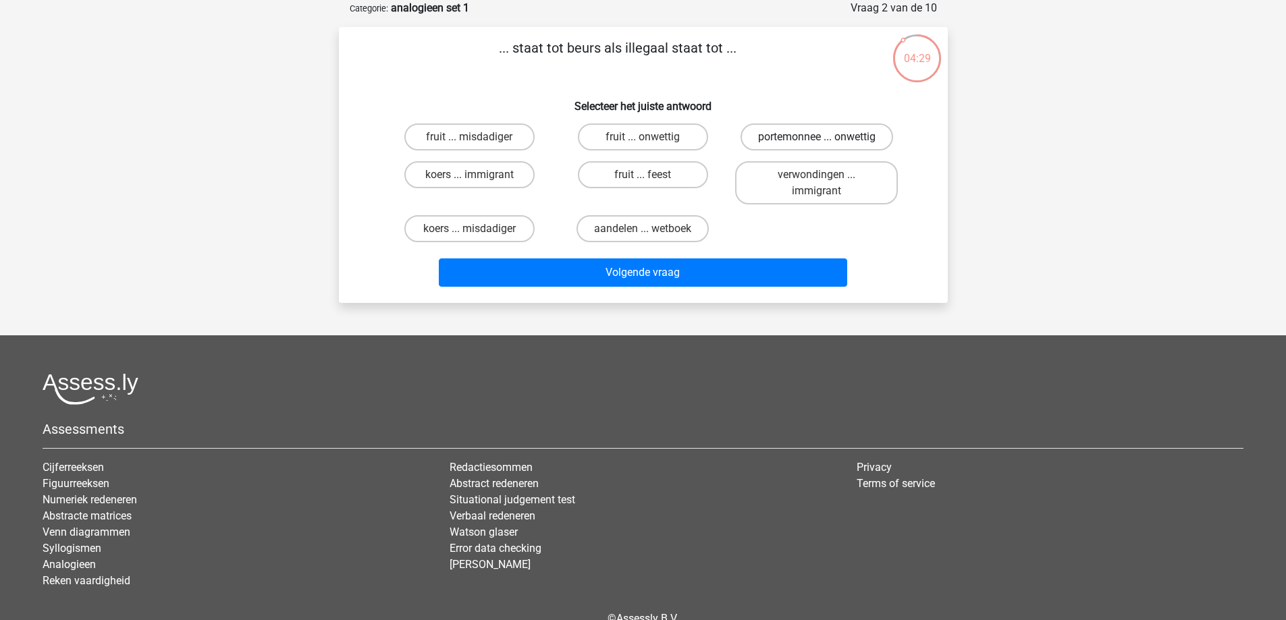
click at [802, 131] on label "portemonnee ... onwettig" at bounding box center [816, 137] width 153 height 27
click at [817, 137] on input "portemonnee ... onwettig" at bounding box center [821, 141] width 9 height 9
radio input "true"
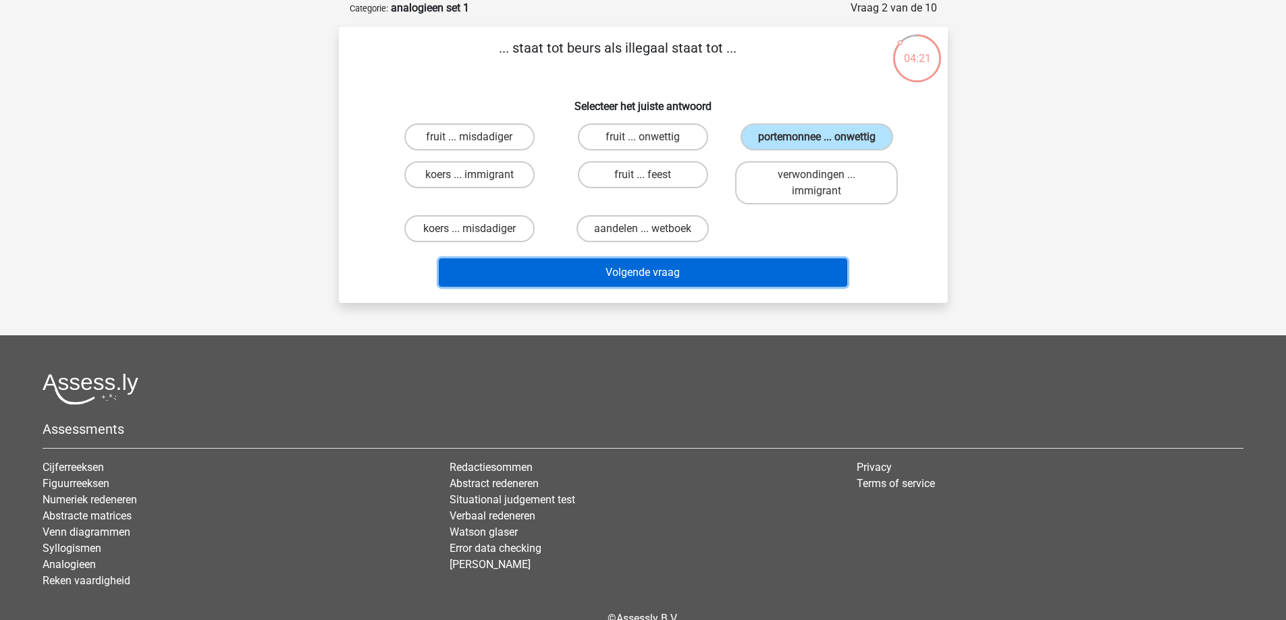
click at [724, 267] on button "Volgende vraag" at bounding box center [643, 273] width 408 height 28
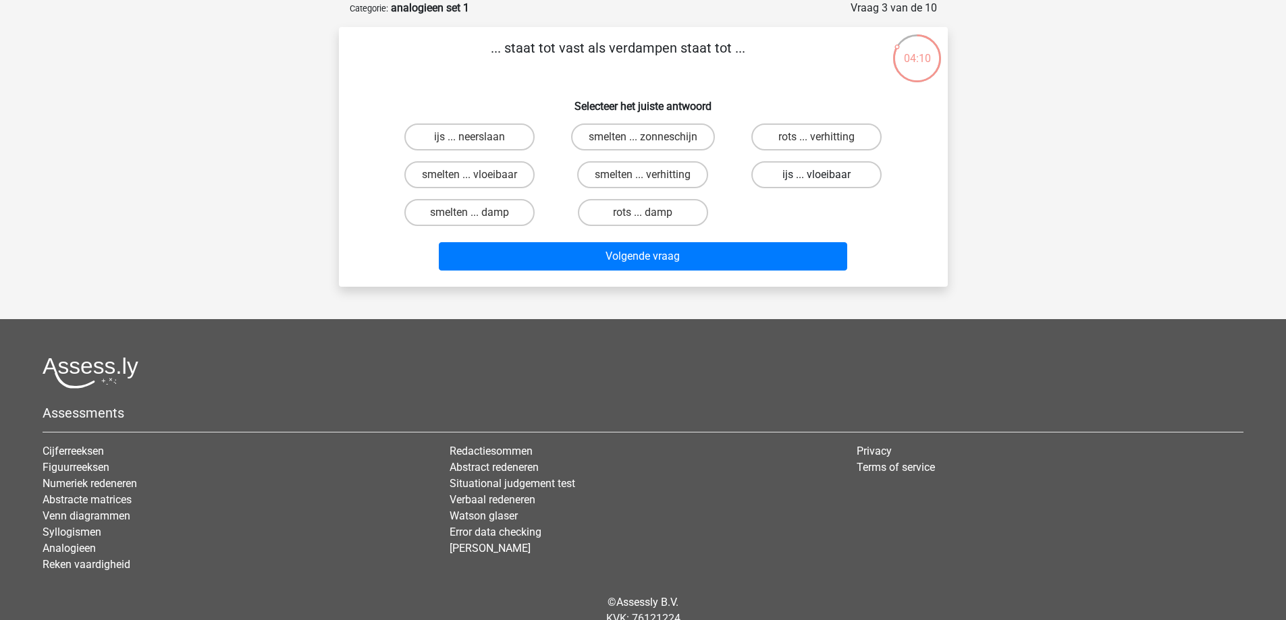
click at [778, 169] on label "ijs ... vloeibaar" at bounding box center [816, 174] width 130 height 27
click at [817, 175] on input "ijs ... vloeibaar" at bounding box center [821, 179] width 9 height 9
radio input "true"
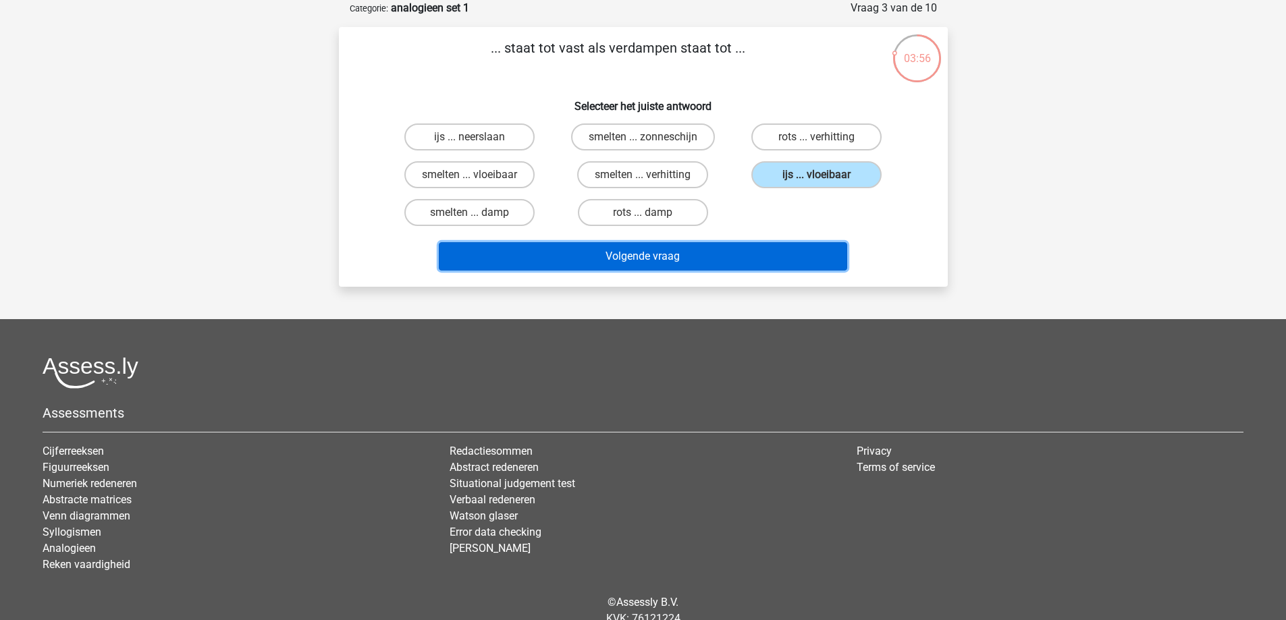
click at [770, 253] on button "Volgende vraag" at bounding box center [643, 256] width 408 height 28
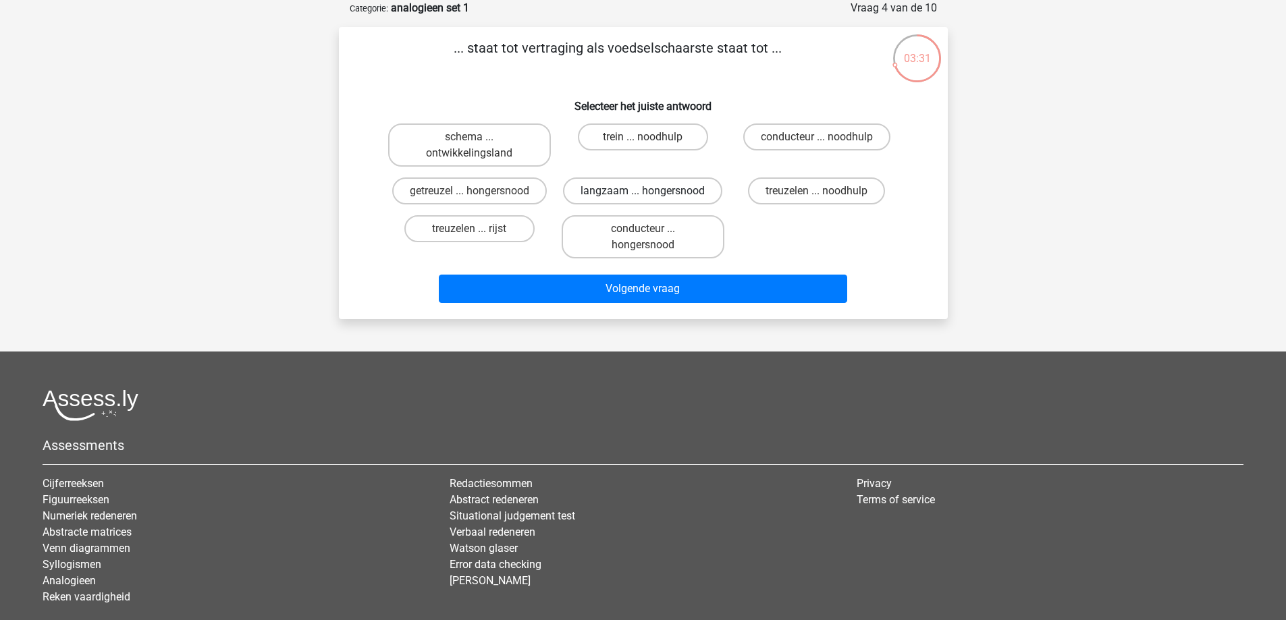
click at [679, 195] on label "langzaam ... hongersnood" at bounding box center [642, 191] width 159 height 27
click at [651, 195] on input "langzaam ... hongersnood" at bounding box center [647, 195] width 9 height 9
radio input "true"
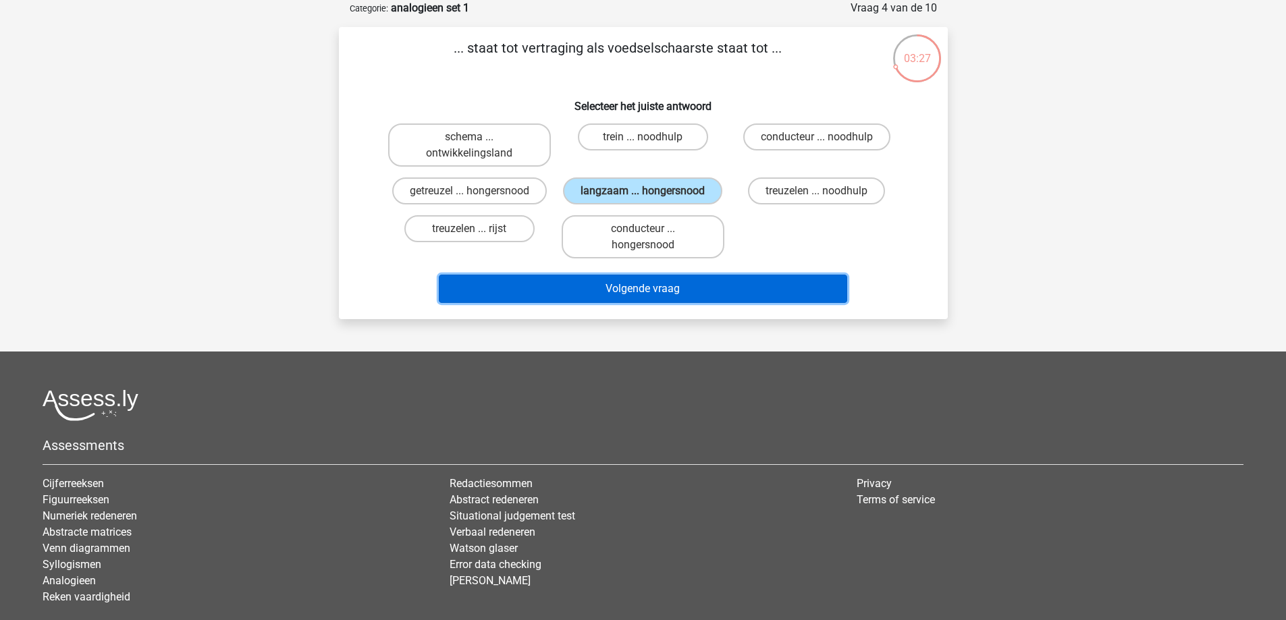
click at [661, 286] on button "Volgende vraag" at bounding box center [643, 289] width 408 height 28
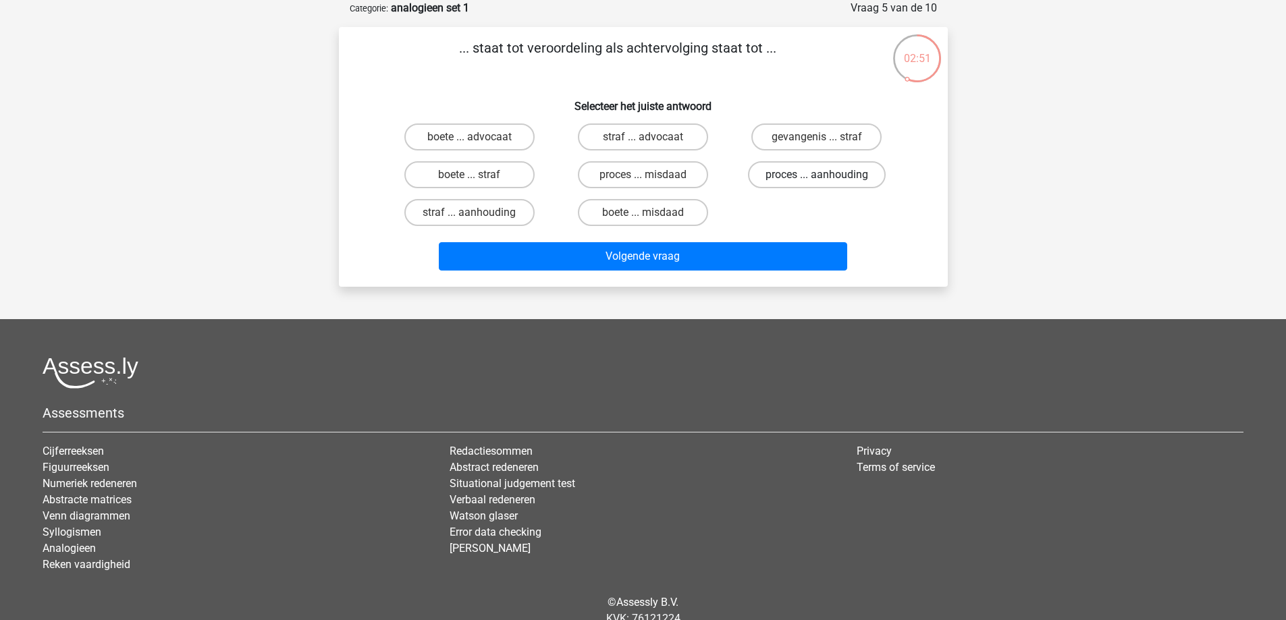
click at [789, 177] on label "proces ... aanhouding" at bounding box center [817, 174] width 138 height 27
click at [817, 177] on input "proces ... aanhouding" at bounding box center [821, 179] width 9 height 9
radio input "true"
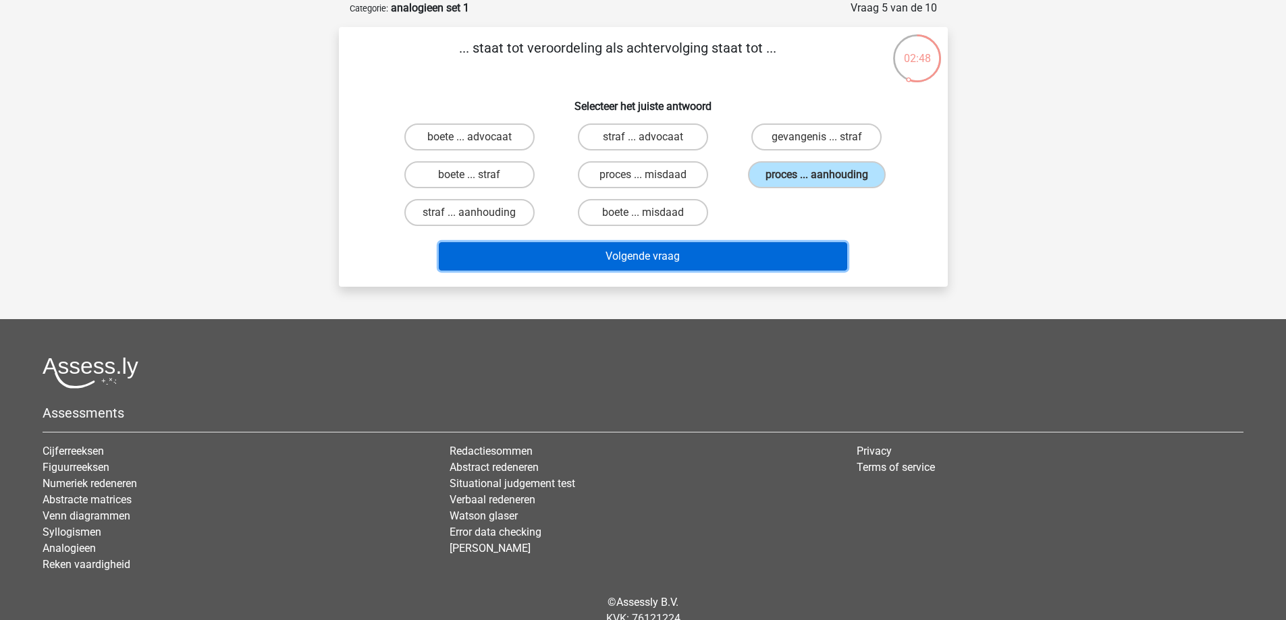
click at [794, 252] on button "Volgende vraag" at bounding box center [643, 256] width 408 height 28
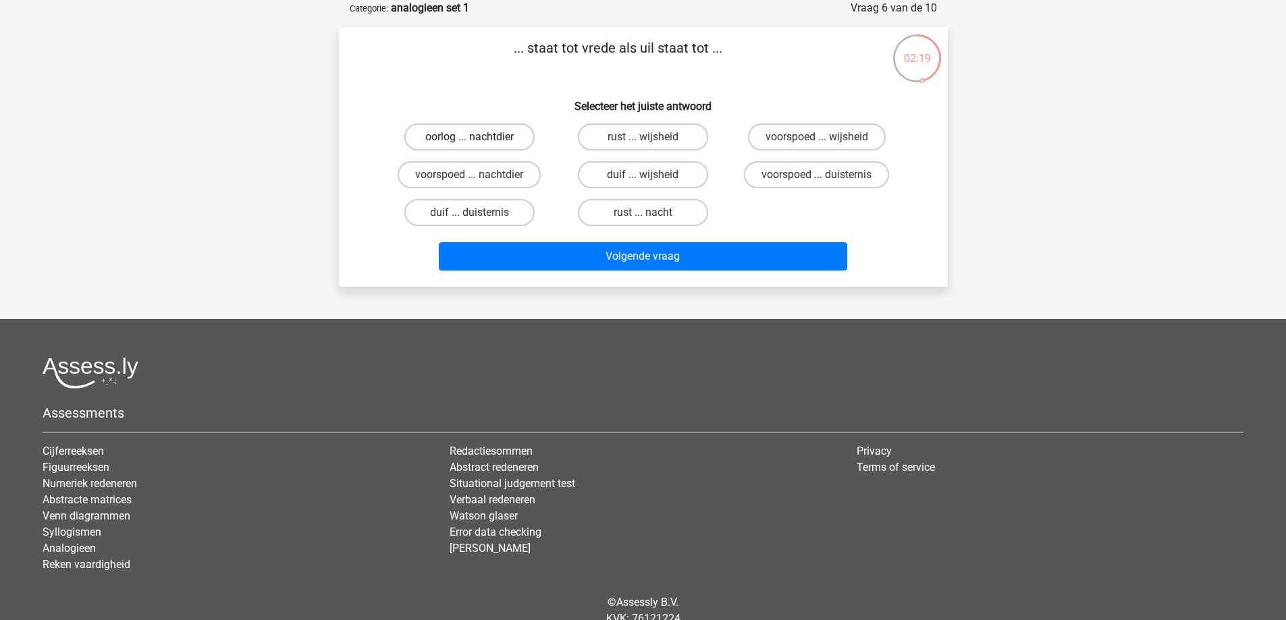
click at [488, 138] on label "oorlog ... nachtdier" at bounding box center [469, 137] width 130 height 27
click at [478, 138] on input "oorlog ... nachtdier" at bounding box center [473, 141] width 9 height 9
radio input "true"
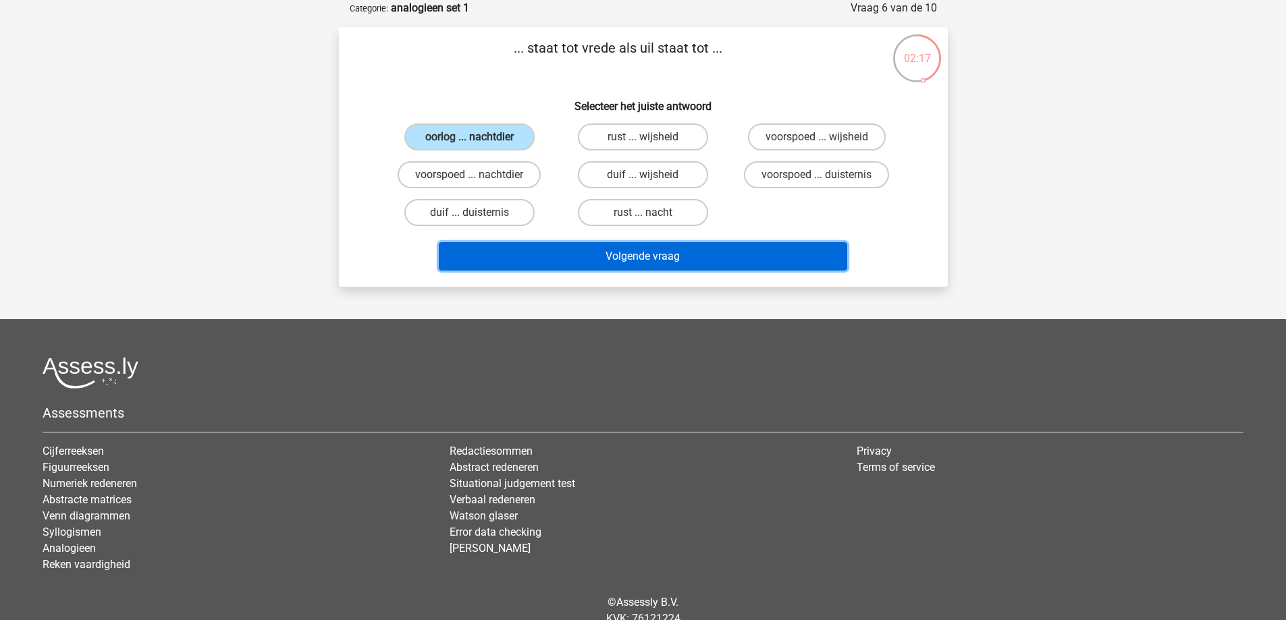
click at [614, 250] on button "Volgende vraag" at bounding box center [643, 256] width 408 height 28
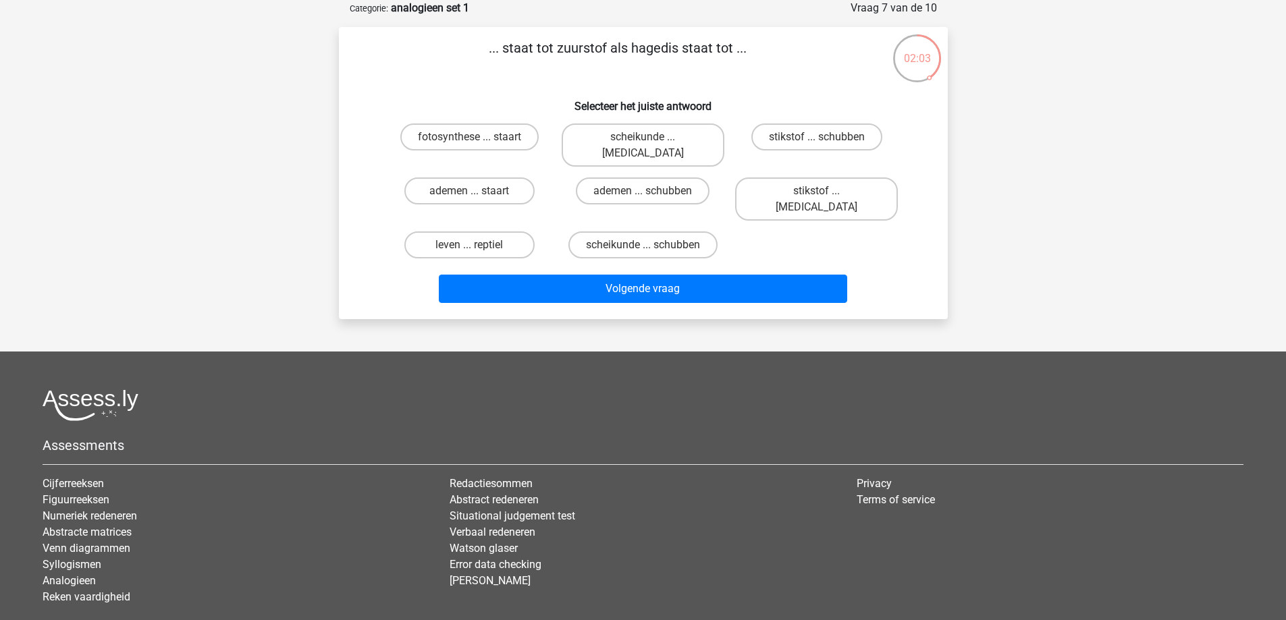
click at [544, 192] on div "ademen ... staart" at bounding box center [469, 199] width 173 height 54
click at [500, 180] on label "ademen ... staart" at bounding box center [469, 191] width 130 height 27
click at [478, 191] on input "ademen ... staart" at bounding box center [473, 195] width 9 height 9
radio input "true"
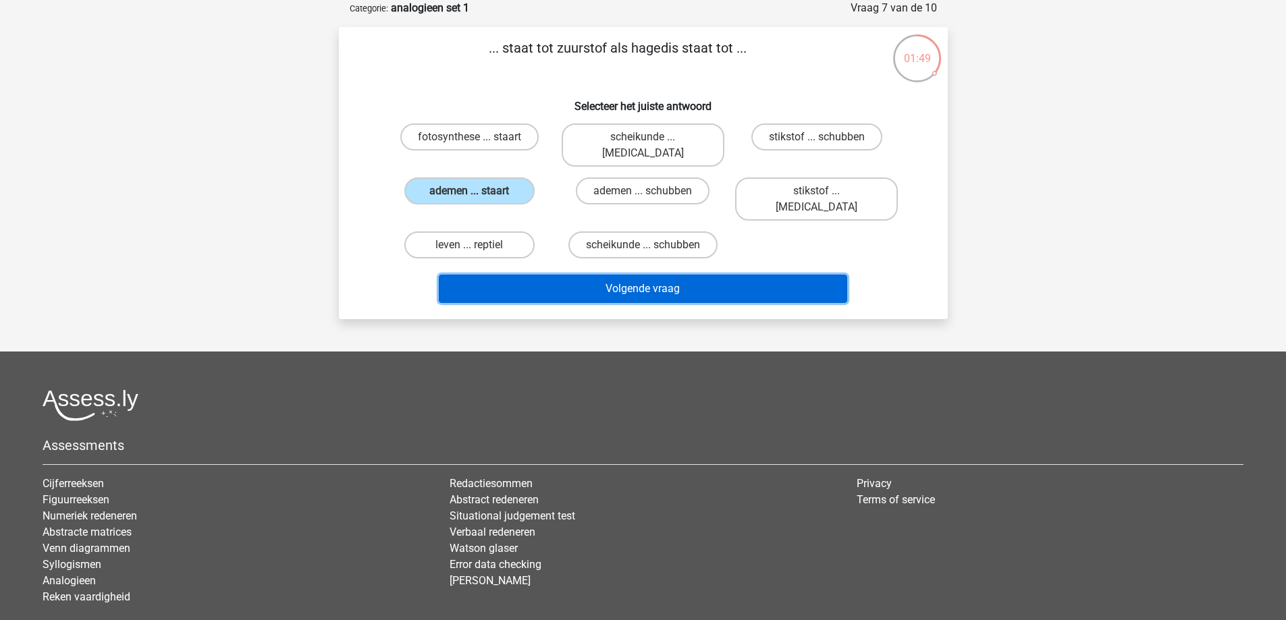
click at [665, 275] on button "Volgende vraag" at bounding box center [643, 289] width 408 height 28
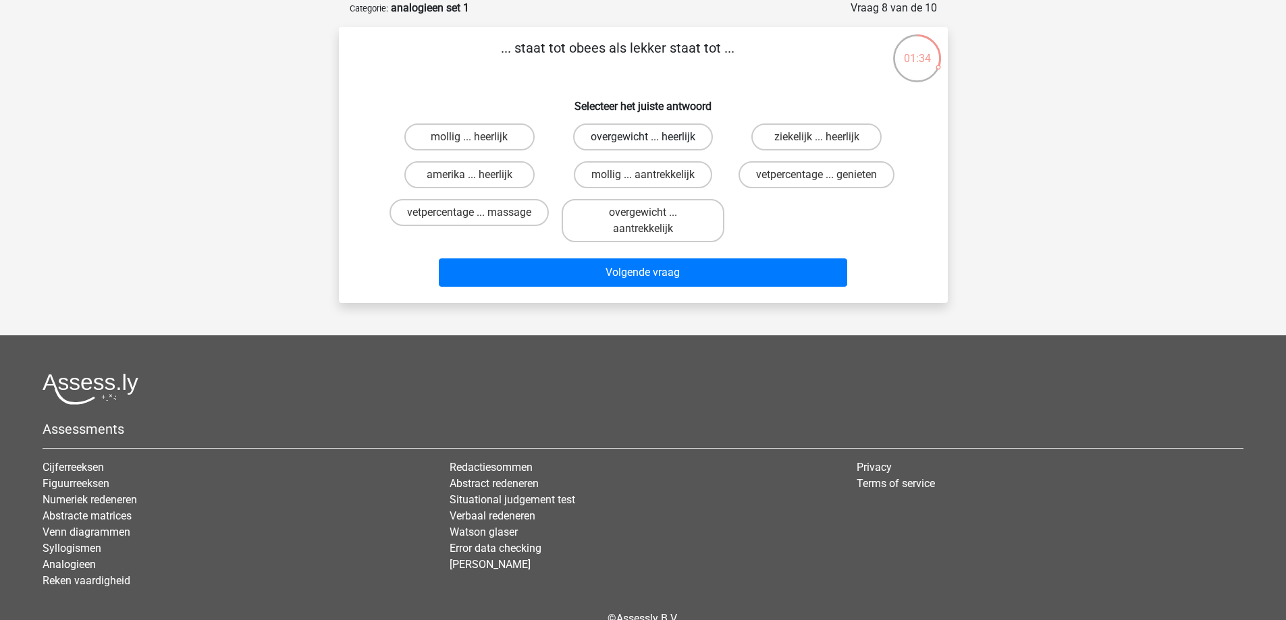
click at [629, 134] on label "overgewicht ... heerlijk" at bounding box center [643, 137] width 140 height 27
click at [643, 137] on input "overgewicht ... heerlijk" at bounding box center [647, 141] width 9 height 9
radio input "true"
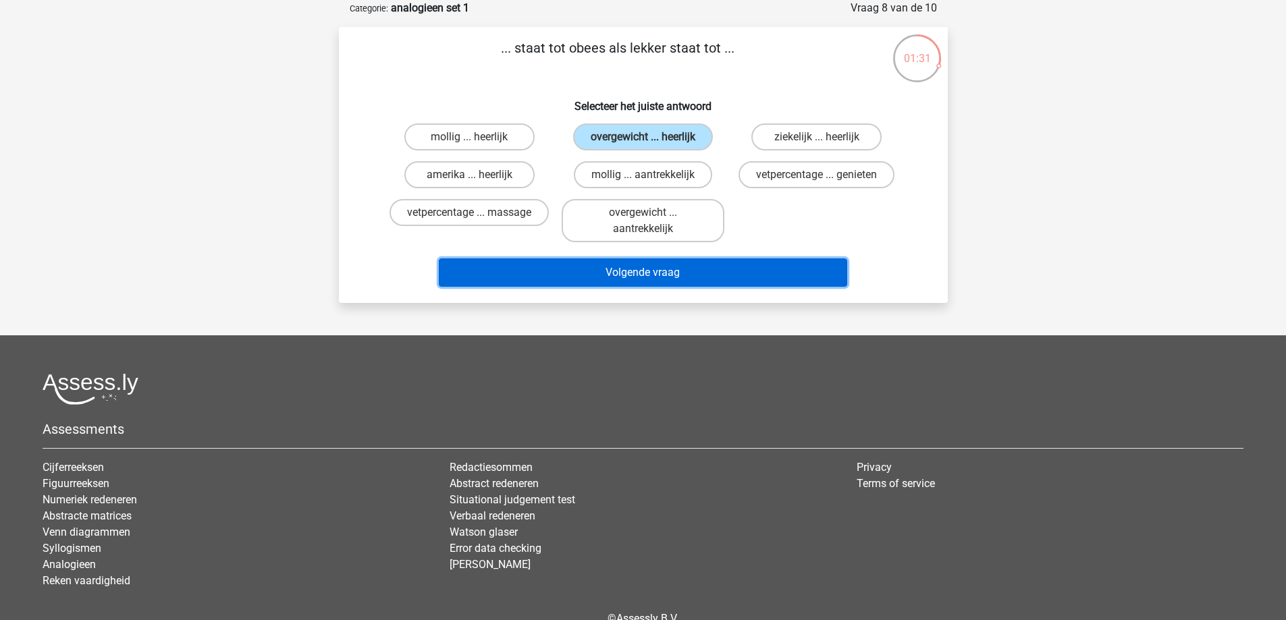
click at [686, 273] on button "Volgende vraag" at bounding box center [643, 273] width 408 height 28
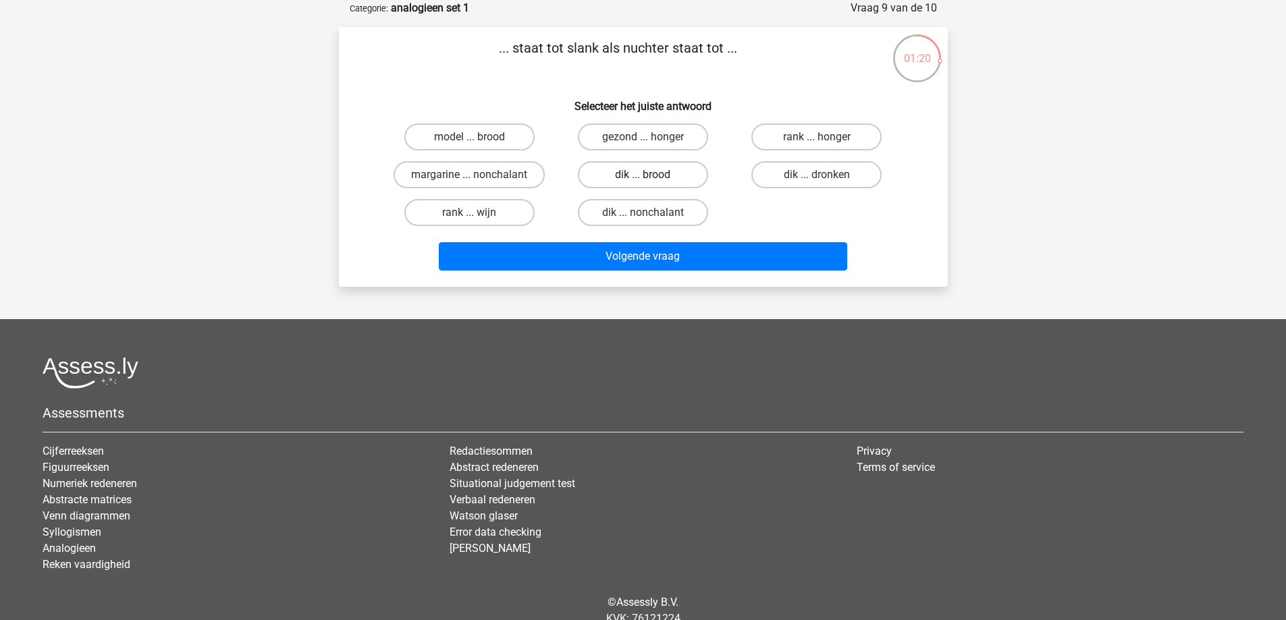
click at [636, 173] on label "dik ... brood" at bounding box center [643, 174] width 130 height 27
click at [643, 175] on input "dik ... brood" at bounding box center [647, 179] width 9 height 9
radio input "true"
click at [796, 171] on label "dik ... dronken" at bounding box center [816, 174] width 130 height 27
click at [817, 175] on input "dik ... dronken" at bounding box center [821, 179] width 9 height 9
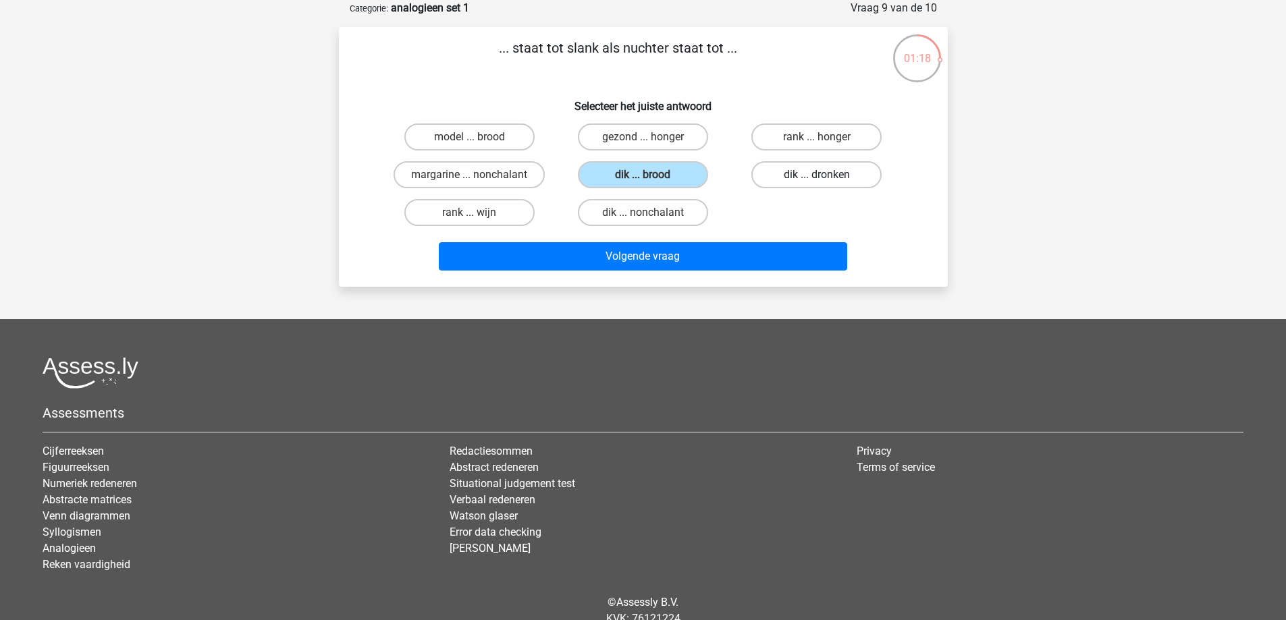
radio input "true"
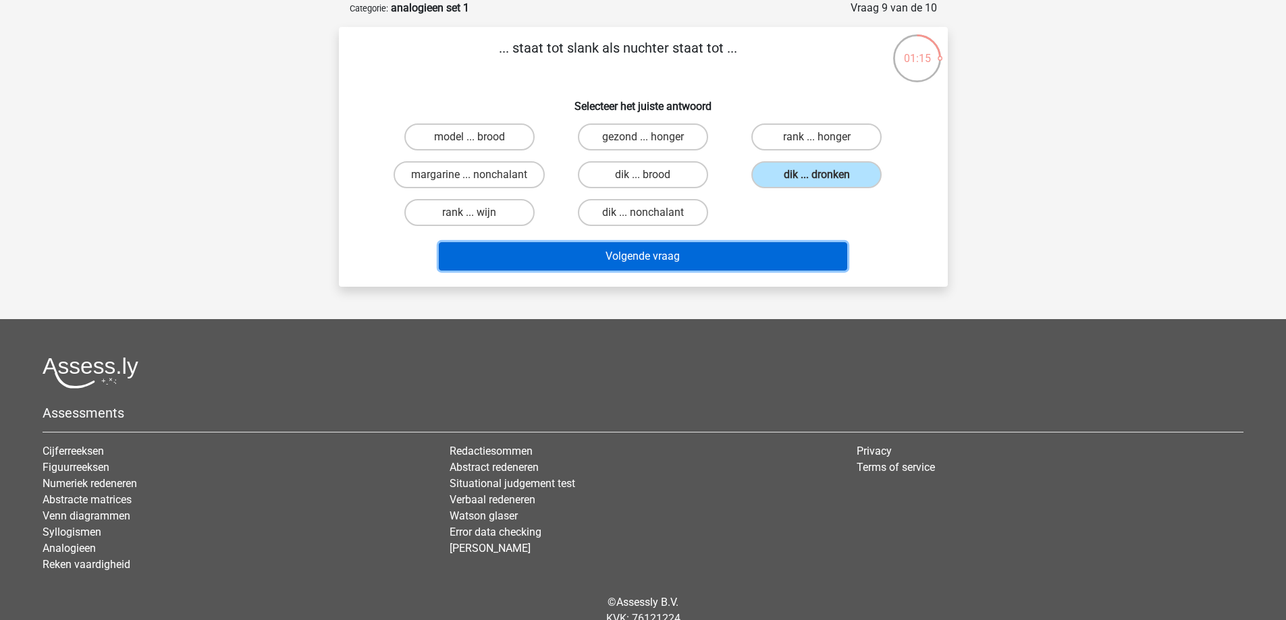
click at [749, 252] on button "Volgende vraag" at bounding box center [643, 256] width 408 height 28
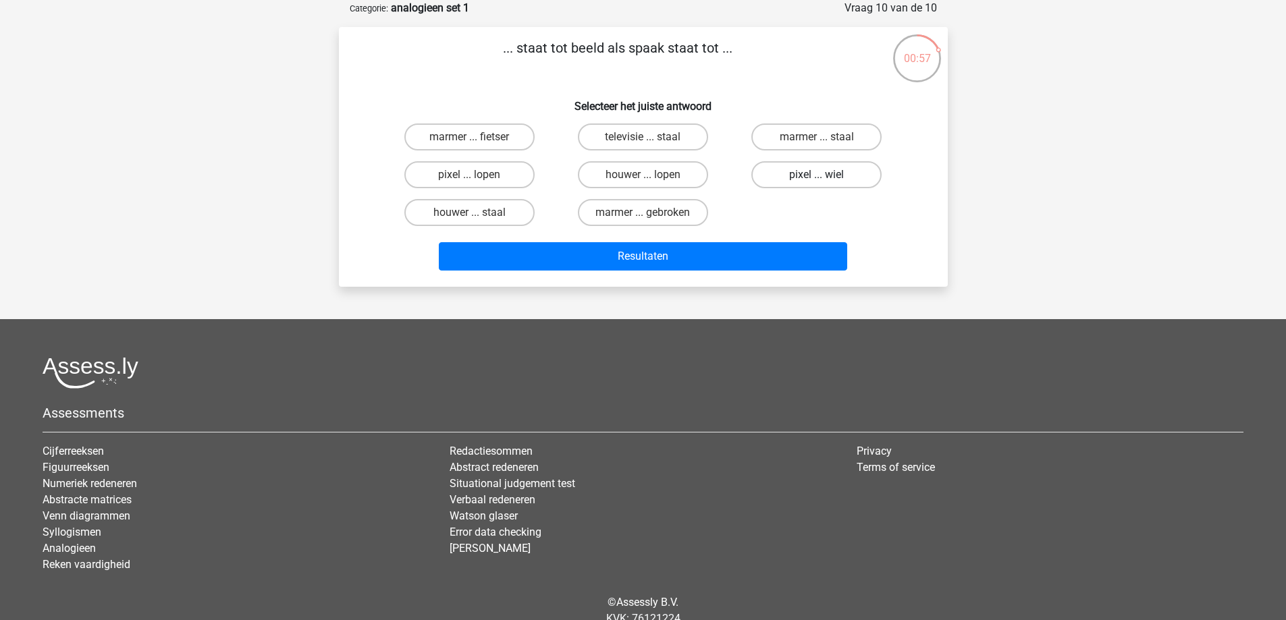
click at [796, 167] on label "pixel ... wiel" at bounding box center [816, 174] width 130 height 27
click at [817, 175] on input "pixel ... wiel" at bounding box center [821, 179] width 9 height 9
radio input "true"
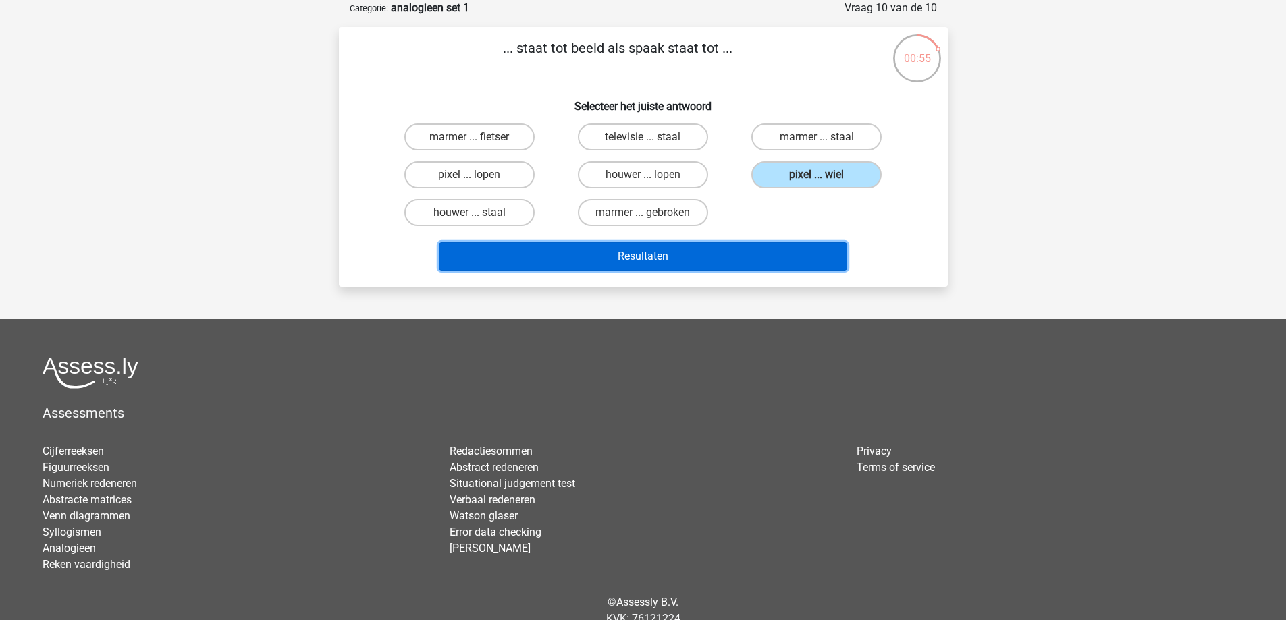
click at [786, 248] on button "Resultaten" at bounding box center [643, 256] width 408 height 28
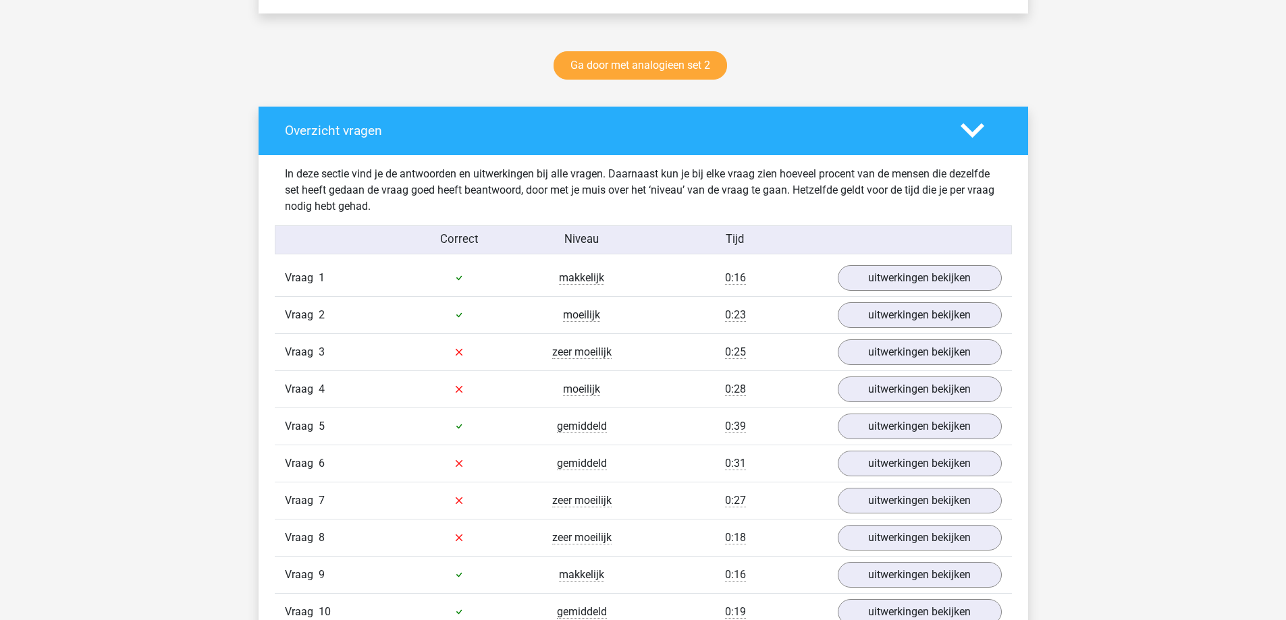
scroll to position [675, 0]
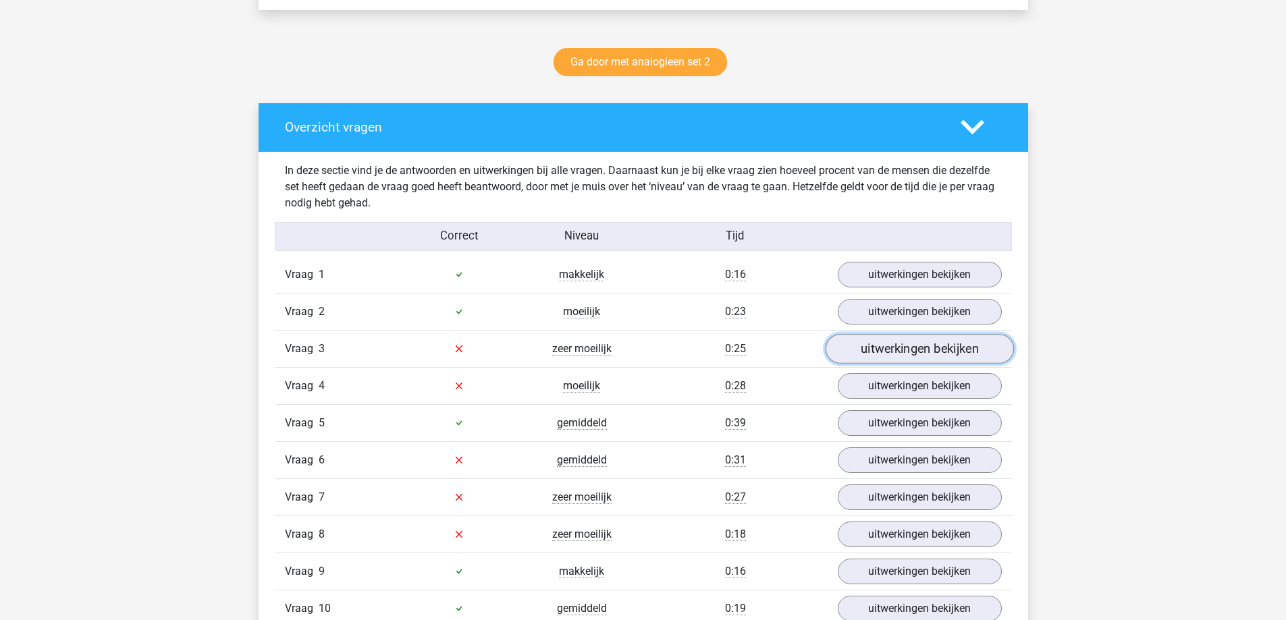
click at [923, 352] on link "uitwerkingen bekijken" at bounding box center [919, 349] width 188 height 30
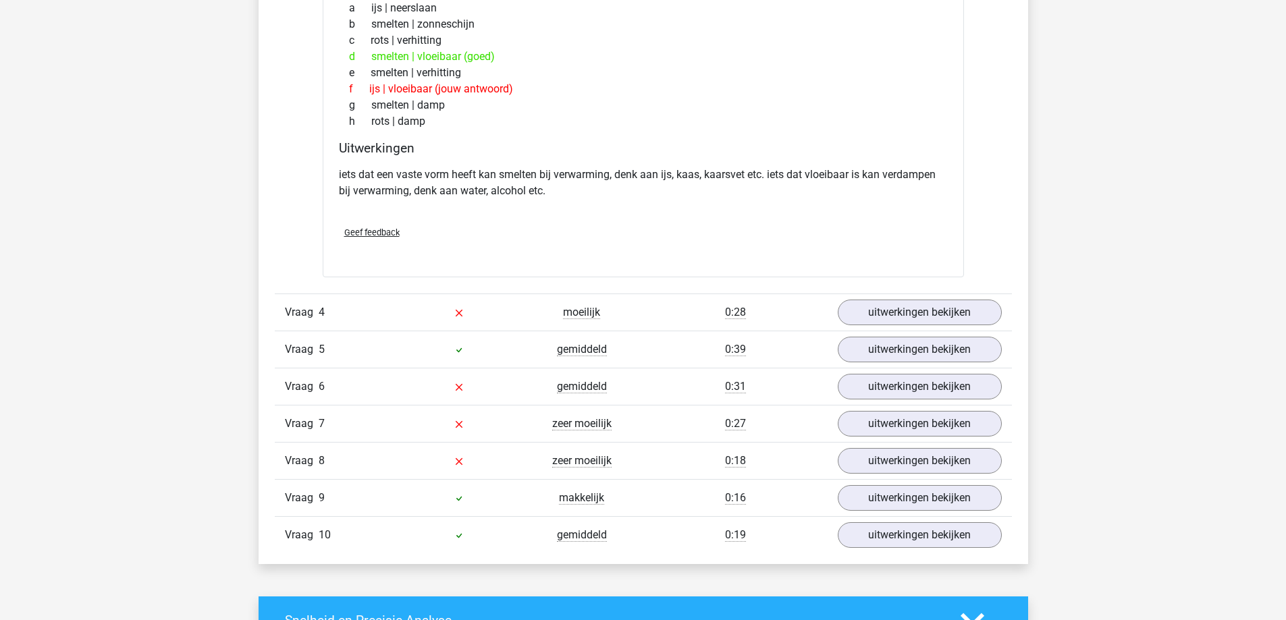
scroll to position [1147, 0]
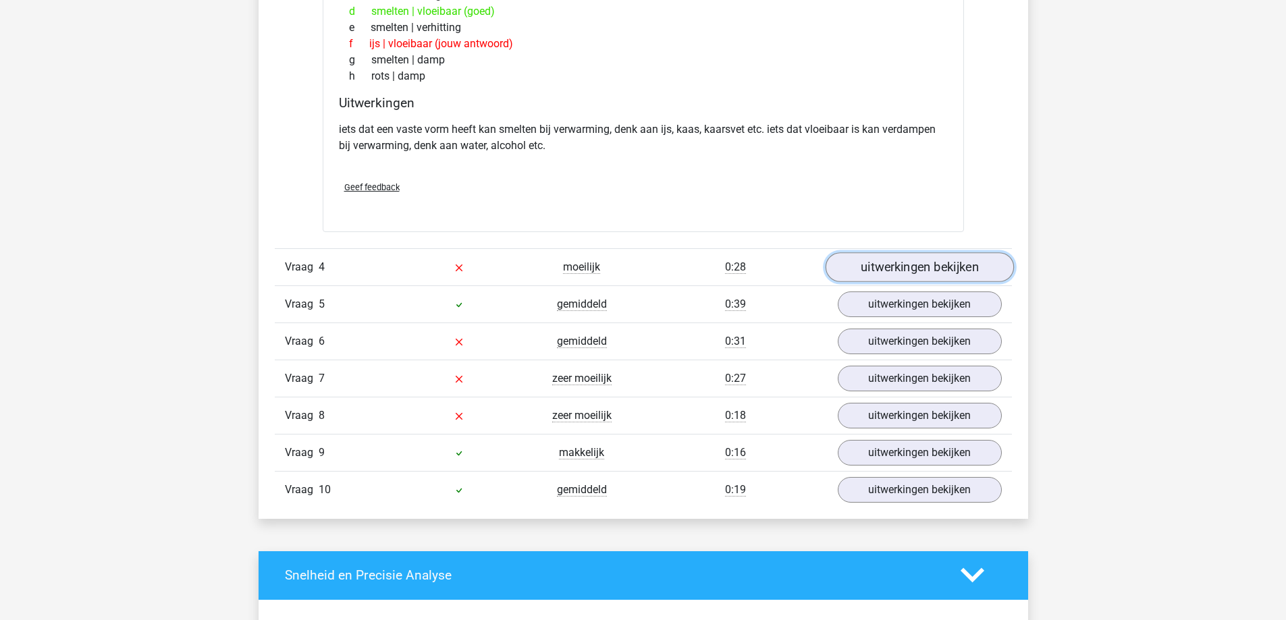
click at [869, 262] on link "uitwerkingen bekijken" at bounding box center [919, 267] width 188 height 30
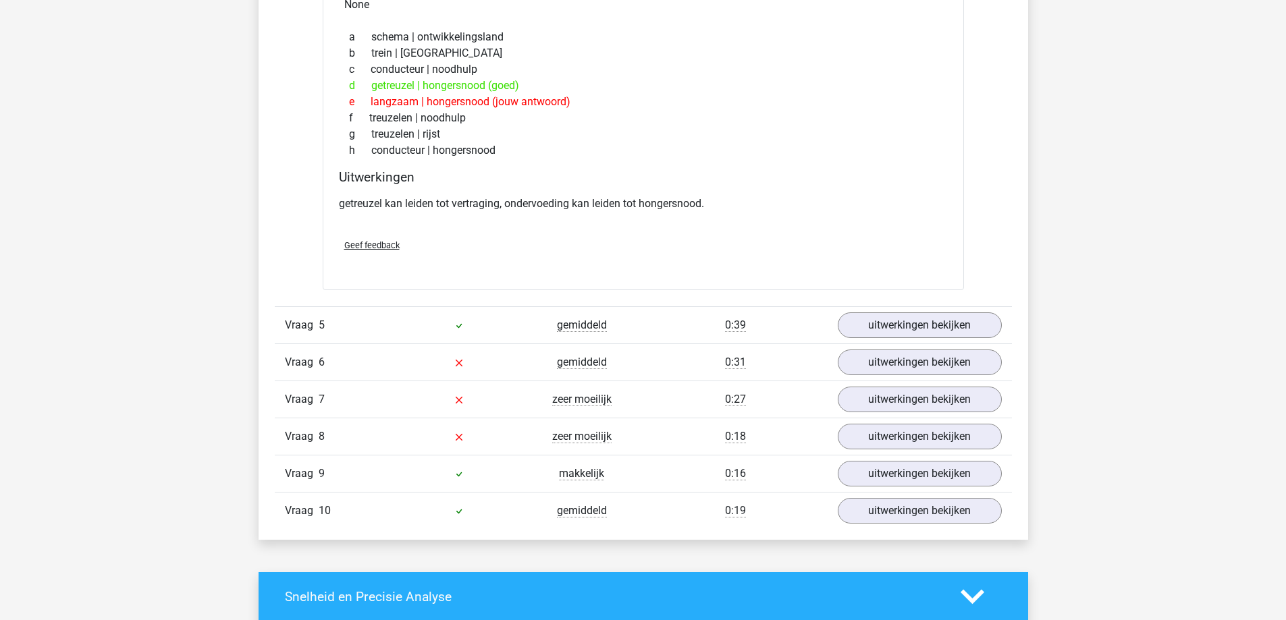
scroll to position [1485, 0]
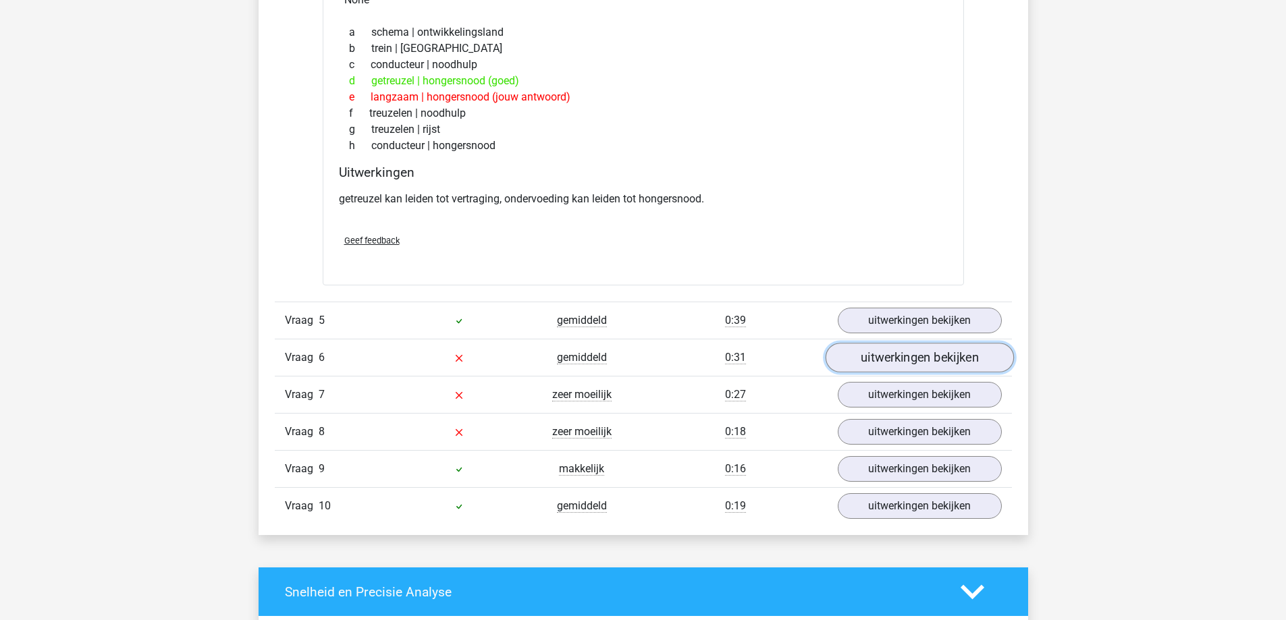
click at [958, 367] on link "uitwerkingen bekijken" at bounding box center [919, 358] width 188 height 30
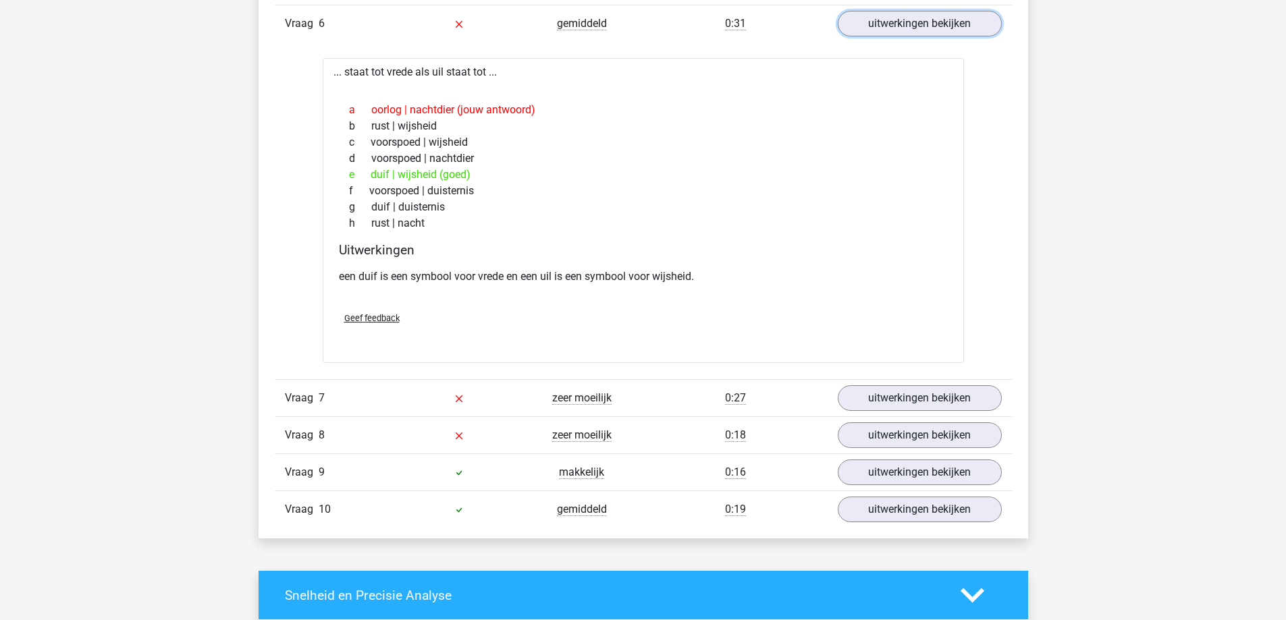
scroll to position [1822, 0]
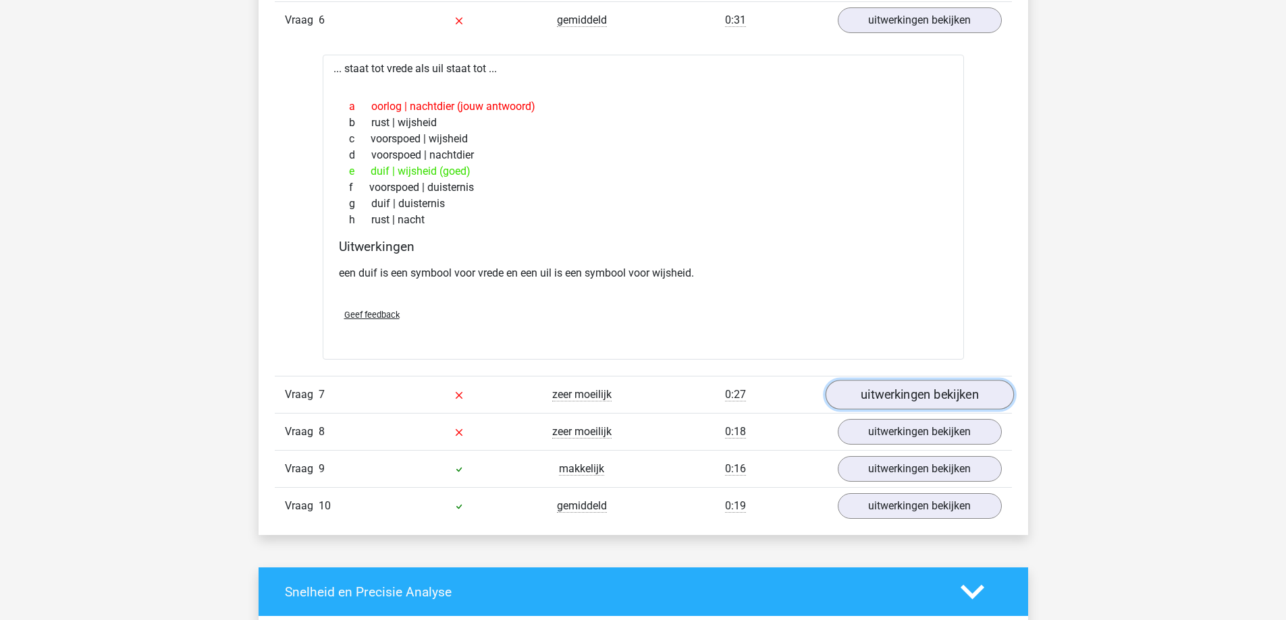
click at [909, 403] on link "uitwerkingen bekijken" at bounding box center [919, 396] width 188 height 30
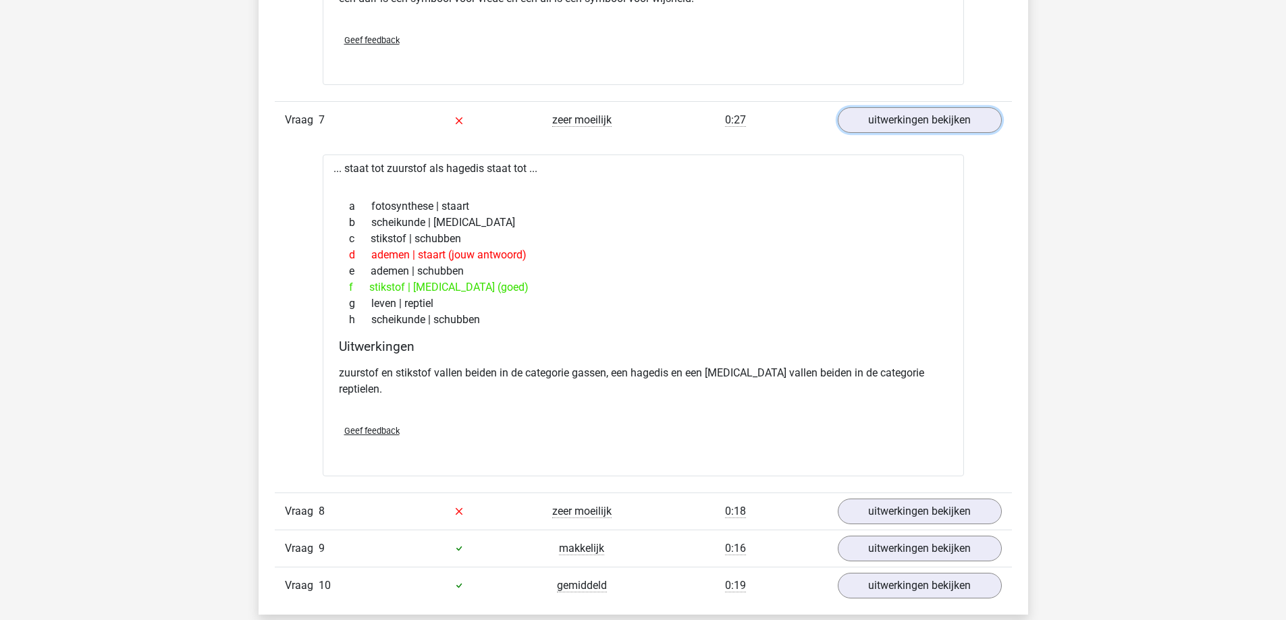
scroll to position [2160, 0]
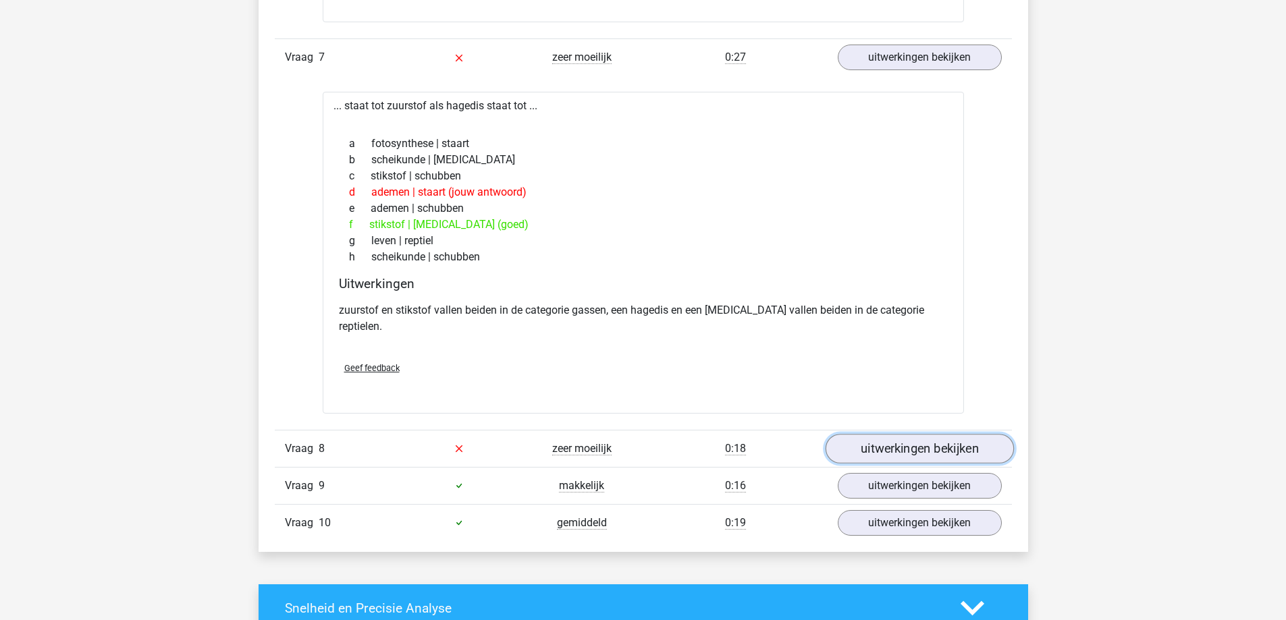
click at [860, 434] on link "uitwerkingen bekijken" at bounding box center [919, 449] width 188 height 30
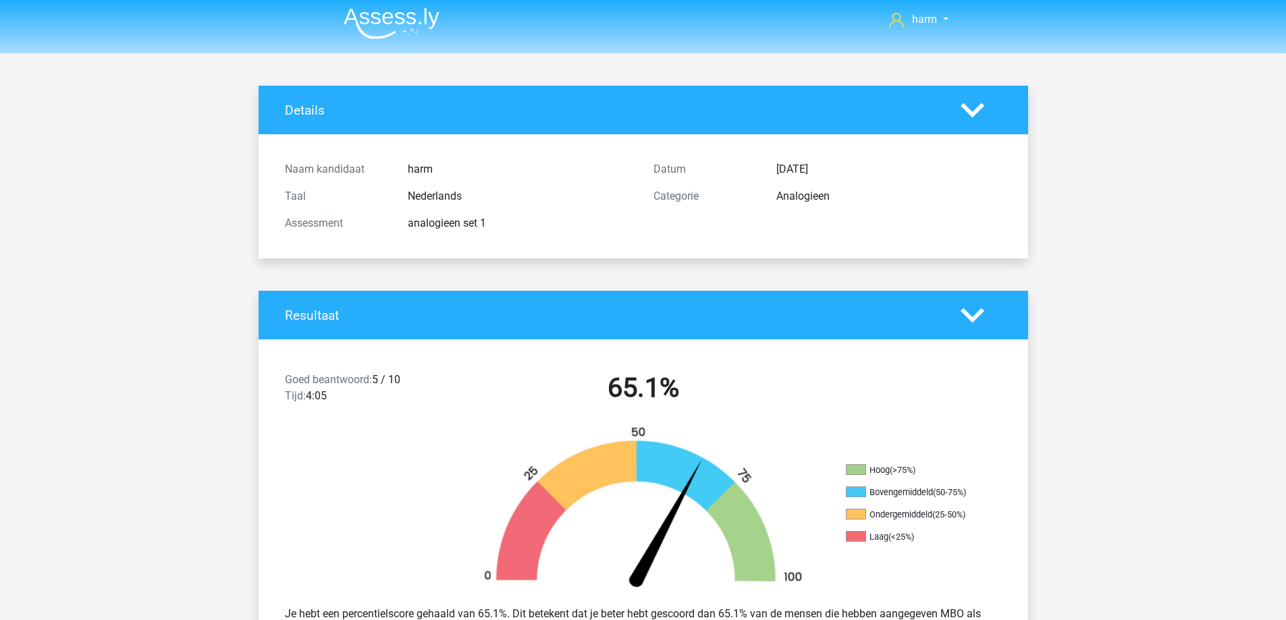
scroll to position [0, 0]
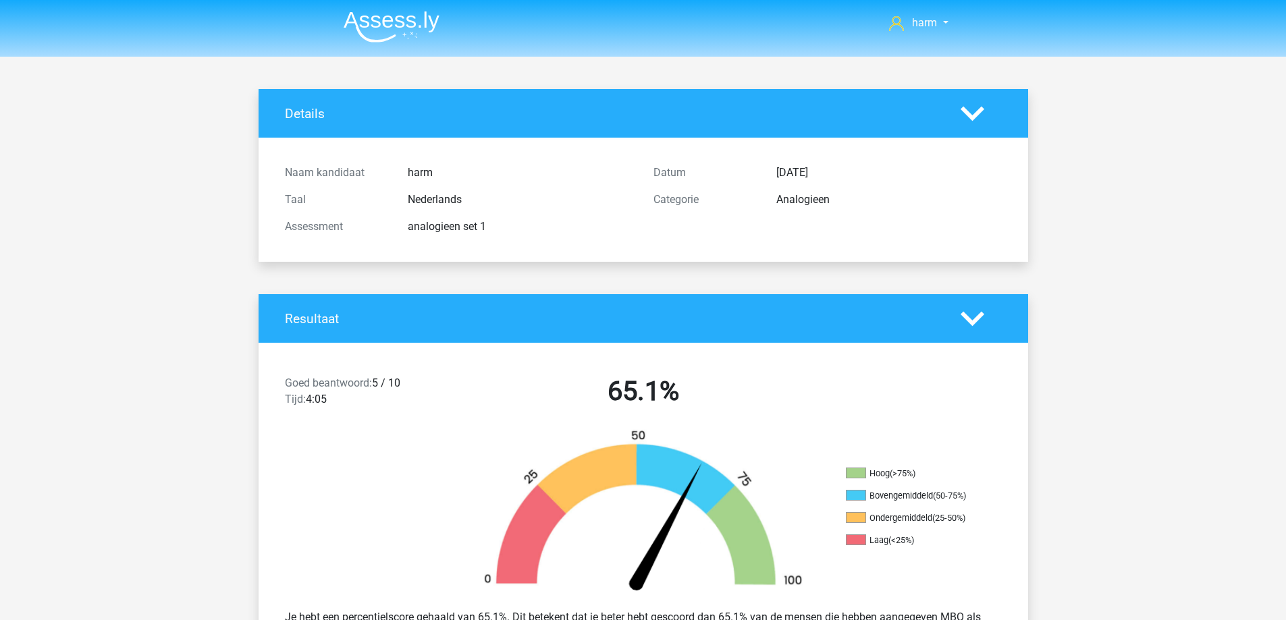
click at [972, 324] on polygon at bounding box center [973, 318] width 24 height 15
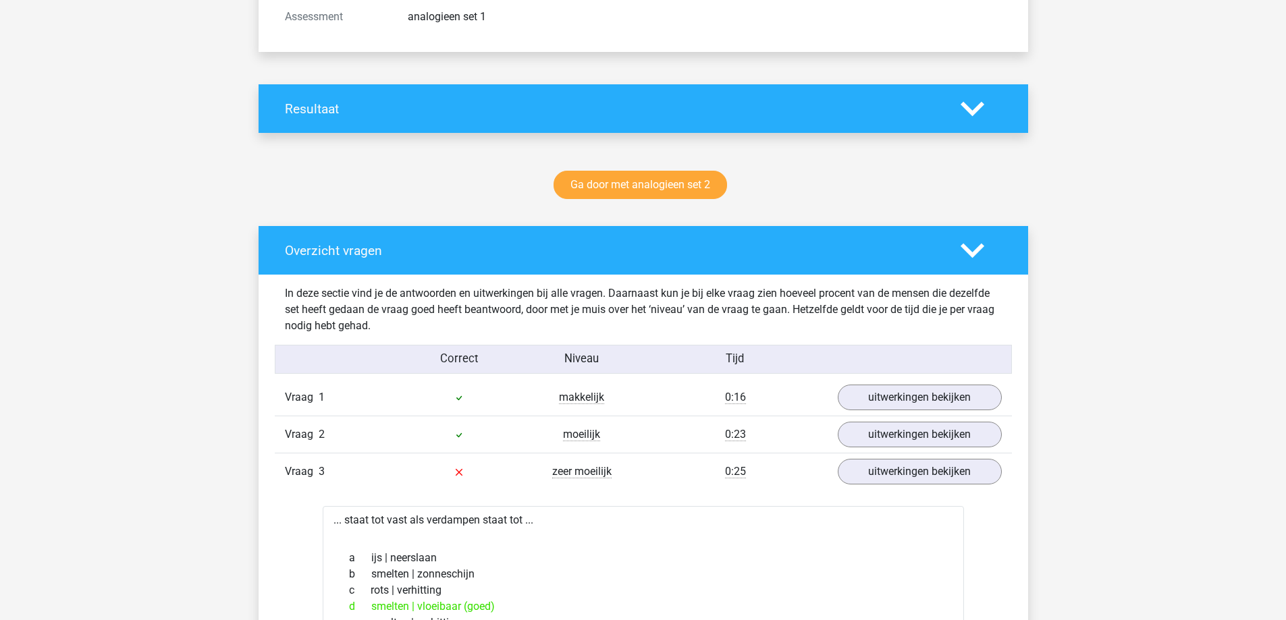
scroll to position [135, 0]
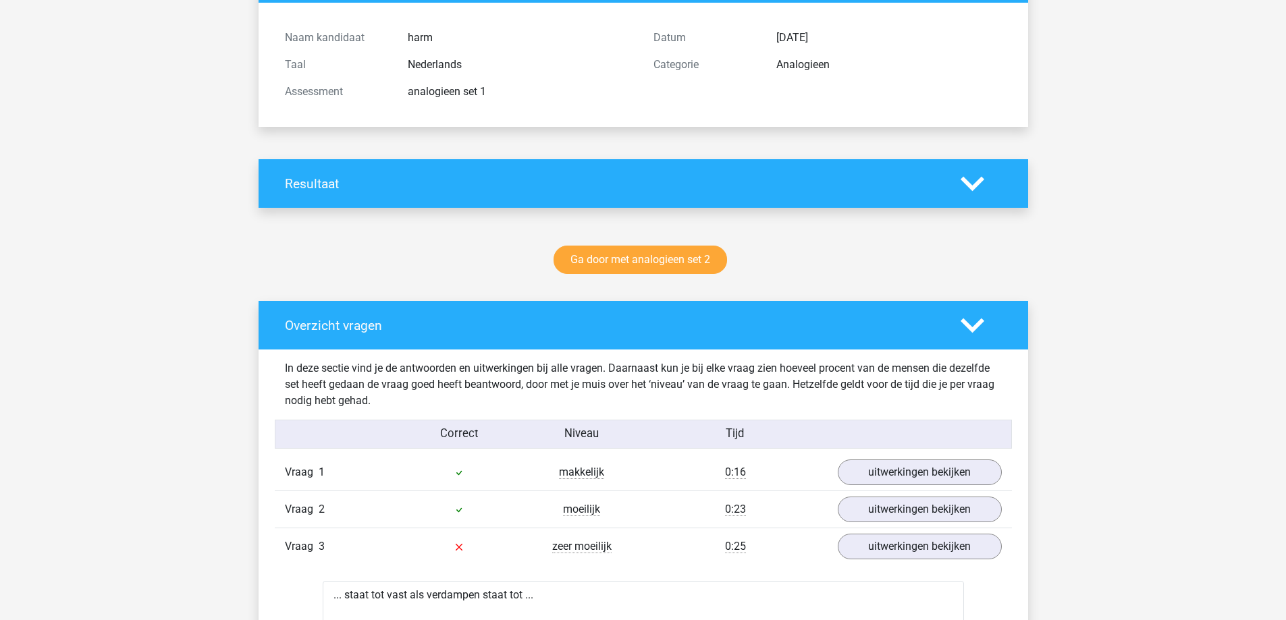
click at [977, 332] on icon at bounding box center [973, 326] width 24 height 24
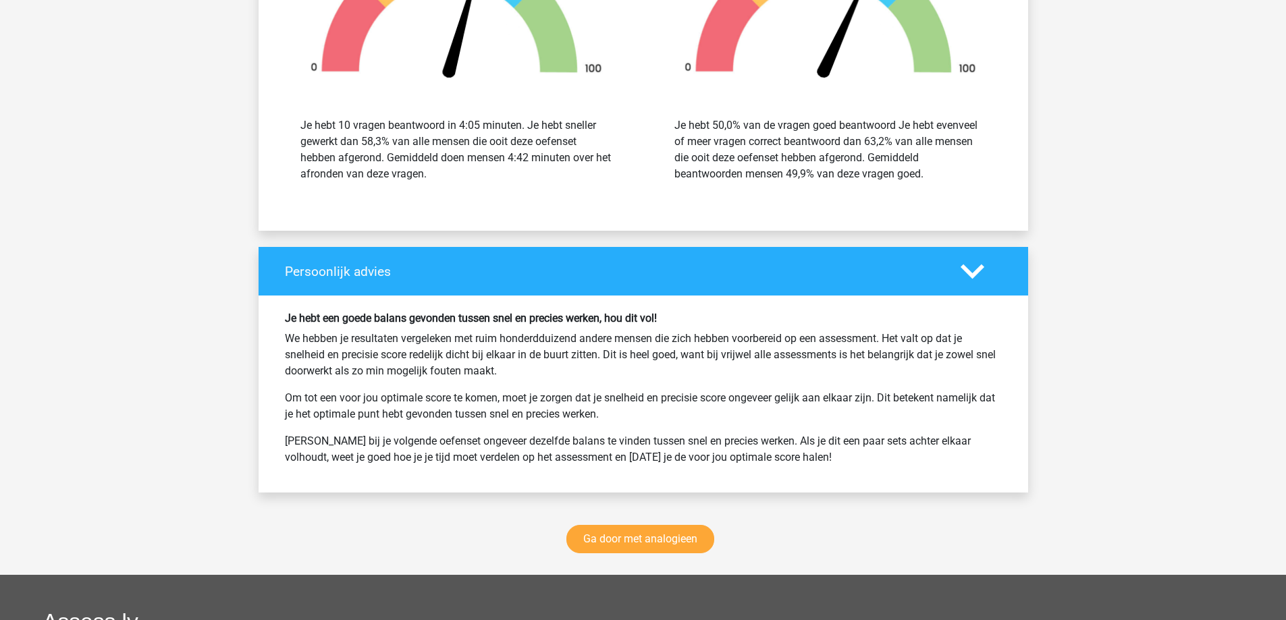
scroll to position [1035, 0]
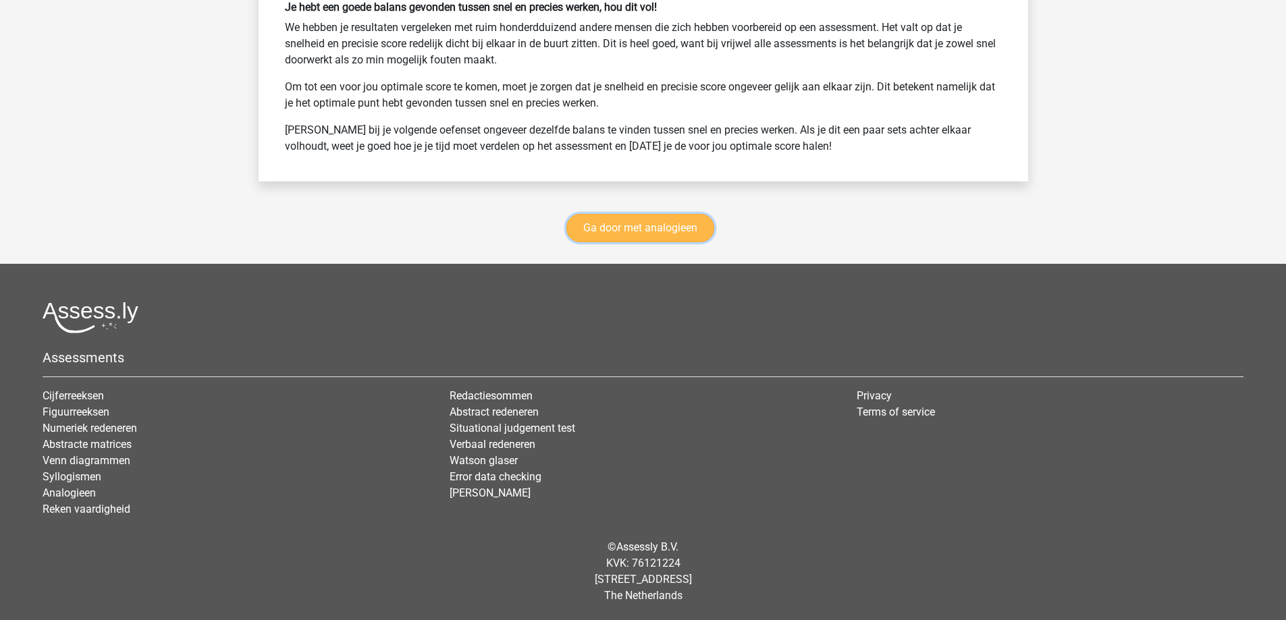
click at [644, 225] on link "Ga door met analogieen" at bounding box center [640, 228] width 148 height 28
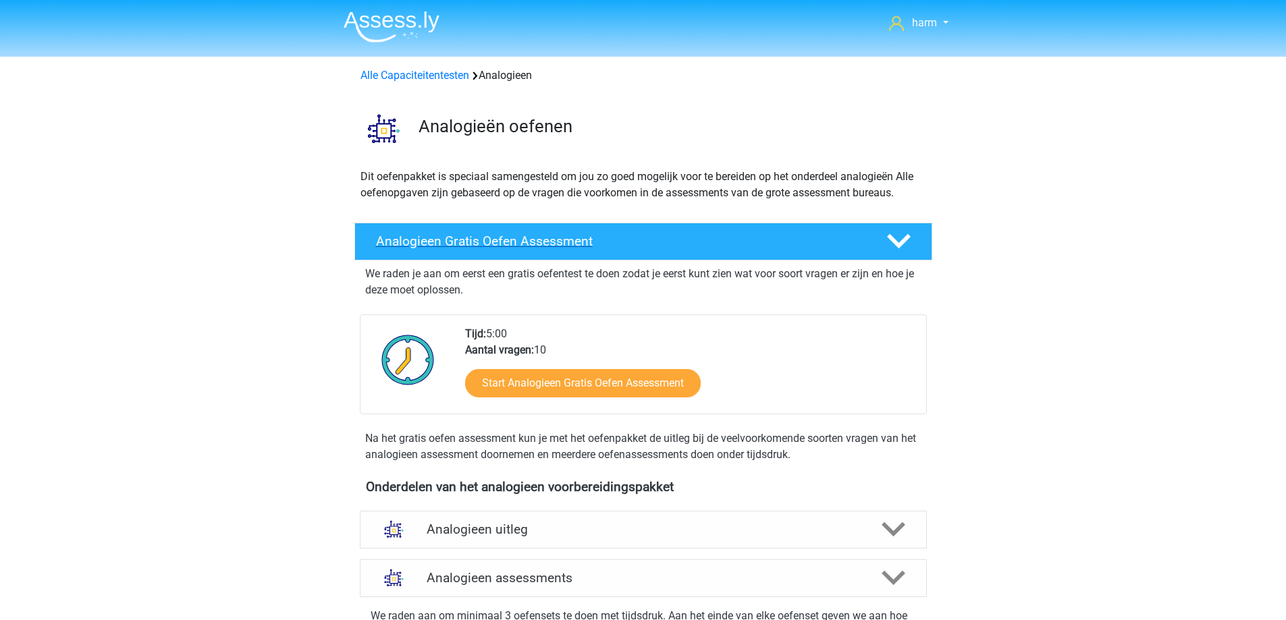
click at [890, 236] on polygon at bounding box center [899, 241] width 24 height 15
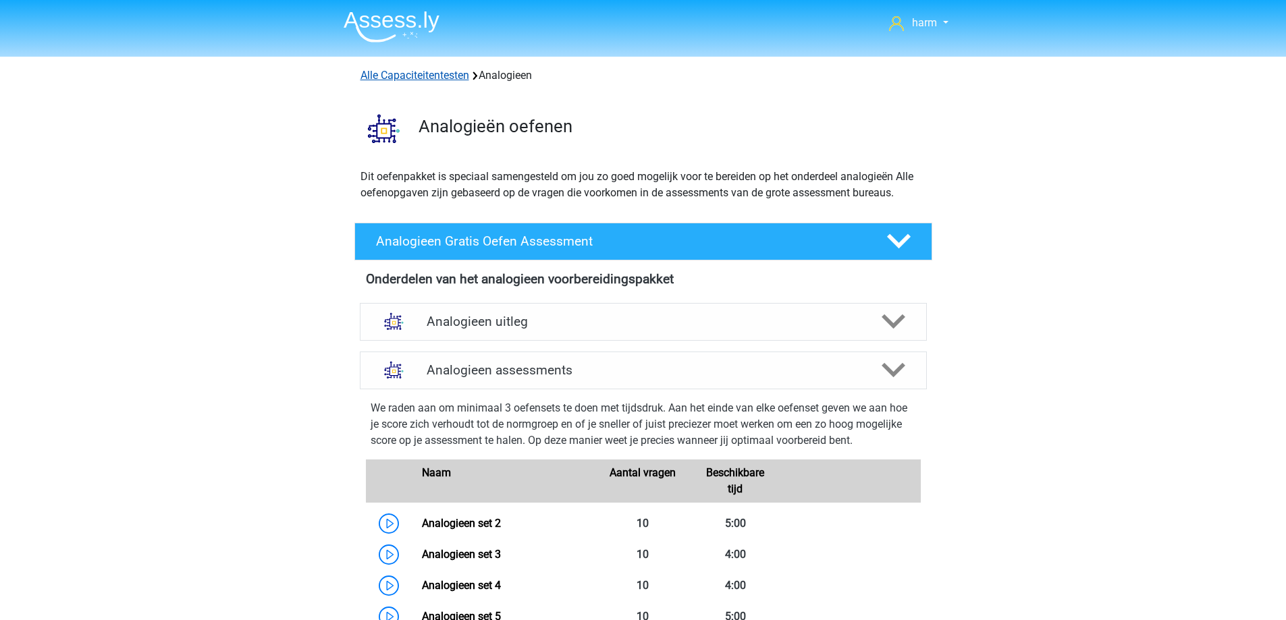
click at [460, 78] on link "Alle Capaciteitentesten" at bounding box center [414, 75] width 109 height 13
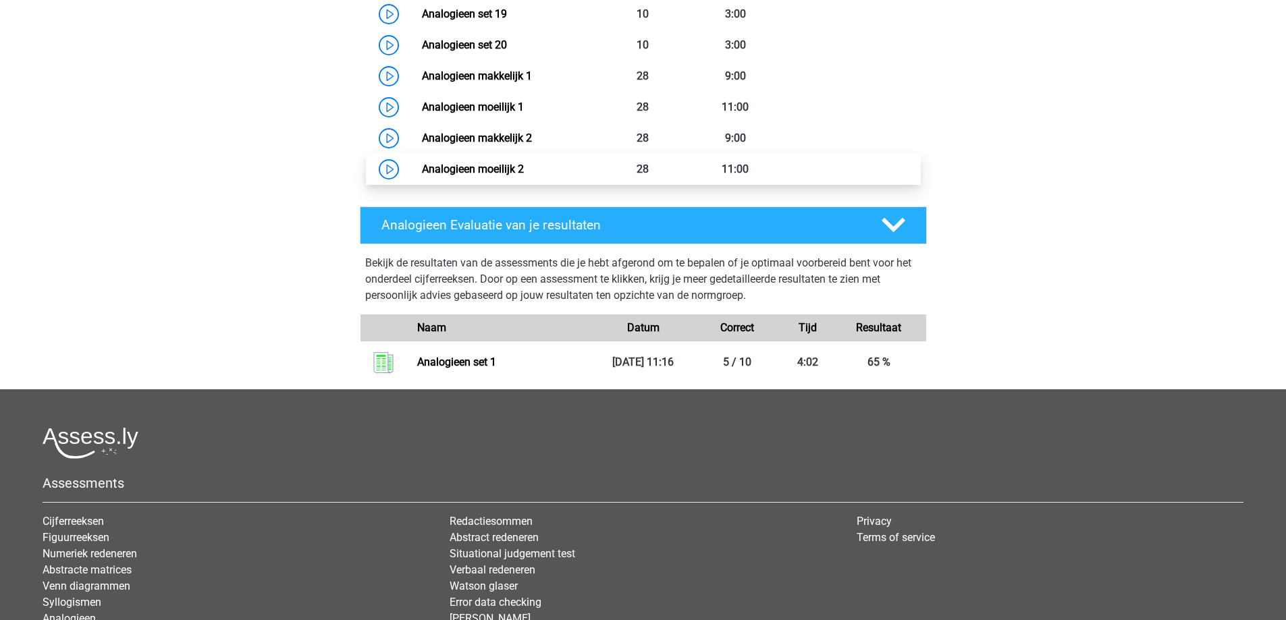
scroll to position [961, 0]
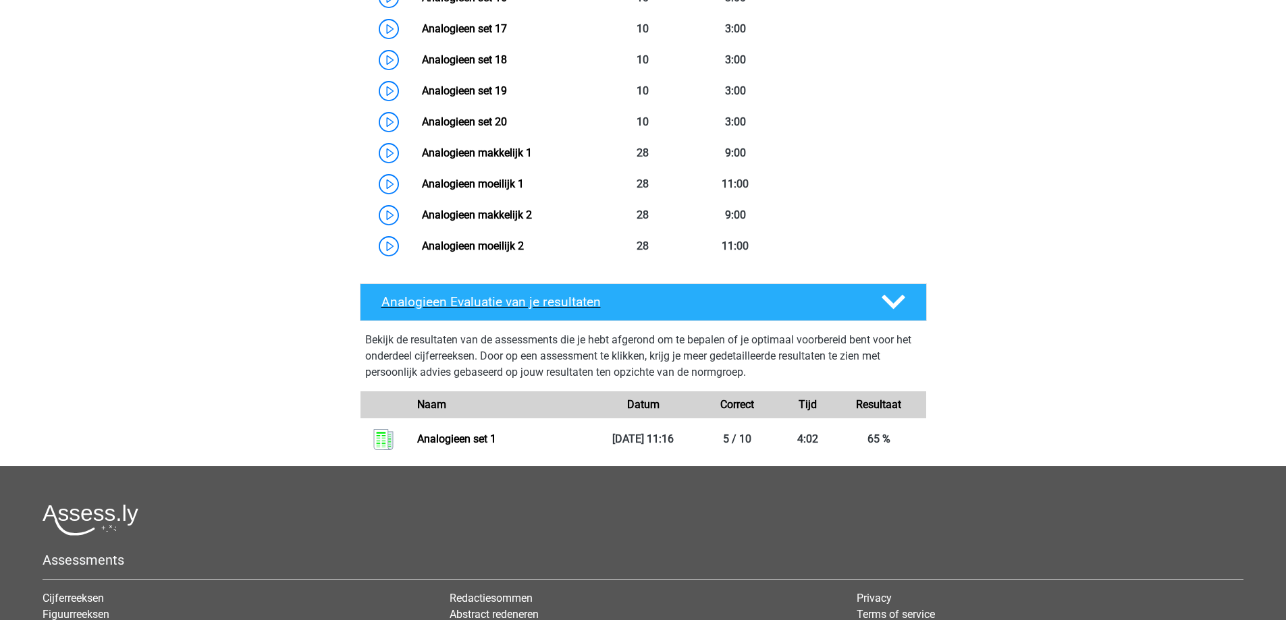
click at [895, 319] on div "Analogieen Evaluatie van je resultaten" at bounding box center [643, 302] width 567 height 38
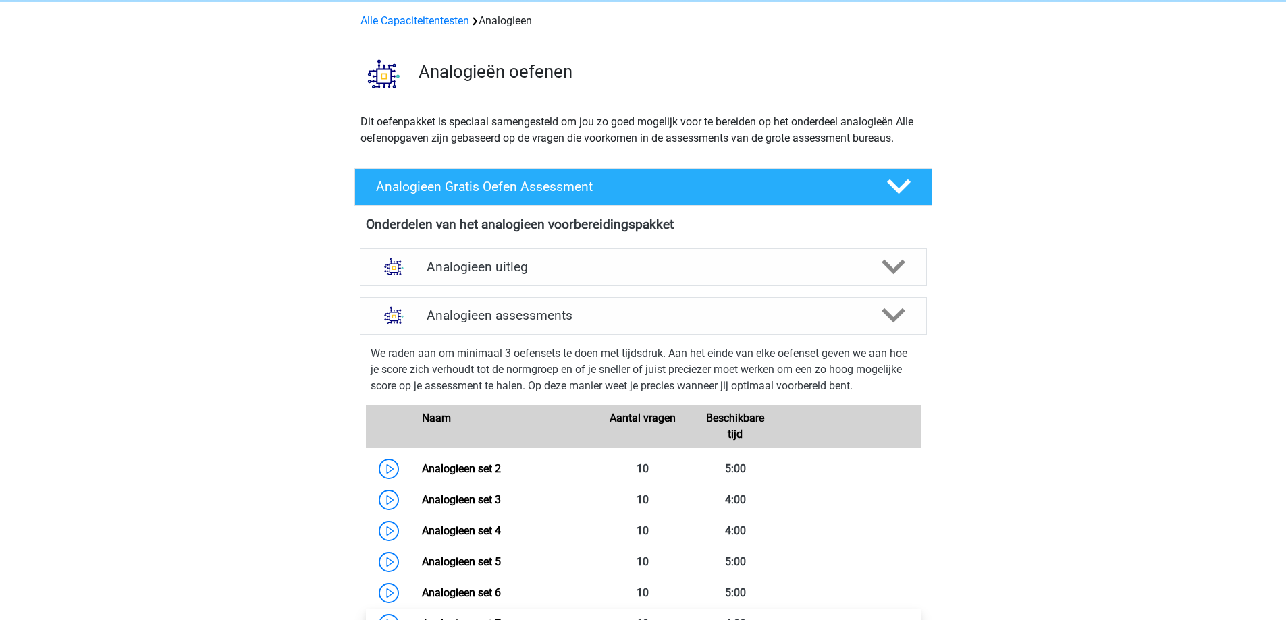
scroll to position [0, 0]
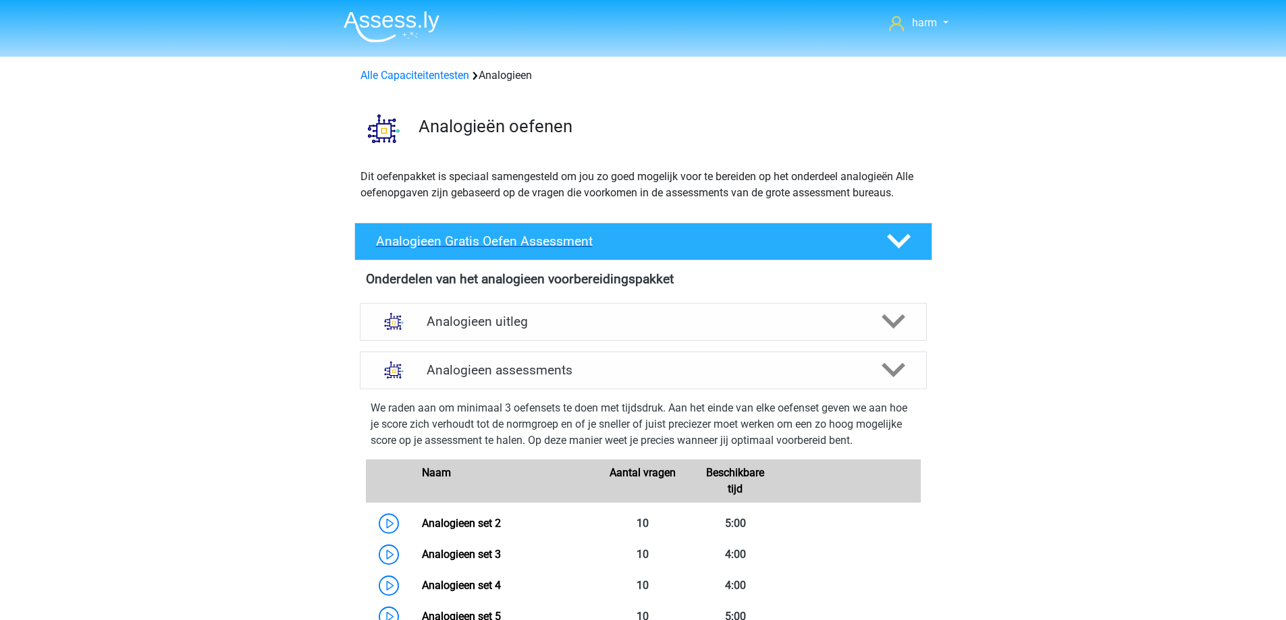
click at [591, 240] on h4 "Analogieen Gratis Oefen Assessment" at bounding box center [620, 242] width 489 height 16
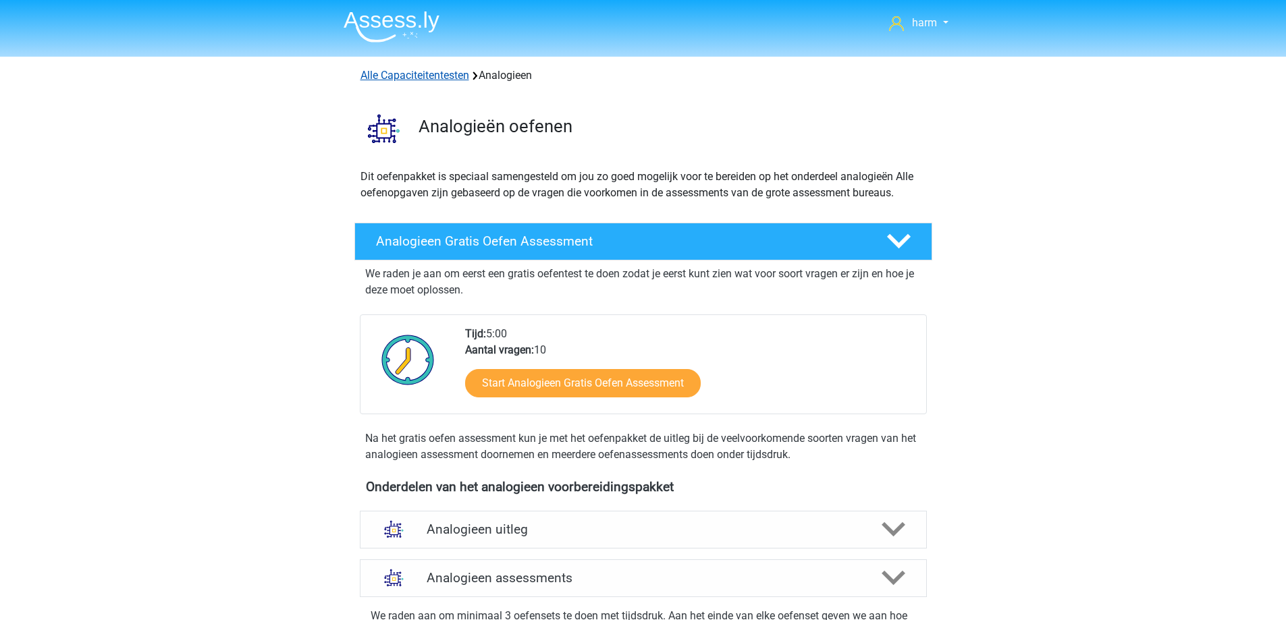
click at [445, 80] on link "Alle Capaciteitentesten" at bounding box center [414, 75] width 109 height 13
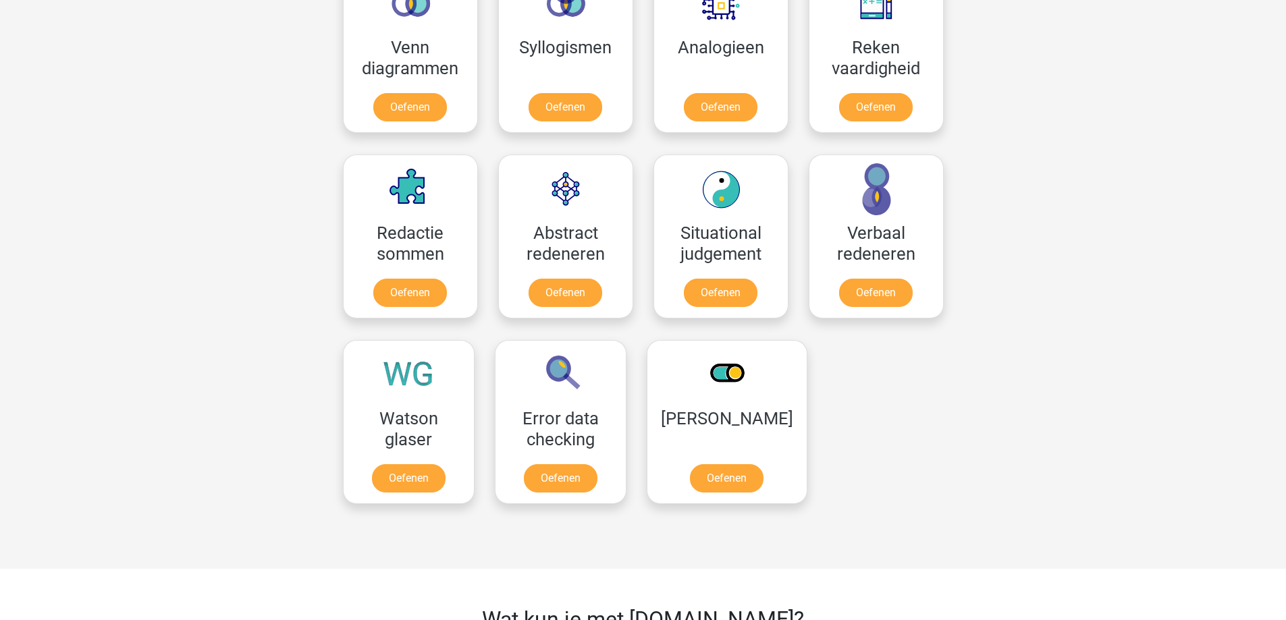
scroll to position [911, 0]
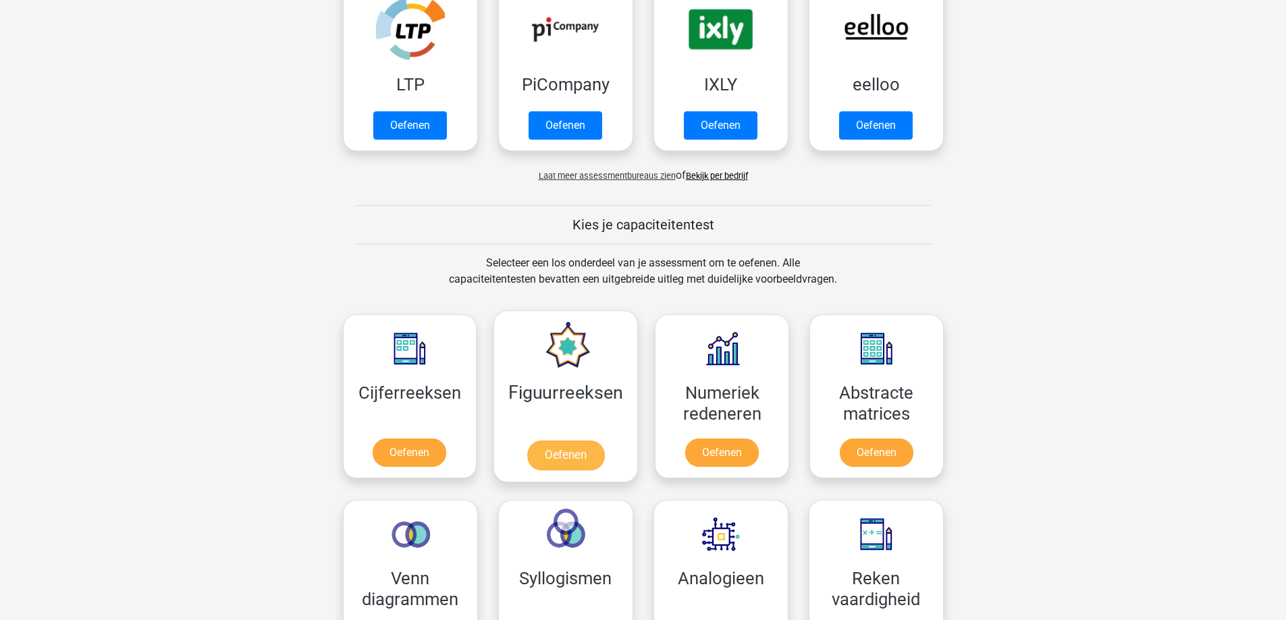
scroll to position [405, 0]
